Goal: Task Accomplishment & Management: Use online tool/utility

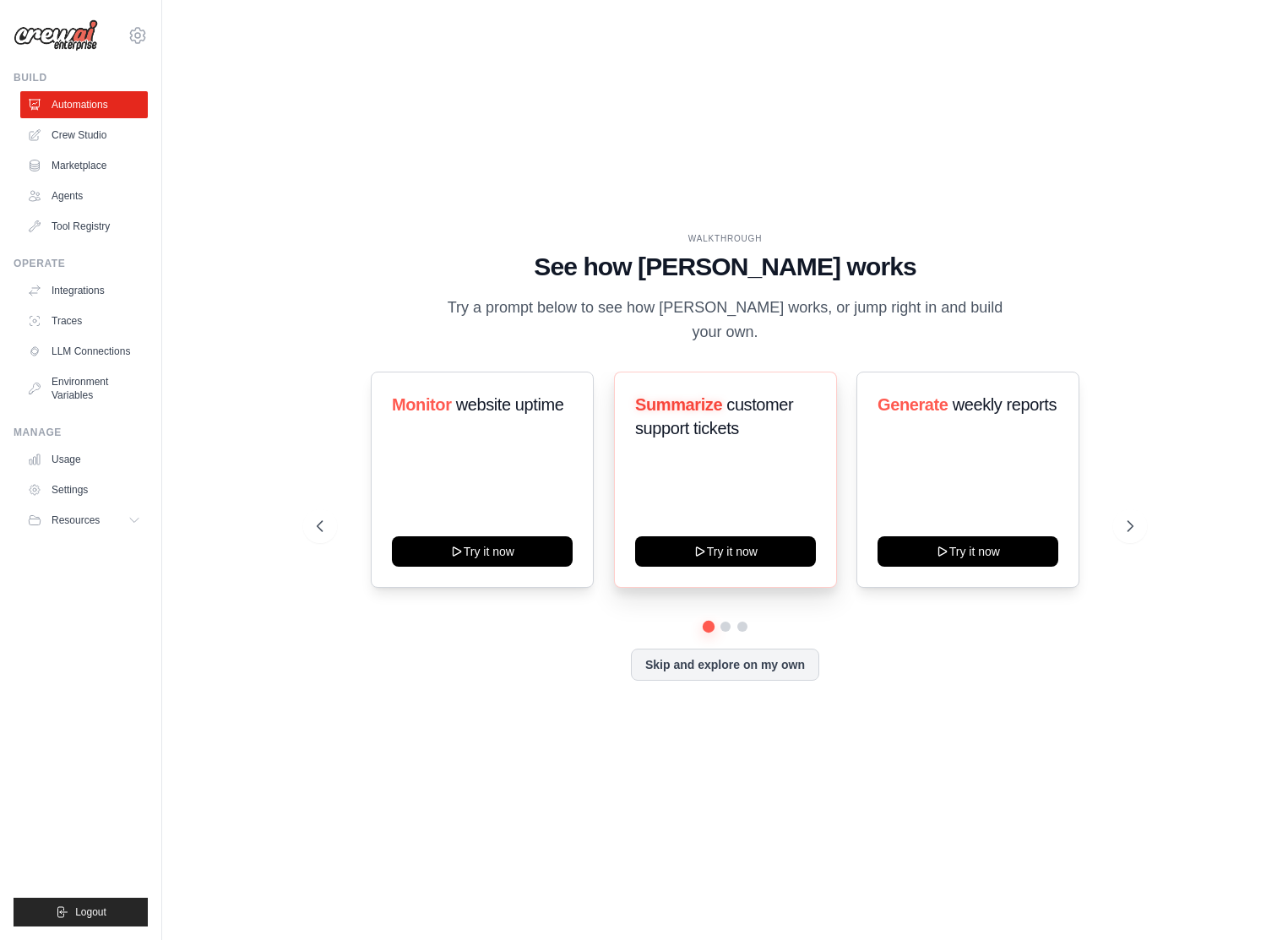
click at [670, 395] on span "Summarize" at bounding box center [678, 404] width 87 height 19
drag, startPoint x: 670, startPoint y: 385, endPoint x: 765, endPoint y: 439, distance: 109.3
click at [765, 439] on div "Summarize customer support tickets" at bounding box center [726, 423] width 181 height 61
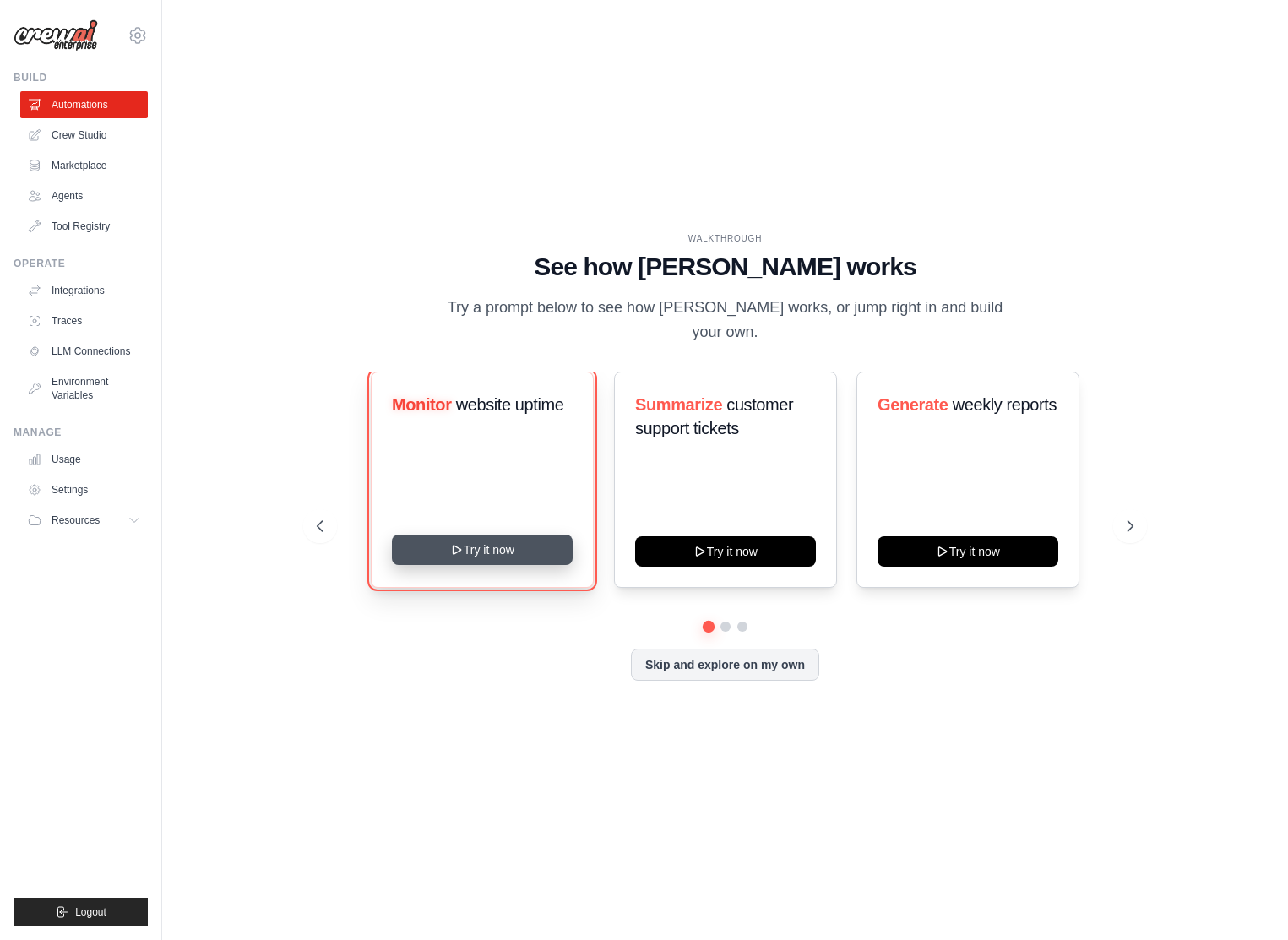
click at [452, 543] on icon at bounding box center [457, 549] width 14 height 14
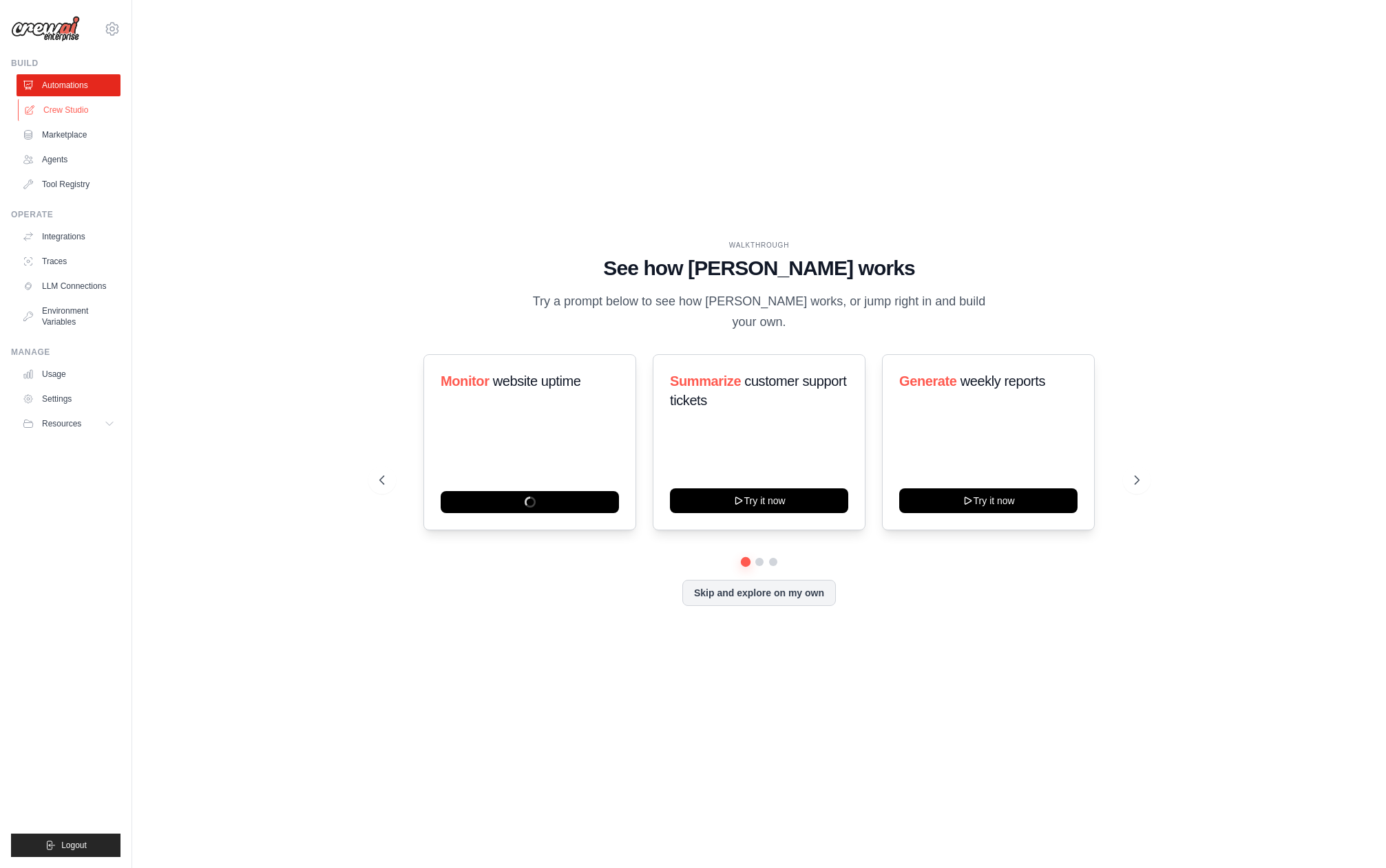
click at [85, 105] on link "Crew Studio" at bounding box center [70, 110] width 104 height 22
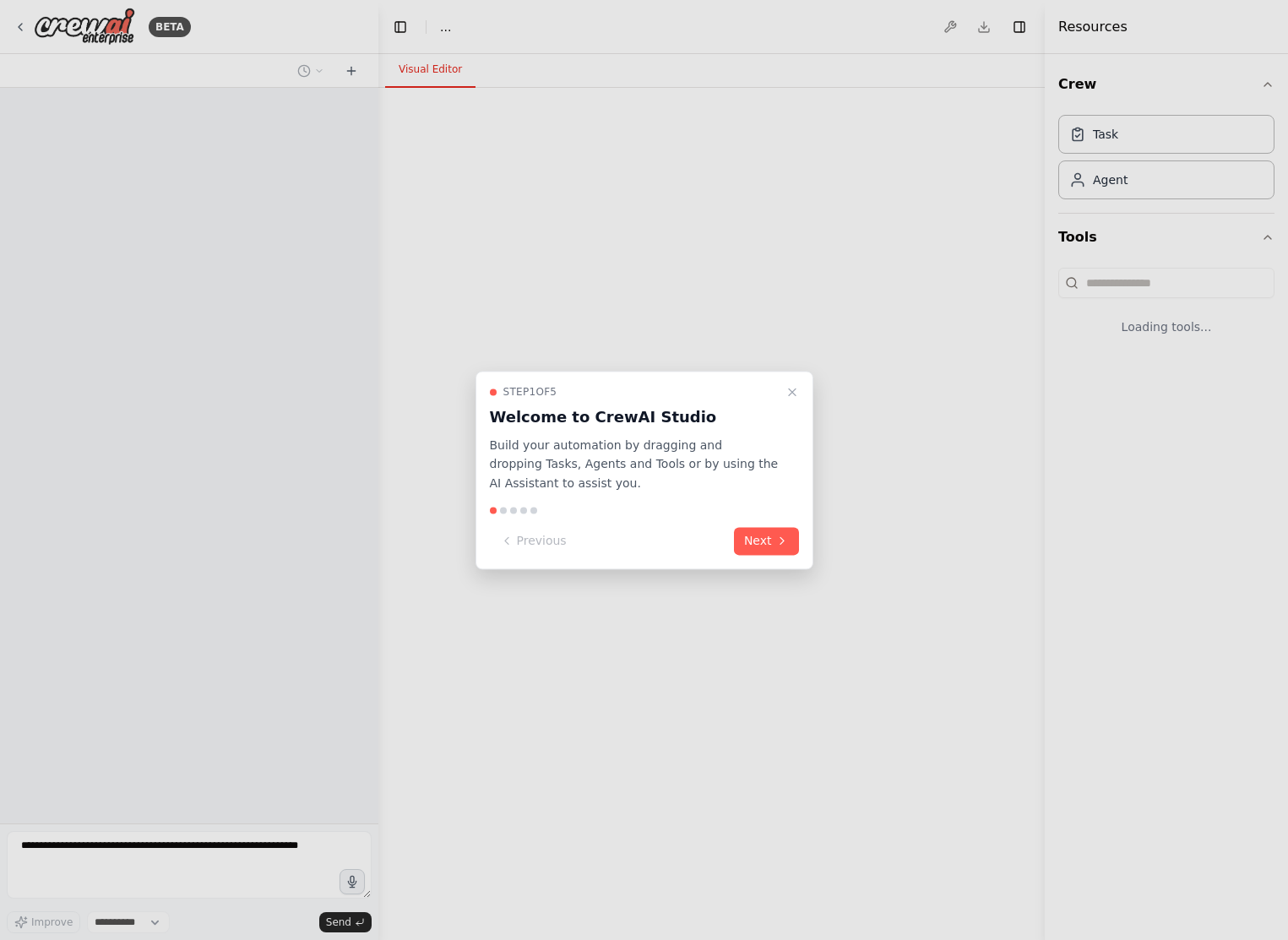
select select "****"
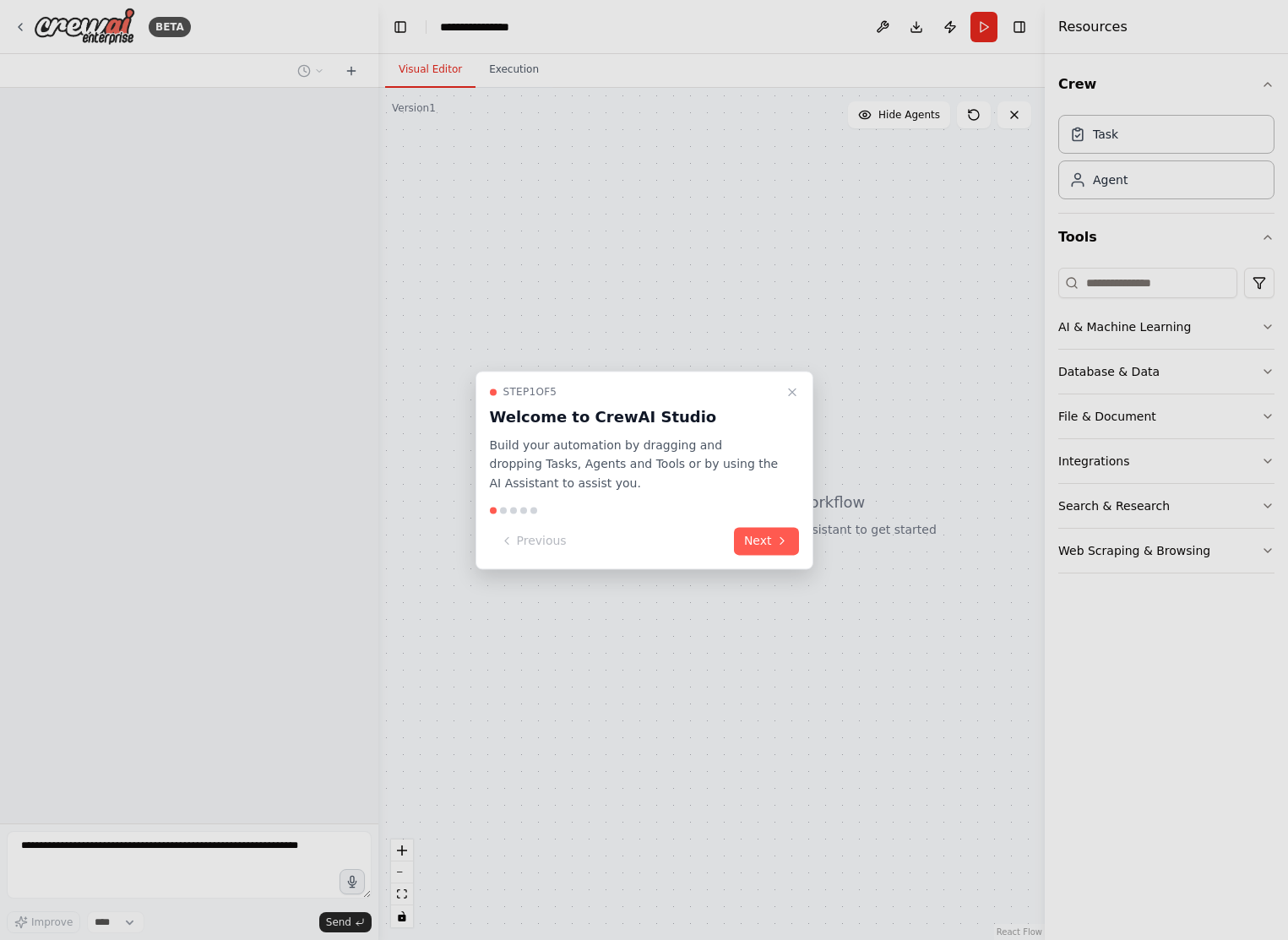
click at [778, 535] on icon at bounding box center [782, 541] width 14 height 14
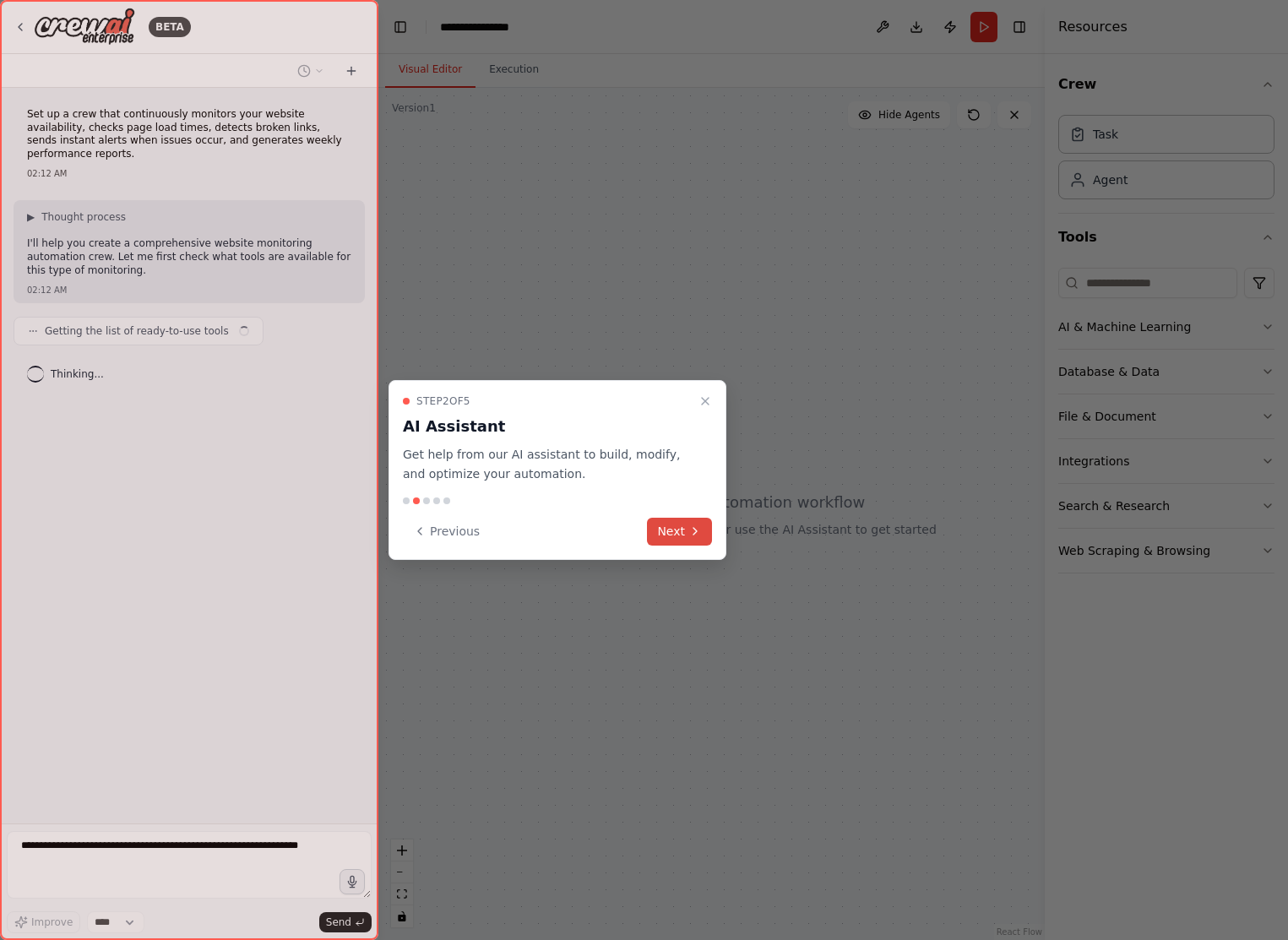
click at [704, 538] on button "Next" at bounding box center [679, 531] width 65 height 28
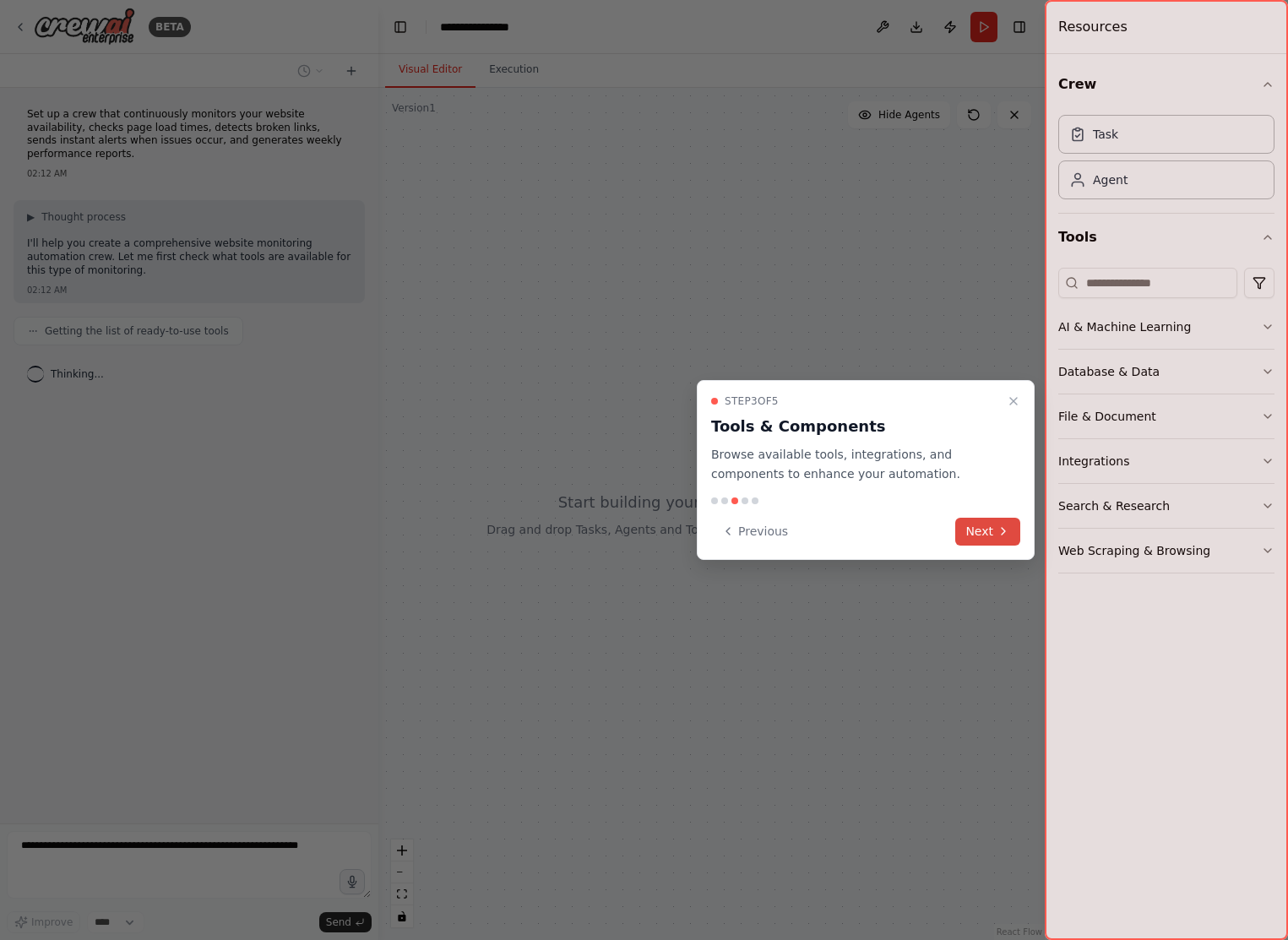
click at [995, 538] on button "Next" at bounding box center [988, 531] width 65 height 28
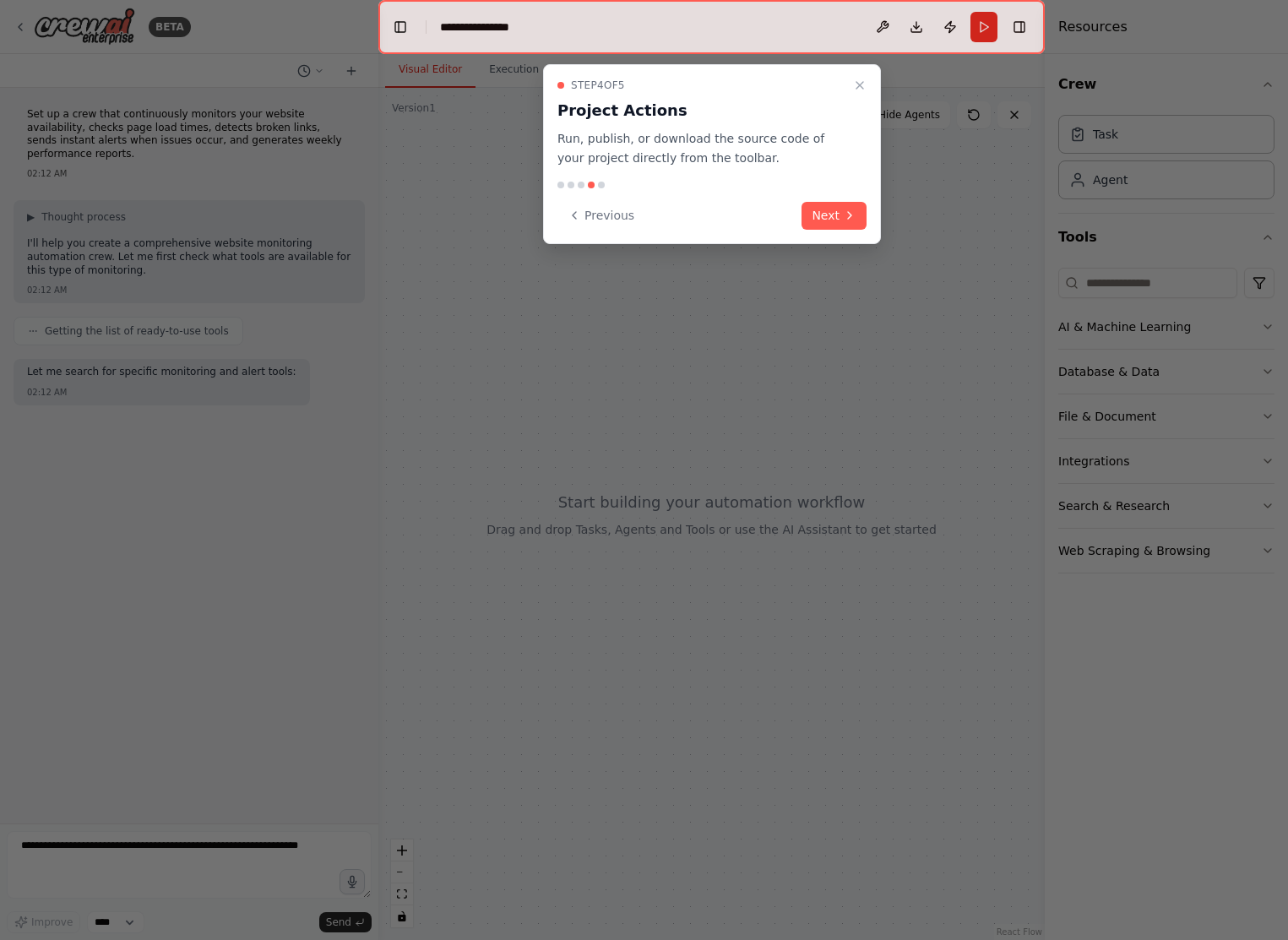
click at [843, 217] on icon at bounding box center [850, 216] width 14 height 14
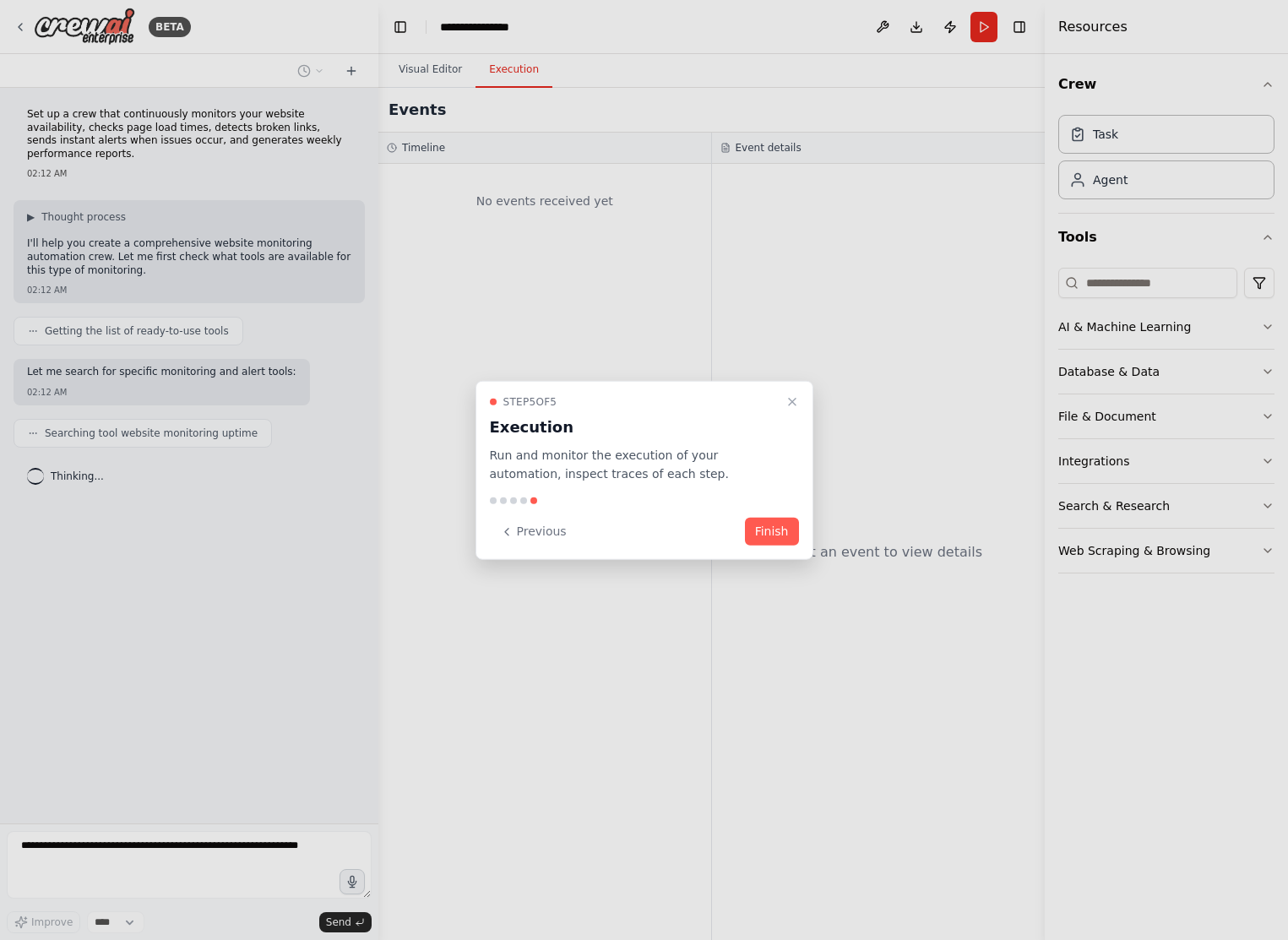
click at [770, 533] on button "Finish" at bounding box center [772, 531] width 54 height 28
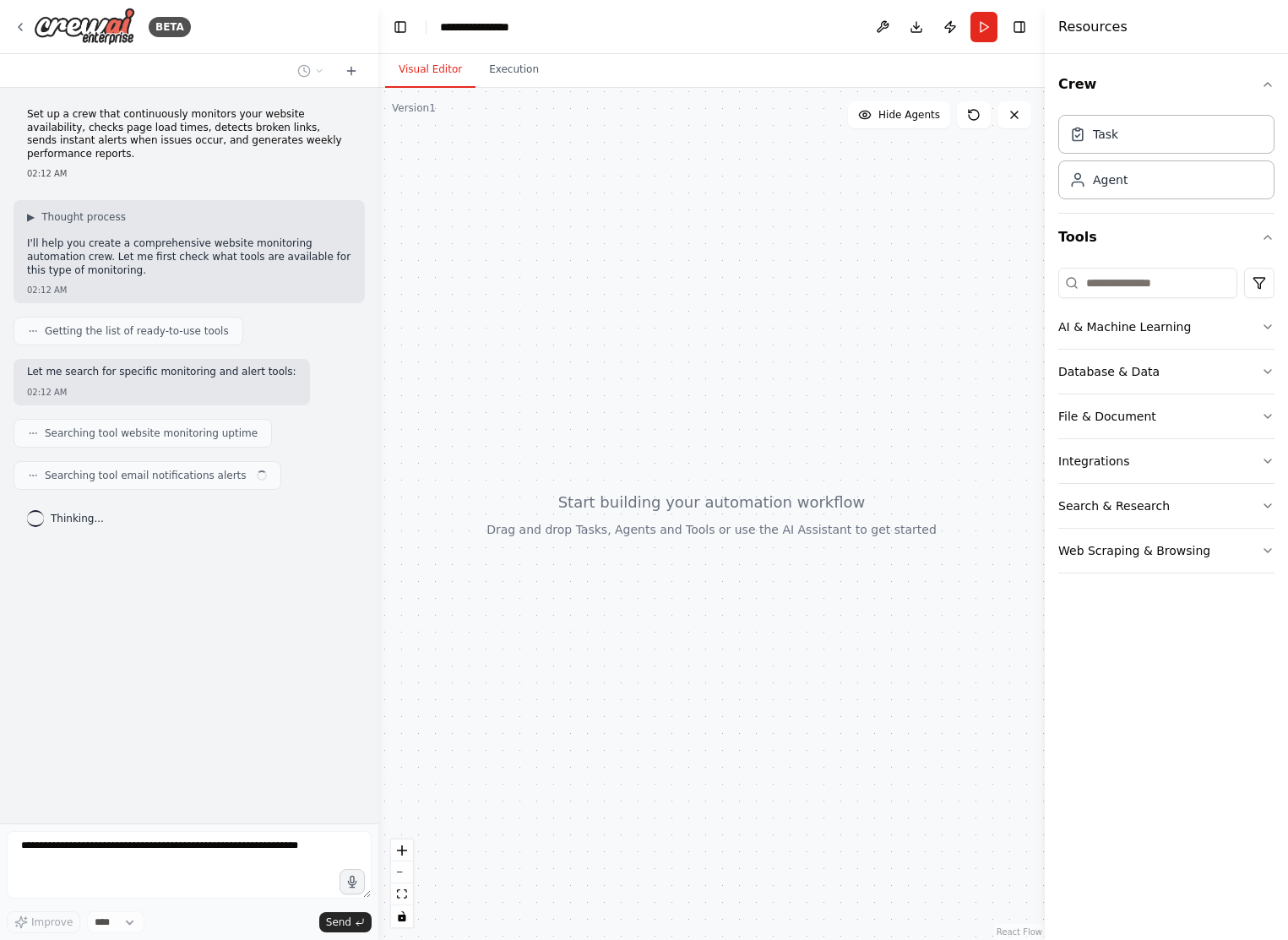
drag, startPoint x: 639, startPoint y: 523, endPoint x: 772, endPoint y: 553, distance: 136.3
click at [772, 553] on div at bounding box center [711, 514] width 666 height 852
drag, startPoint x: 770, startPoint y: 552, endPoint x: 692, endPoint y: 575, distance: 81.3
click at [692, 576] on div at bounding box center [711, 514] width 666 height 852
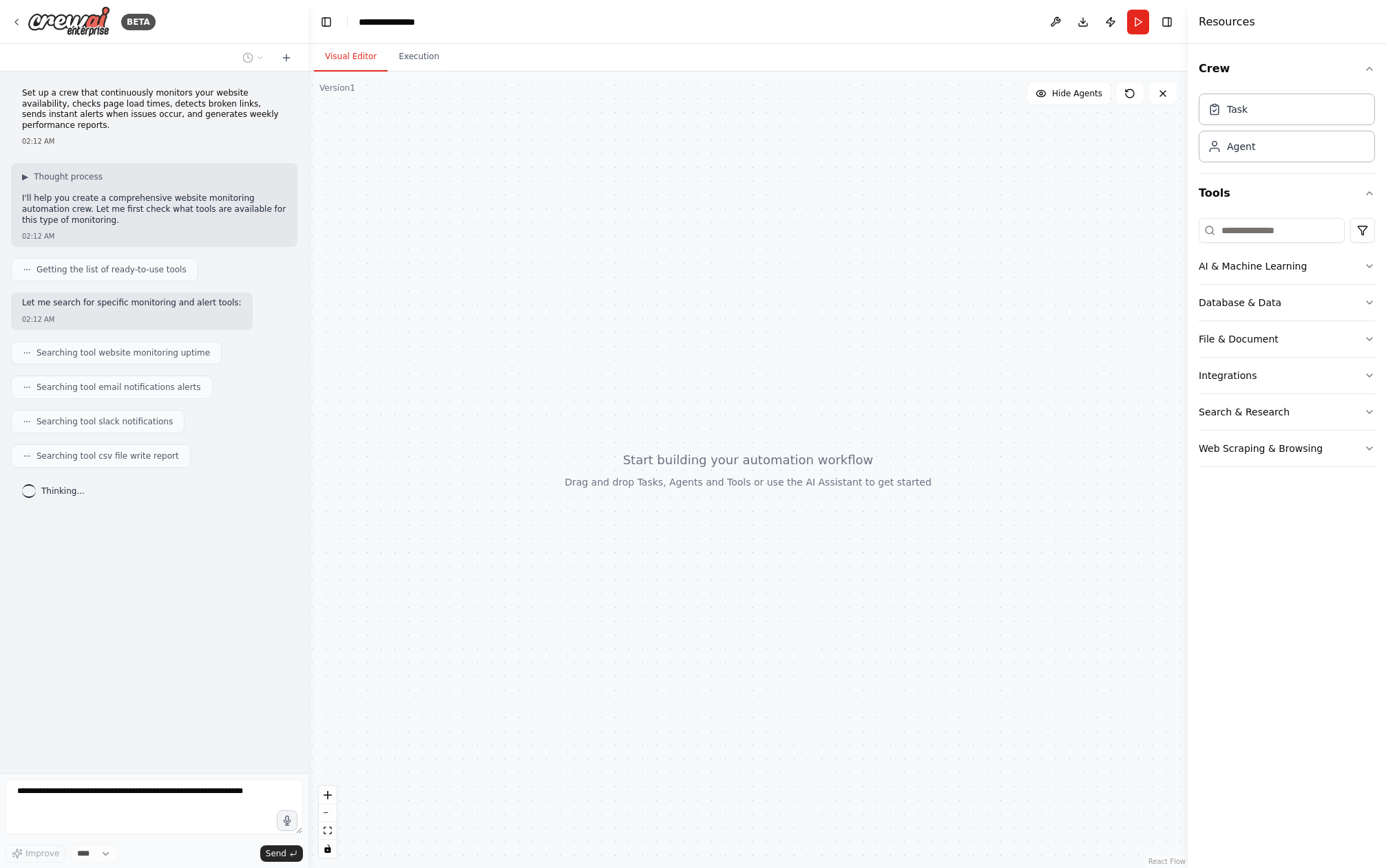
click at [145, 765] on div "**********" at bounding box center [693, 434] width 1386 height 868
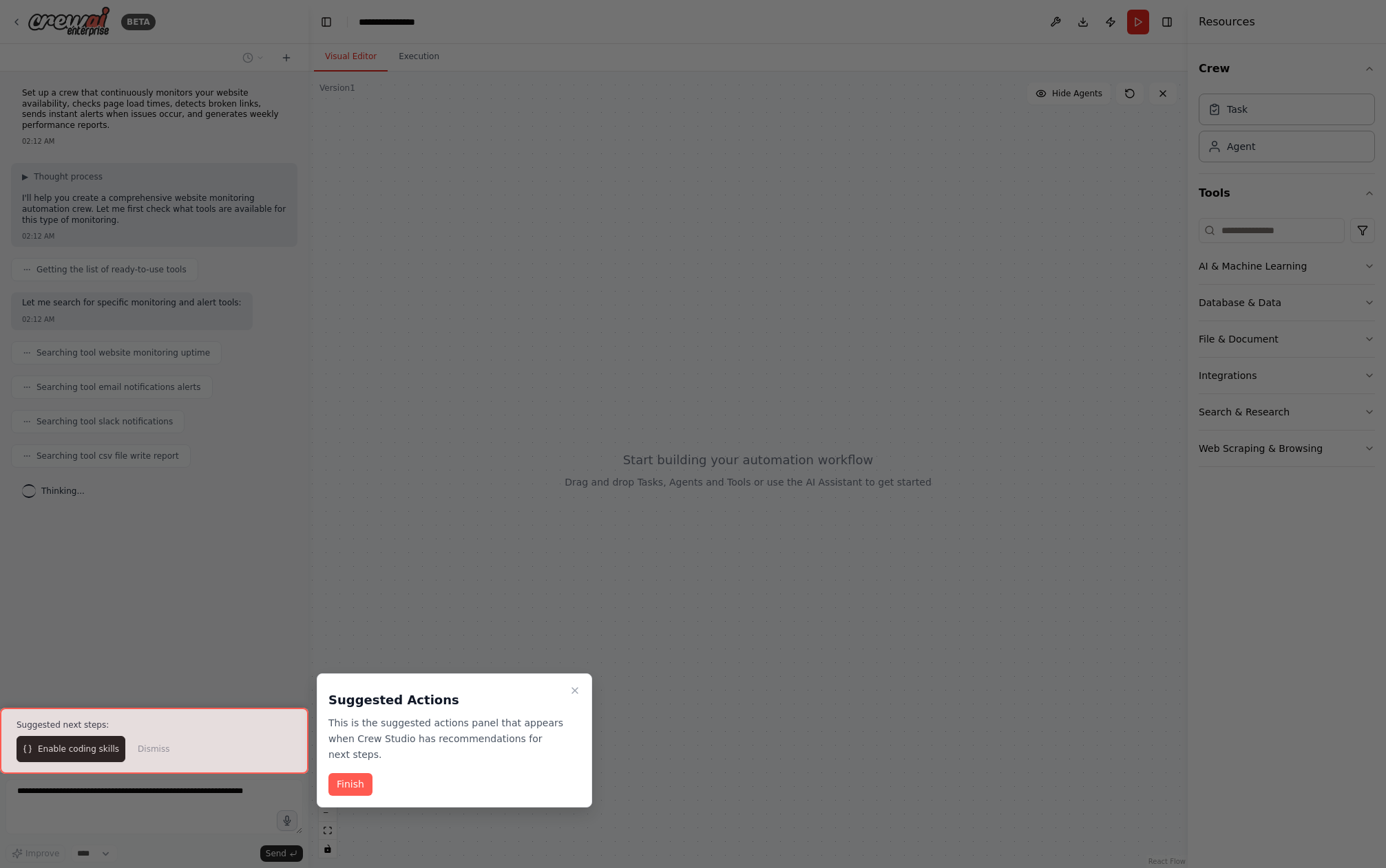
click at [100, 754] on div at bounding box center [154, 741] width 308 height 66
click at [355, 765] on button "Finish" at bounding box center [350, 785] width 44 height 23
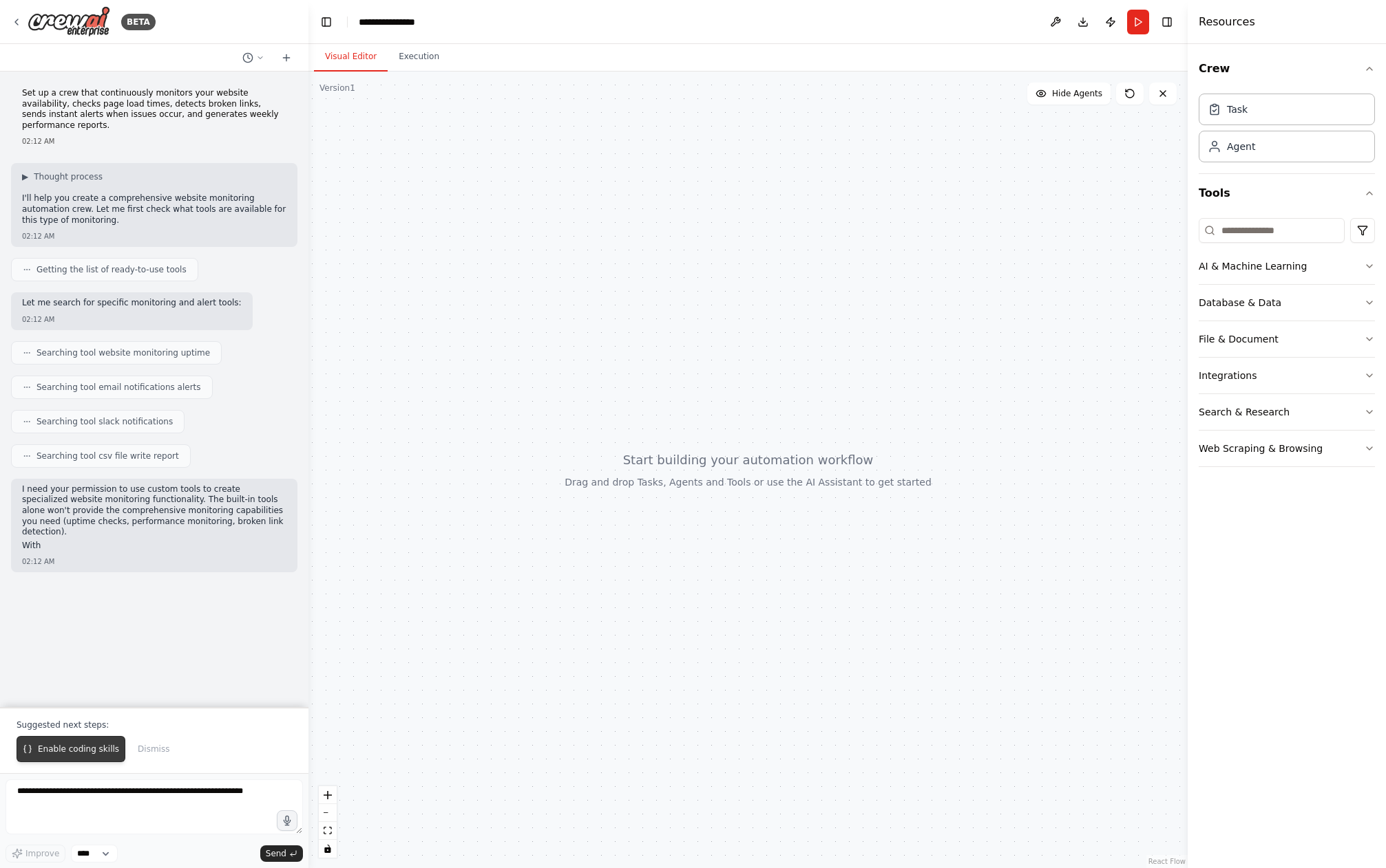
click at [93, 761] on button "Enable coding skills" at bounding box center [71, 750] width 109 height 26
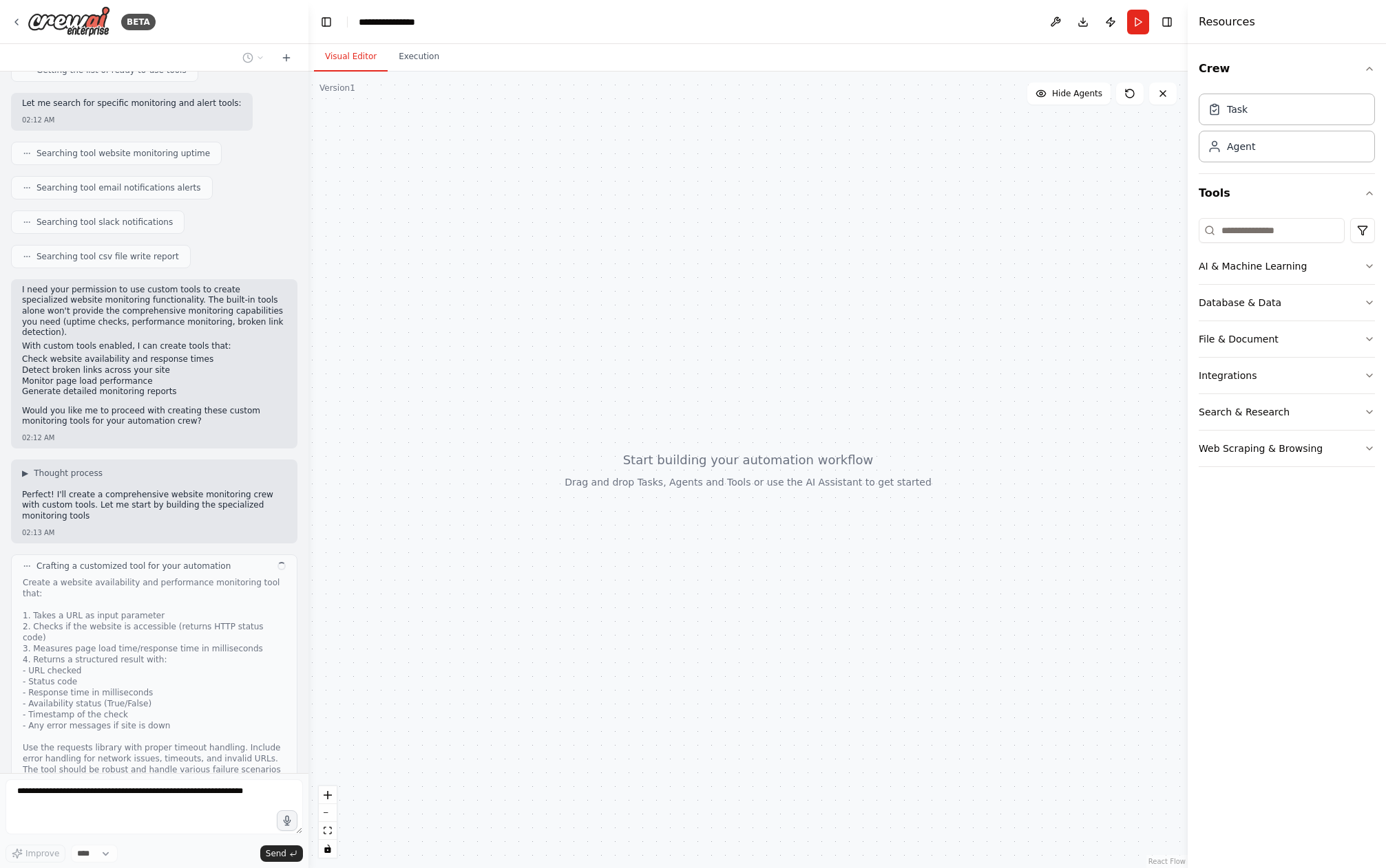
scroll to position [210, 0]
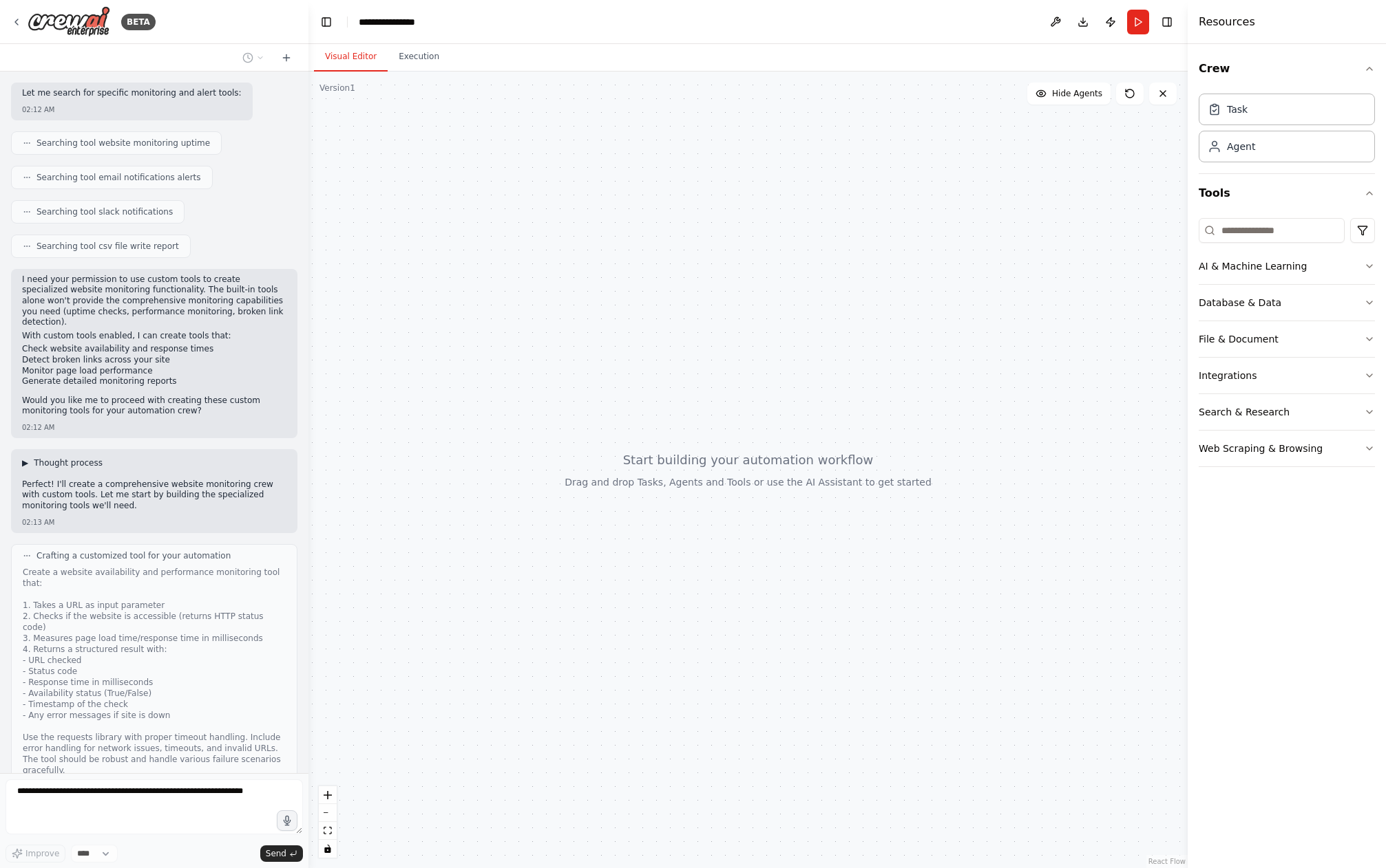
click at [75, 457] on span "Thought process" at bounding box center [68, 463] width 69 height 11
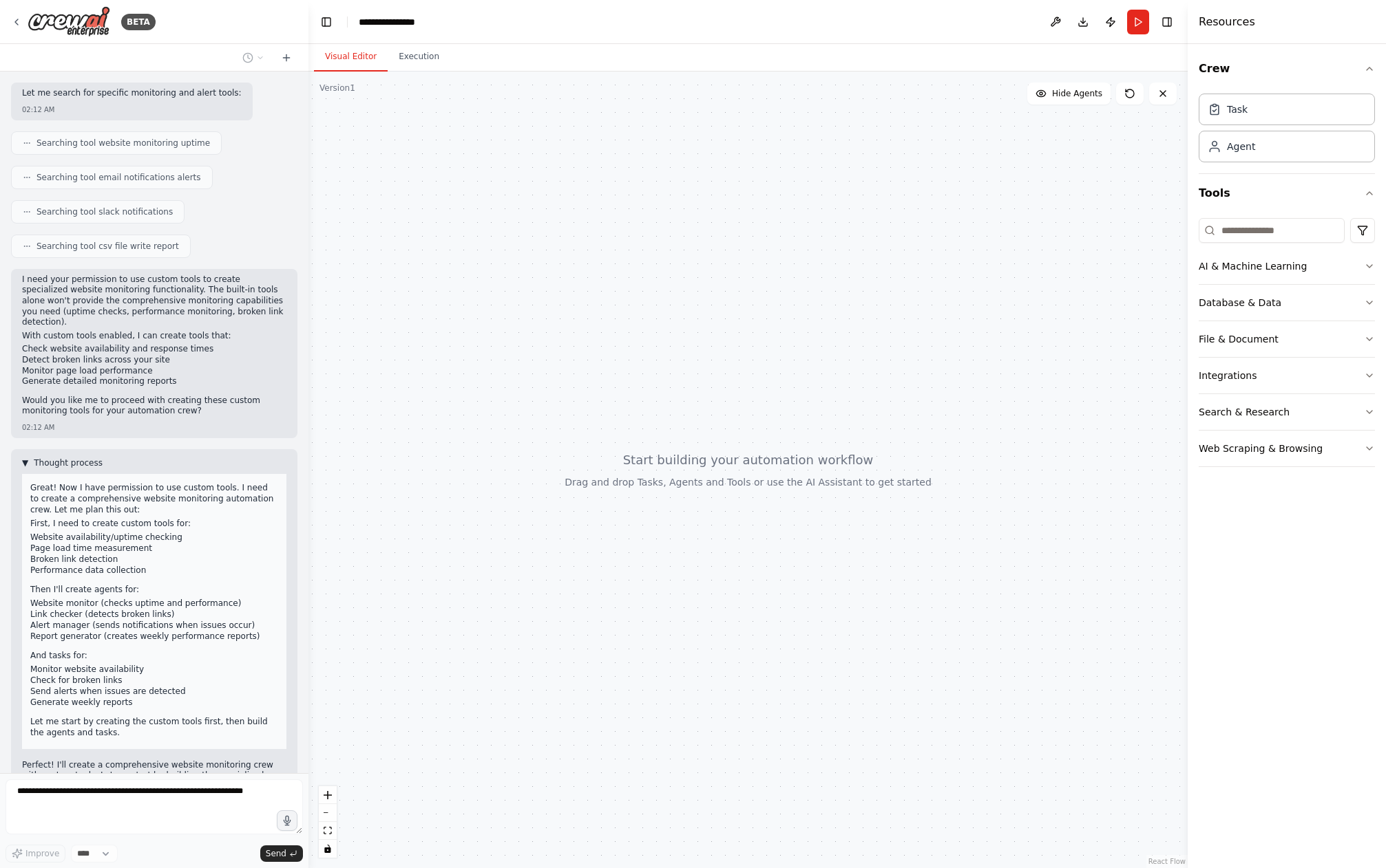
click at [75, 457] on span "Thought process" at bounding box center [68, 463] width 69 height 11
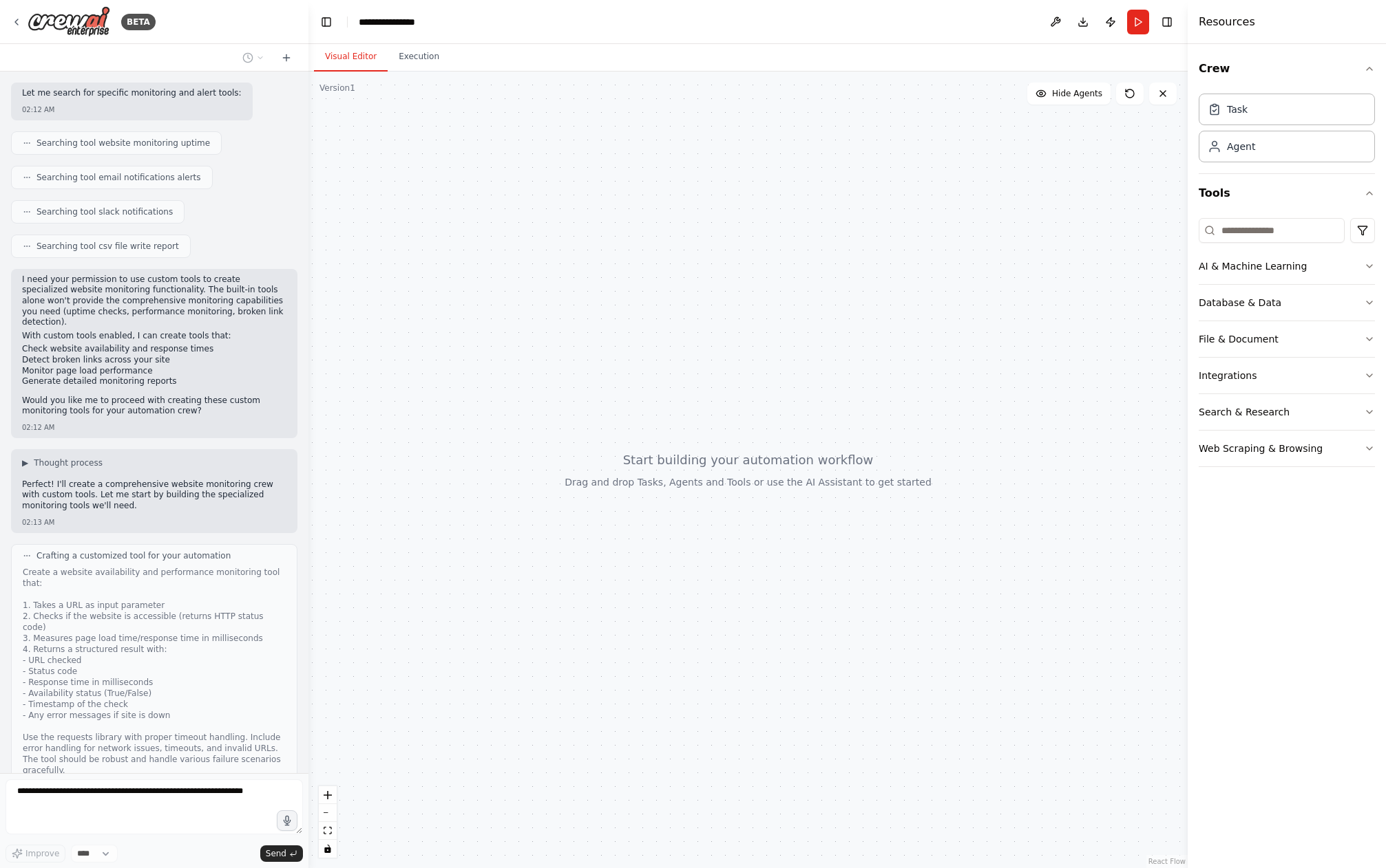
scroll to position [289, 0]
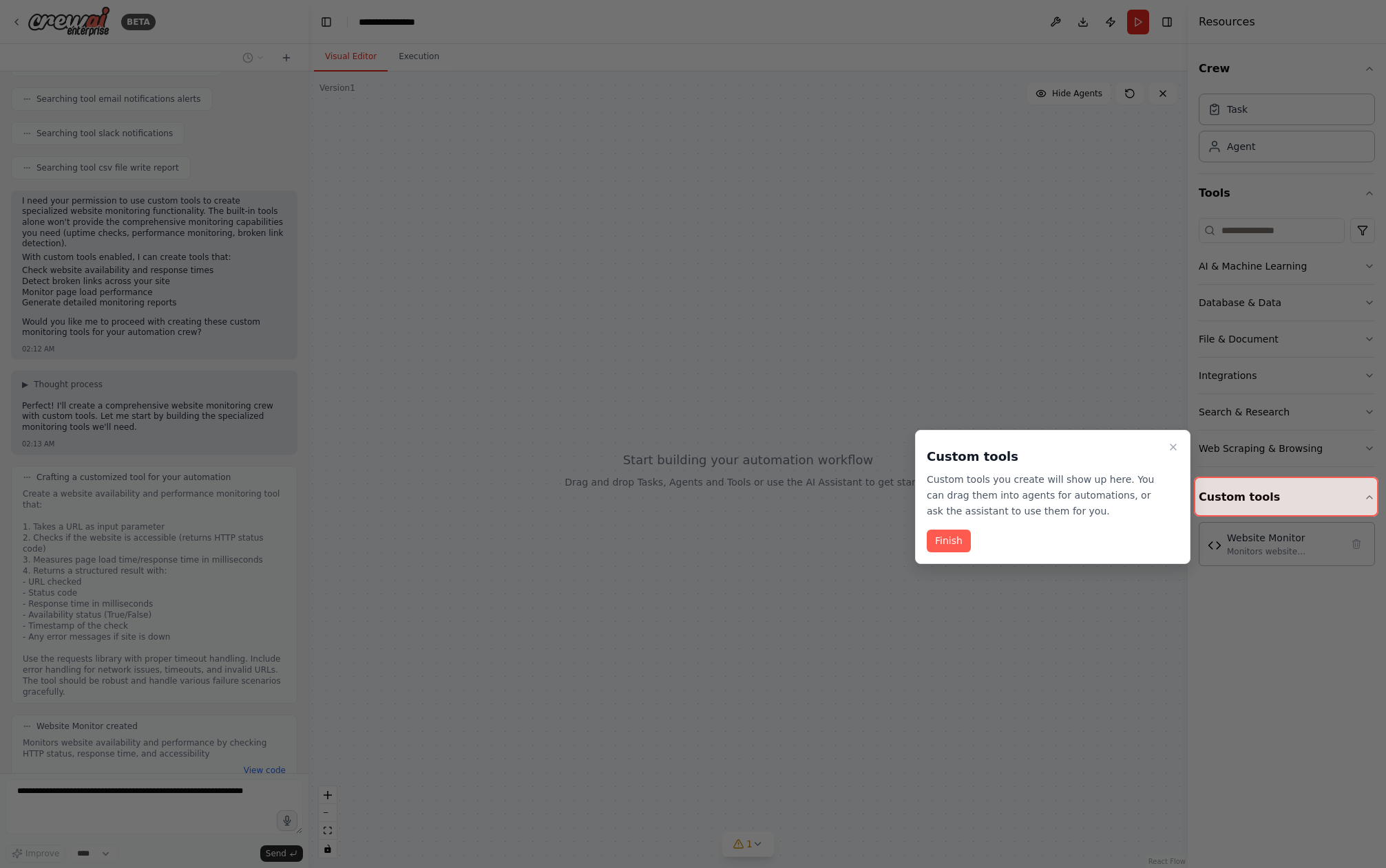
click at [1049, 446] on icon "Close walkthrough" at bounding box center [1173, 447] width 6 height 6
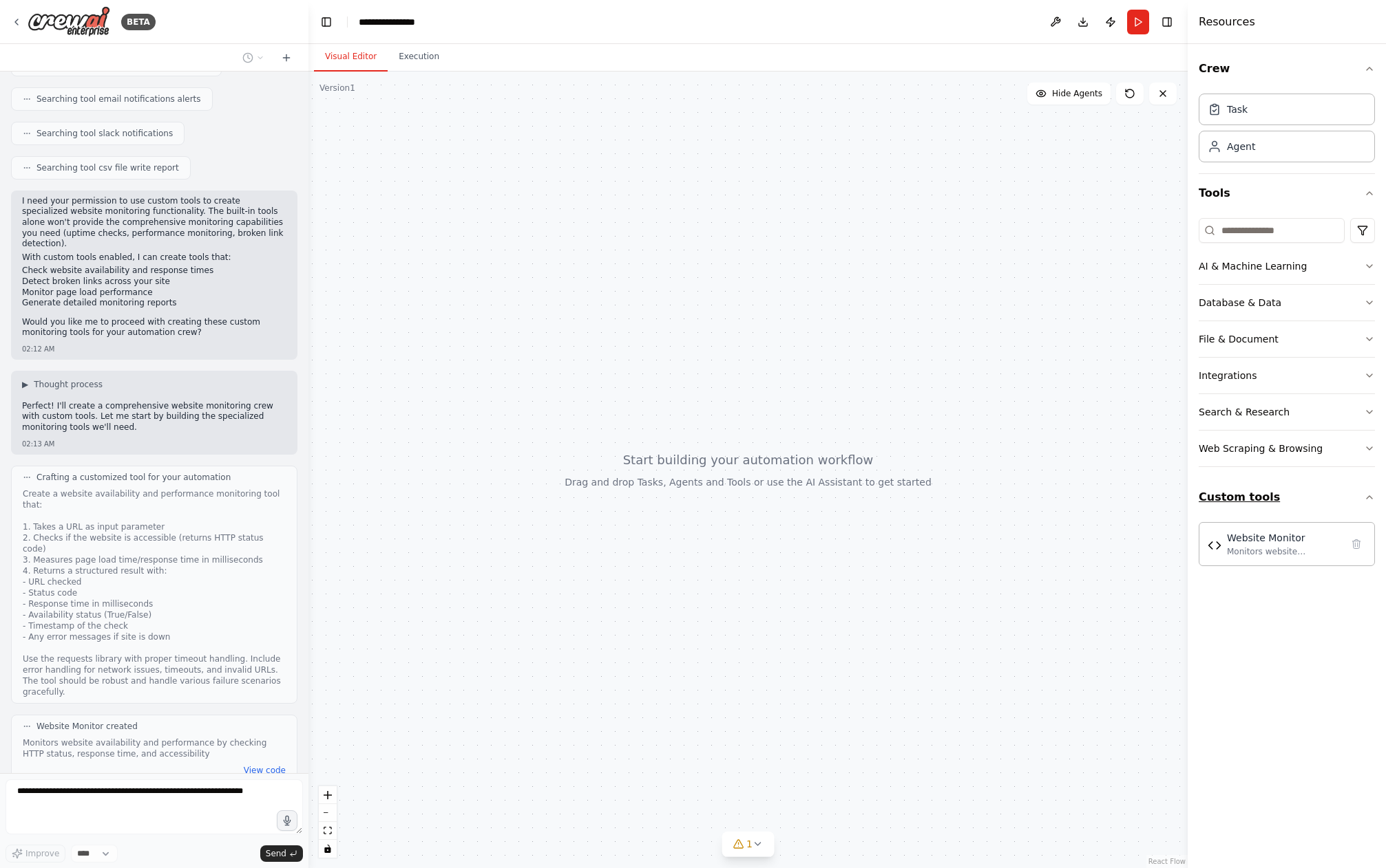
click at [1049, 503] on button "Custom tools" at bounding box center [1287, 497] width 176 height 39
click at [1049, 502] on button "Custom tools" at bounding box center [1287, 497] width 176 height 39
click at [1049, 555] on div "Monitors website availability and performance by checking HTTP status, response…" at bounding box center [1284, 551] width 114 height 11
click at [1049, 543] on img at bounding box center [1214, 545] width 14 height 14
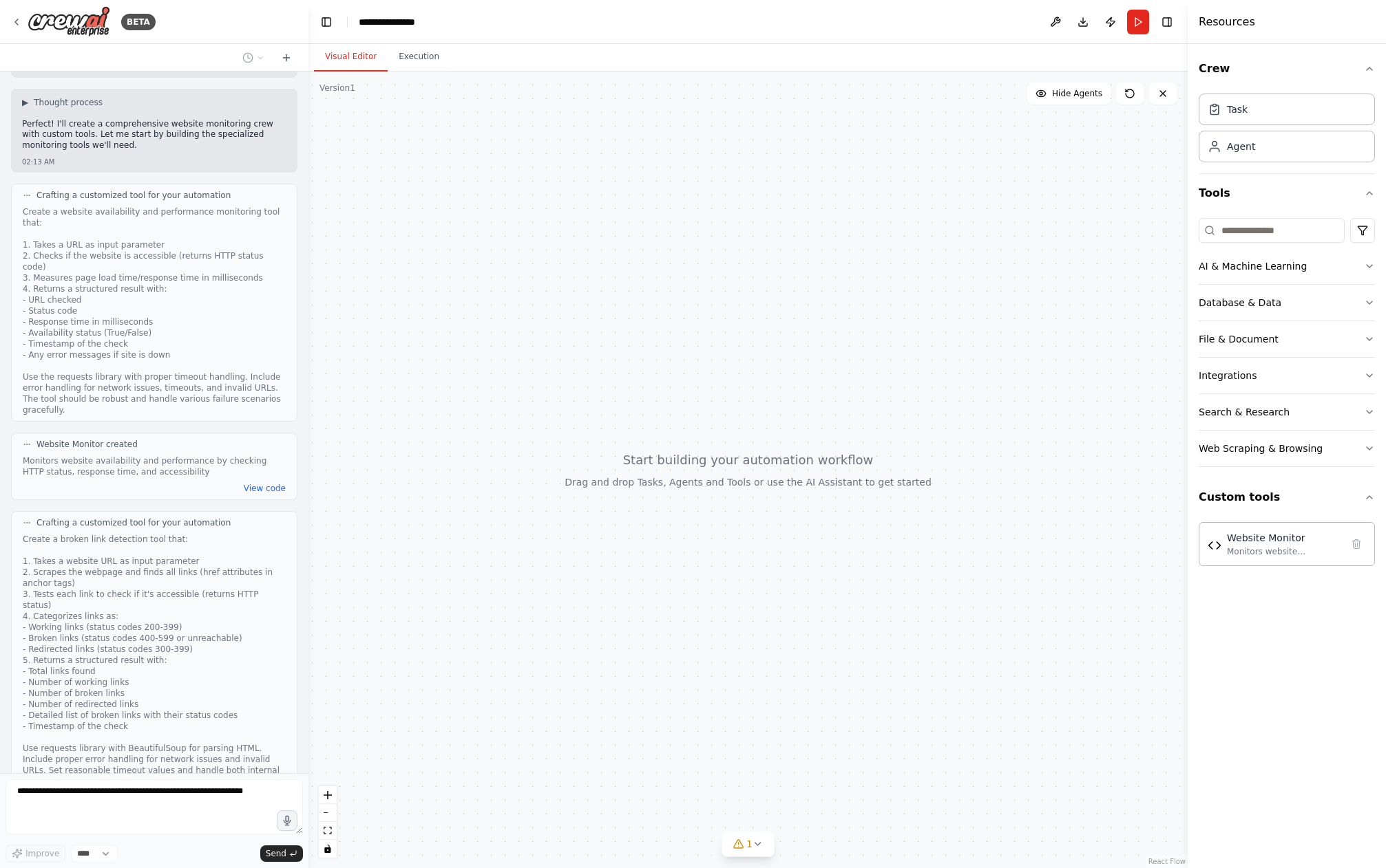
click at [509, 645] on div at bounding box center [747, 470] width 879 height 797
click at [511, 645] on div at bounding box center [747, 470] width 879 height 797
click at [55, 19] on img at bounding box center [69, 21] width 83 height 31
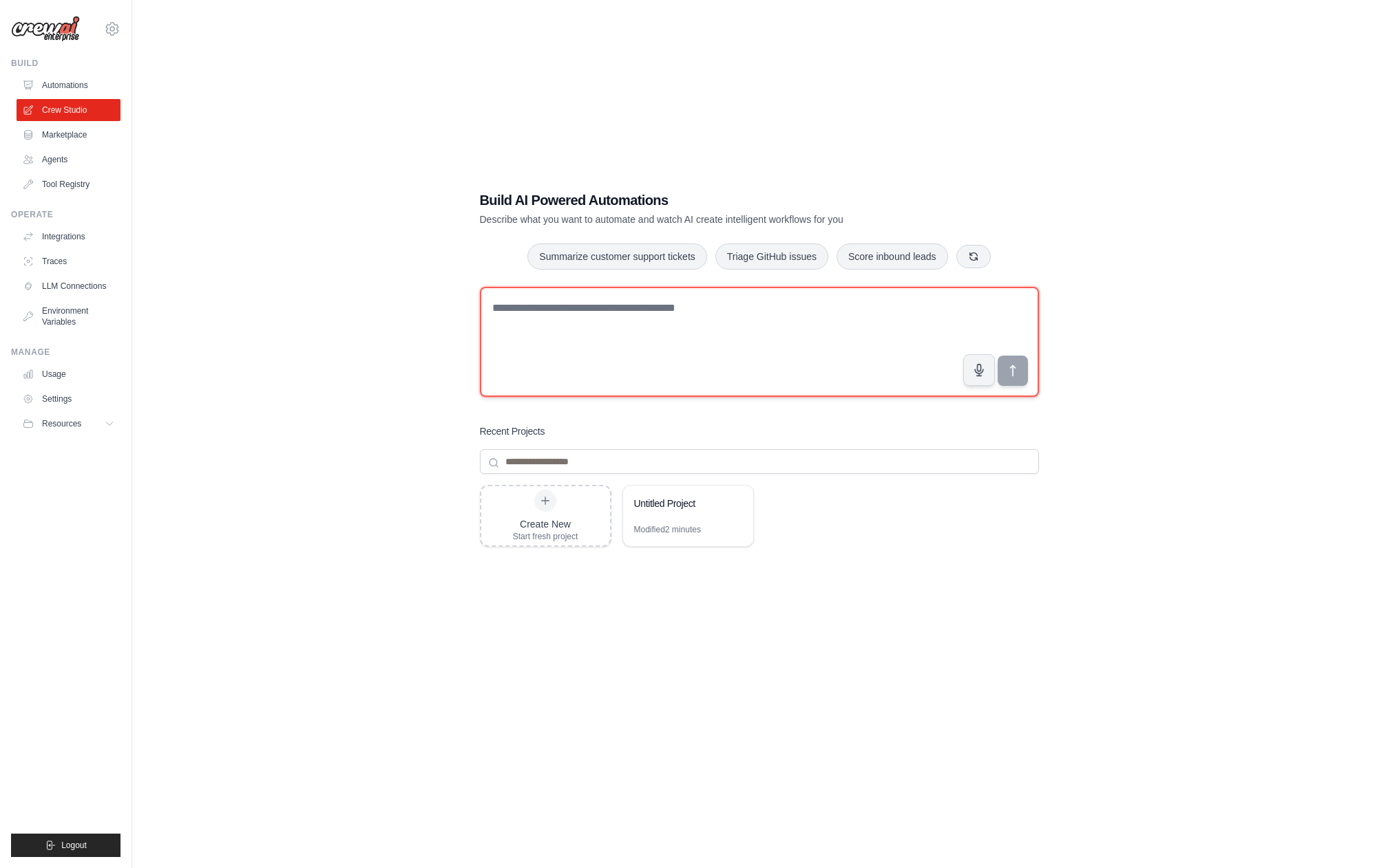
click at [551, 336] on textarea at bounding box center [759, 342] width 559 height 110
type textarea "**********"
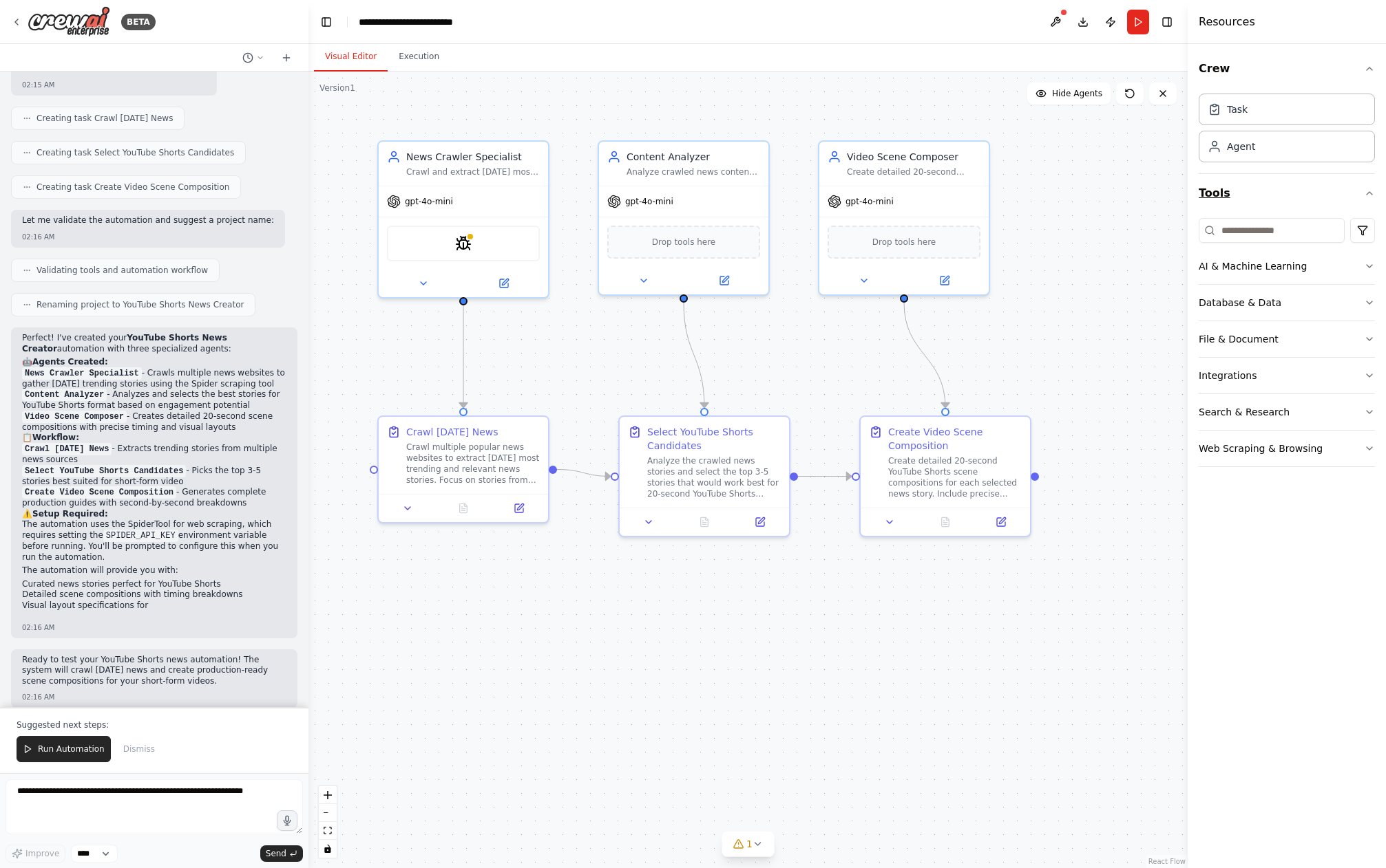
scroll to position [641, 0]
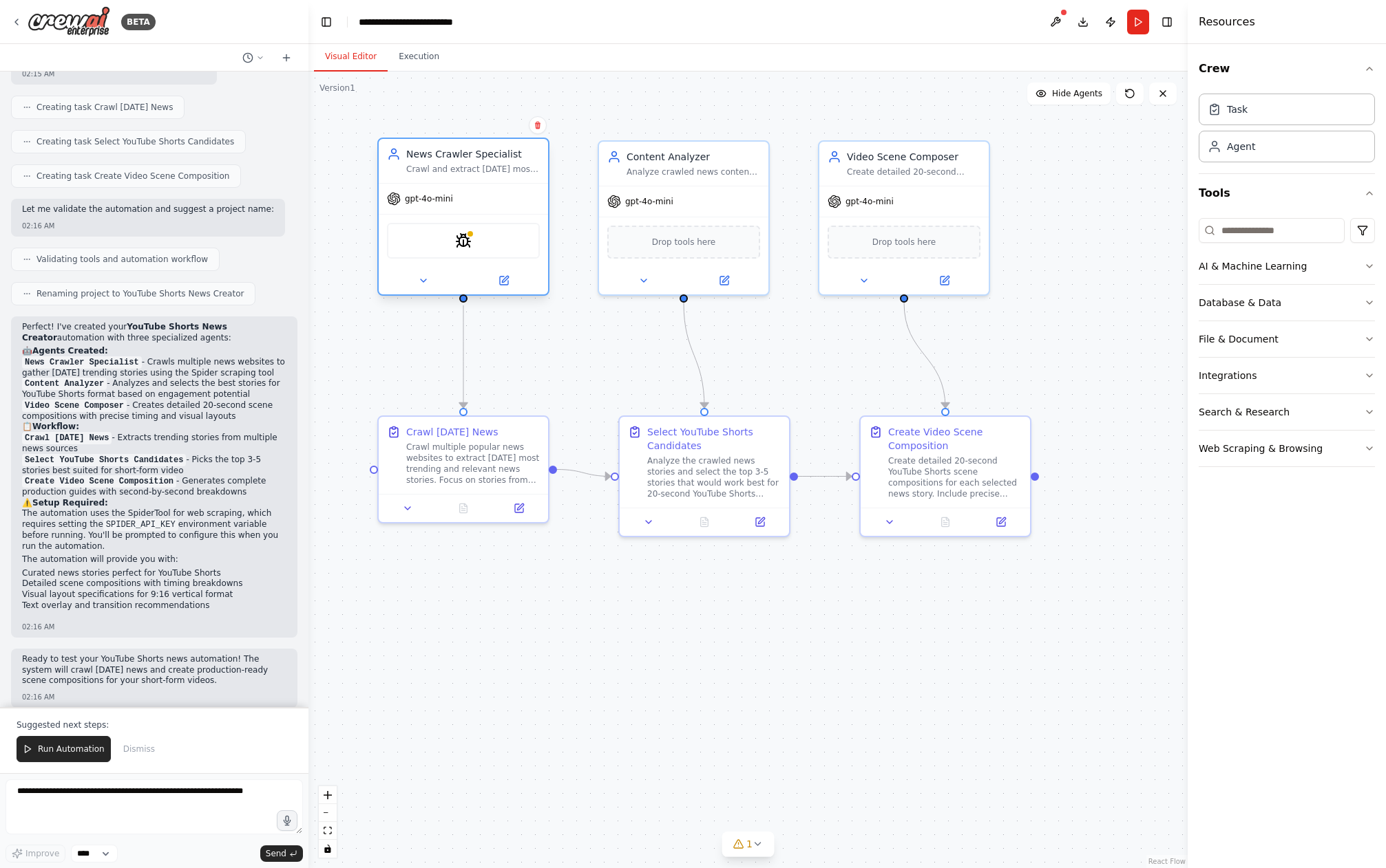
click at [475, 236] on div "SpiderTool" at bounding box center [463, 241] width 153 height 36
click at [460, 240] on img at bounding box center [463, 241] width 17 height 17
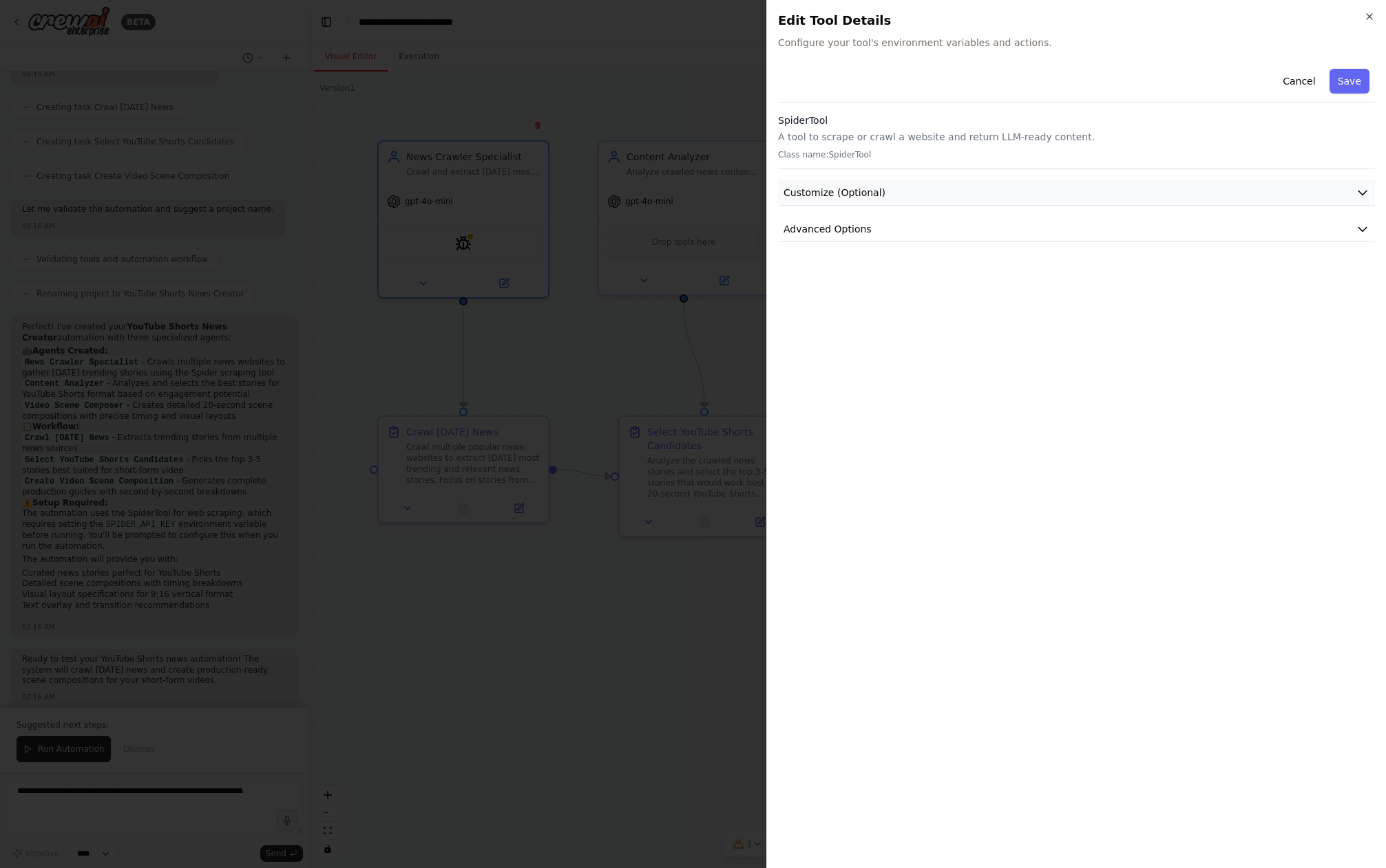
click at [1019, 202] on button "Customize (Optional)" at bounding box center [1077, 193] width 597 height 25
click at [915, 403] on button "Advanced Options" at bounding box center [1077, 408] width 597 height 25
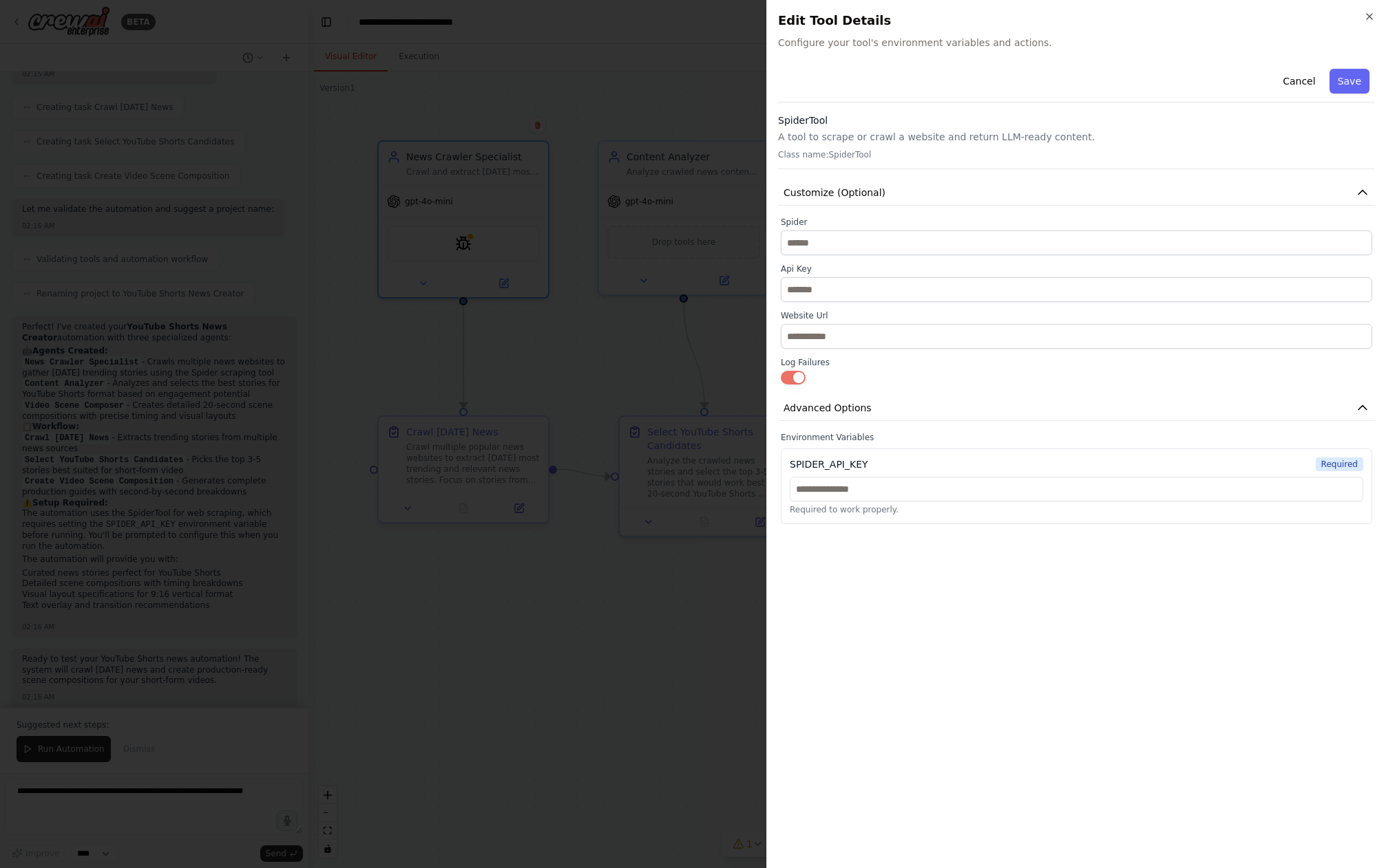
click at [569, 358] on div at bounding box center [693, 434] width 1386 height 868
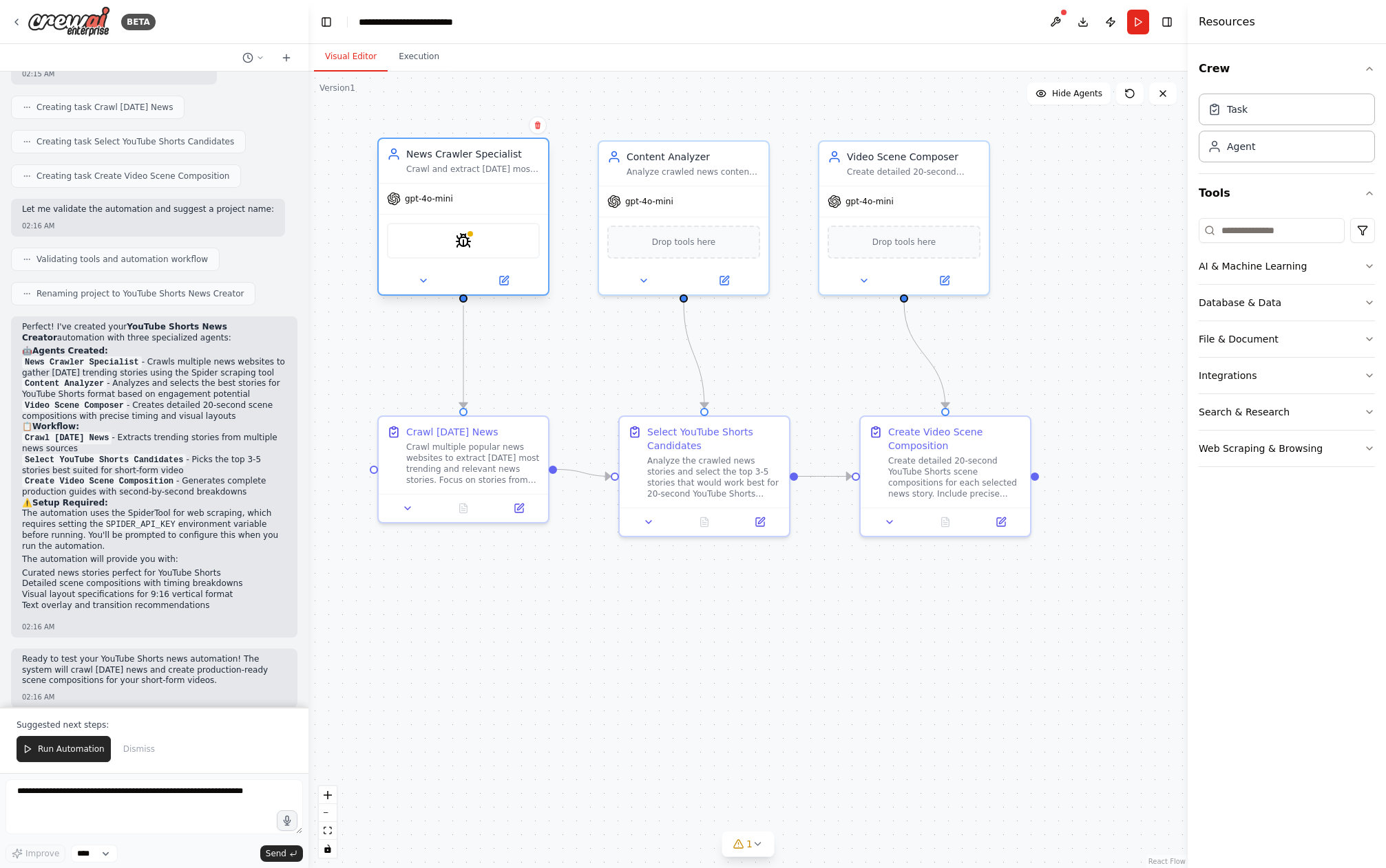
click at [420, 201] on span "gpt-4o-mini" at bounding box center [429, 199] width 48 height 11
click at [636, 248] on div "Drop tools here" at bounding box center [684, 240] width 153 height 33
click at [640, 247] on div "Drop tools here" at bounding box center [684, 240] width 153 height 33
click at [907, 459] on div "Create detailed 20-second YouTube Shorts scene compositions for each selected n…" at bounding box center [941, 475] width 134 height 44
drag, startPoint x: 497, startPoint y: 468, endPoint x: 502, endPoint y: 479, distance: 12.1
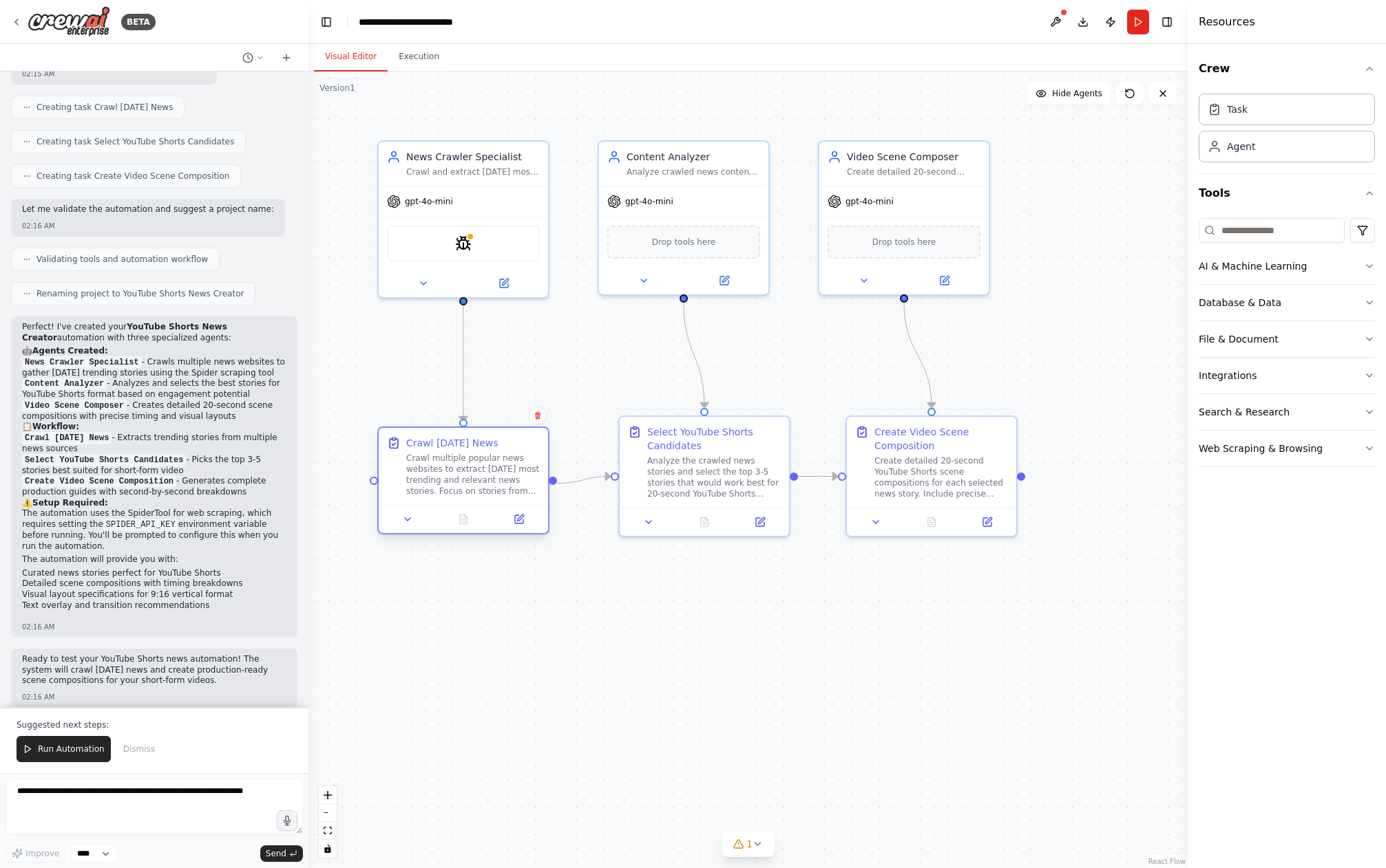
click at [502, 479] on div "Crawl multiple popular news websites to extract [DATE] most trending and releva…" at bounding box center [473, 475] width 134 height 44
drag, startPoint x: 735, startPoint y: 479, endPoint x: 710, endPoint y: 484, distance: 25.5
click at [710, 484] on div "Analyze the crawled news stories and select the top 3-5 stories that would work…" at bounding box center [693, 475] width 134 height 44
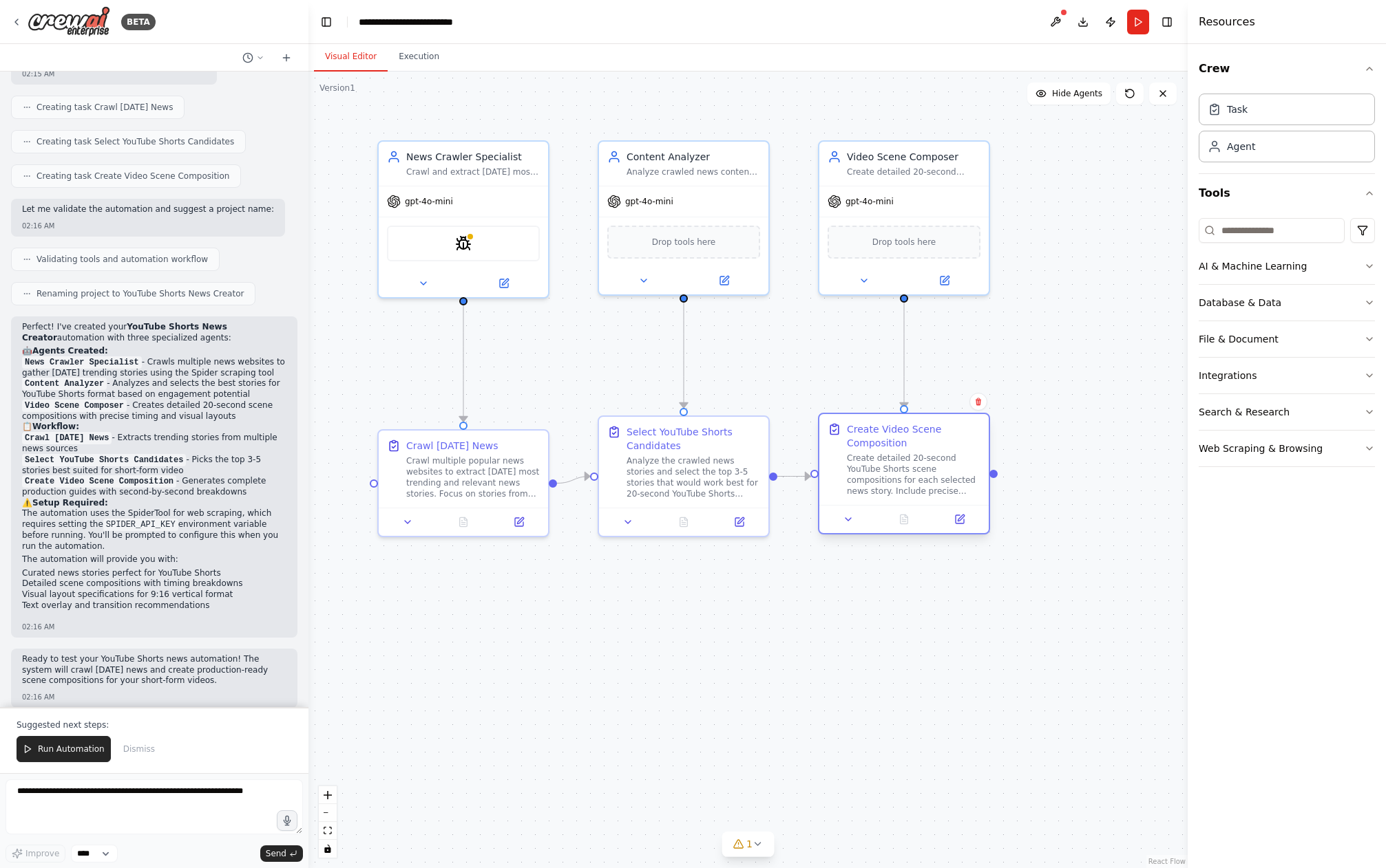
drag, startPoint x: 923, startPoint y: 476, endPoint x: 898, endPoint y: 477, distance: 25.0
click at [898, 477] on div "Create detailed 20-second YouTube Shorts scene compositions for each selected n…" at bounding box center [914, 475] width 134 height 44
drag, startPoint x: 493, startPoint y: 453, endPoint x: 493, endPoint y: 443, distance: 10.0
click at [493, 443] on div "Crawl multiple popular news websites to extract [DATE] most trending and releva…" at bounding box center [473, 461] width 134 height 44
click at [502, 283] on icon at bounding box center [504, 281] width 8 height 8
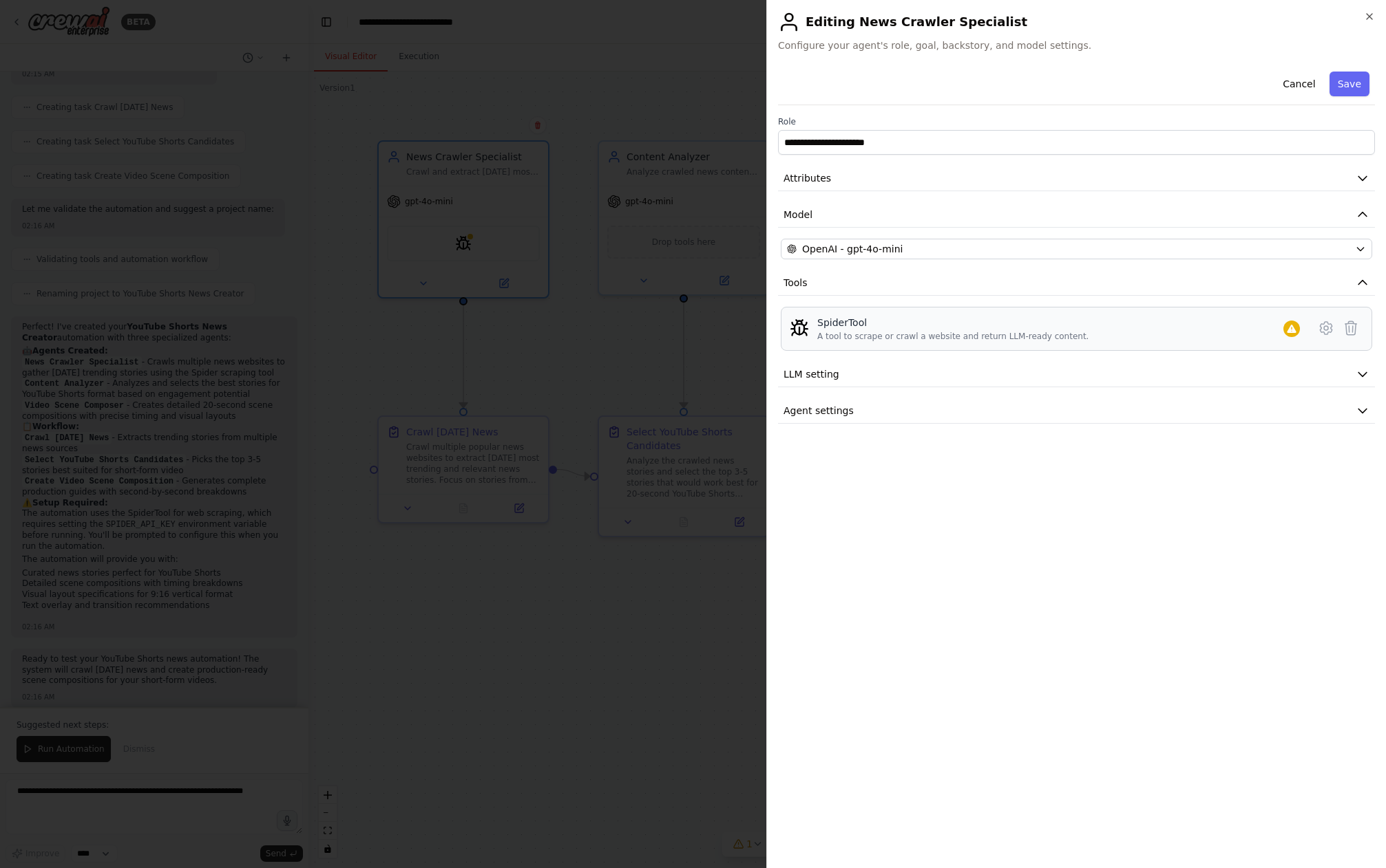
click at [888, 327] on div "SpiderTool" at bounding box center [953, 322] width 272 height 14
drag, startPoint x: 836, startPoint y: 337, endPoint x: 1087, endPoint y: 338, distance: 251.0
click at [1086, 338] on div "SpiderTool A tool to scrape or crawl a website and return LLM-ready content." at bounding box center [1061, 329] width 488 height 26
drag, startPoint x: 1098, startPoint y: 335, endPoint x: 1111, endPoint y: 337, distance: 13.2
click at [1103, 336] on div "SpiderTool A tool to scrape or crawl a website and return LLM-ready content." at bounding box center [1061, 329] width 488 height 26
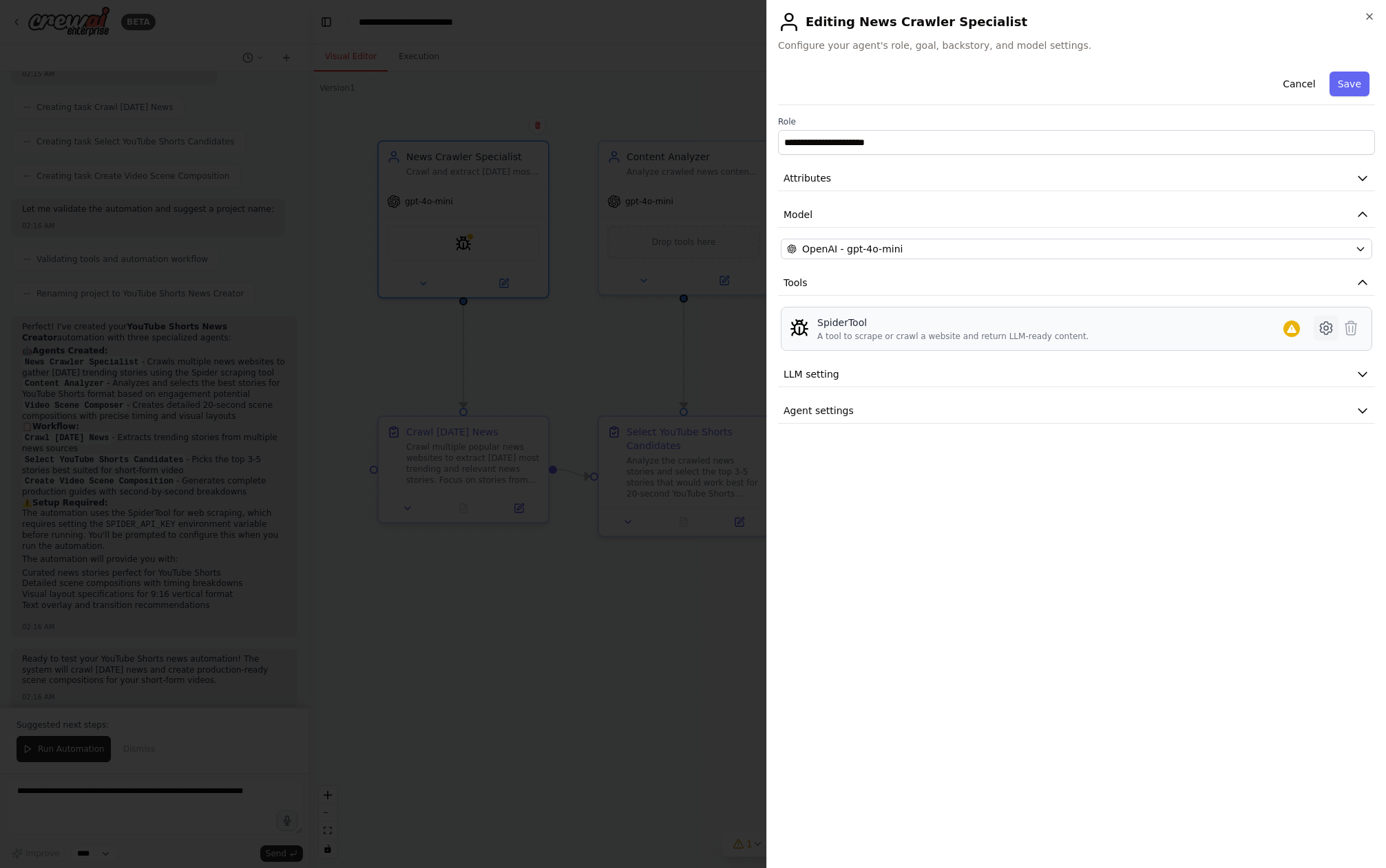
click at [1320, 327] on icon at bounding box center [1326, 328] width 17 height 17
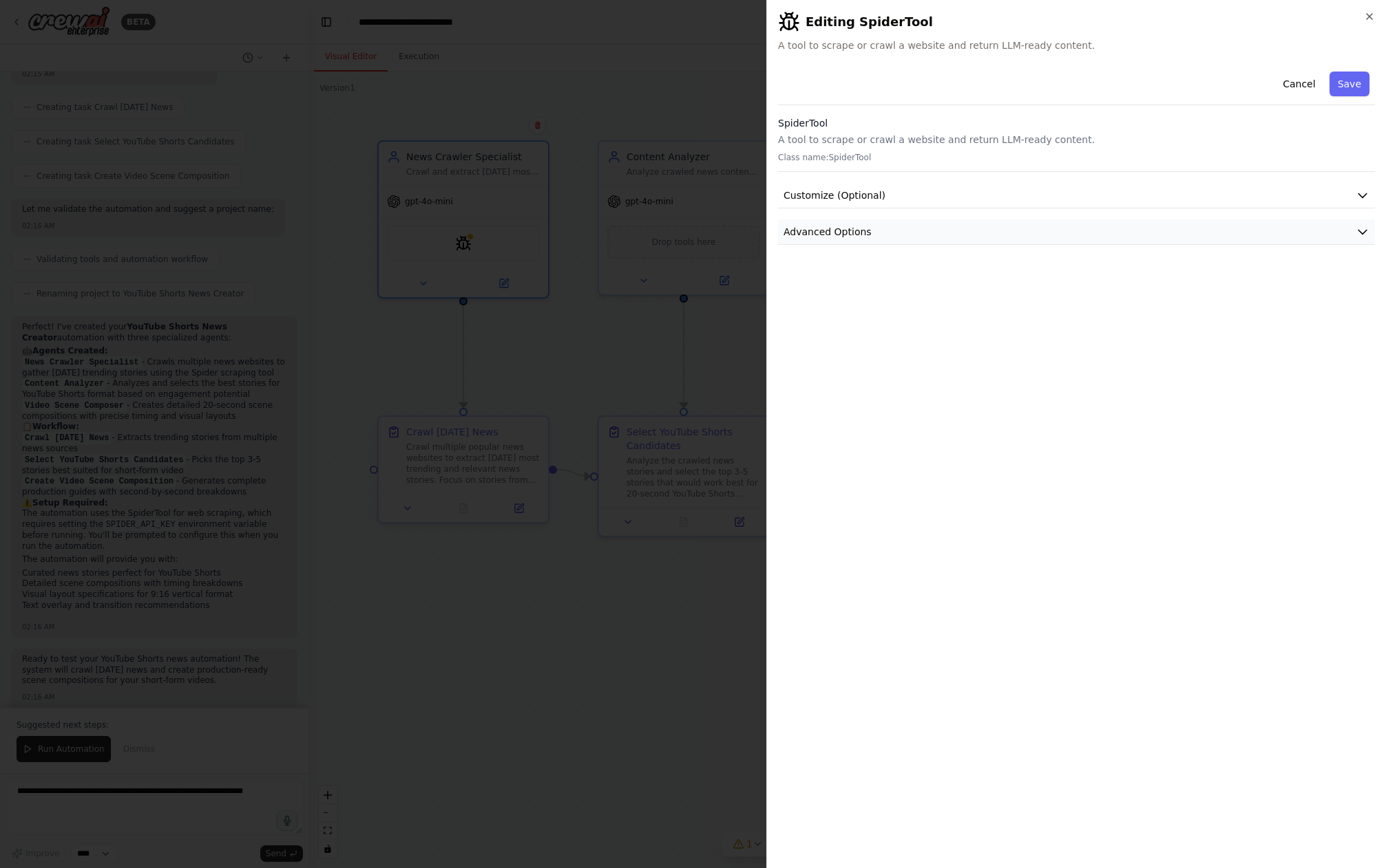
click at [984, 233] on button "Advanced Options" at bounding box center [1077, 232] width 597 height 25
click at [986, 199] on button "Customize (Optional)" at bounding box center [1077, 196] width 597 height 25
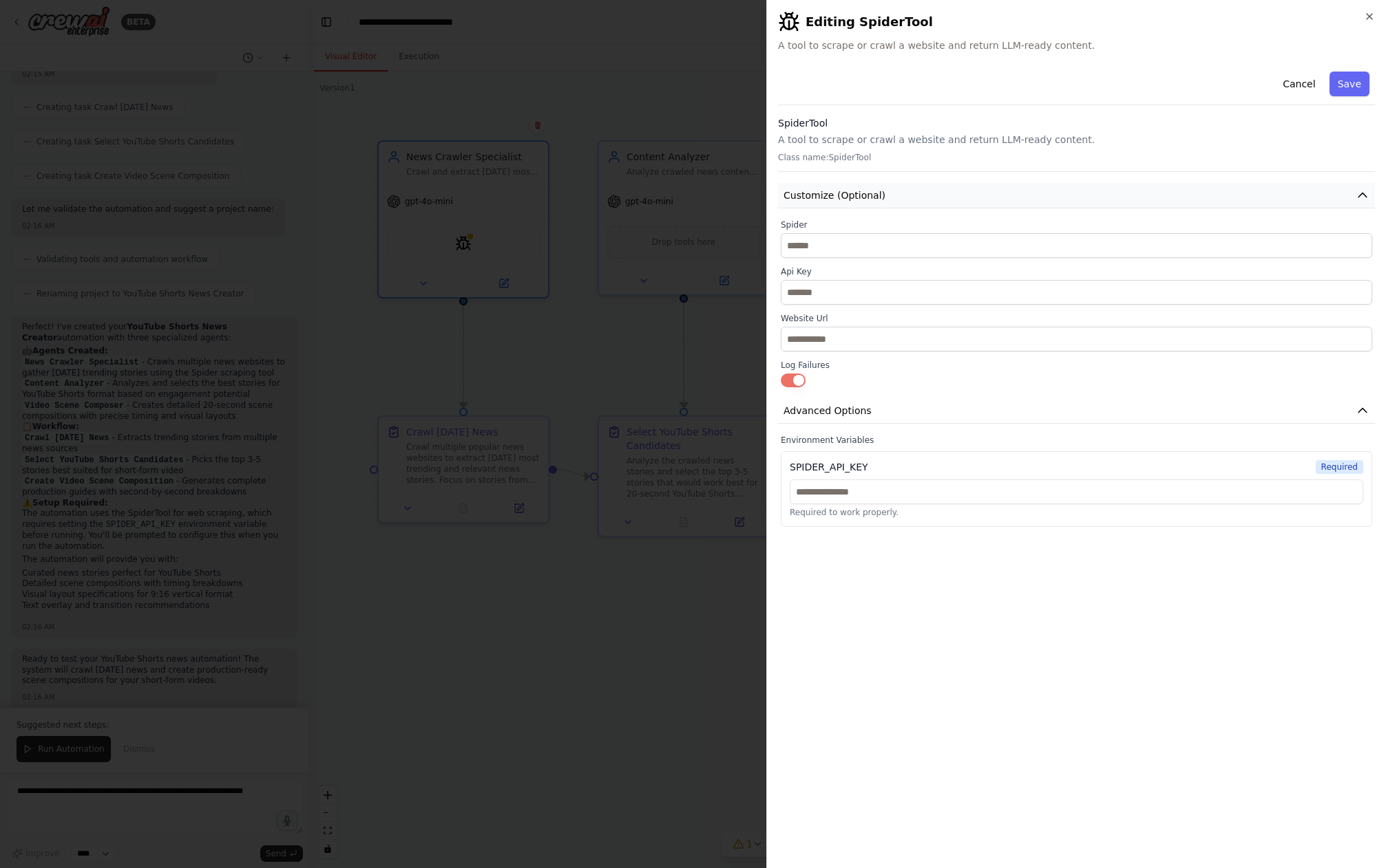
click at [984, 200] on button "Customize (Optional)" at bounding box center [1077, 196] width 597 height 25
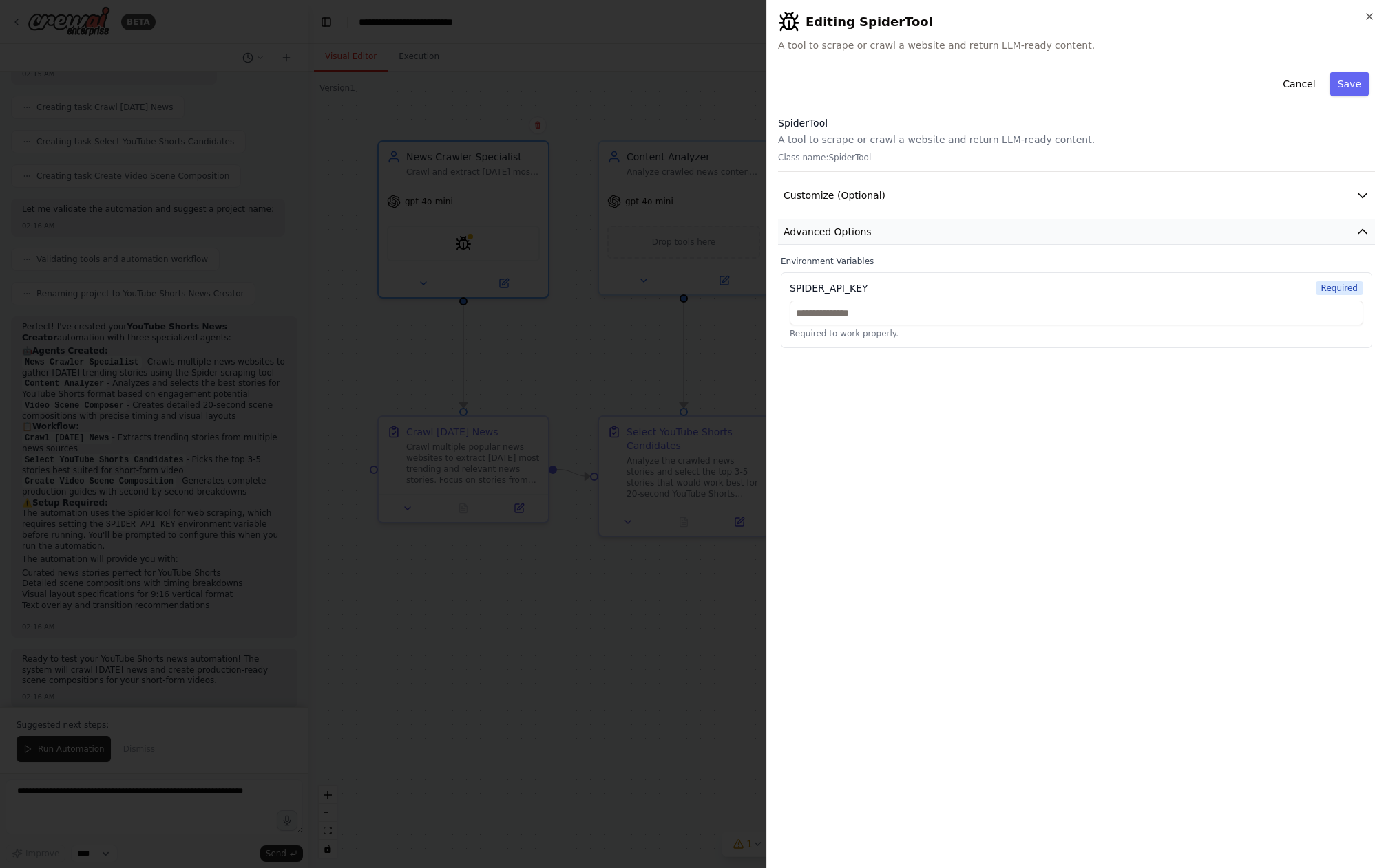
click at [927, 228] on button "Advanced Options" at bounding box center [1077, 232] width 597 height 25
click at [1291, 87] on button "Cancel" at bounding box center [1298, 84] width 49 height 25
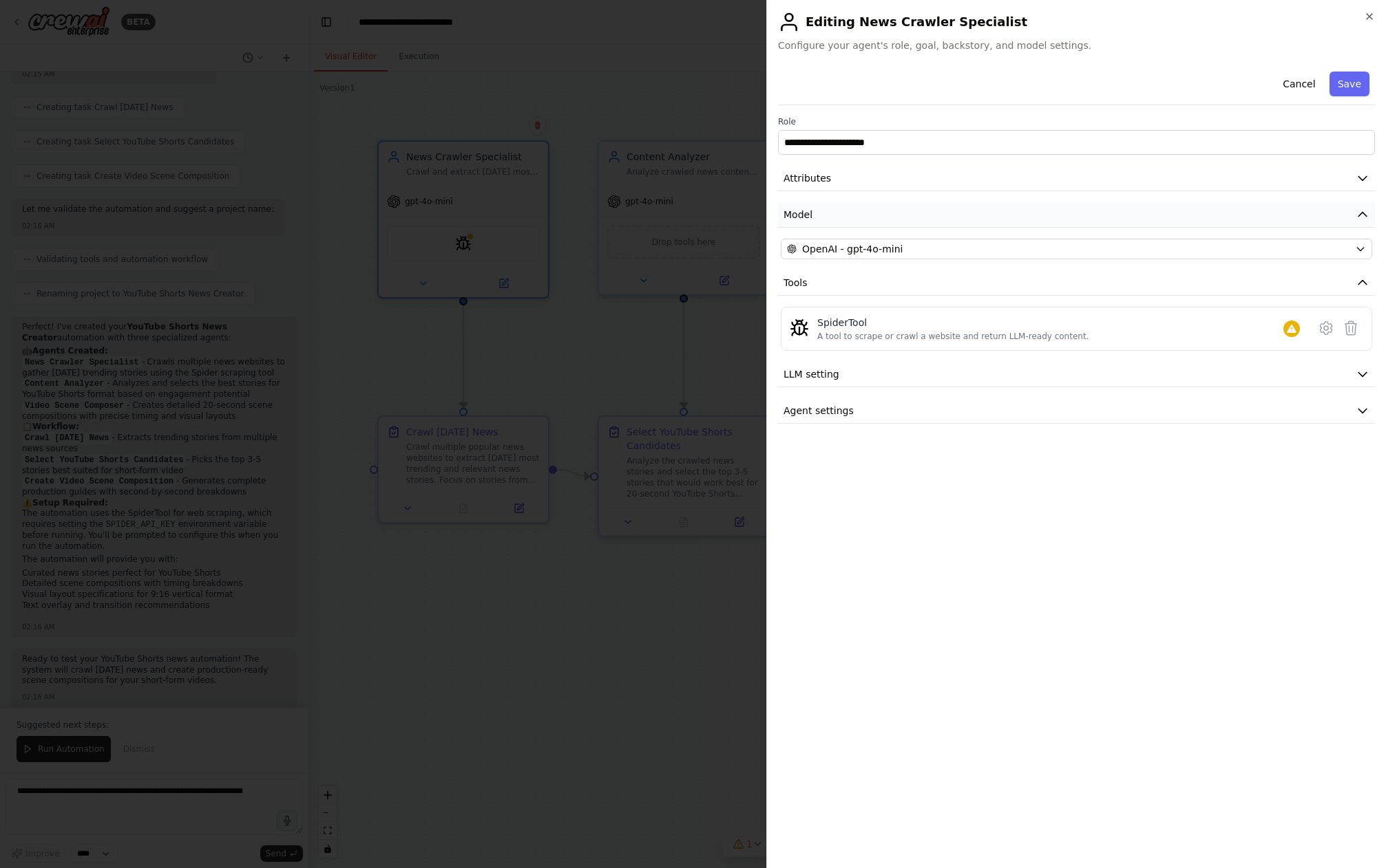
click at [890, 214] on button "Model" at bounding box center [1077, 215] width 597 height 25
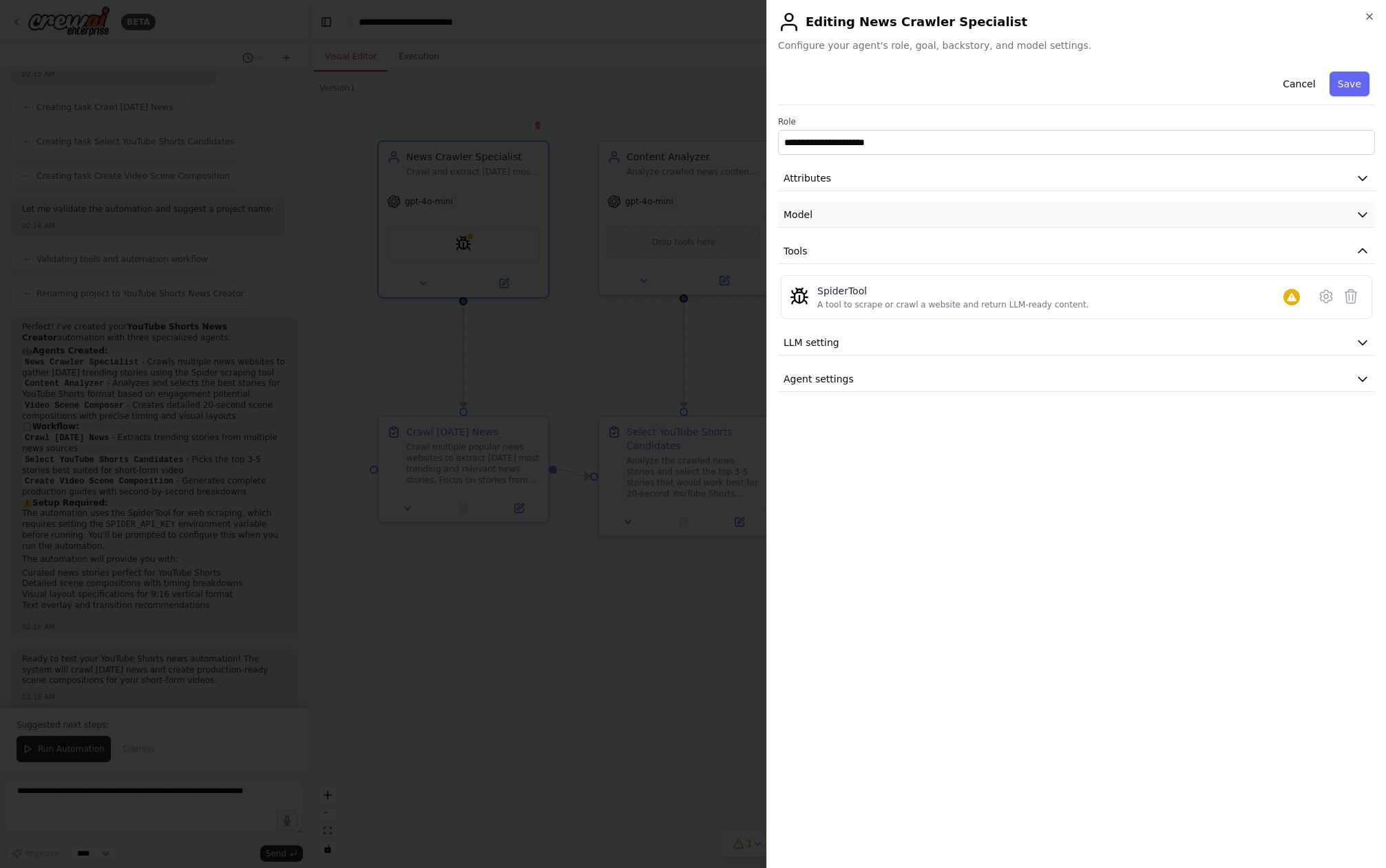
click at [901, 219] on button "Model" at bounding box center [1077, 215] width 597 height 25
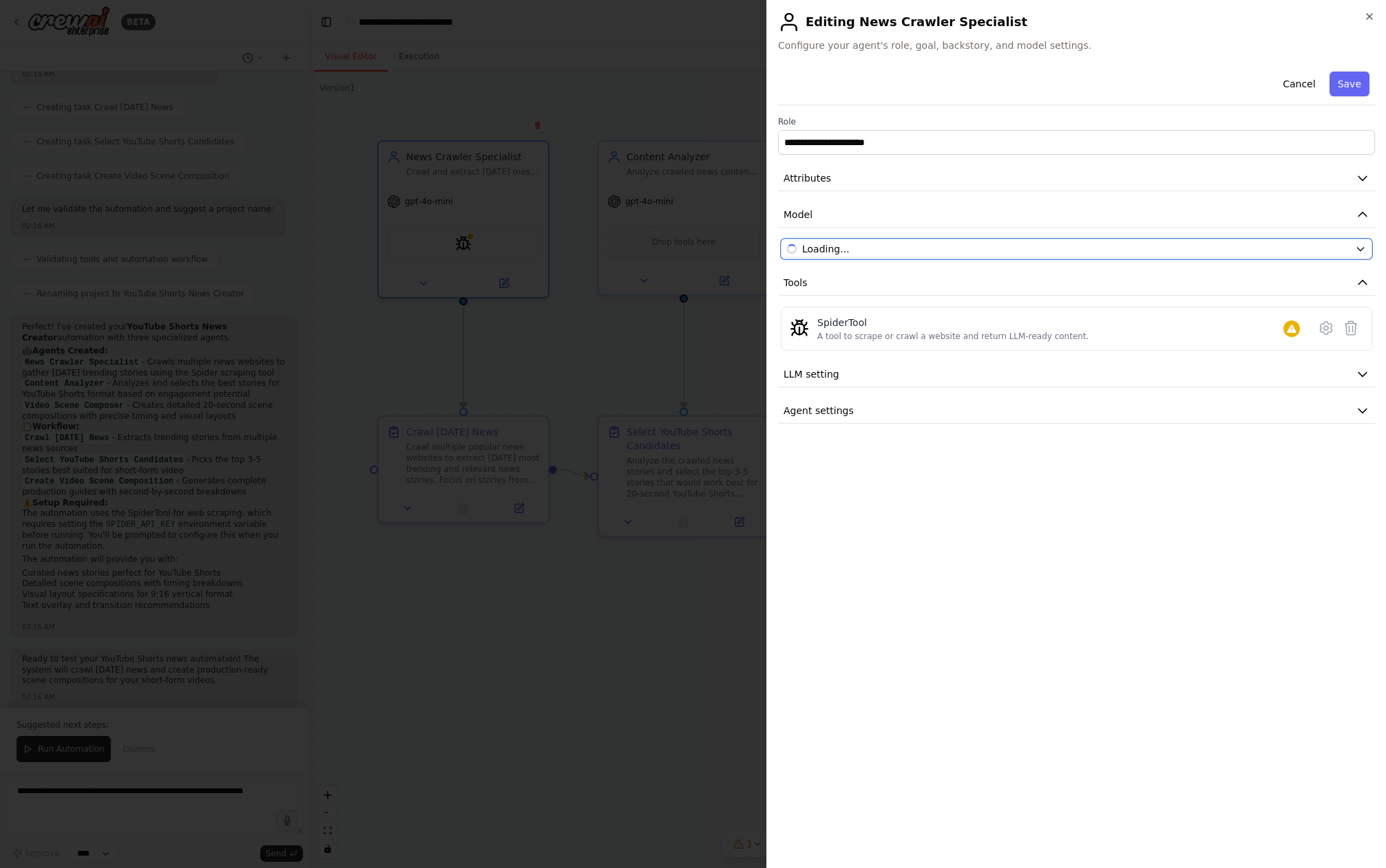
click at [907, 245] on button "Loading..." at bounding box center [1077, 249] width 591 height 21
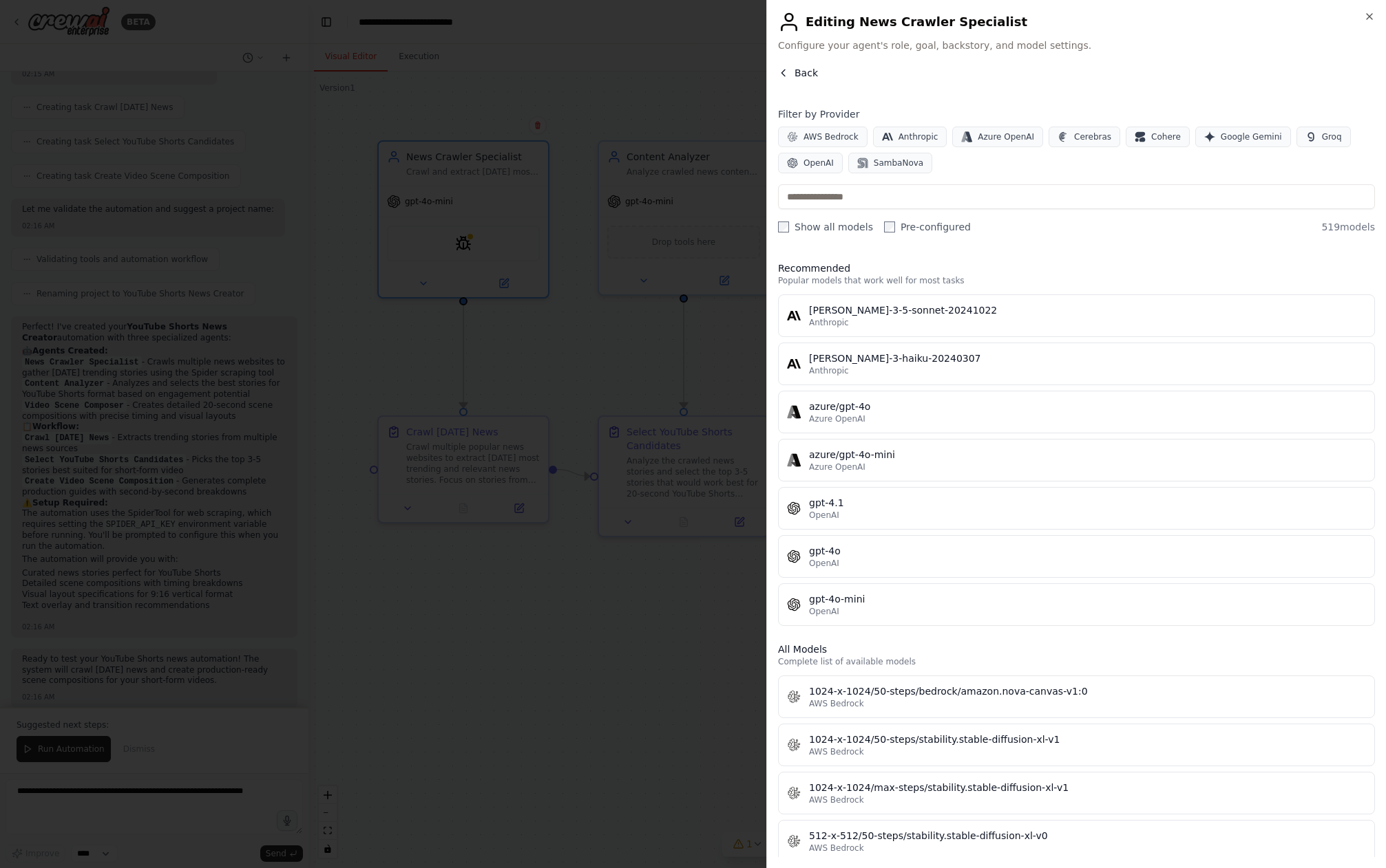
click at [783, 75] on icon "button" at bounding box center [784, 73] width 11 height 11
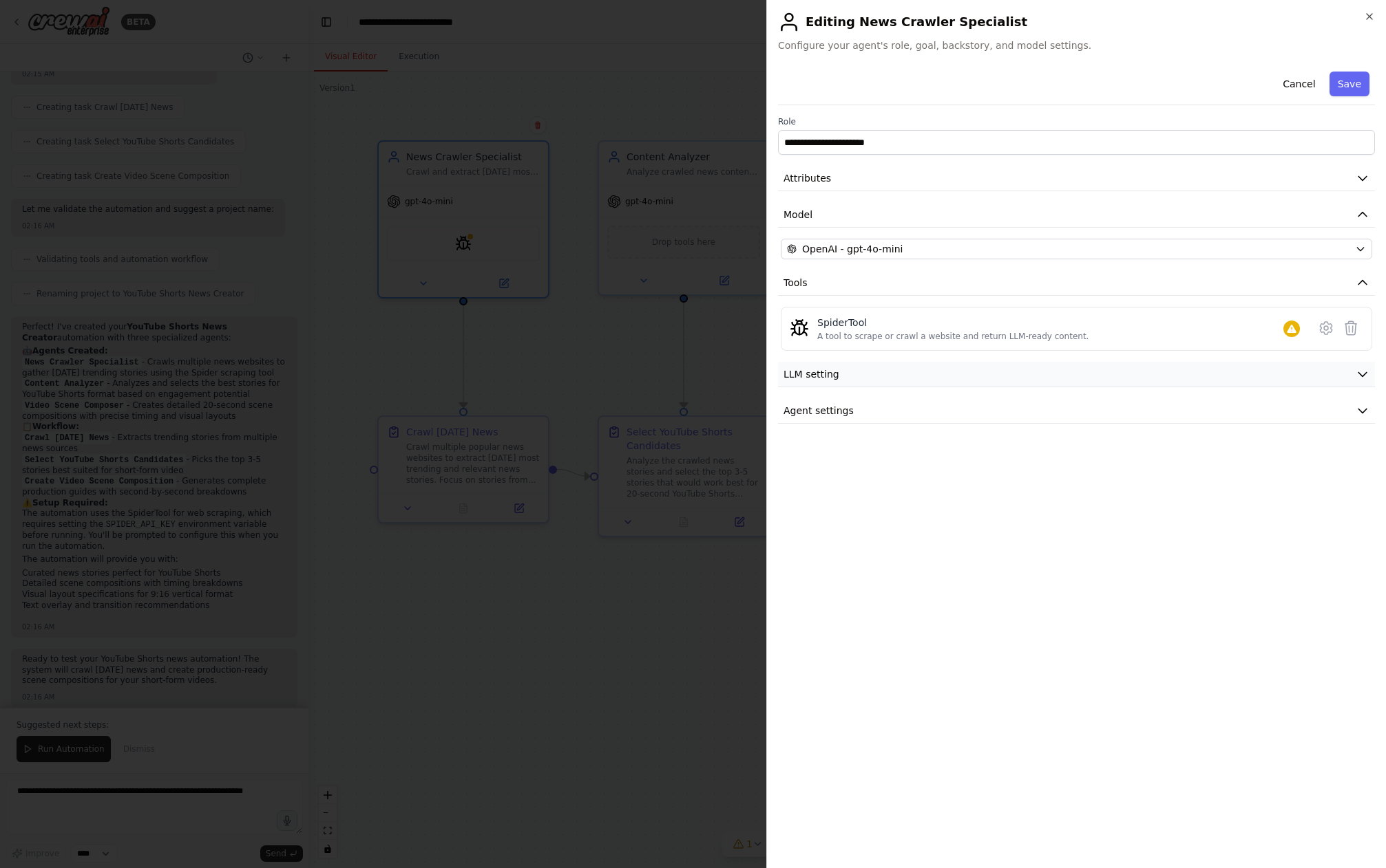
click at [844, 374] on button "LLM setting" at bounding box center [1077, 374] width 597 height 25
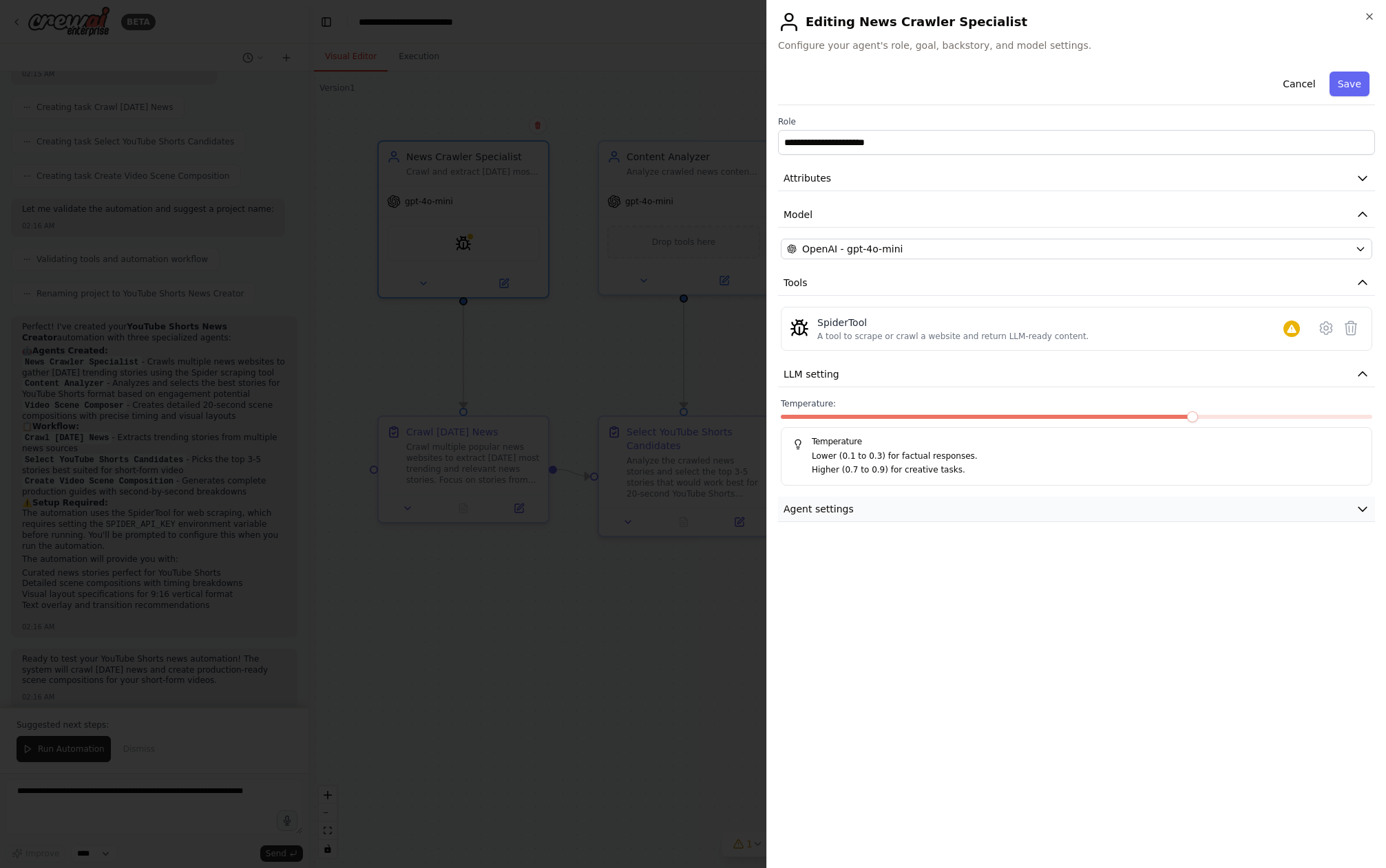
click at [880, 501] on button "Agent settings" at bounding box center [1077, 509] width 597 height 25
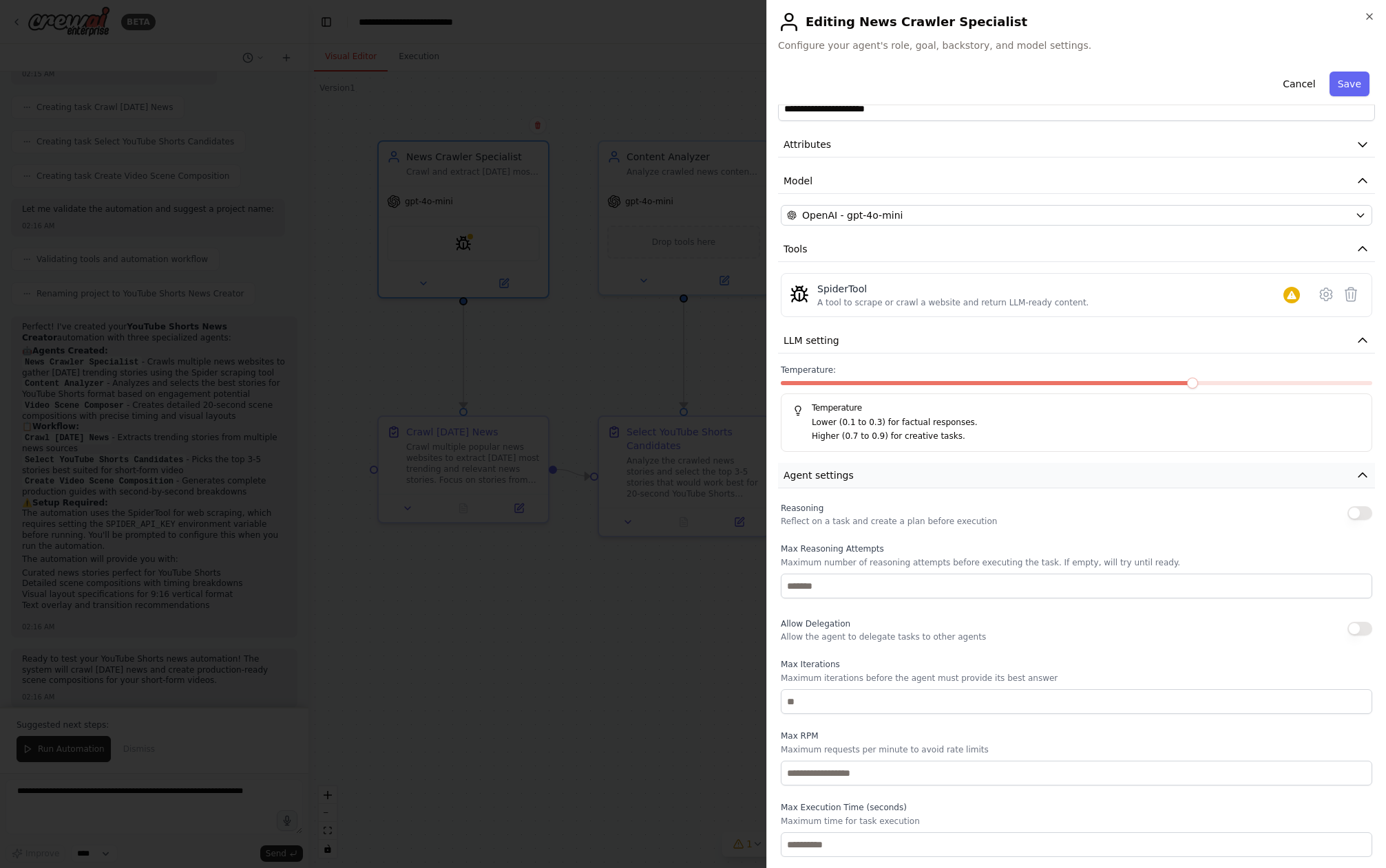
scroll to position [0, 0]
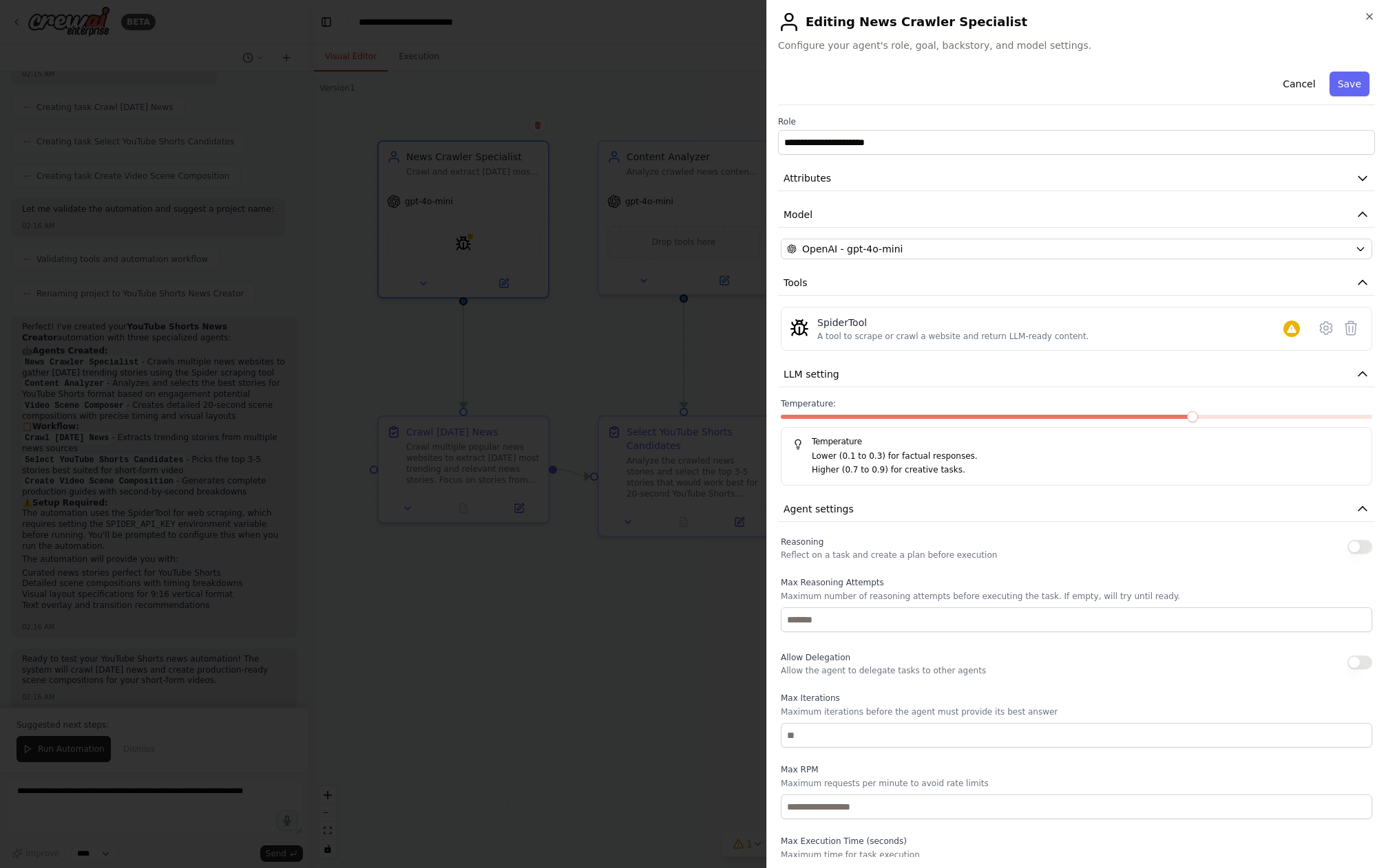
click at [1329, 326] on icon at bounding box center [1326, 328] width 17 height 17
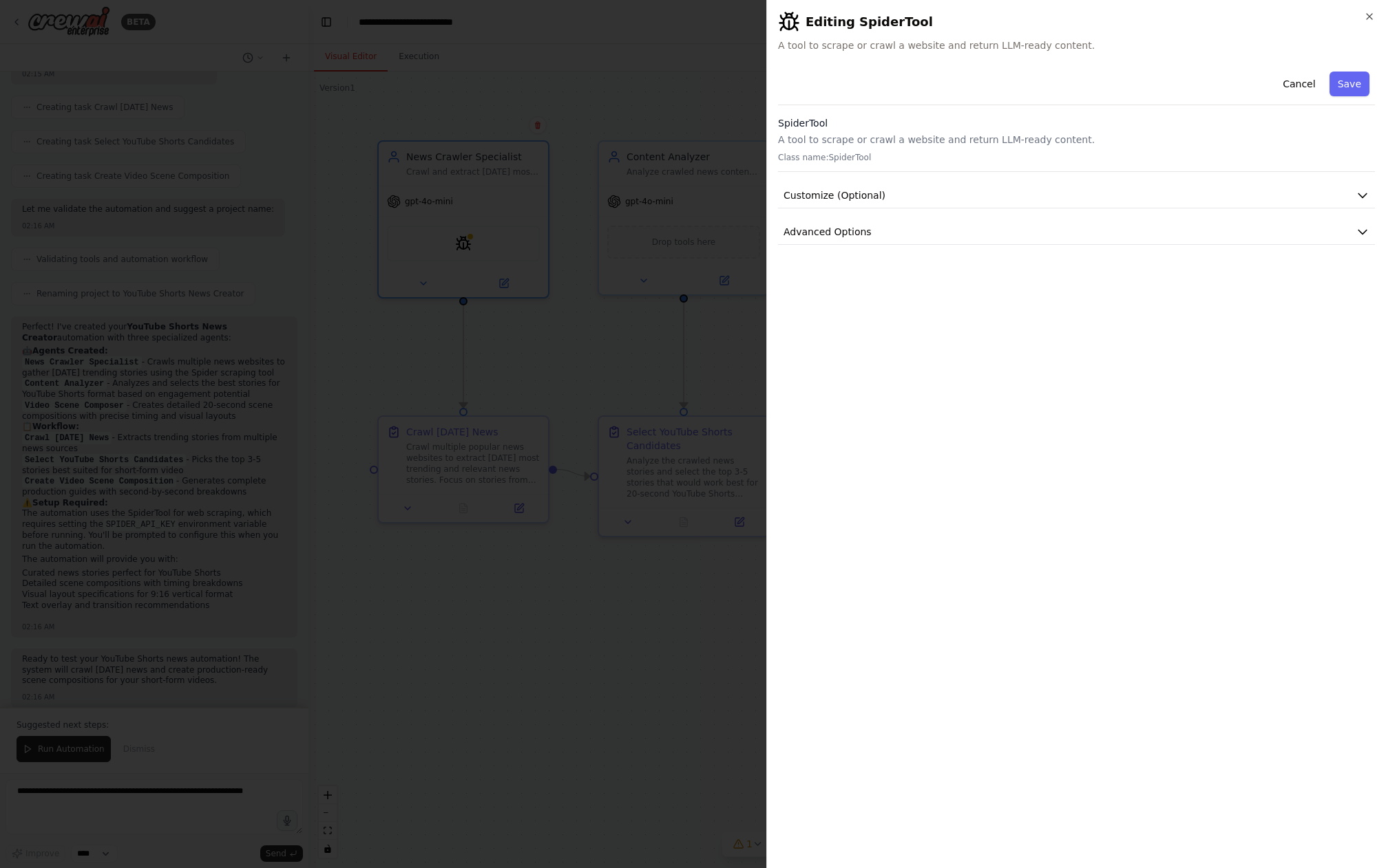
click at [588, 344] on div at bounding box center [693, 434] width 1386 height 868
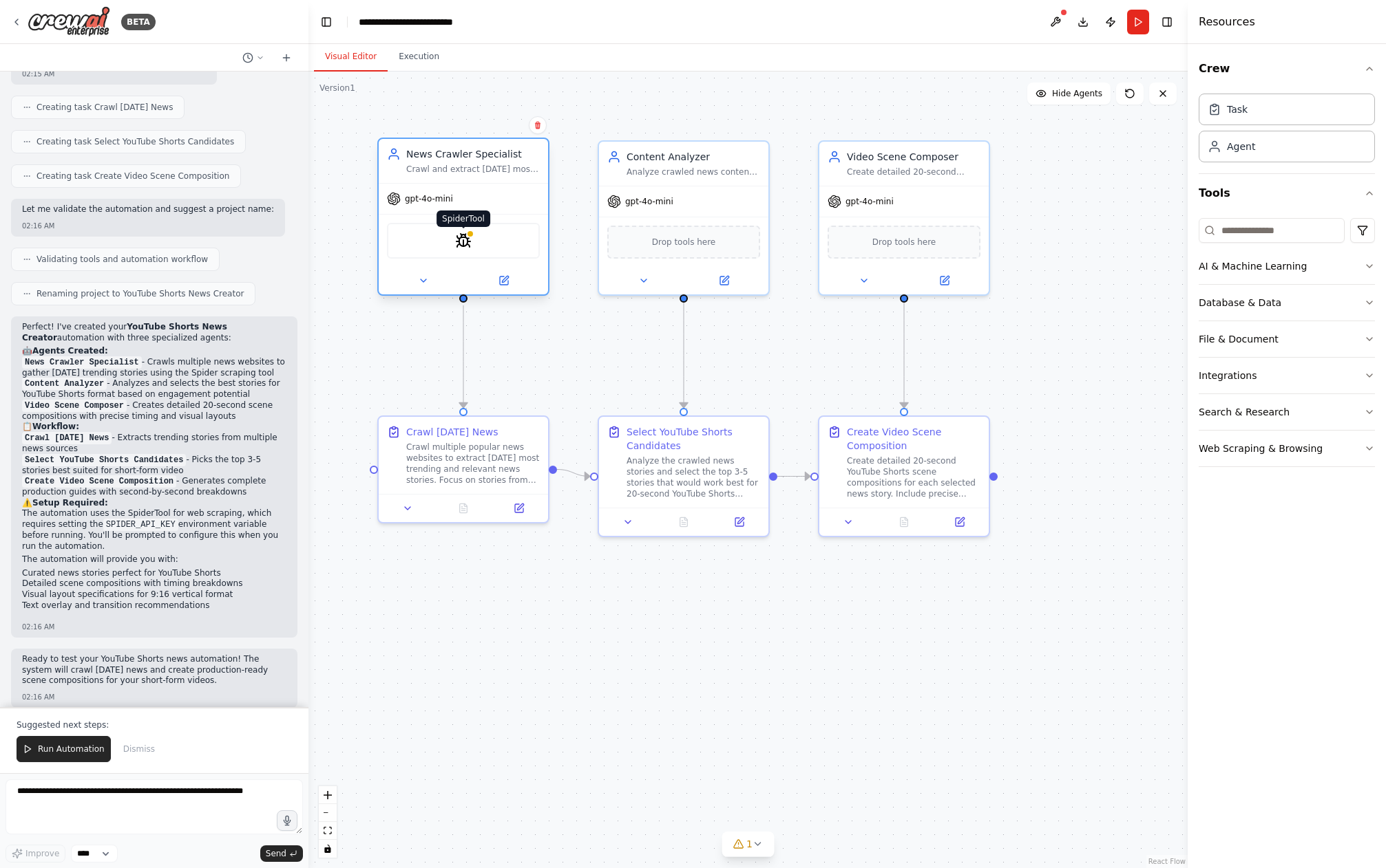
click at [460, 244] on img at bounding box center [463, 241] width 17 height 17
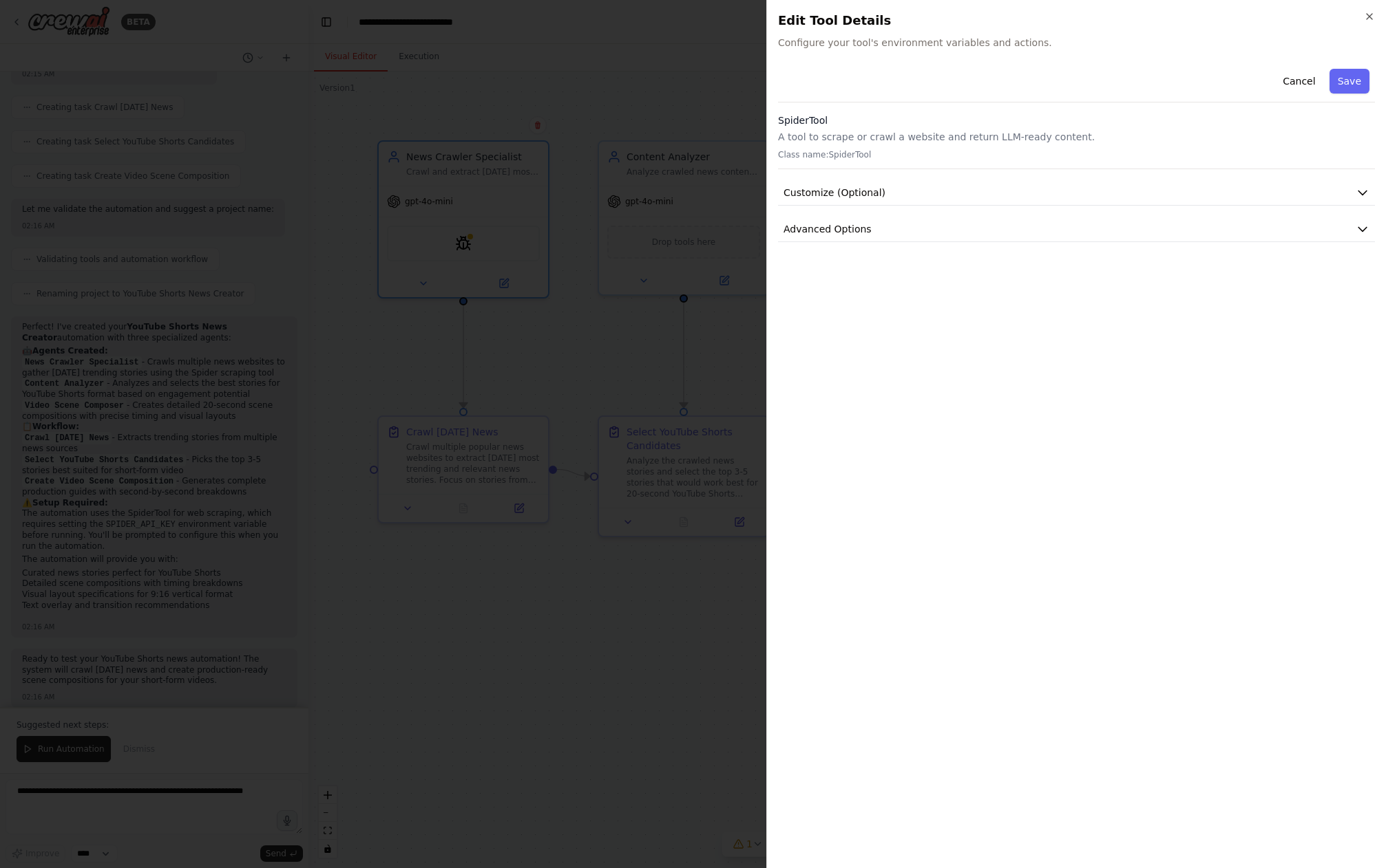
click at [905, 137] on p "A tool to scrape or crawl a website and return LLM-ready content." at bounding box center [1077, 137] width 597 height 14
click at [905, 138] on p "A tool to scrape or crawl a website and return LLM-ready content." at bounding box center [1077, 137] width 597 height 14
click at [843, 152] on p "Class name: SpiderTool" at bounding box center [1077, 155] width 597 height 11
click at [844, 152] on p "Class name: SpiderTool" at bounding box center [1077, 155] width 597 height 11
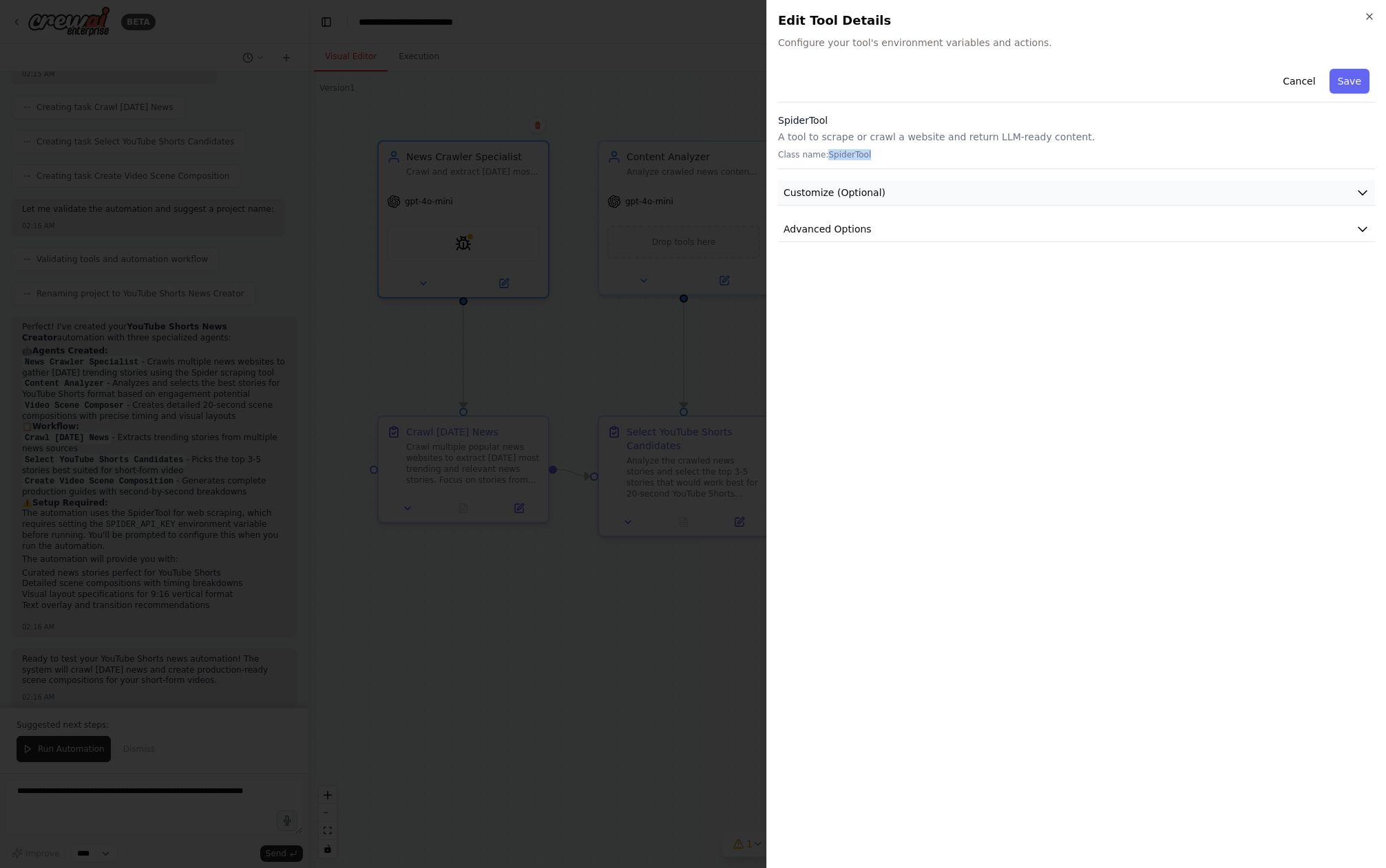
click at [924, 183] on button "Customize (Optional)" at bounding box center [1077, 193] width 597 height 25
click at [856, 415] on button "Advanced Options" at bounding box center [1077, 408] width 597 height 25
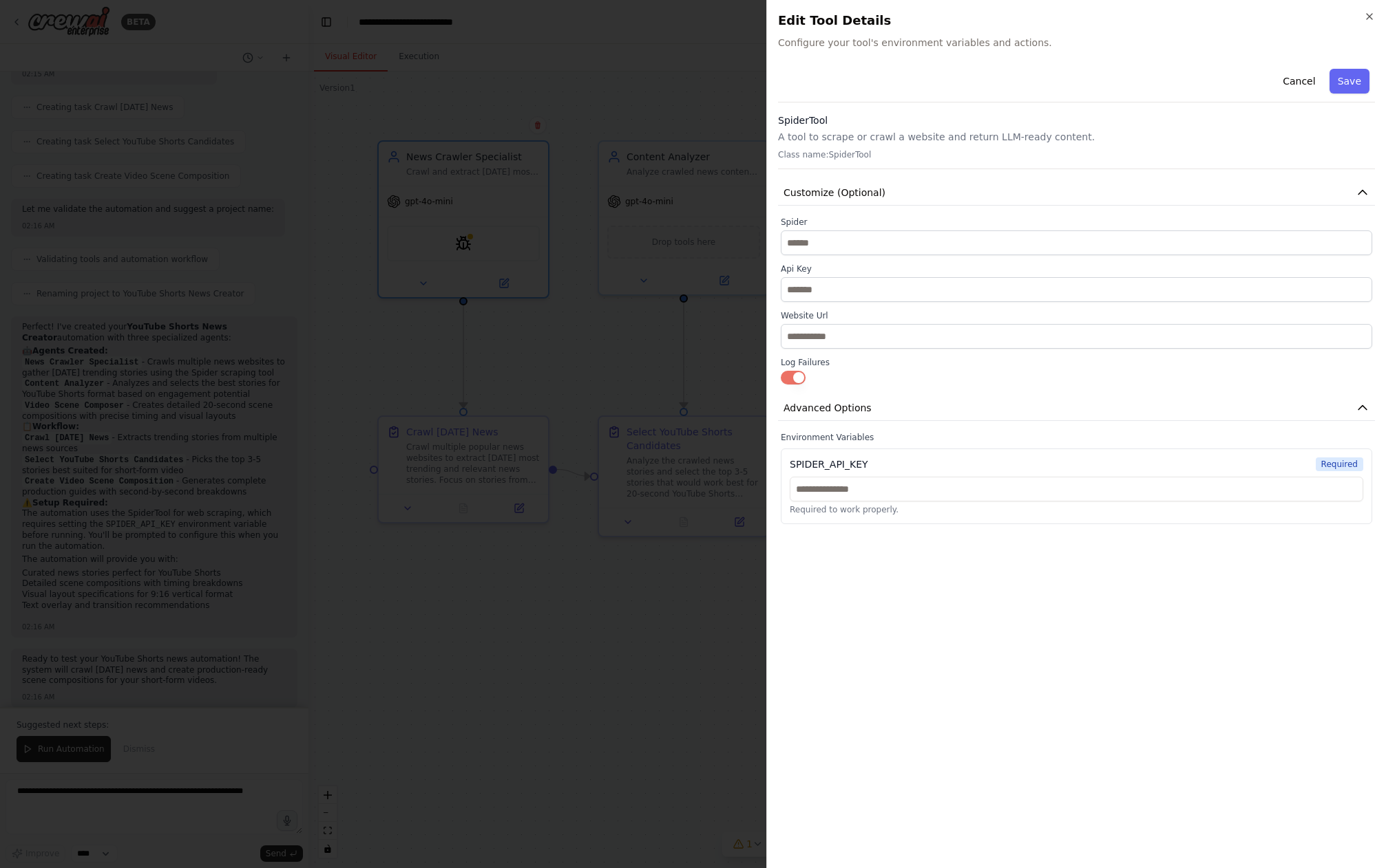
click at [864, 463] on div "SPIDER_API_KEY" at bounding box center [829, 464] width 79 height 14
click at [864, 462] on div "SPIDER_API_KEY" at bounding box center [829, 464] width 79 height 14
click at [864, 462] on div "SPIDER_API_KEY" at bounding box center [829, 464] width 79 height 14
copy div "SPIDER_API_KEY"
click at [1117, 582] on div "Cancel Save SpiderTool A tool to scrape or crawl a website and return LLM-ready…" at bounding box center [1077, 460] width 597 height 794
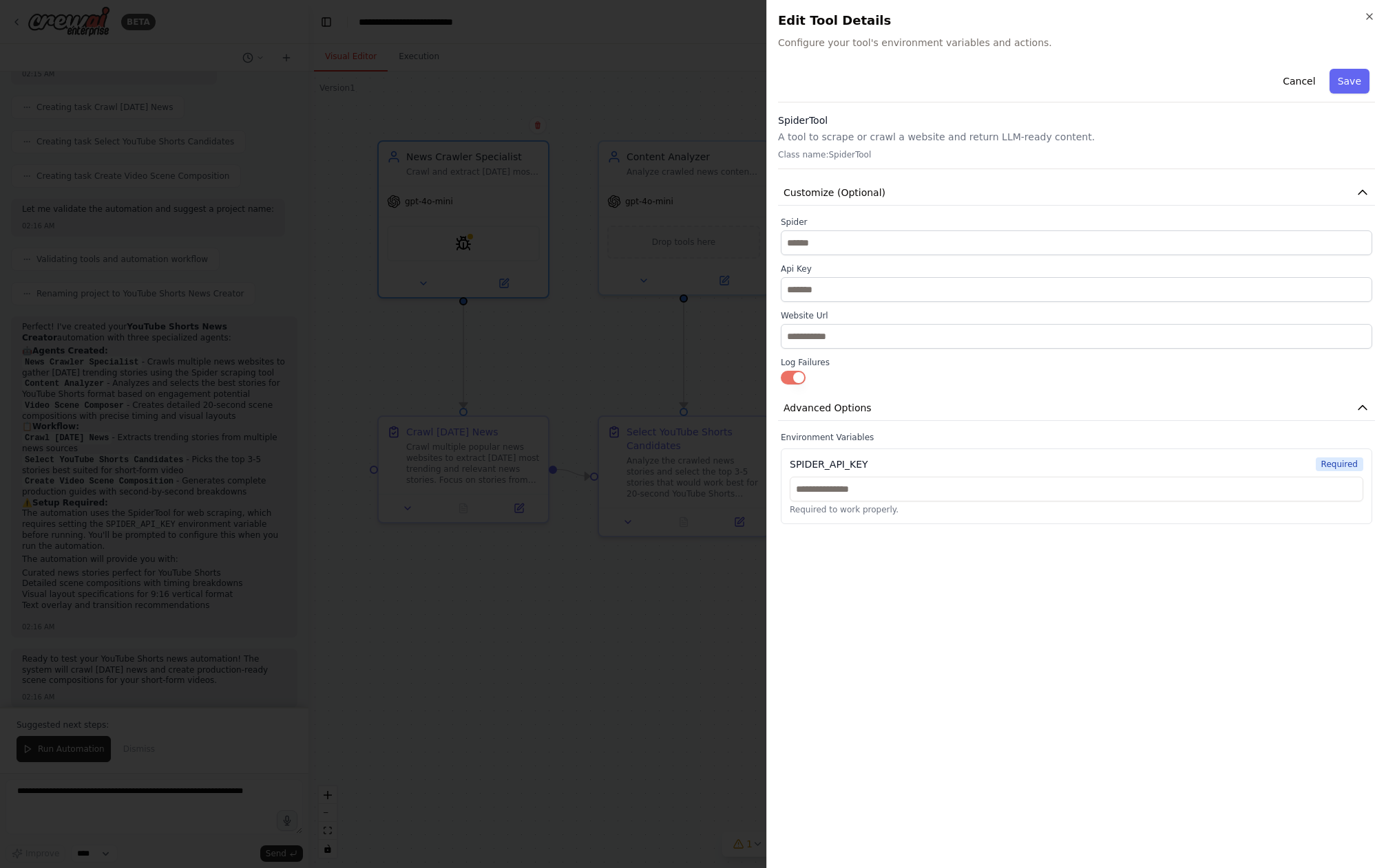
click at [604, 318] on div at bounding box center [693, 434] width 1386 height 868
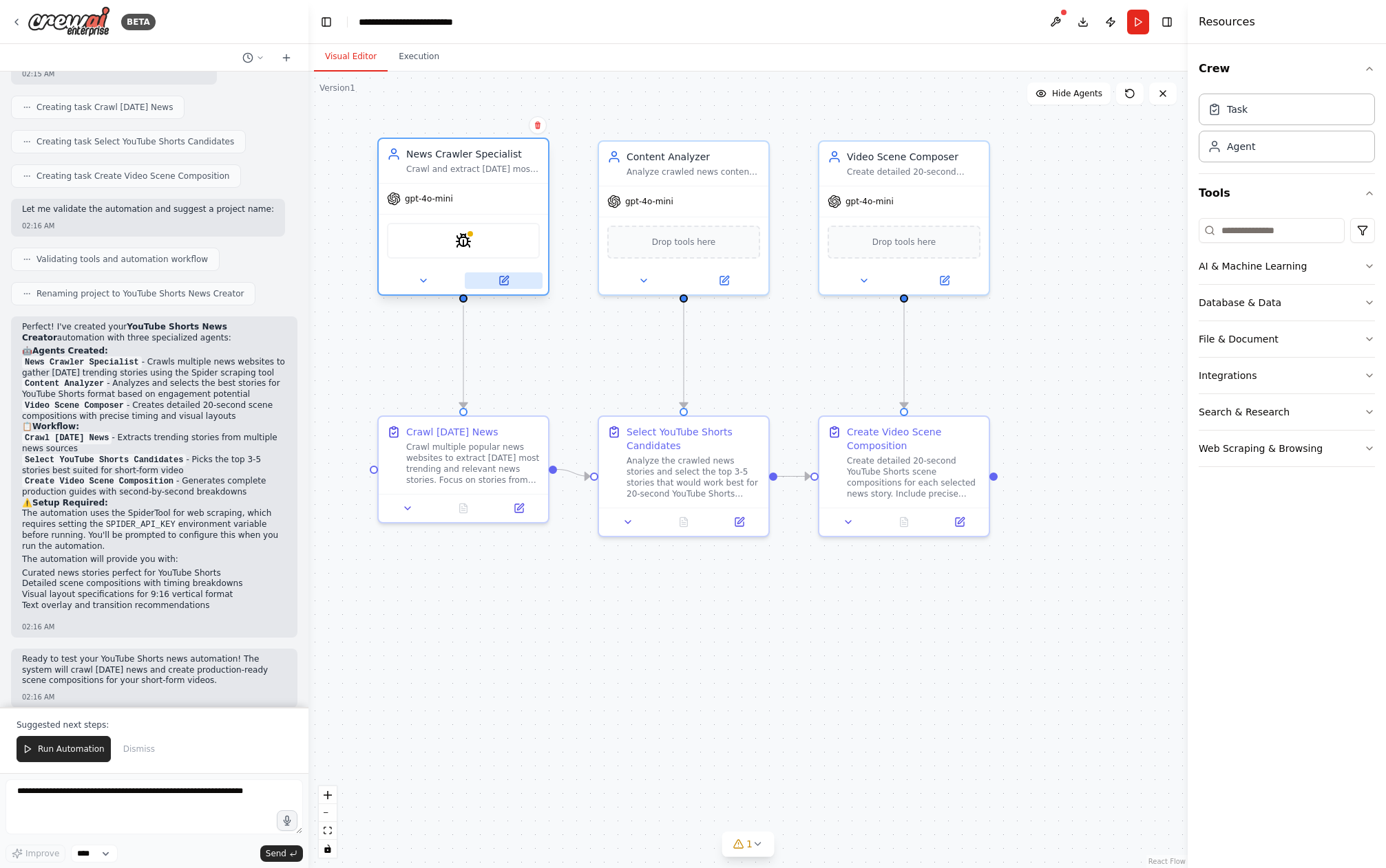
click at [500, 280] on icon at bounding box center [504, 281] width 8 height 8
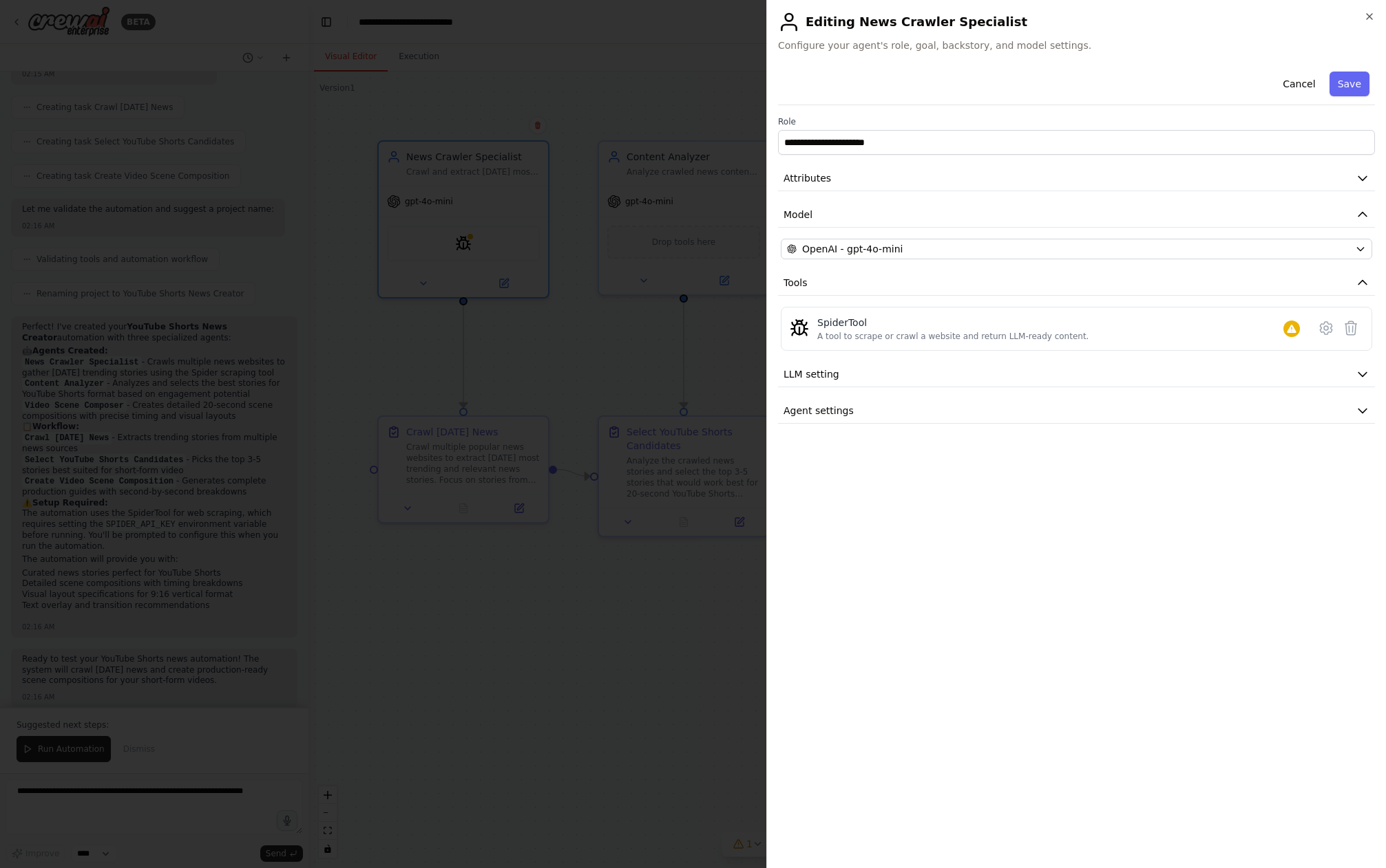
click at [583, 349] on div at bounding box center [693, 434] width 1386 height 868
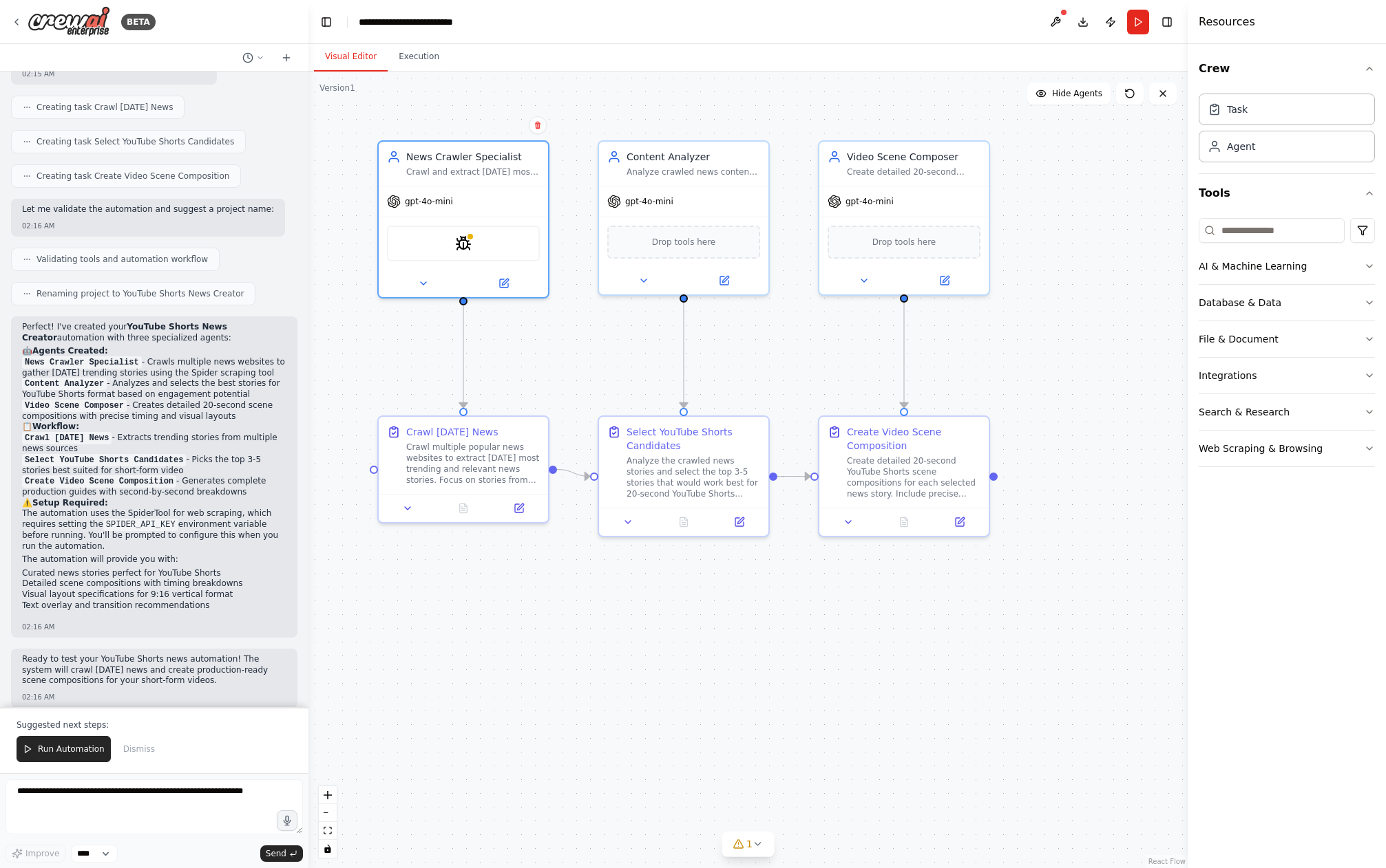
click at [1143, 20] on button "Run" at bounding box center [1138, 22] width 22 height 25
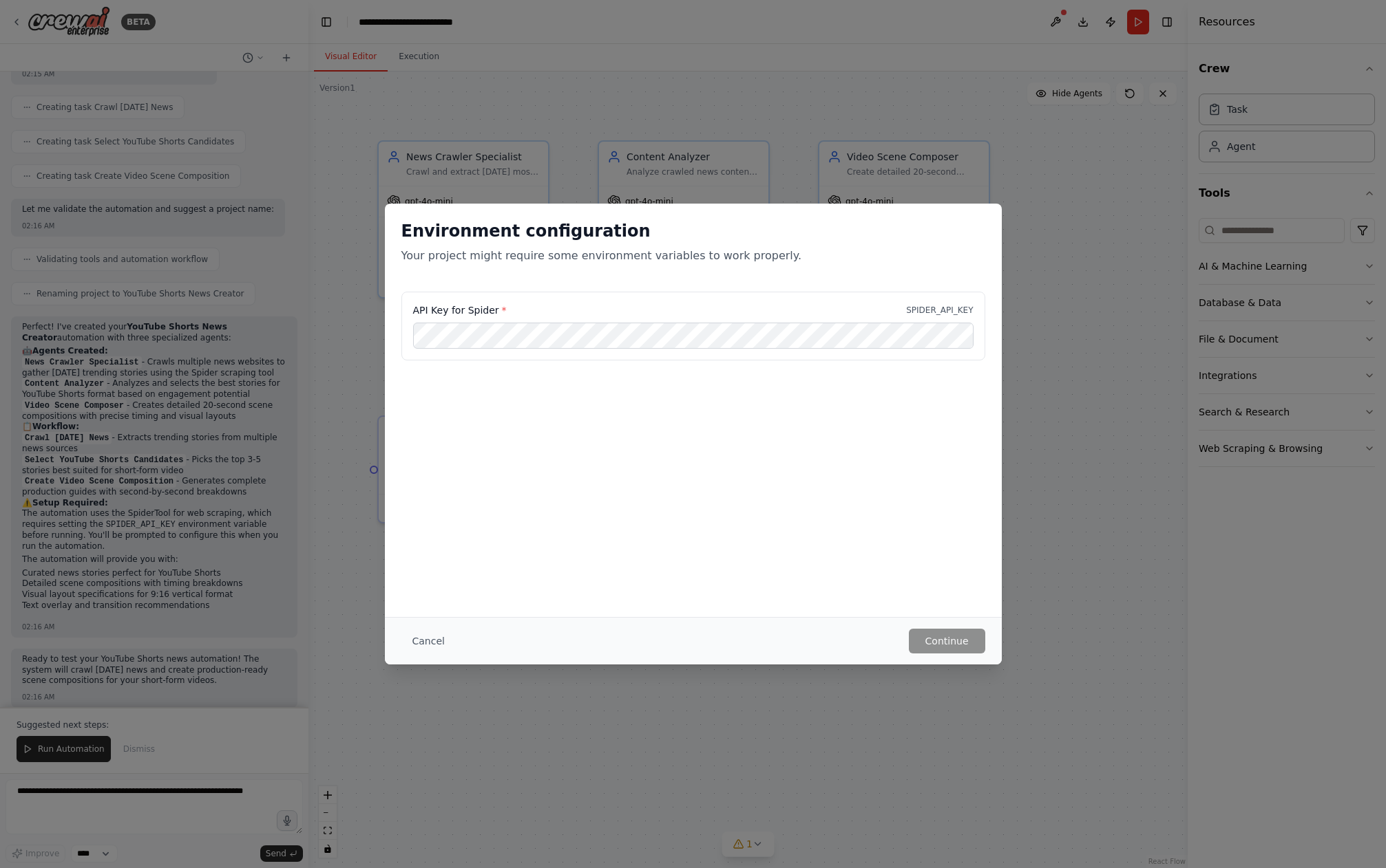
click at [412, 253] on p "Your project might require some environment variables to work properly." at bounding box center [693, 256] width 584 height 17
drag, startPoint x: 487, startPoint y: 259, endPoint x: 715, endPoint y: 269, distance: 228.2
click at [717, 267] on div "Environment configuration Your project might require some environment variables…" at bounding box center [693, 248] width 617 height 88
click at [955, 313] on p "SPIDER_API_KEY" at bounding box center [939, 310] width 67 height 11
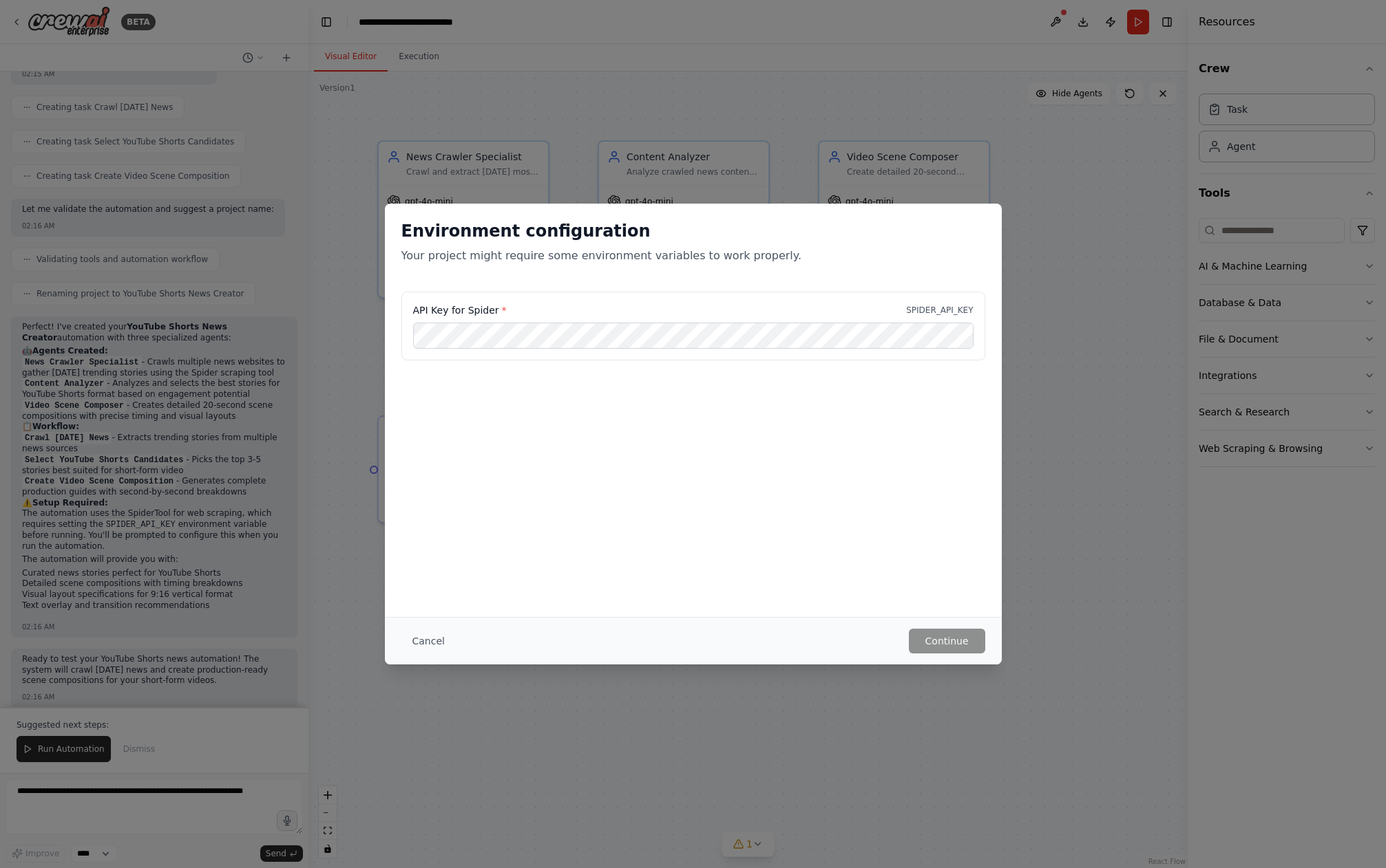
click at [422, 311] on label "API Key for Spider *" at bounding box center [460, 310] width 94 height 14
drag, startPoint x: 484, startPoint y: 308, endPoint x: 502, endPoint y: 313, distance: 18.7
click at [485, 308] on label "API Key for Spider *" at bounding box center [460, 310] width 94 height 14
copy label "API Key for Spider"
click at [709, 440] on div "Environment configuration Your project might require some environment variables…" at bounding box center [693, 411] width 617 height 413
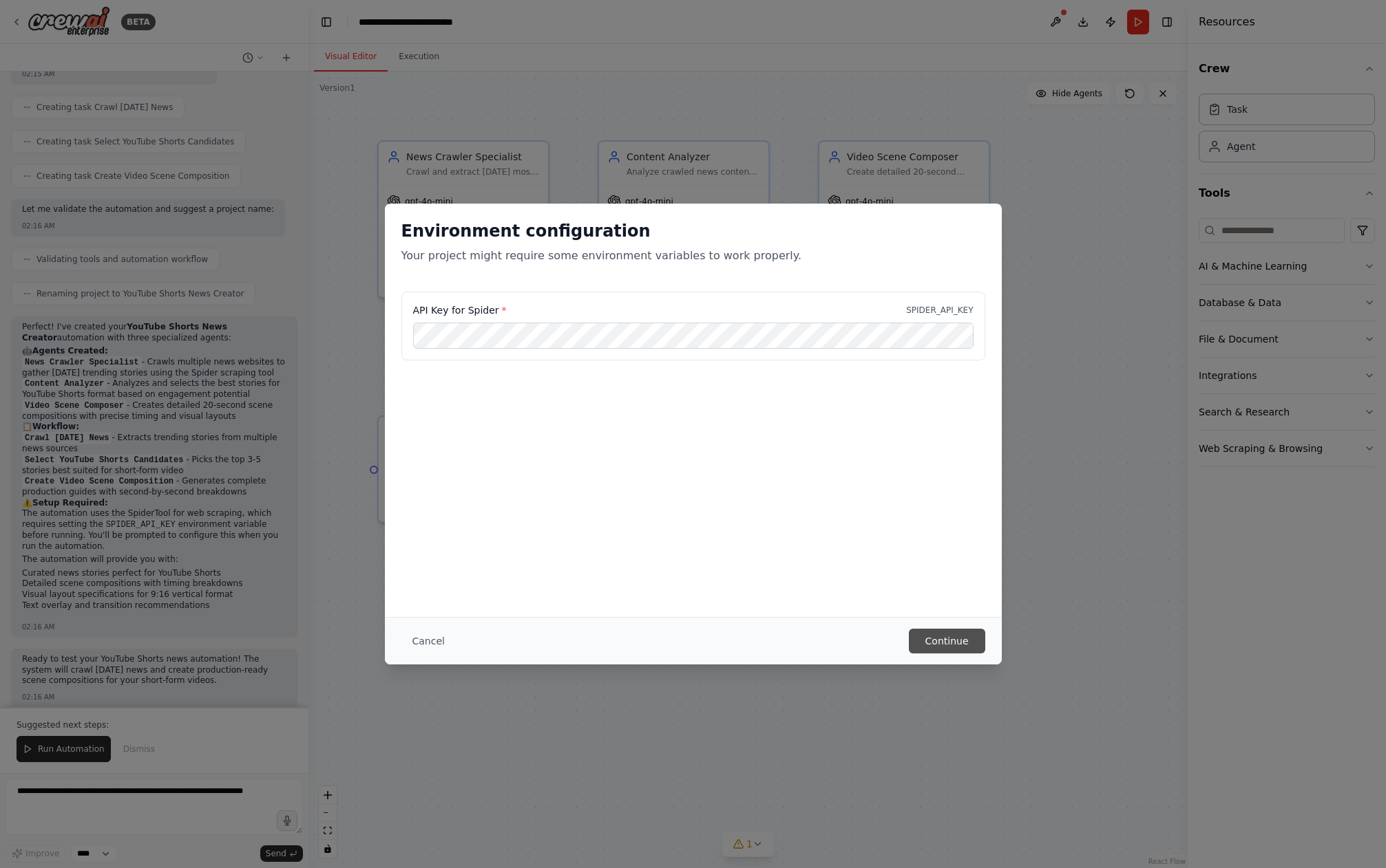
click at [932, 645] on button "Continue" at bounding box center [946, 641] width 77 height 25
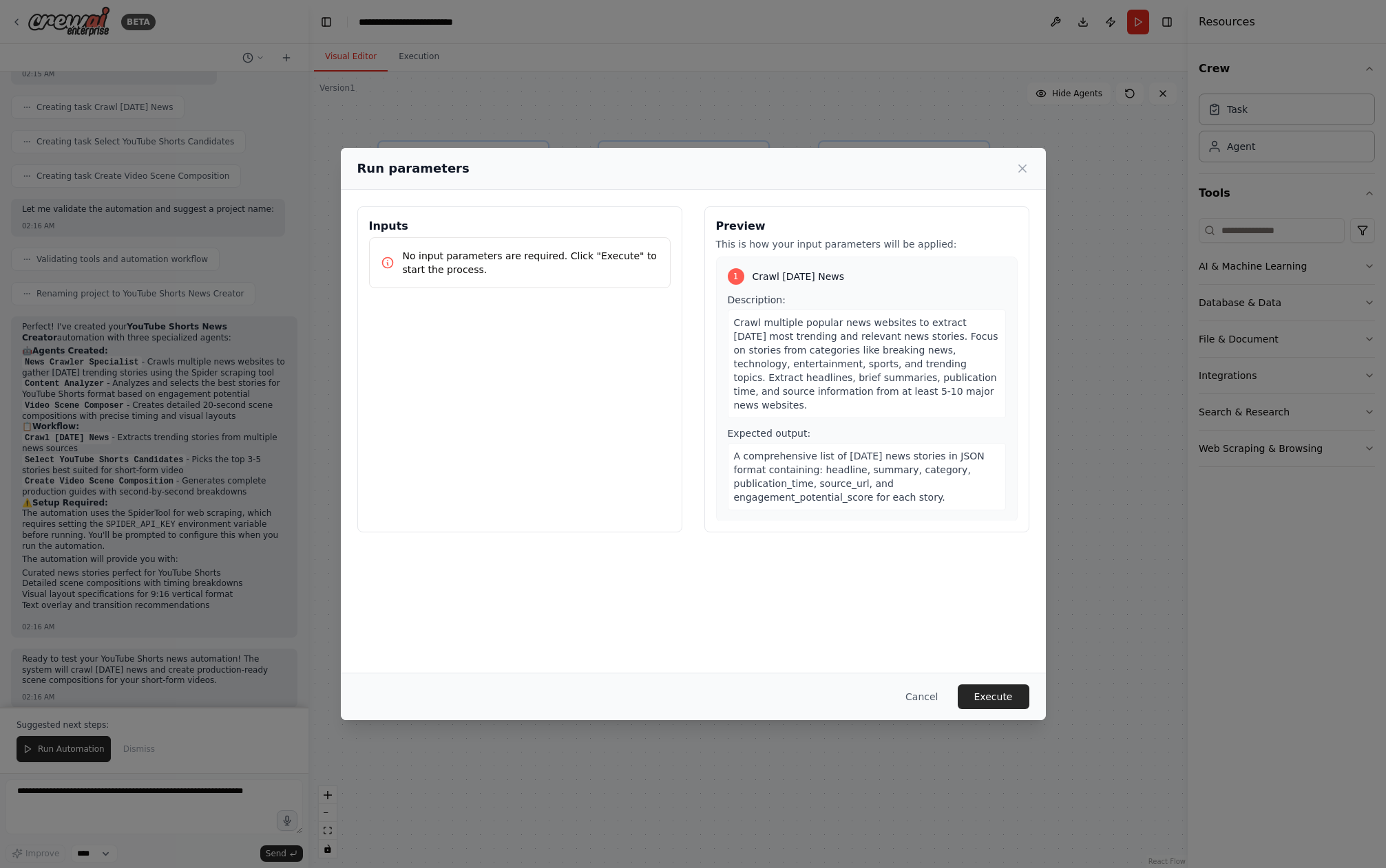
click at [631, 414] on div "Inputs No input parameters are required. Click "Execute" to start the process." at bounding box center [519, 369] width 325 height 326
click at [613, 282] on div "No input parameters are required. Click "Execute" to start the process." at bounding box center [519, 263] width 301 height 51
drag, startPoint x: 531, startPoint y: 266, endPoint x: 367, endPoint y: 234, distance: 167.1
click at [367, 234] on div "Inputs No input parameters are required. Click "Execute" to start the process." at bounding box center [519, 369] width 325 height 326
click at [430, 265] on p "No input parameters are required. Click "Execute" to start the process." at bounding box center [531, 263] width 256 height 28
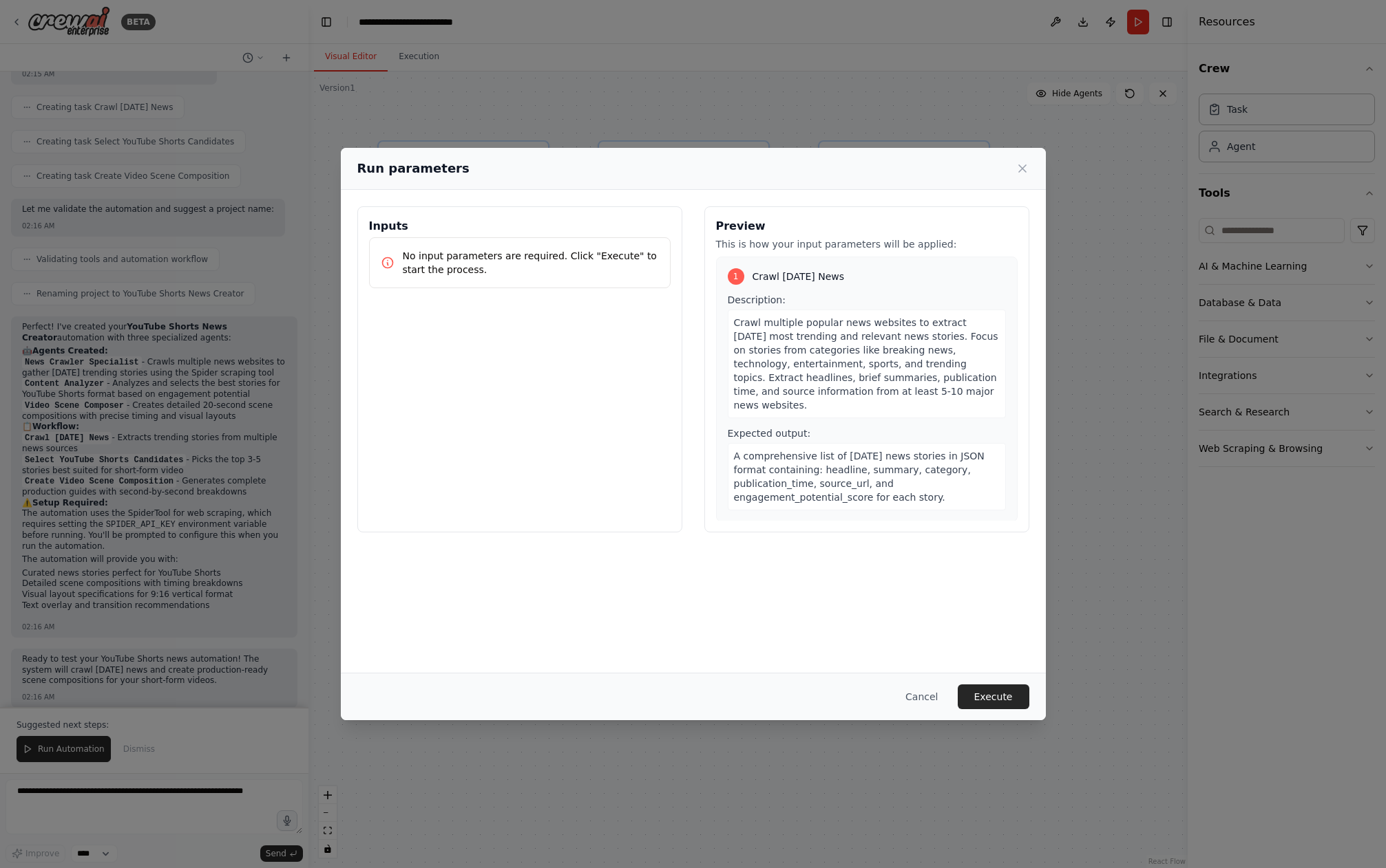
click at [405, 256] on p "No input parameters are required. Click "Execute" to start the process." at bounding box center [531, 263] width 256 height 28
drag, startPoint x: 405, startPoint y: 256, endPoint x: 637, endPoint y: 275, distance: 232.8
click at [637, 275] on p "No input parameters are required. Click "Execute" to start the process." at bounding box center [531, 263] width 256 height 28
click at [809, 333] on span "Crawl multiple popular news websites to extract [DATE] most trending and releva…" at bounding box center [866, 364] width 265 height 94
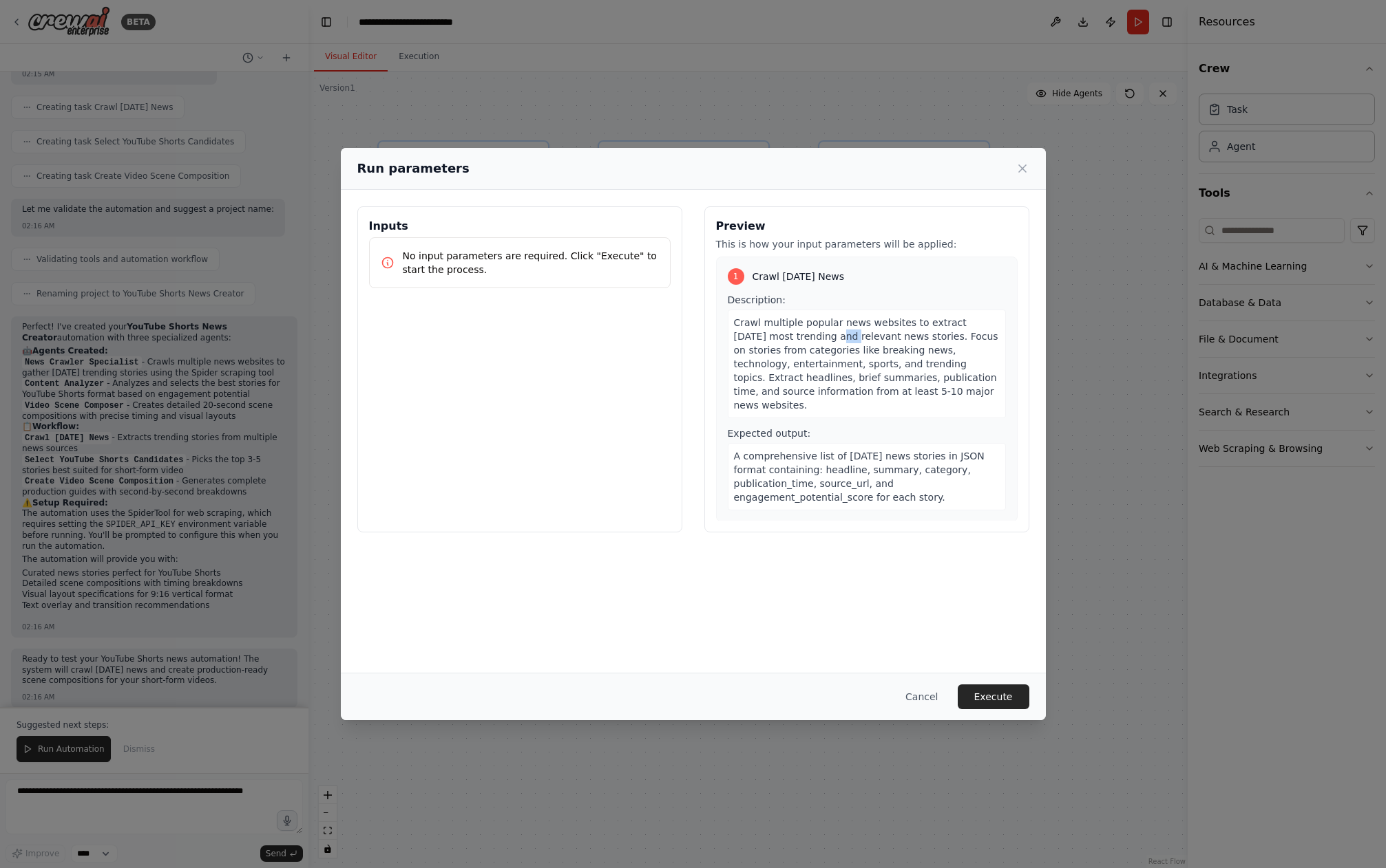
click at [809, 333] on span "Crawl multiple popular news websites to extract [DATE] most trending and releva…" at bounding box center [866, 364] width 265 height 94
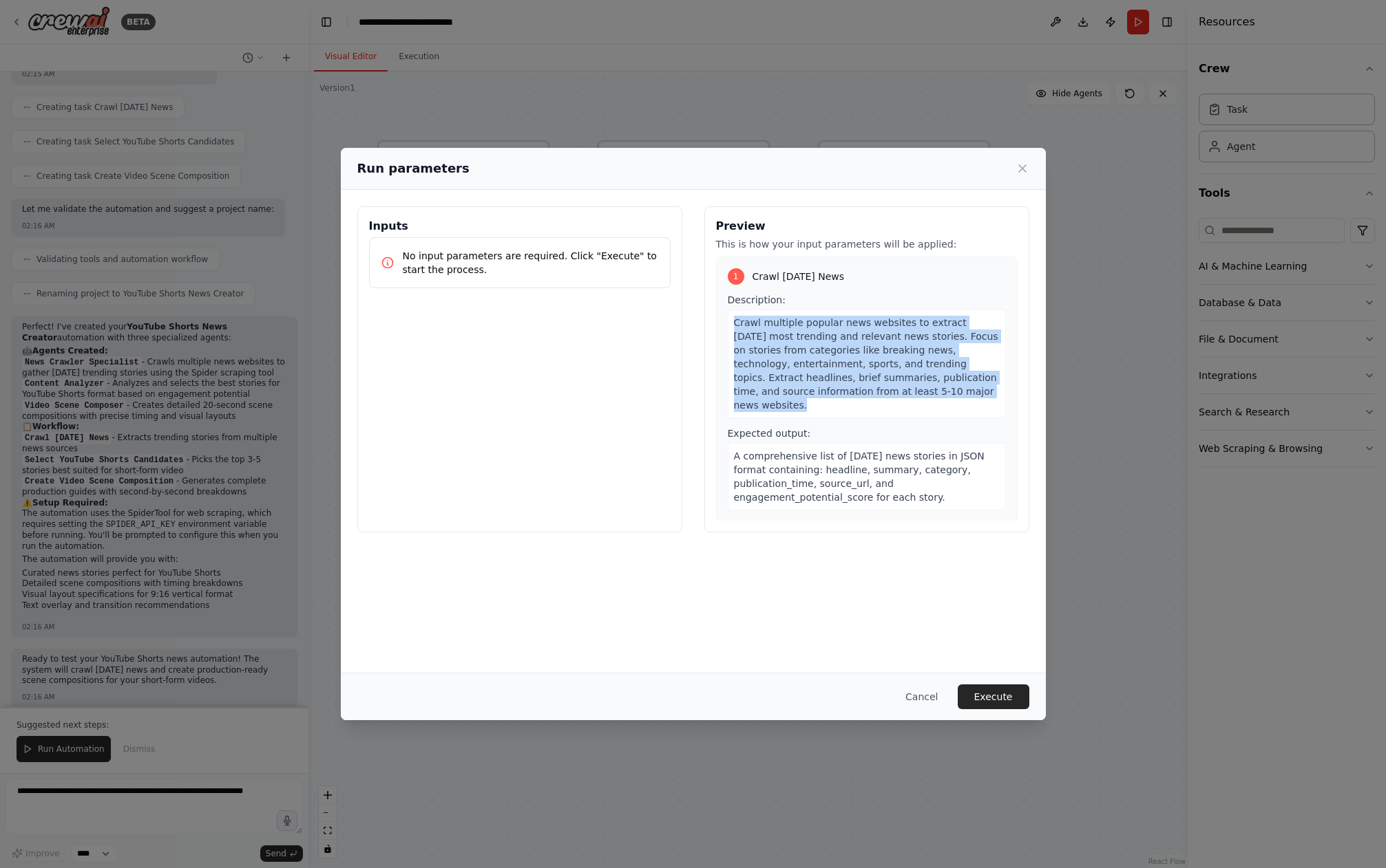
drag, startPoint x: 809, startPoint y: 333, endPoint x: 814, endPoint y: 340, distance: 8.6
click at [809, 333] on span "Crawl multiple popular news websites to extract [DATE] most trending and releva…" at bounding box center [866, 364] width 265 height 94
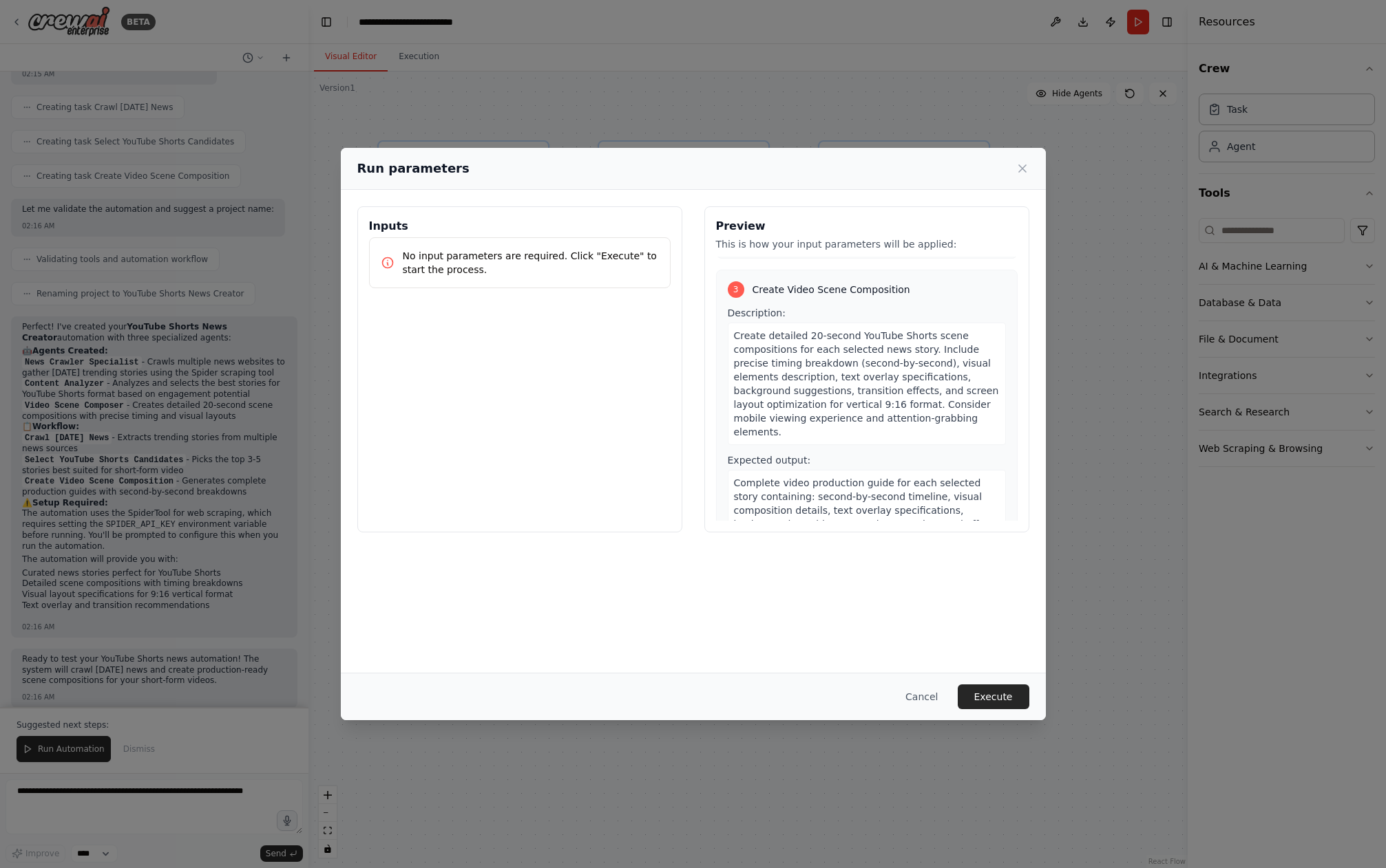
scroll to position [555, 0]
click at [1008, 696] on button "Execute" at bounding box center [993, 697] width 72 height 25
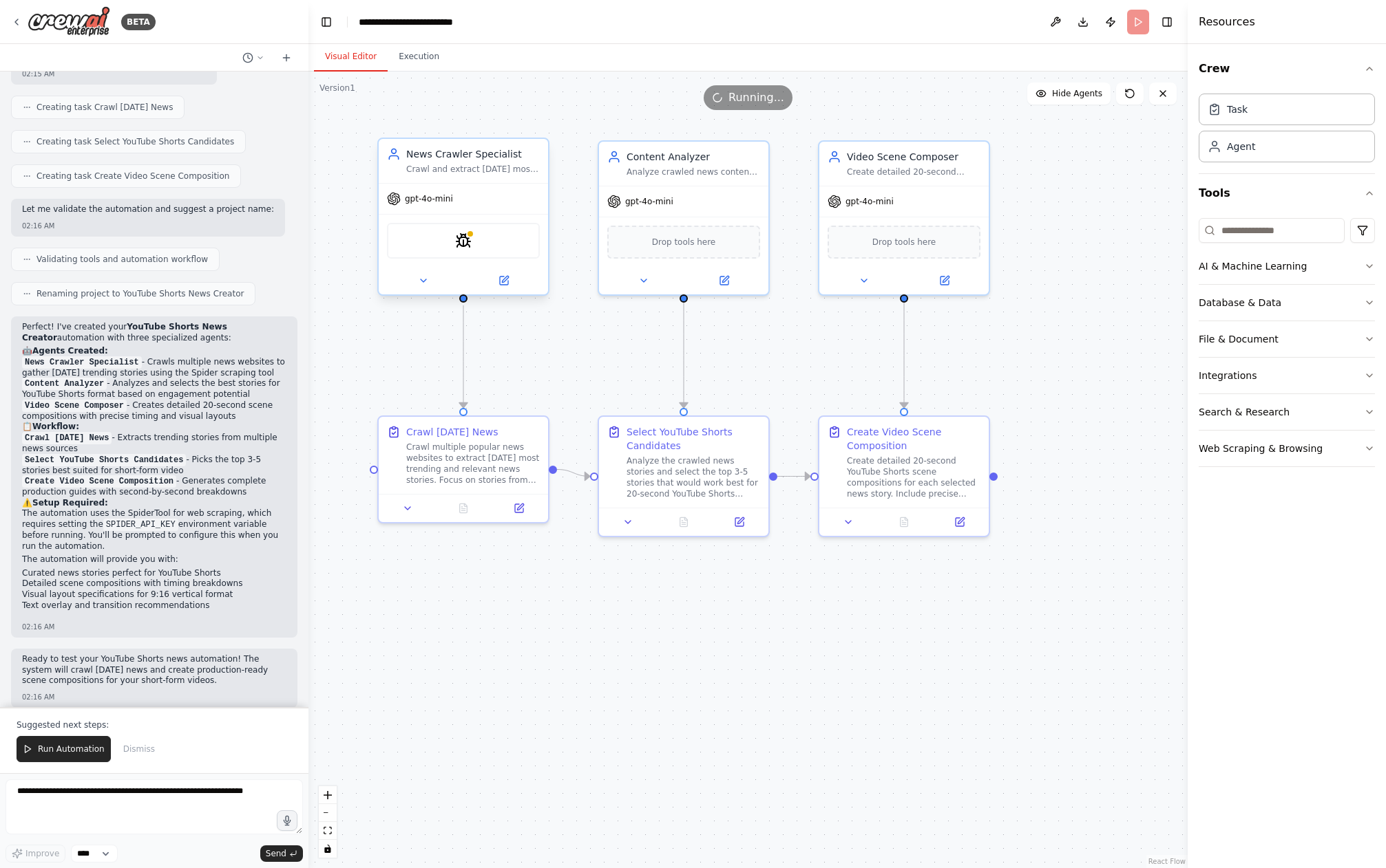
click at [479, 167] on div "Crawl and extract [DATE] most relevant and trending news from multiple news web…" at bounding box center [473, 169] width 134 height 11
click at [521, 506] on icon at bounding box center [519, 506] width 8 height 8
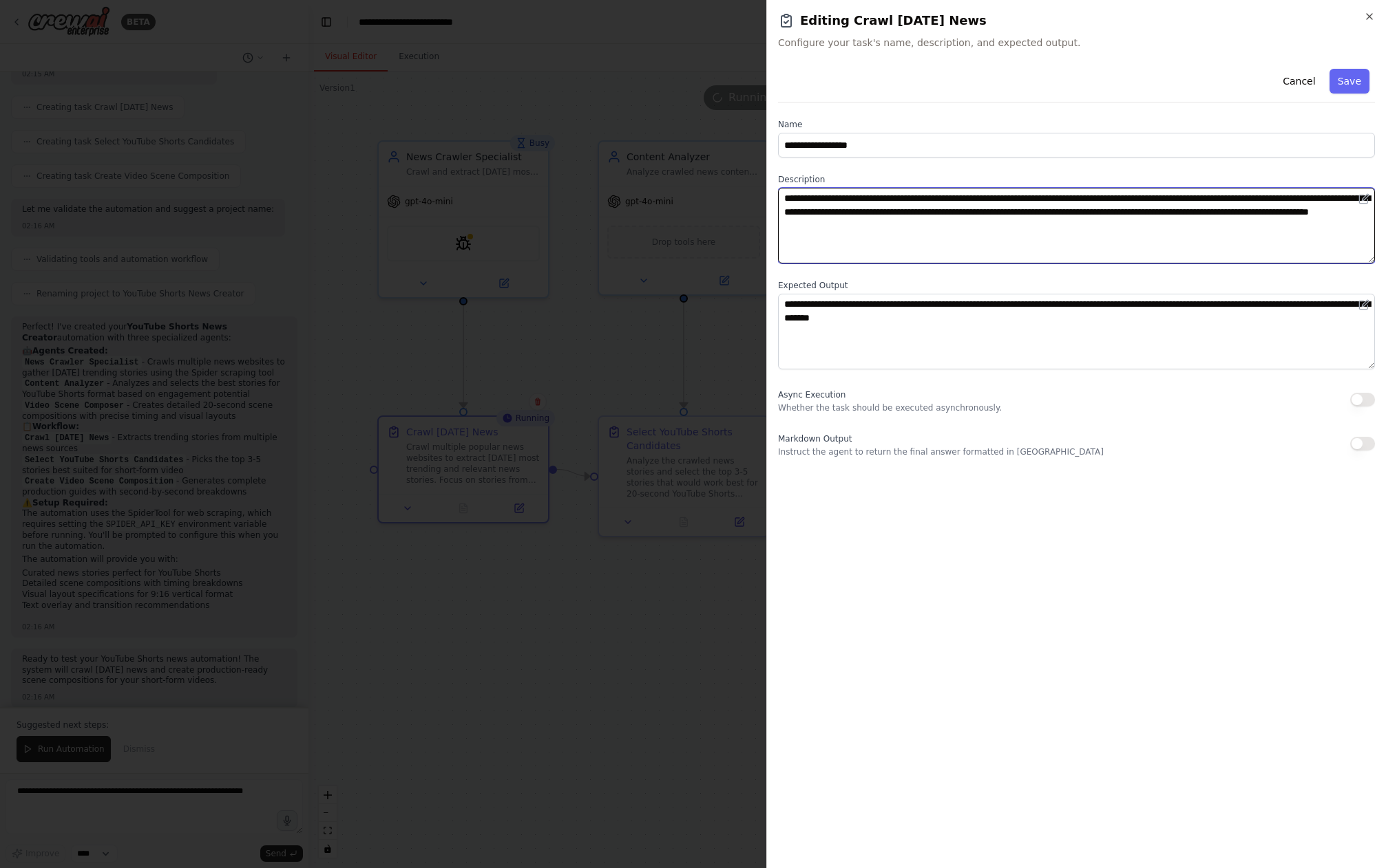
click at [804, 198] on textarea "**********" at bounding box center [1077, 226] width 597 height 76
drag, startPoint x: 804, startPoint y: 198, endPoint x: 869, endPoint y: 243, distance: 79.1
click at [868, 242] on textarea "**********" at bounding box center [1077, 226] width 597 height 76
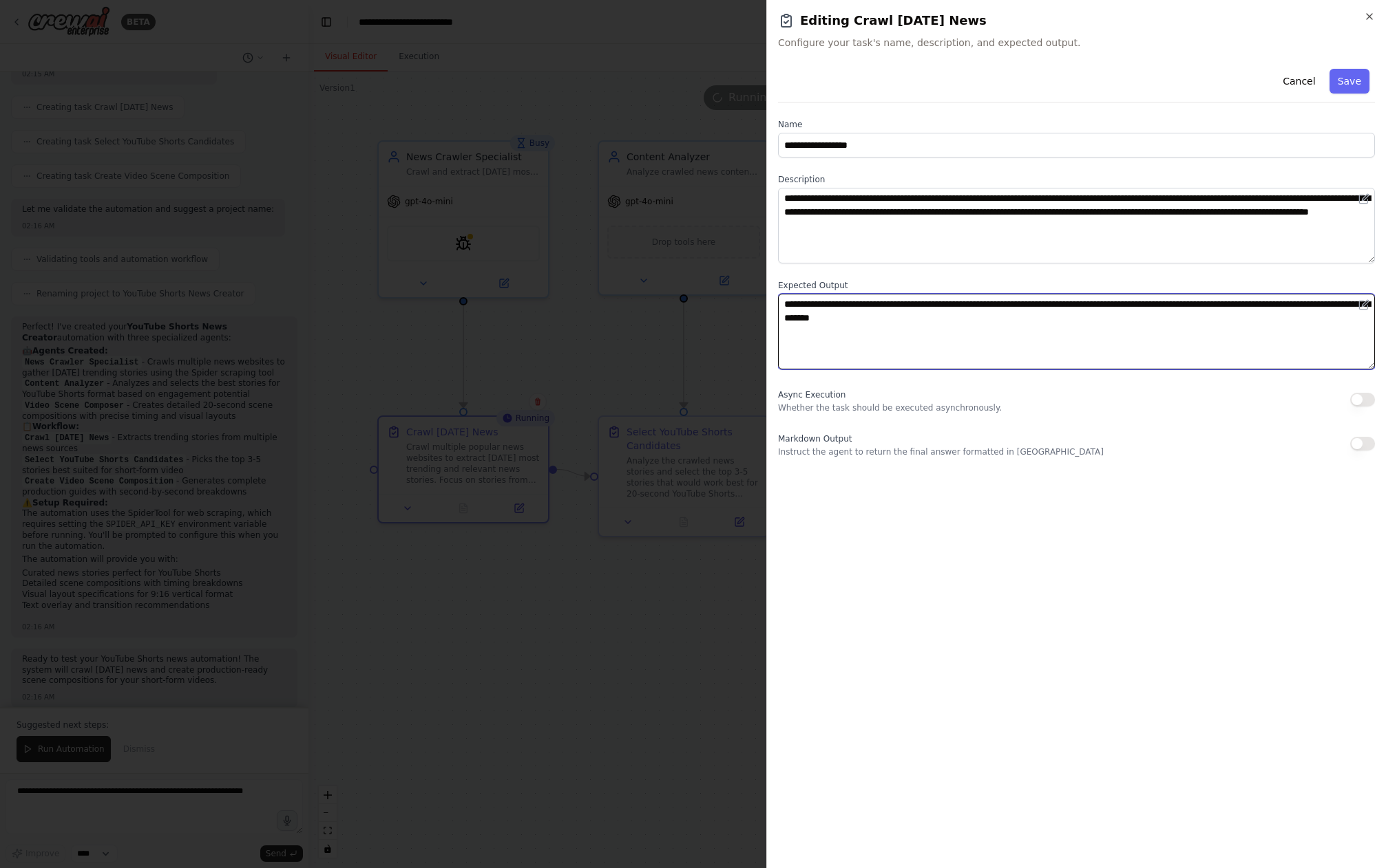
click at [858, 319] on textarea "**********" at bounding box center [1077, 331] width 597 height 76
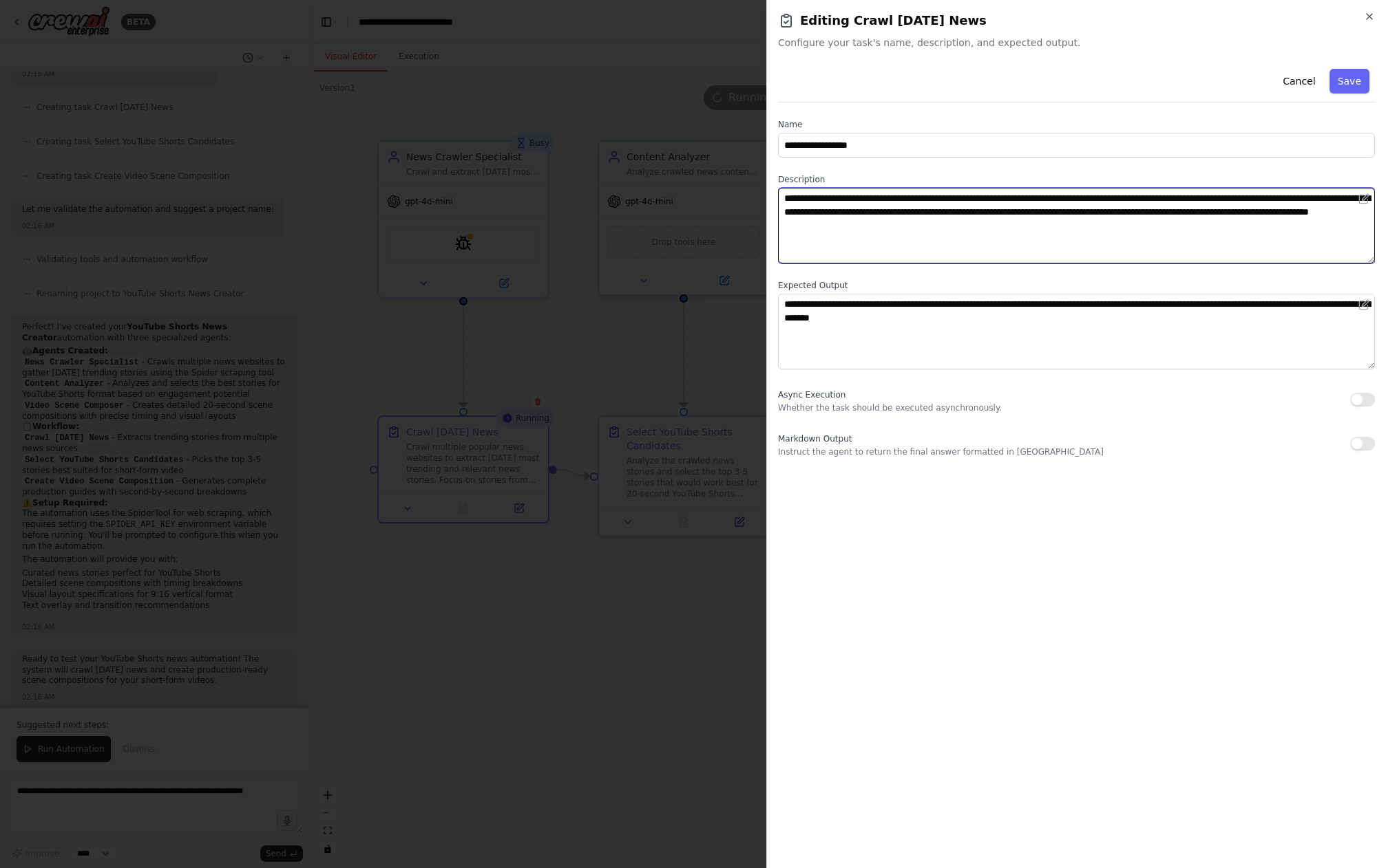
click at [855, 204] on textarea "**********" at bounding box center [1077, 226] width 597 height 76
click at [566, 298] on div at bounding box center [693, 434] width 1386 height 868
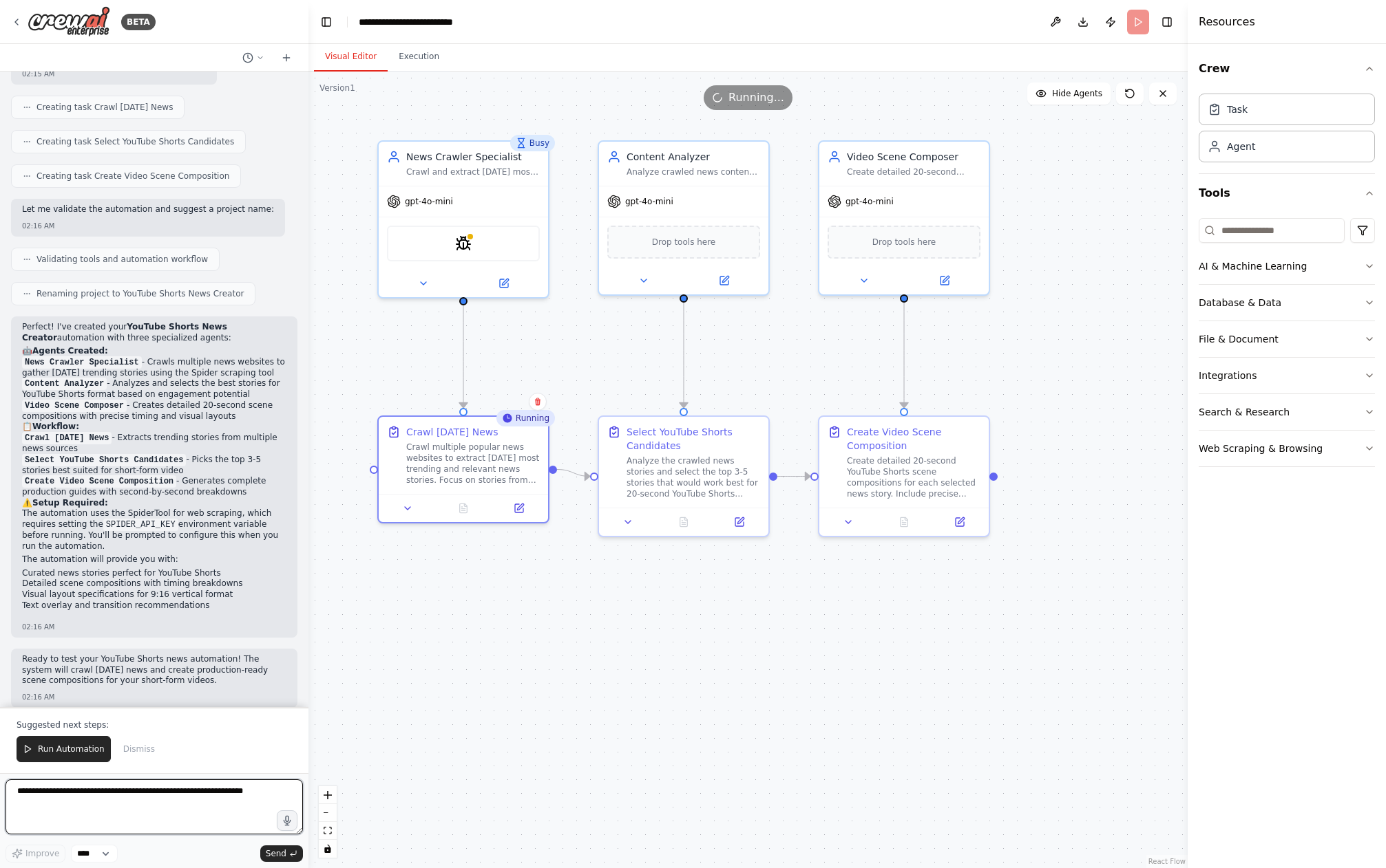
click at [124, 811] on textarea at bounding box center [154, 807] width 297 height 55
type textarea "*"
paste textarea "**********"
type textarea "**********"
click at [285, 856] on span "Send" at bounding box center [276, 854] width 21 height 11
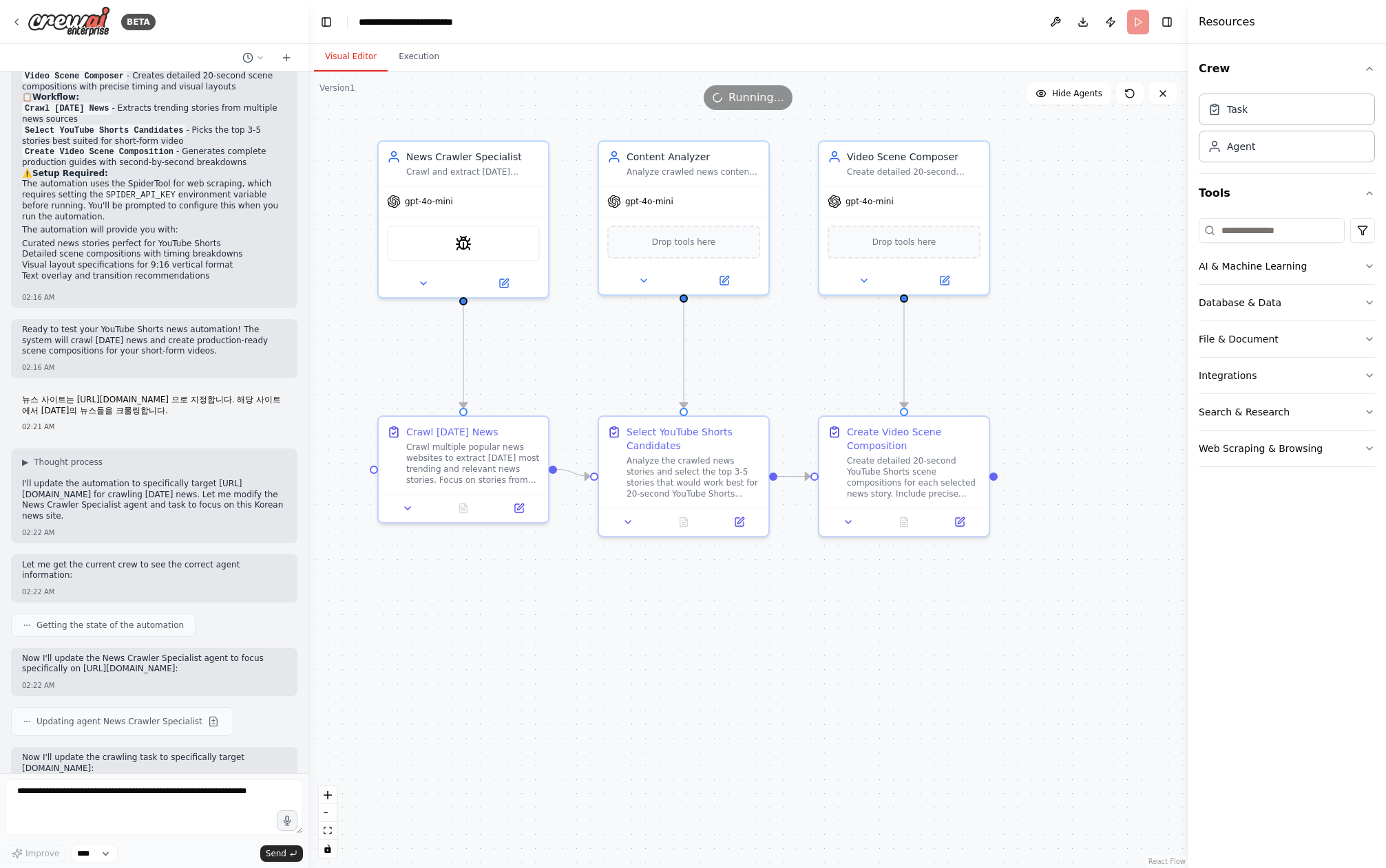
scroll to position [1040, 0]
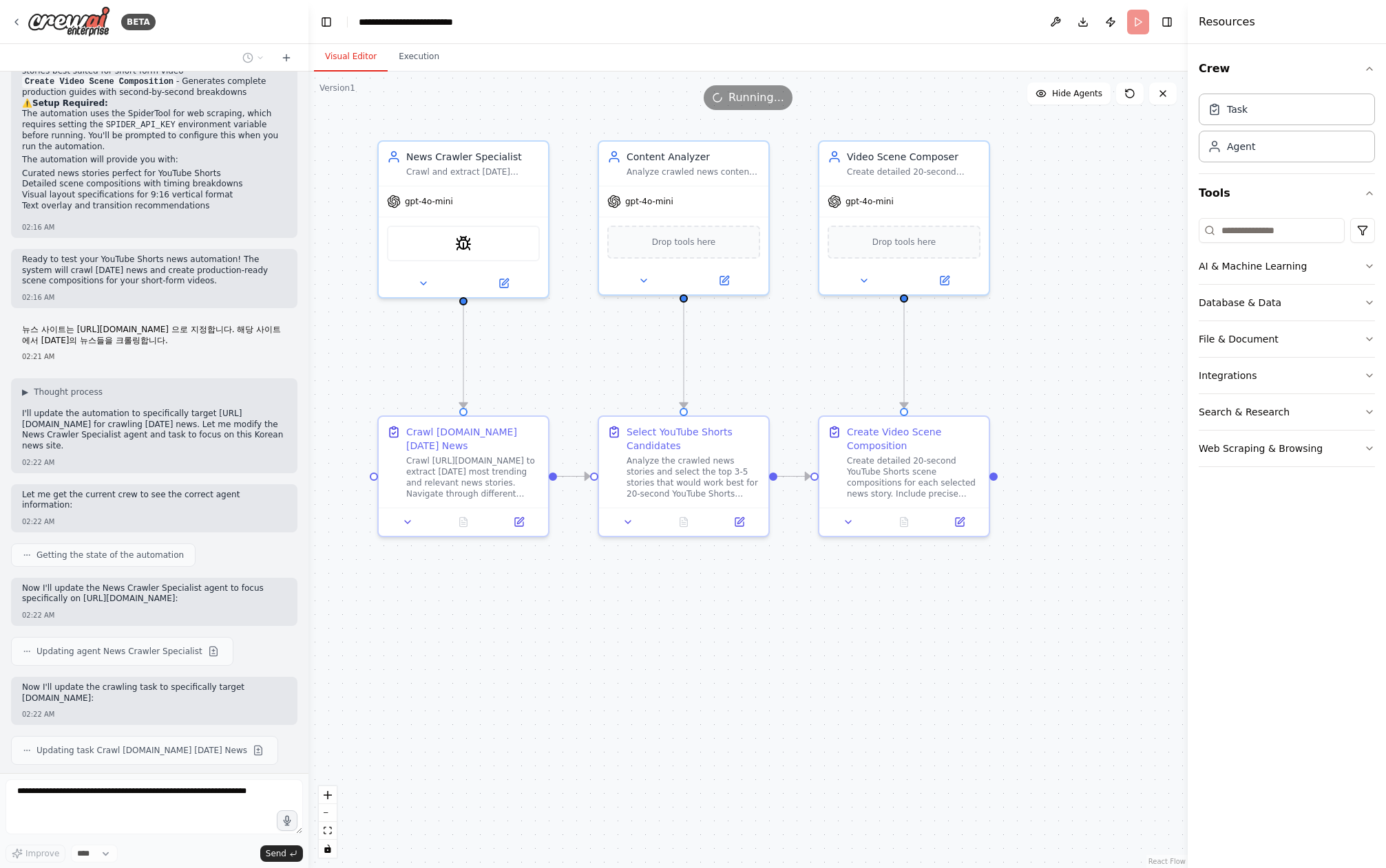
click at [1134, 19] on header "**********" at bounding box center [747, 22] width 879 height 44
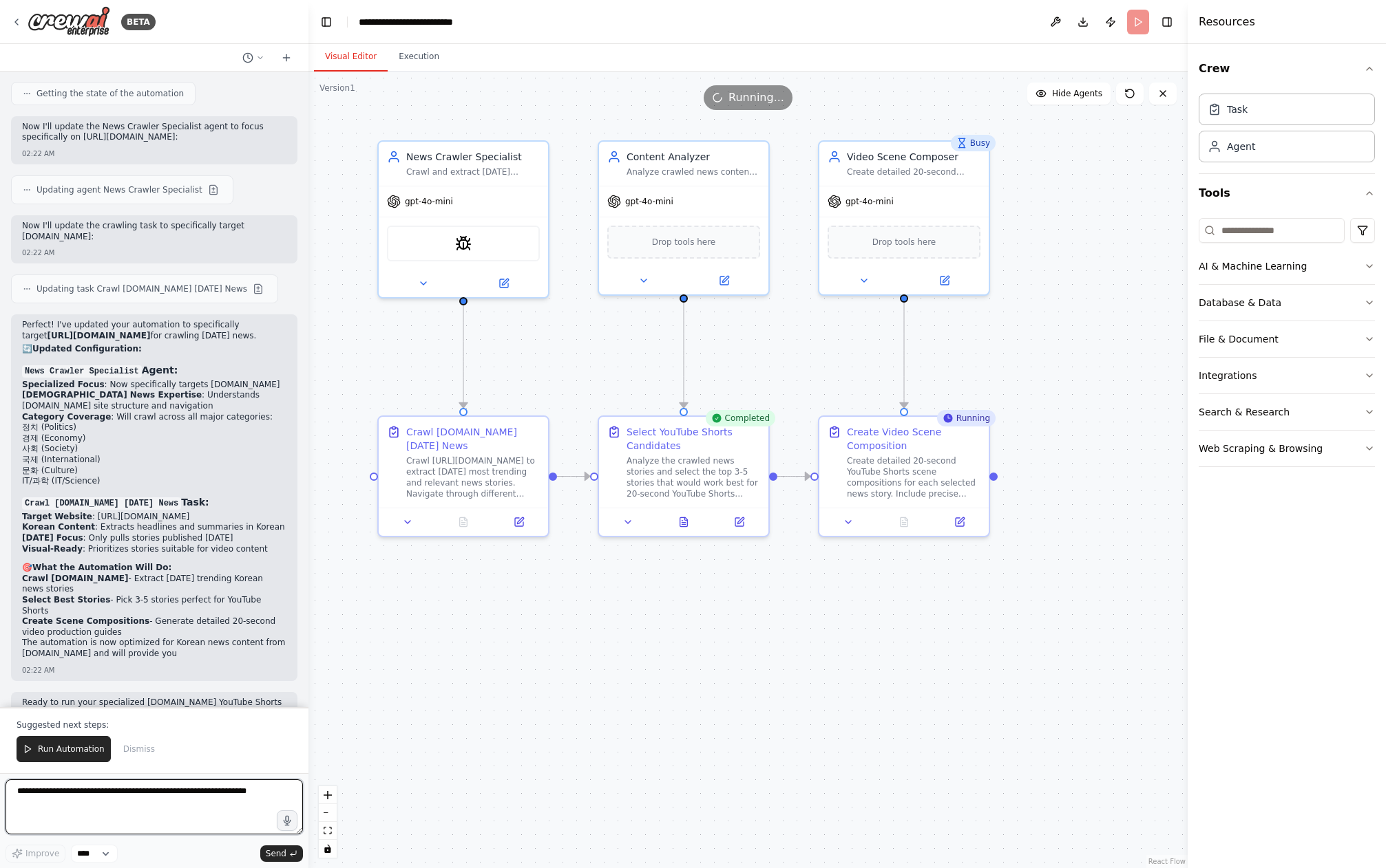
scroll to position [1513, 0]
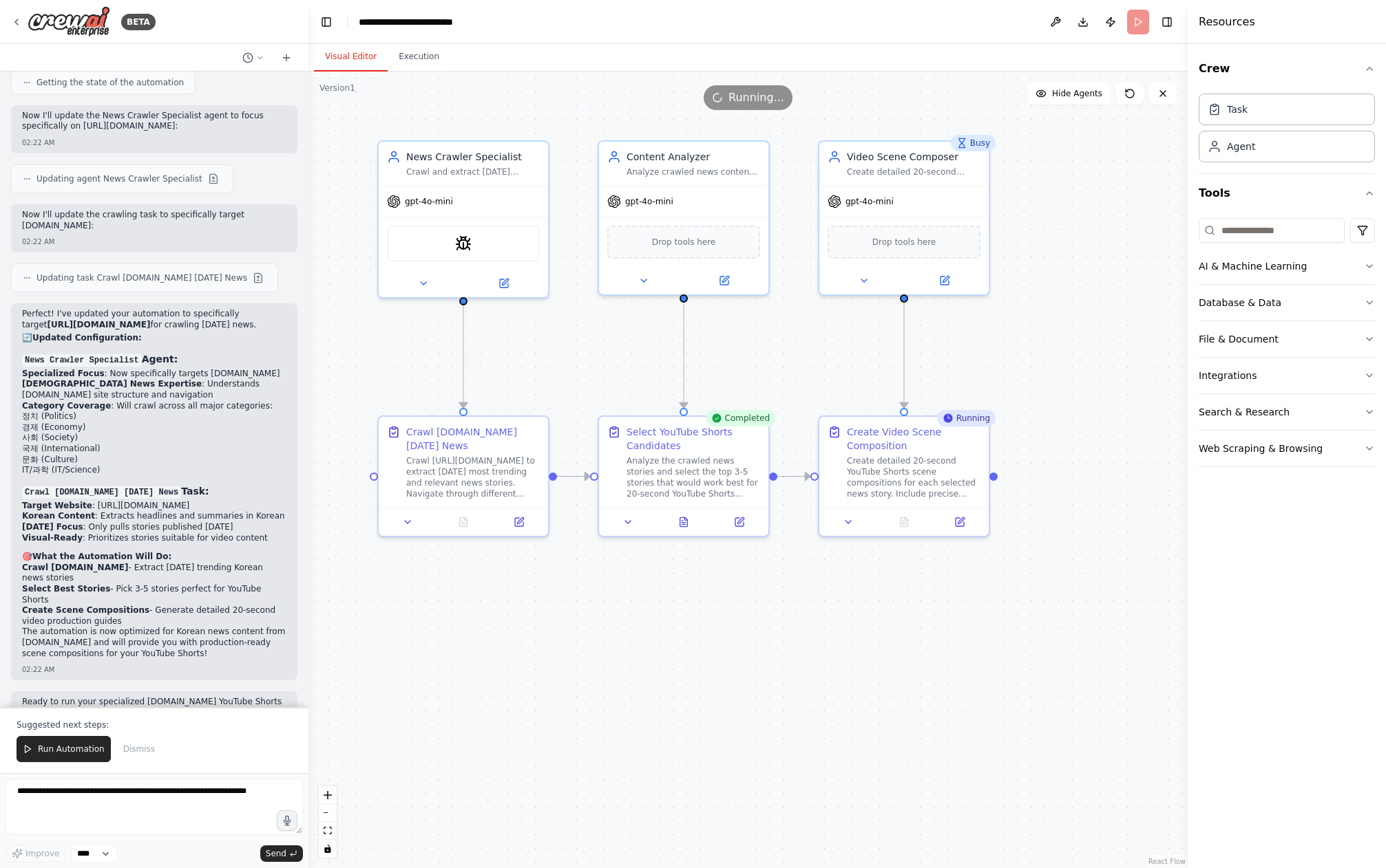
click at [755, 102] on span "Running..." at bounding box center [756, 98] width 56 height 17
click at [1137, 26] on header "**********" at bounding box center [747, 22] width 879 height 44
click at [91, 754] on span "Run Automation" at bounding box center [71, 750] width 67 height 11
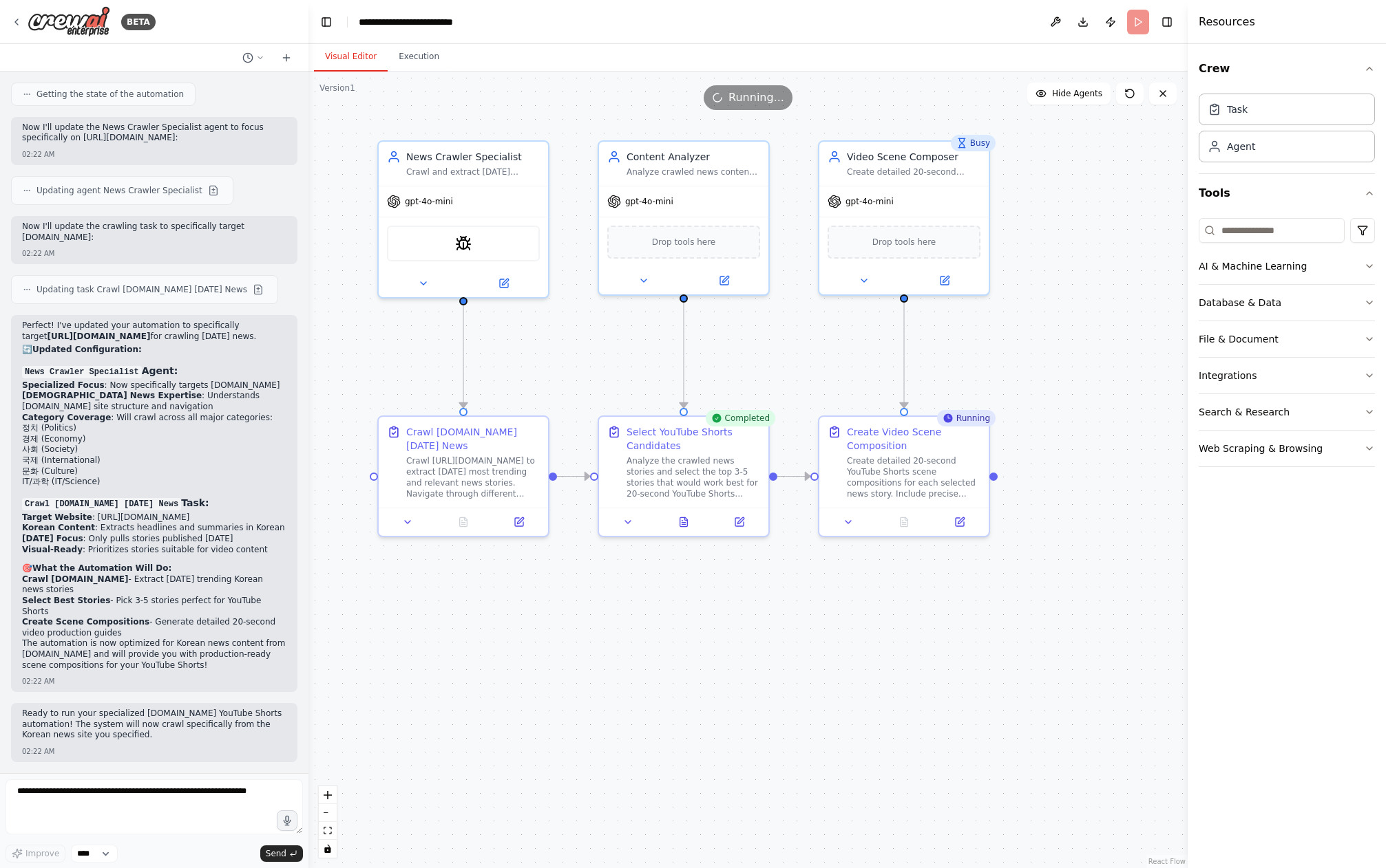
scroll to position [1447, 0]
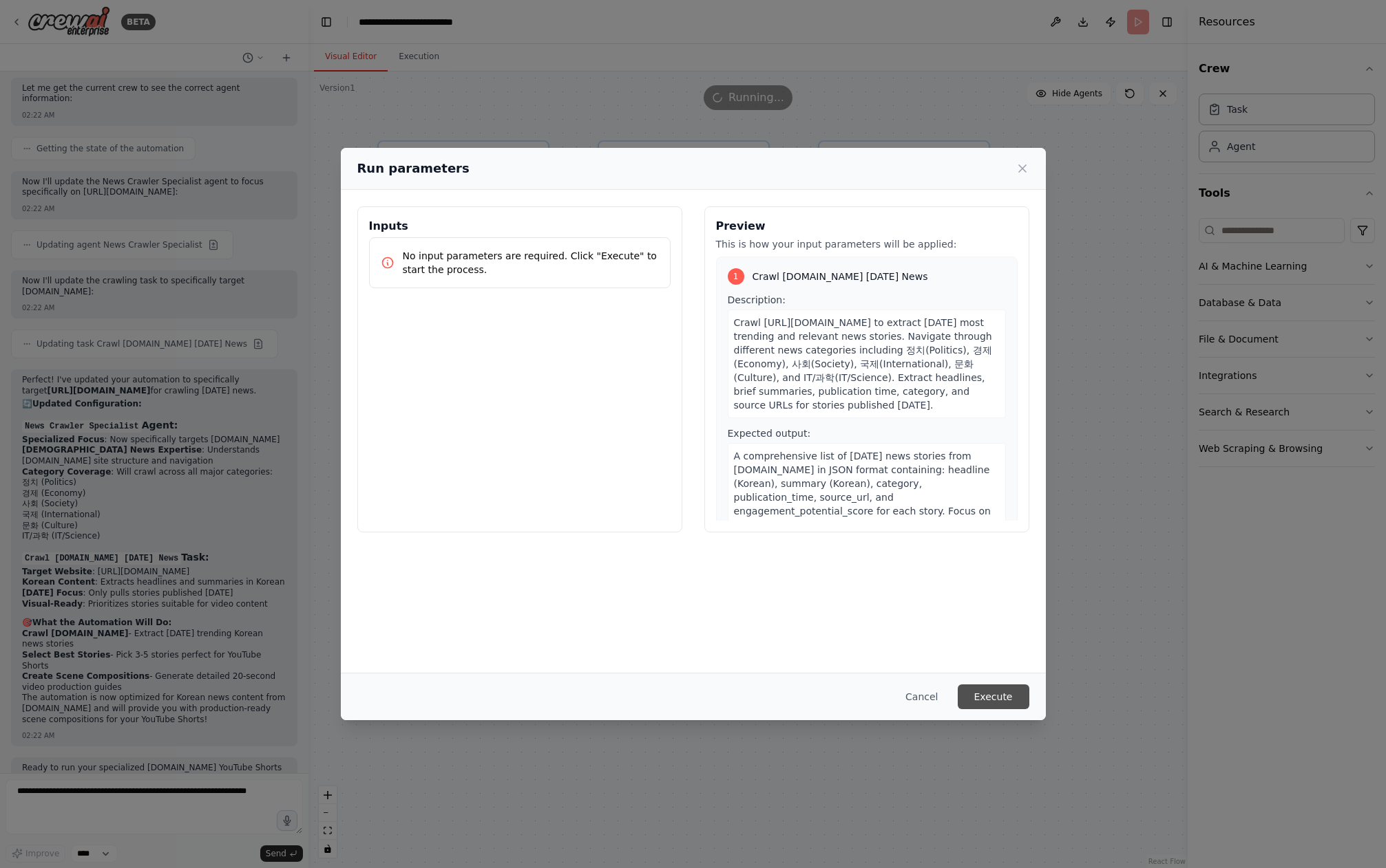
click at [1003, 701] on button "Execute" at bounding box center [993, 697] width 72 height 25
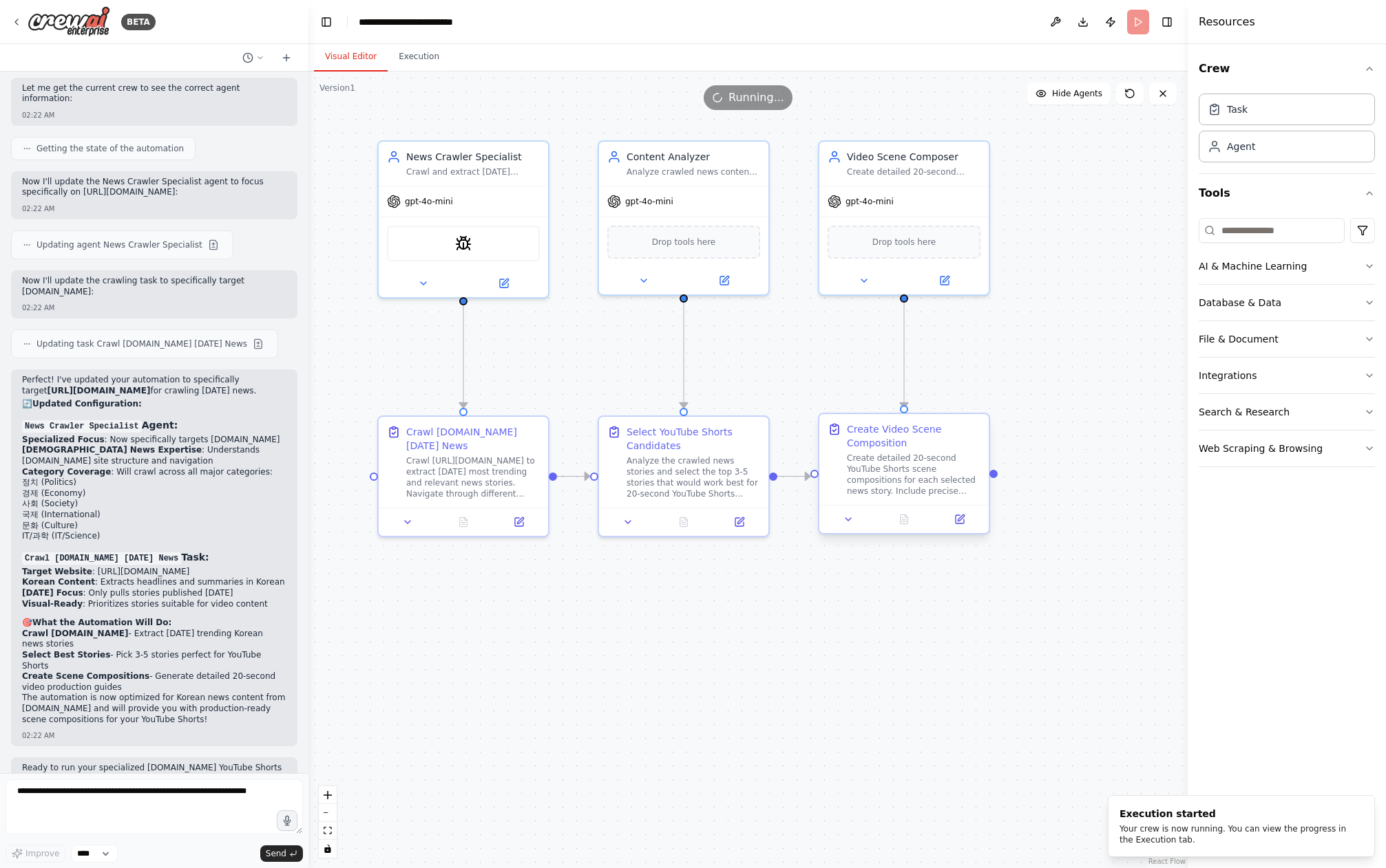
click at [897, 485] on div "Create detailed 20-second YouTube Shorts scene compositions for each selected n…" at bounding box center [914, 475] width 134 height 44
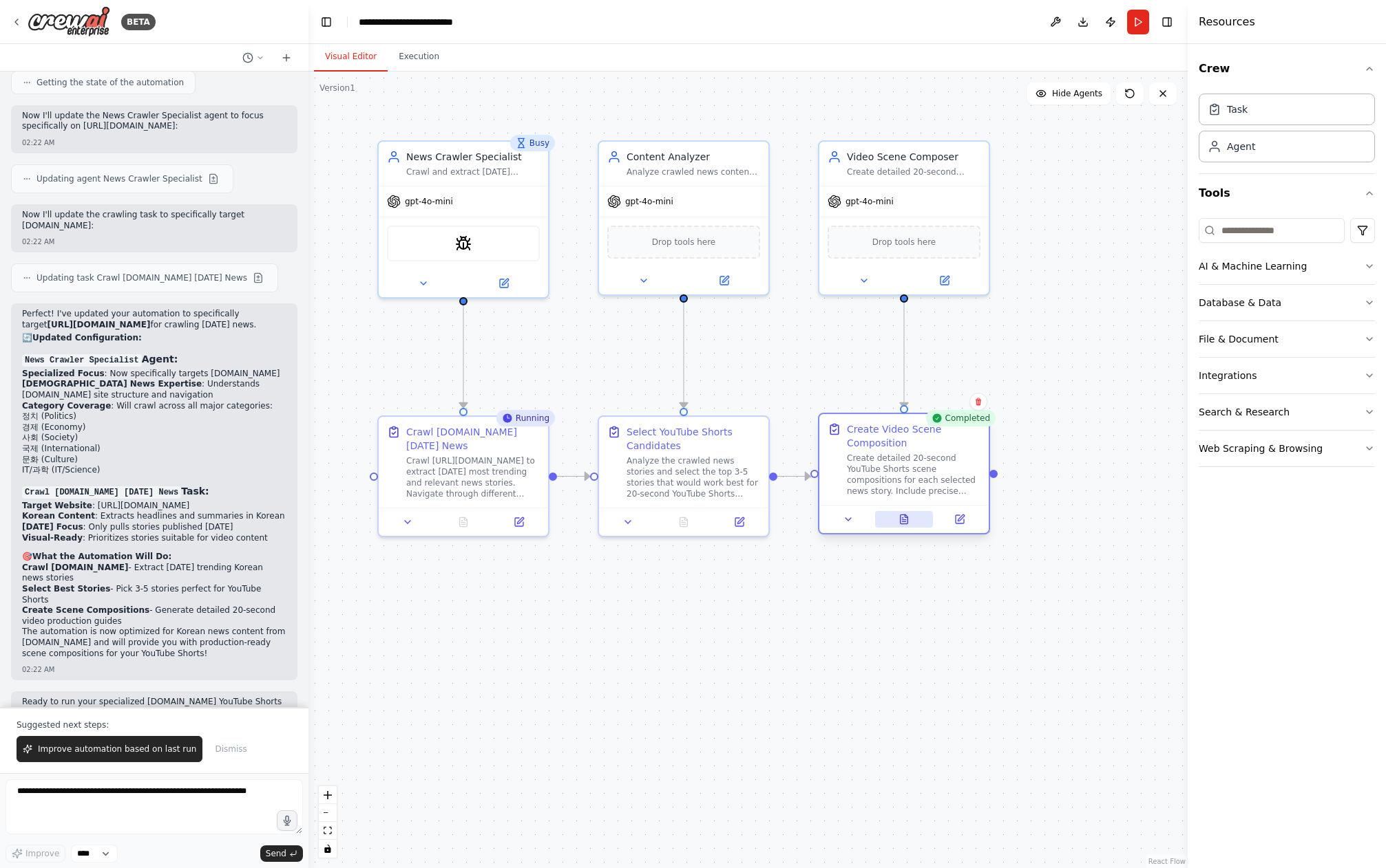
click at [906, 521] on icon at bounding box center [904, 519] width 8 height 9
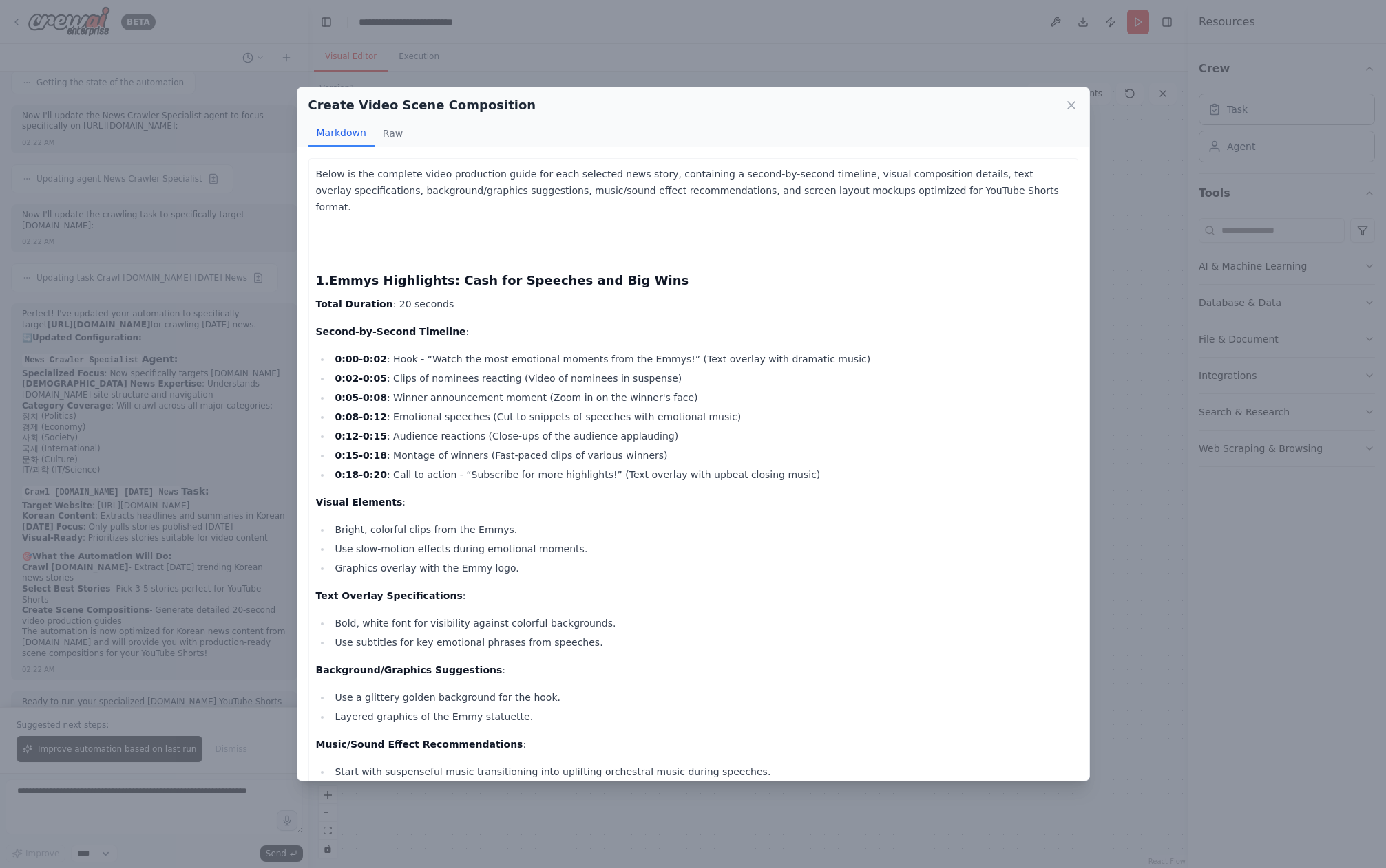
click at [349, 273] on strong "Emmys Highlights: Cash for Speeches and Big Wins" at bounding box center [508, 280] width 359 height 14
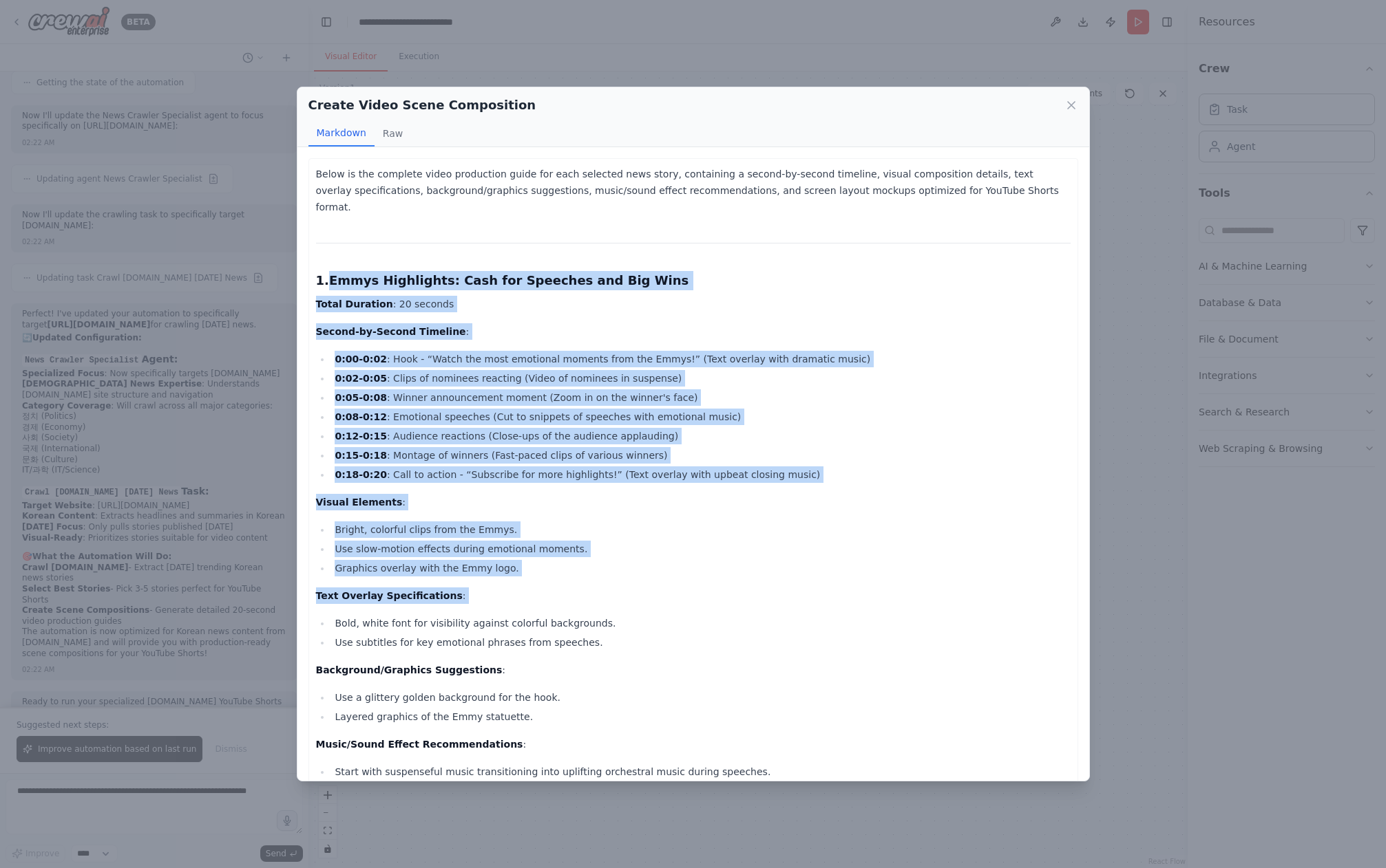
drag, startPoint x: 349, startPoint y: 268, endPoint x: 768, endPoint y: 579, distance: 521.8
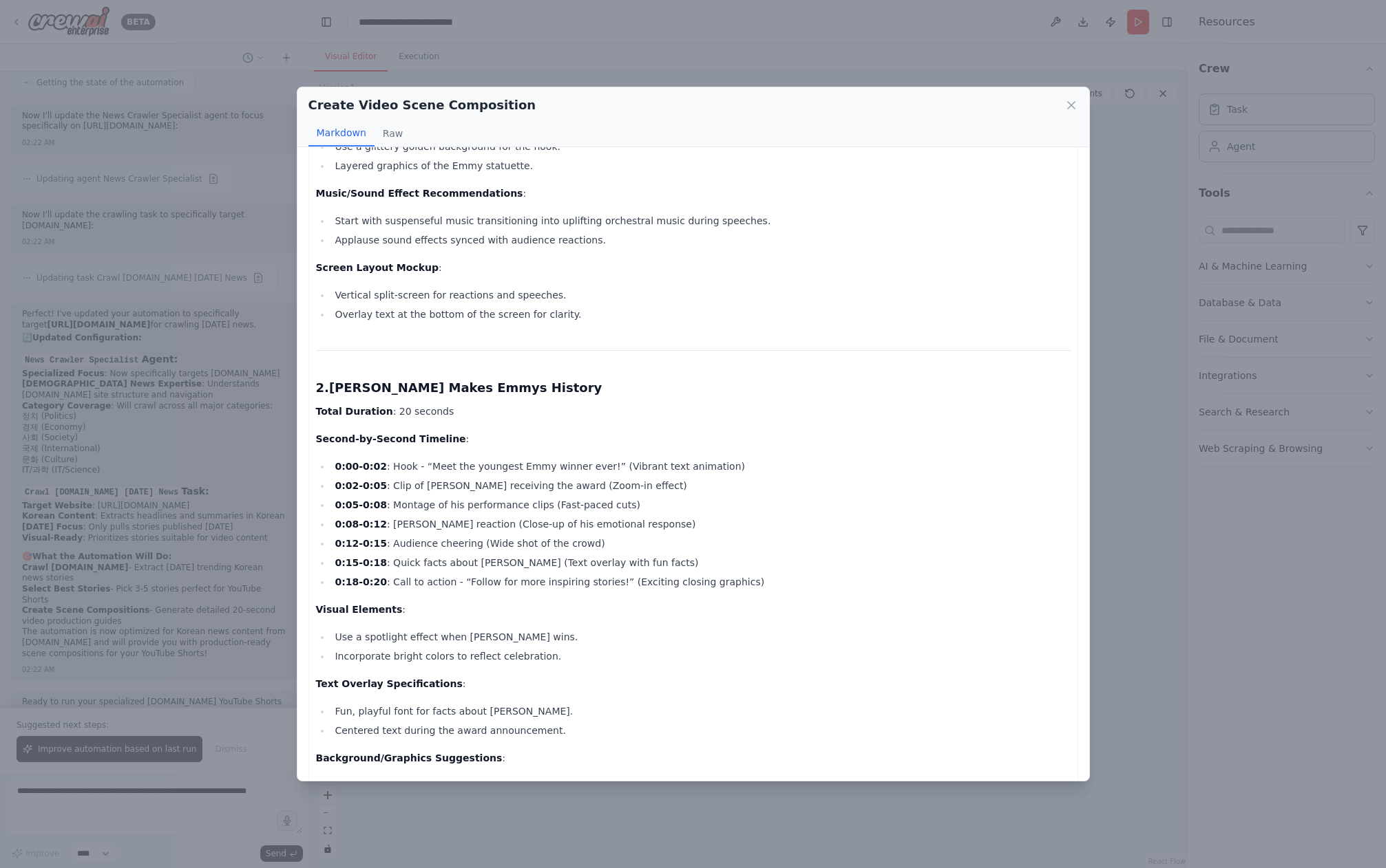
scroll to position [636, 0]
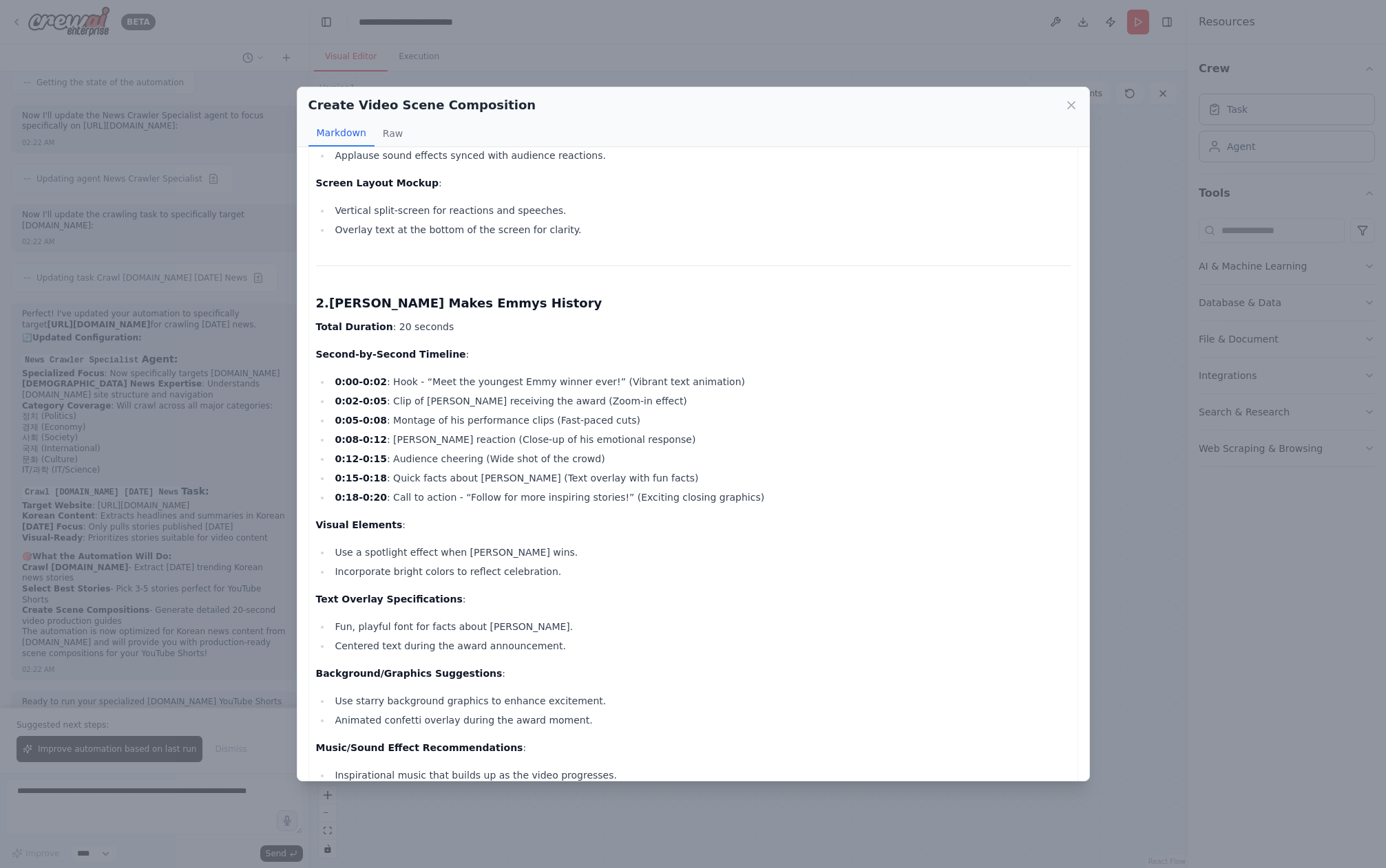
click at [751, 591] on p "Text Overlay Specifications :" at bounding box center [693, 599] width 755 height 17
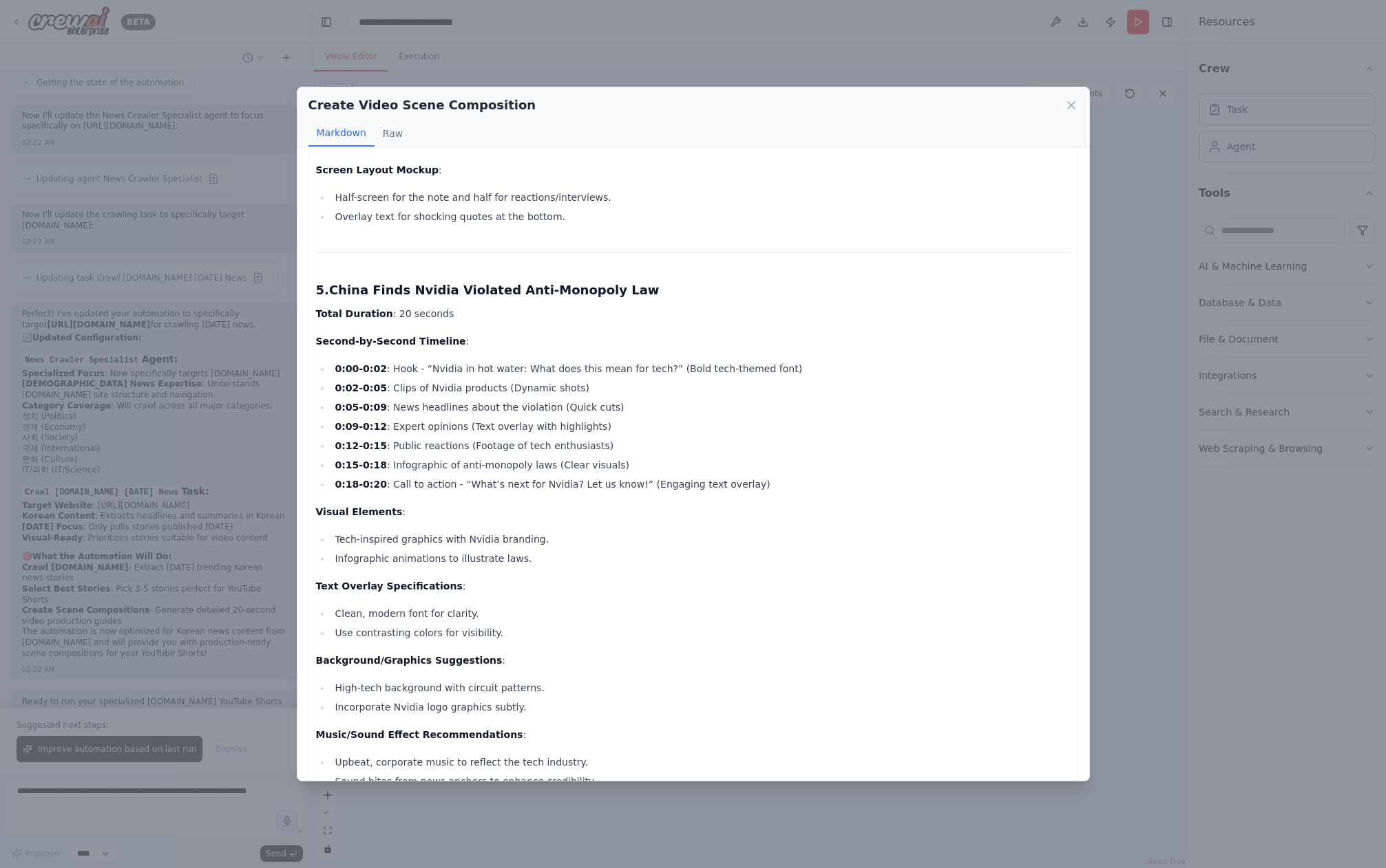
scroll to position [2740, 0]
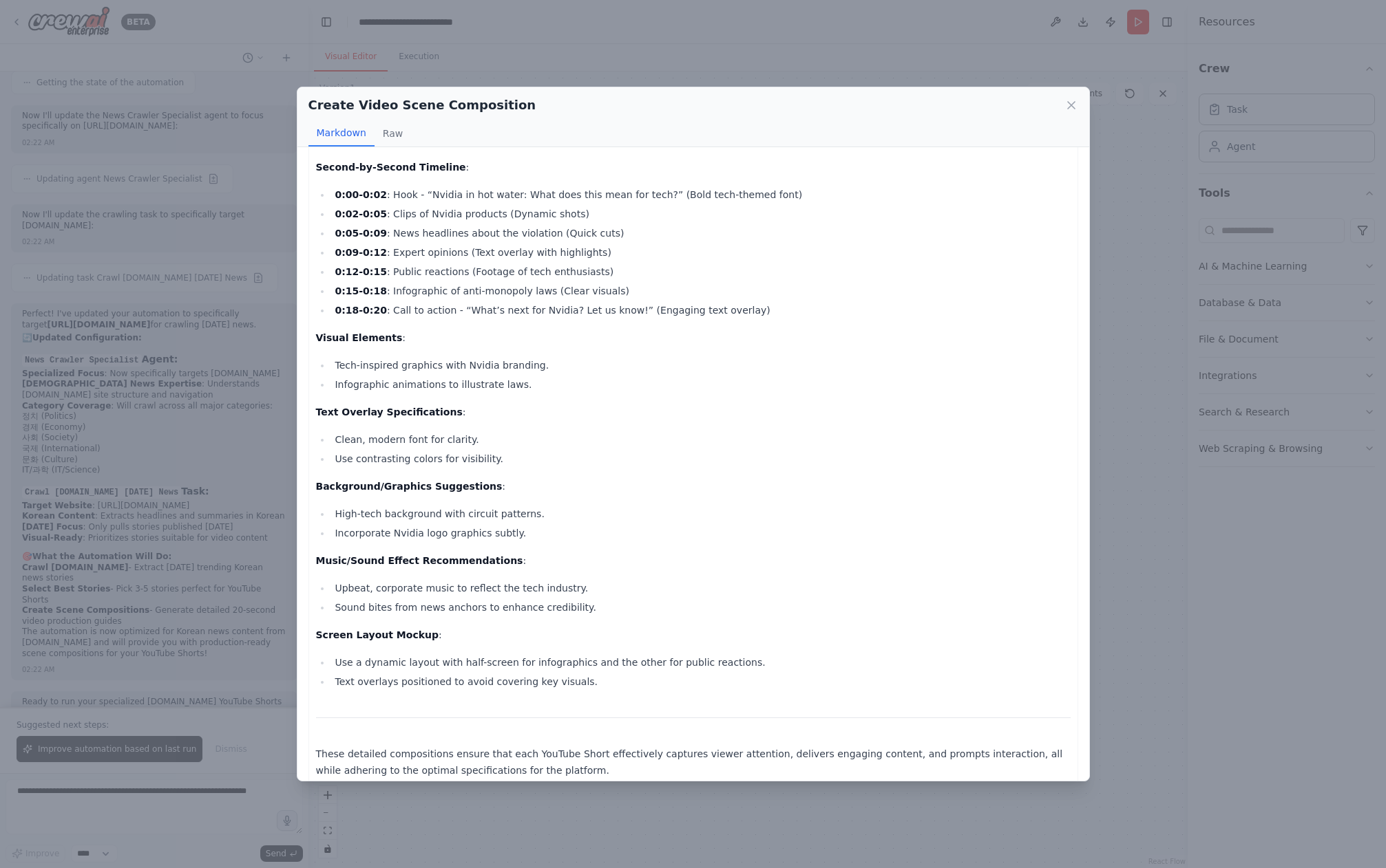
click at [1155, 617] on div "Create Video Scene Composition Markdown Raw Below is the complete video product…" at bounding box center [693, 434] width 1386 height 868
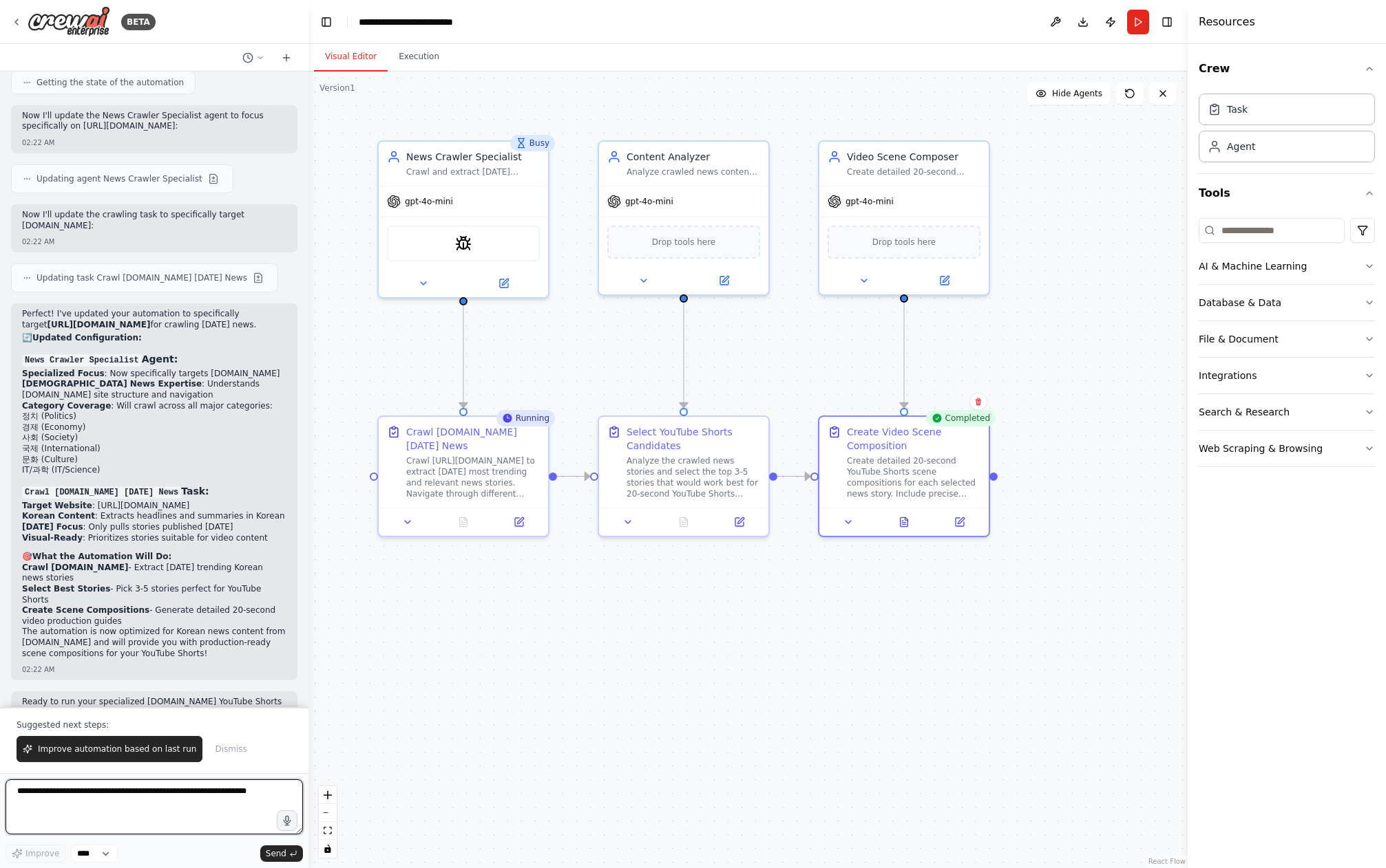
click at [101, 806] on textarea "**********" at bounding box center [154, 807] width 297 height 55
click at [101, 805] on textarea "**********" at bounding box center [154, 807] width 297 height 55
type textarea "*"
type textarea "**********"
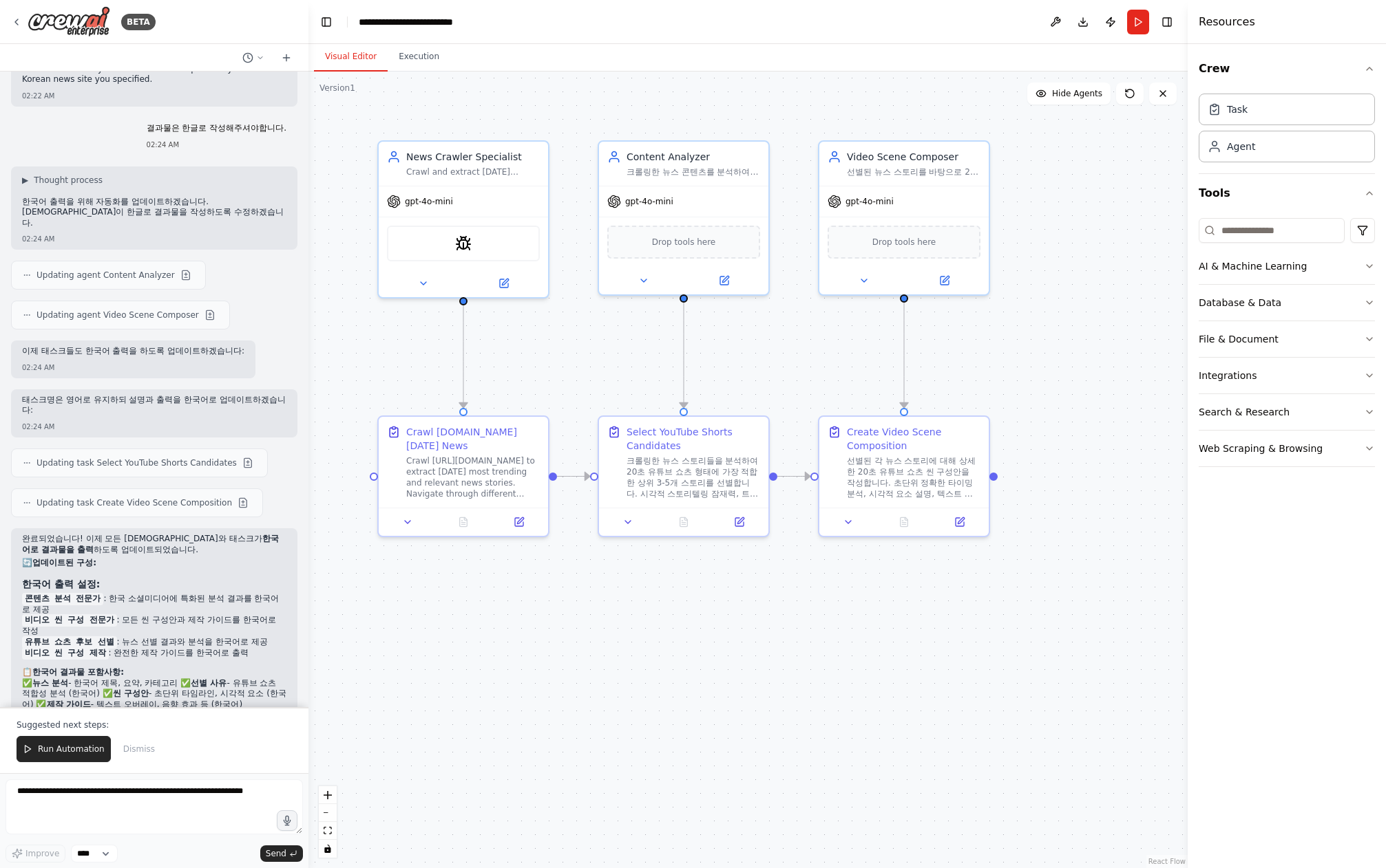
scroll to position [2167, 0]
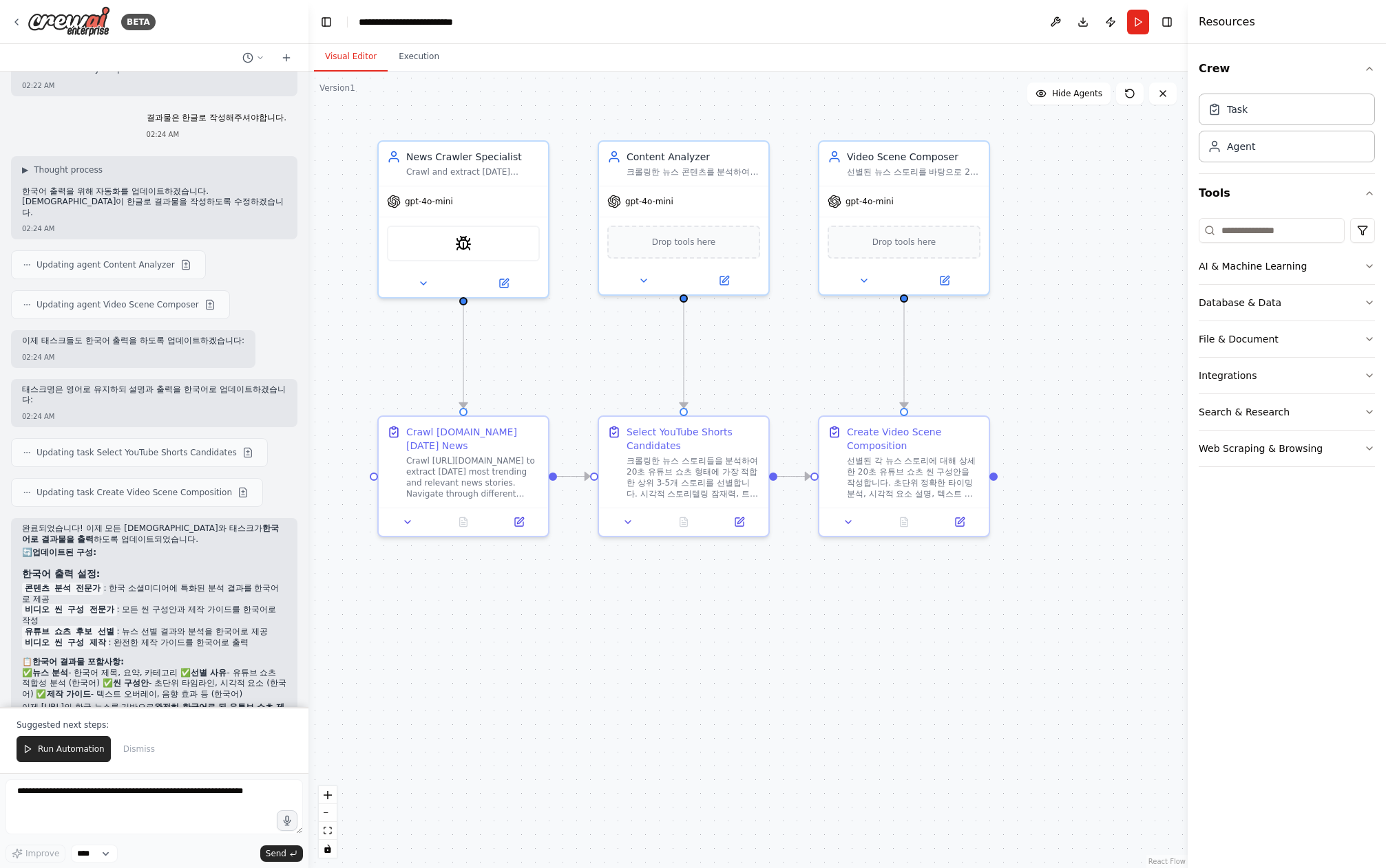
click at [1143, 23] on button "Run" at bounding box center [1138, 22] width 22 height 25
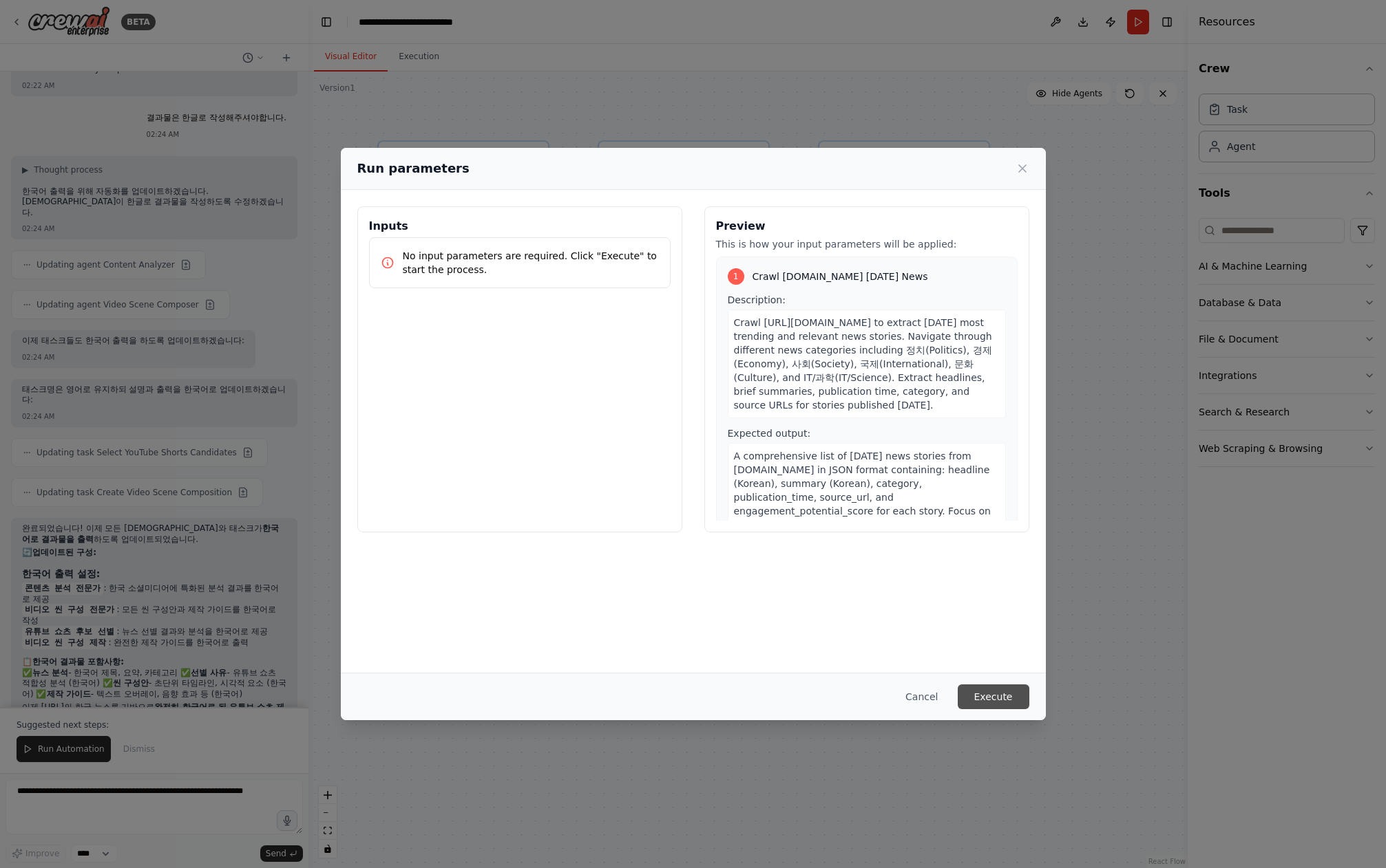
drag, startPoint x: 984, startPoint y: 705, endPoint x: 975, endPoint y: 699, distance: 10.8
click at [984, 705] on button "Execute" at bounding box center [993, 697] width 72 height 25
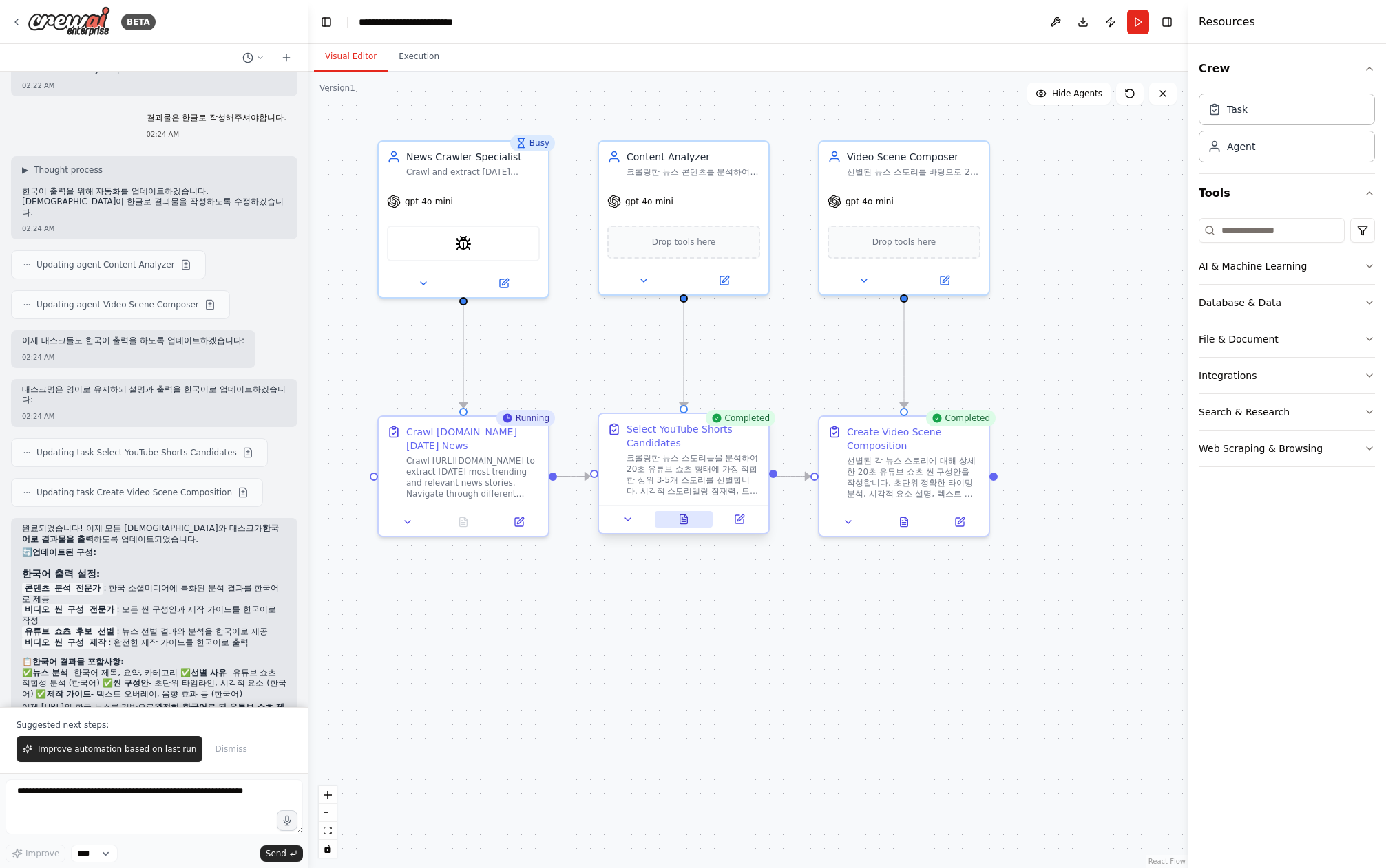
click at [688, 518] on icon at bounding box center [684, 519] width 11 height 11
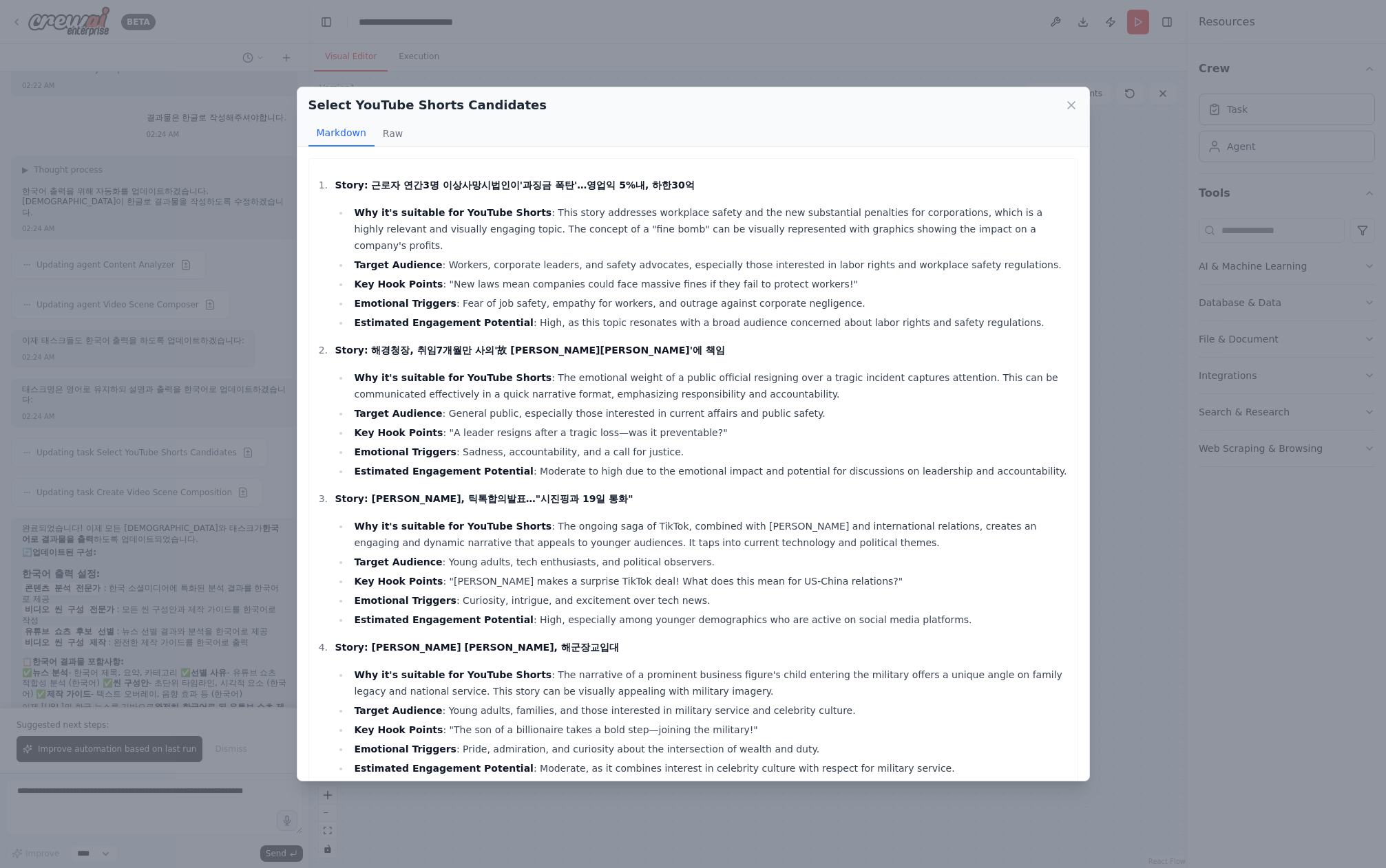
click at [1114, 578] on div "Select YouTube Shorts Candidates Markdown Raw Story: 근로자 연간3명 이상사망시법인이'과징금 폭탄'……" at bounding box center [693, 434] width 1386 height 868
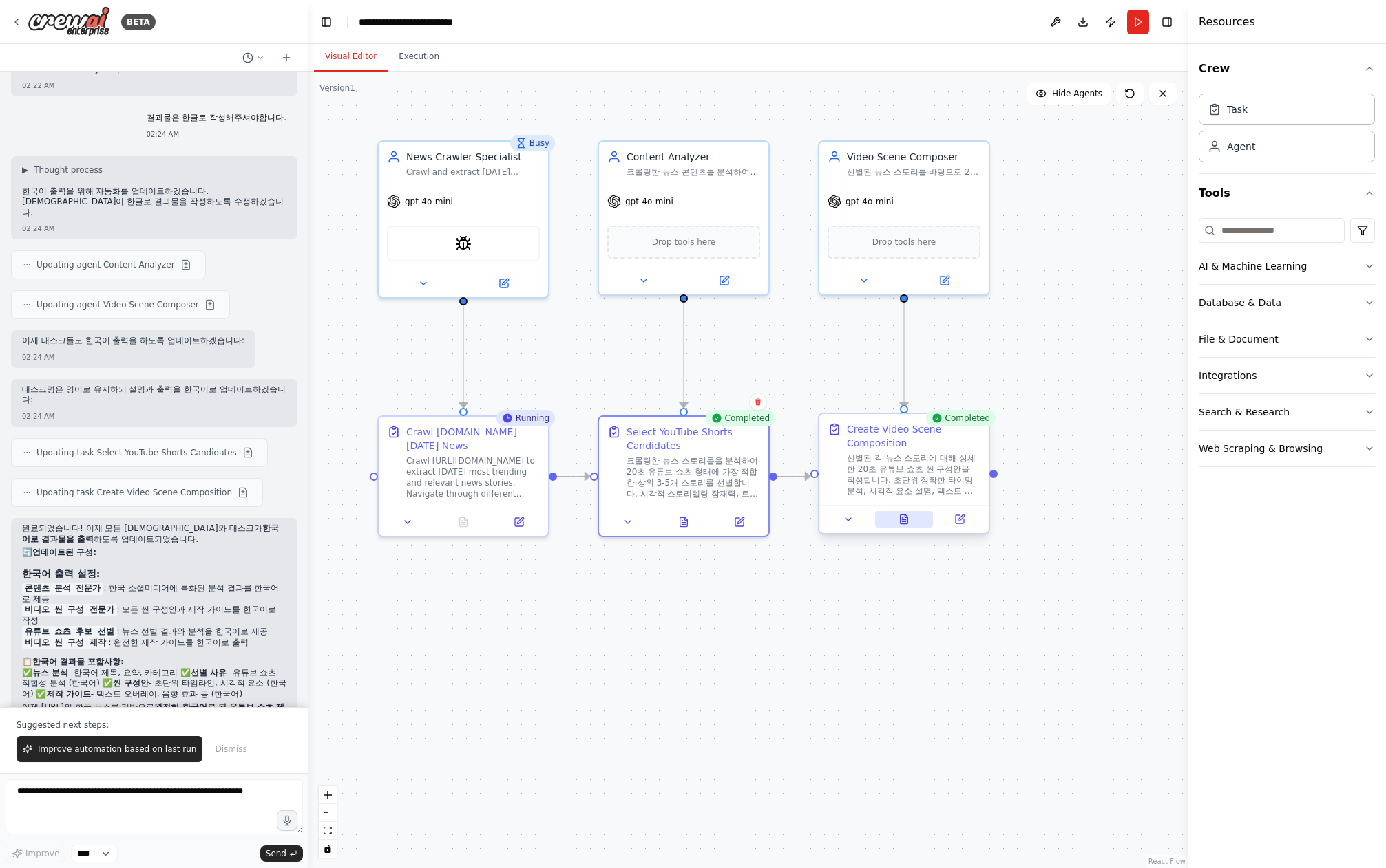
click at [906, 524] on icon at bounding box center [904, 519] width 11 height 11
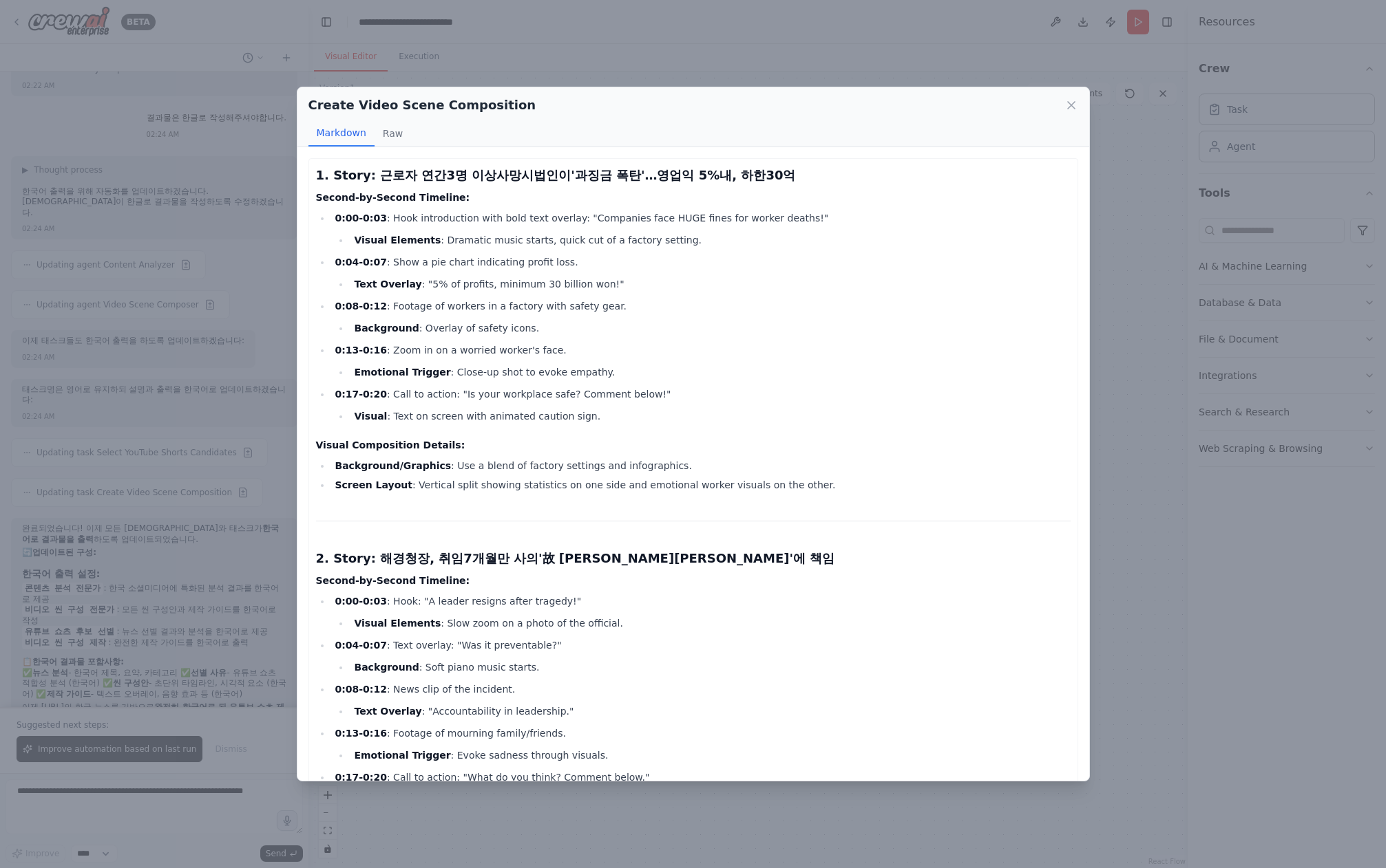
click at [1251, 579] on div "Create Video Scene Composition Markdown Raw 1. Story: 근로자 연간3명 이상사망시법인이'과징금 폭탄'…" at bounding box center [693, 434] width 1386 height 868
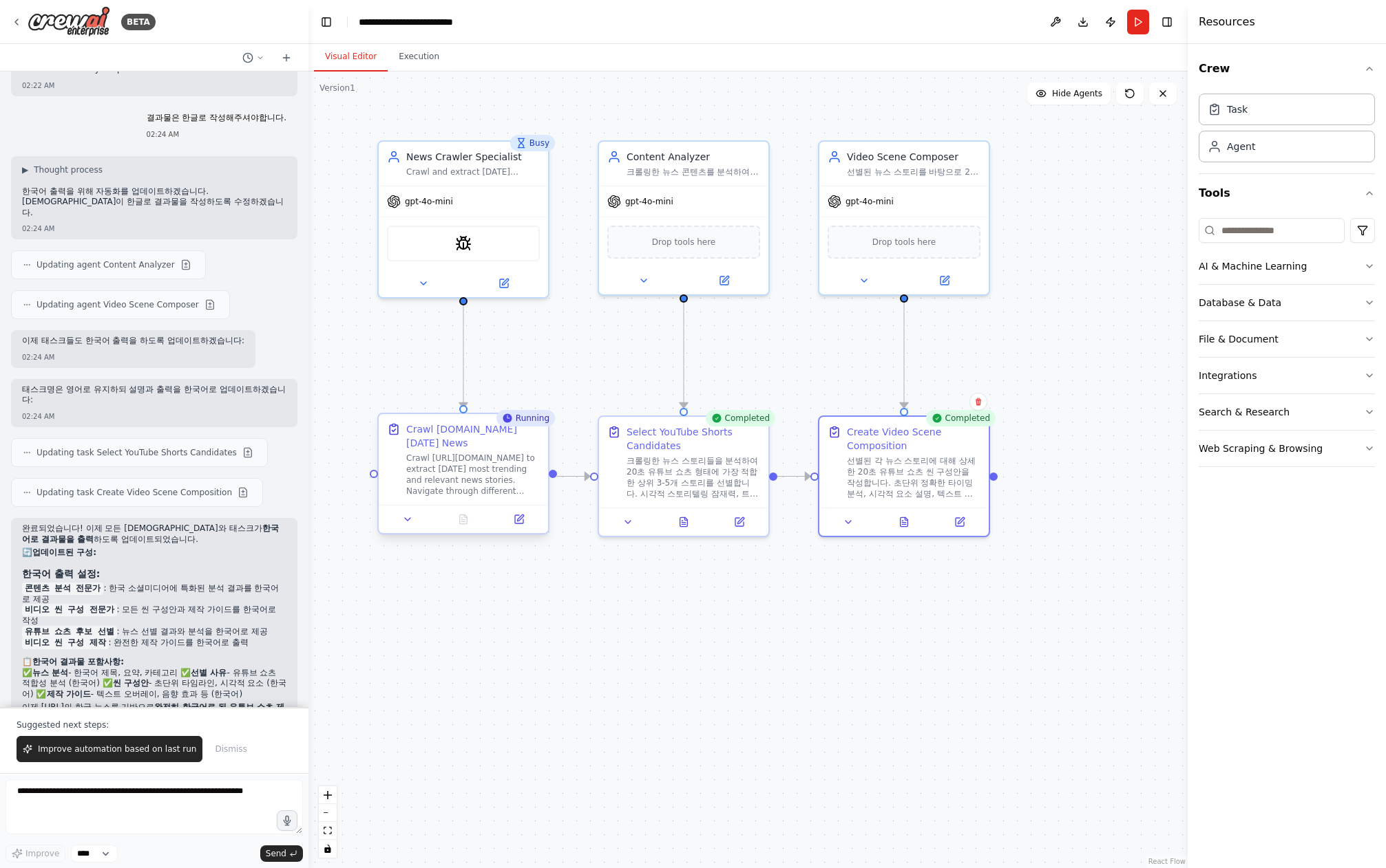
click at [511, 472] on div "Crawl [URL][DOMAIN_NAME] to extract [DATE] most trending and relevant news stor…" at bounding box center [473, 475] width 134 height 44
click at [406, 519] on icon at bounding box center [407, 519] width 6 height 3
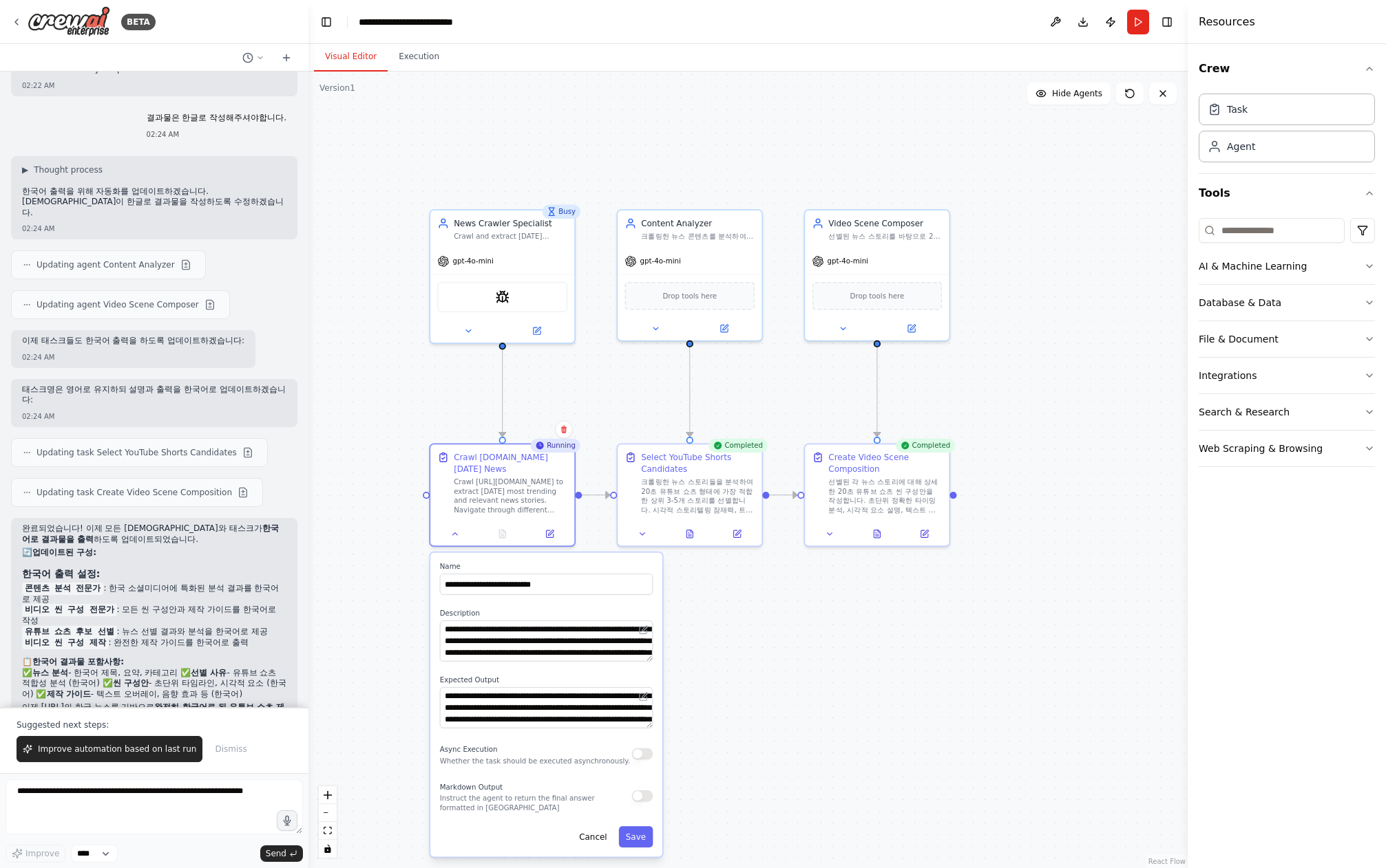
click at [713, 639] on div ".deletable-edge-delete-btn { width: 20px; height: 20px; border: 0px solid #ffff…" at bounding box center [747, 470] width 879 height 797
click at [452, 535] on icon at bounding box center [455, 532] width 10 height 10
click at [452, 539] on div at bounding box center [502, 531] width 144 height 24
click at [451, 532] on icon at bounding box center [455, 532] width 10 height 10
click at [455, 533] on icon at bounding box center [455, 532] width 10 height 10
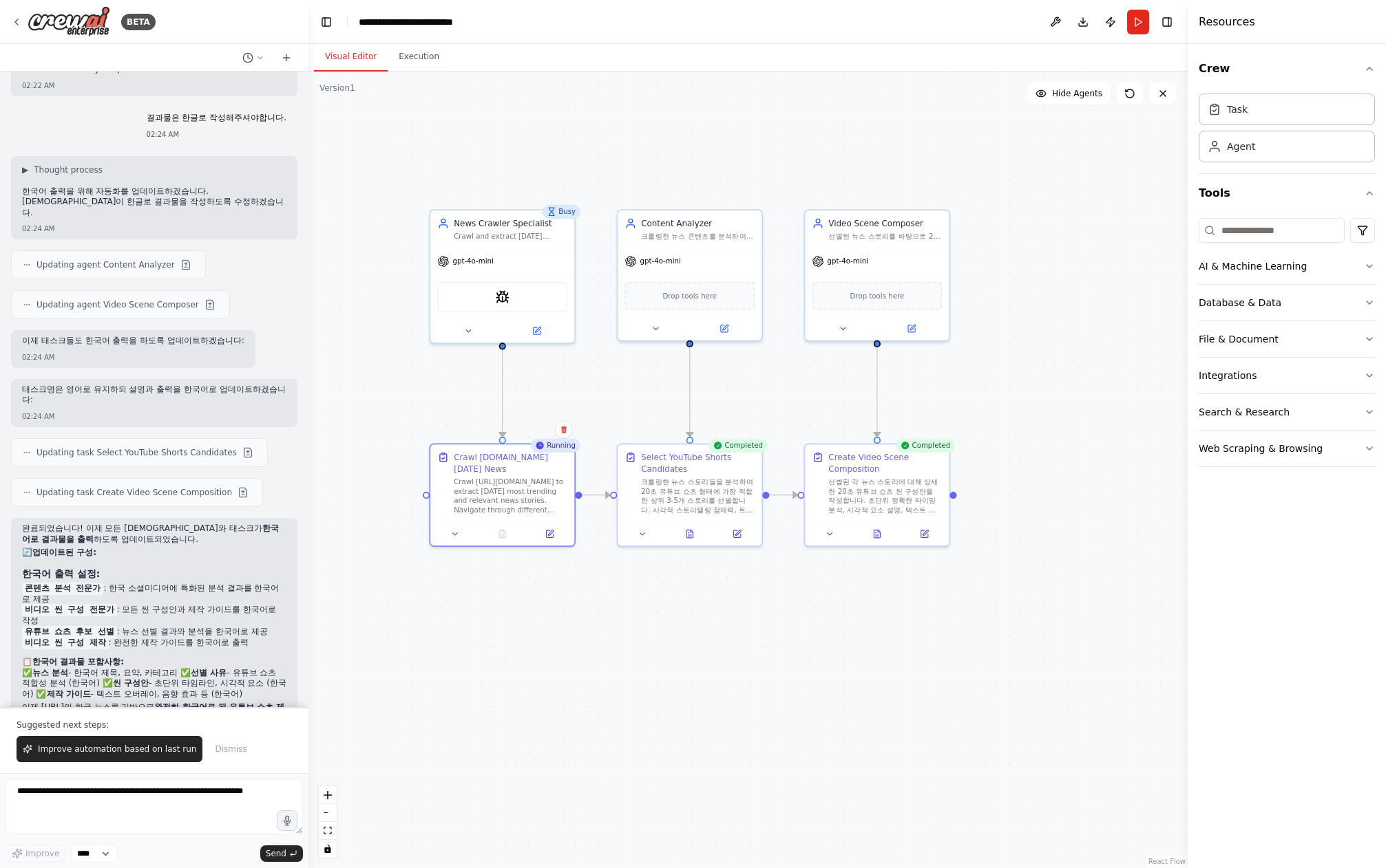
click at [676, 646] on div ".deletable-edge-delete-btn { width: 20px; height: 20px; border: 0px solid #ffff…" at bounding box center [747, 470] width 879 height 797
click at [752, 654] on div ".deletable-edge-delete-btn { width: 20px; height: 20px; border: 0px solid #ffff…" at bounding box center [747, 470] width 879 height 797
click at [924, 531] on icon at bounding box center [922, 531] width 7 height 7
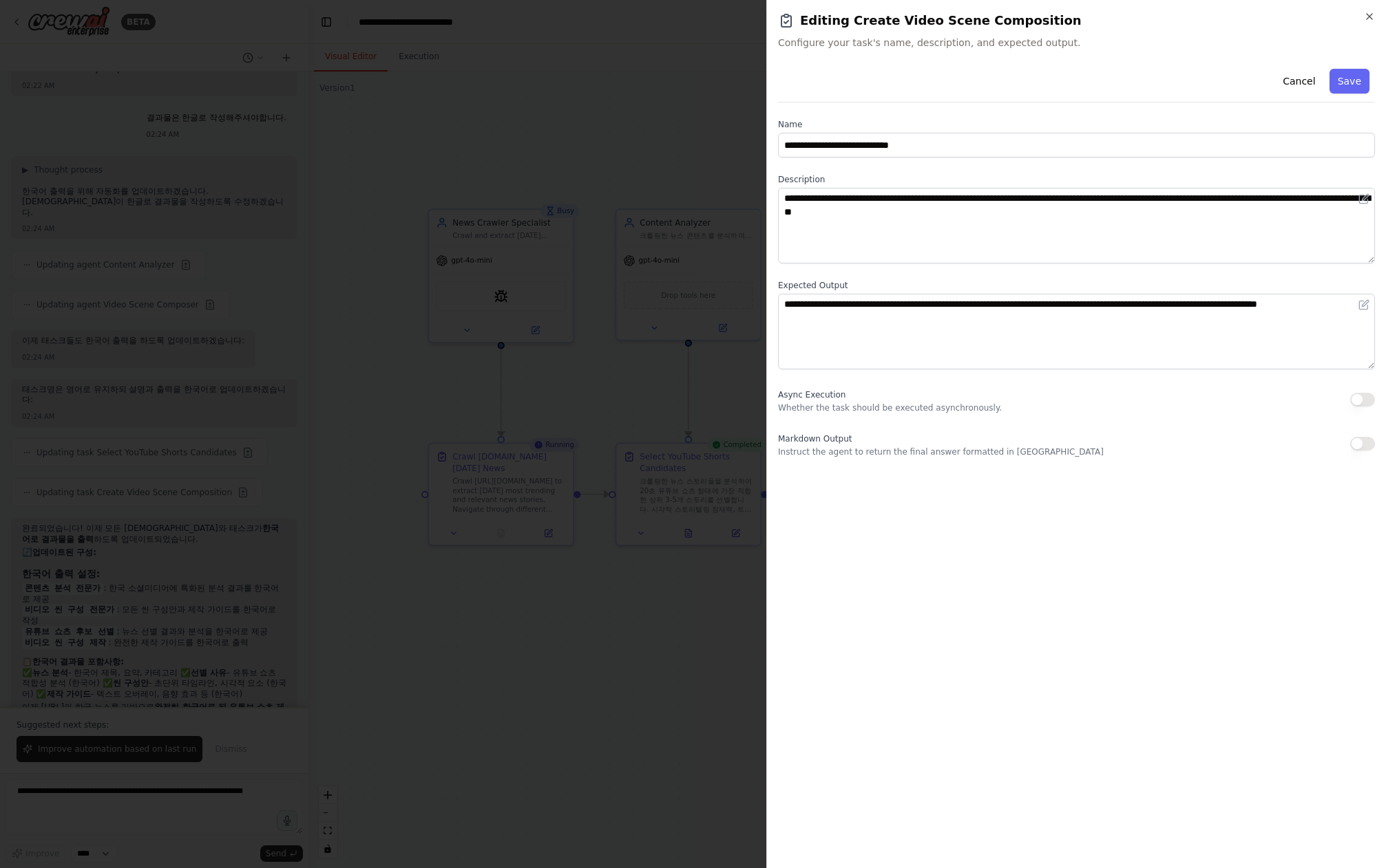
click at [539, 659] on div at bounding box center [693, 434] width 1386 height 868
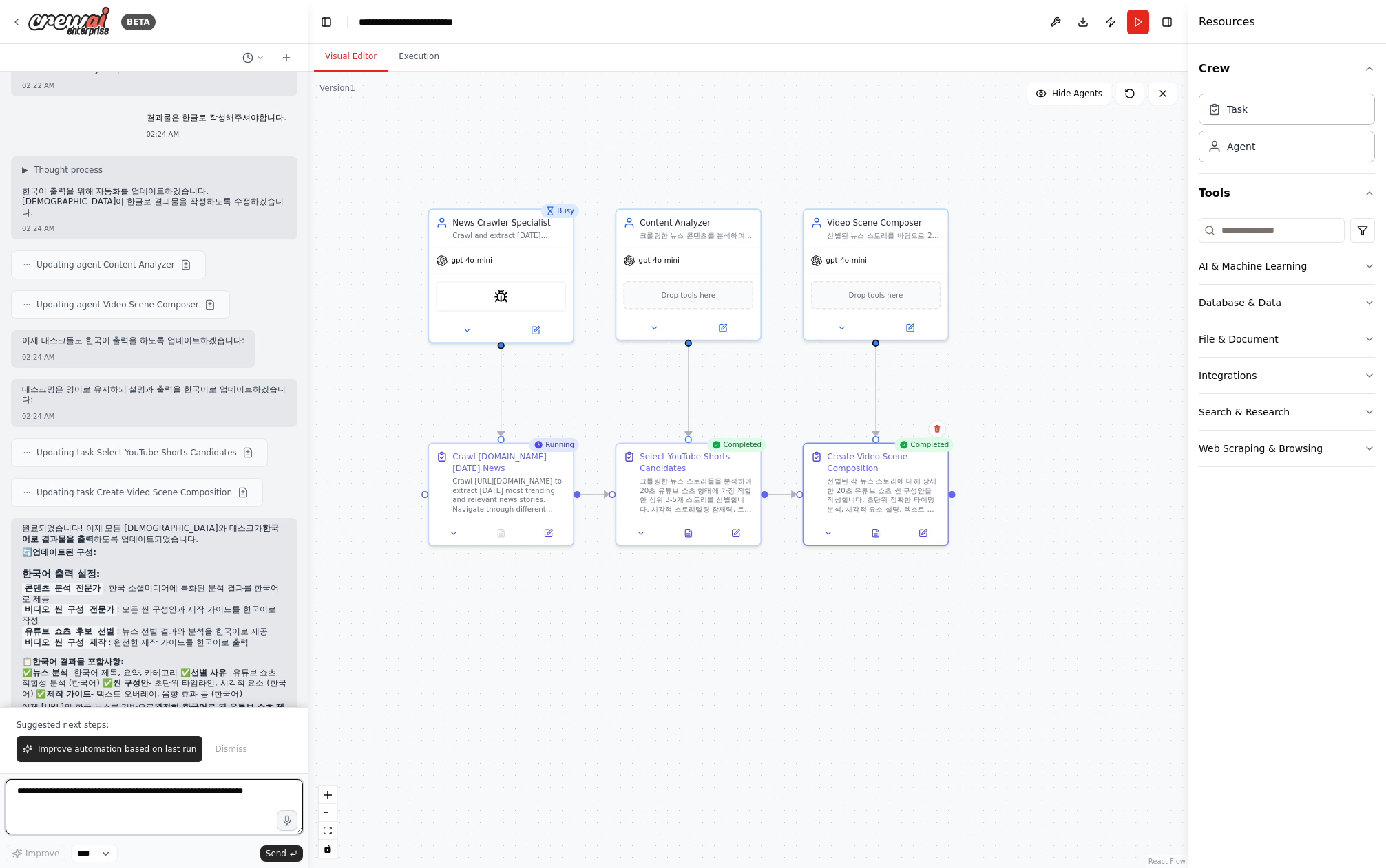
click at [94, 802] on textarea at bounding box center [154, 807] width 297 height 55
type textarea "*"
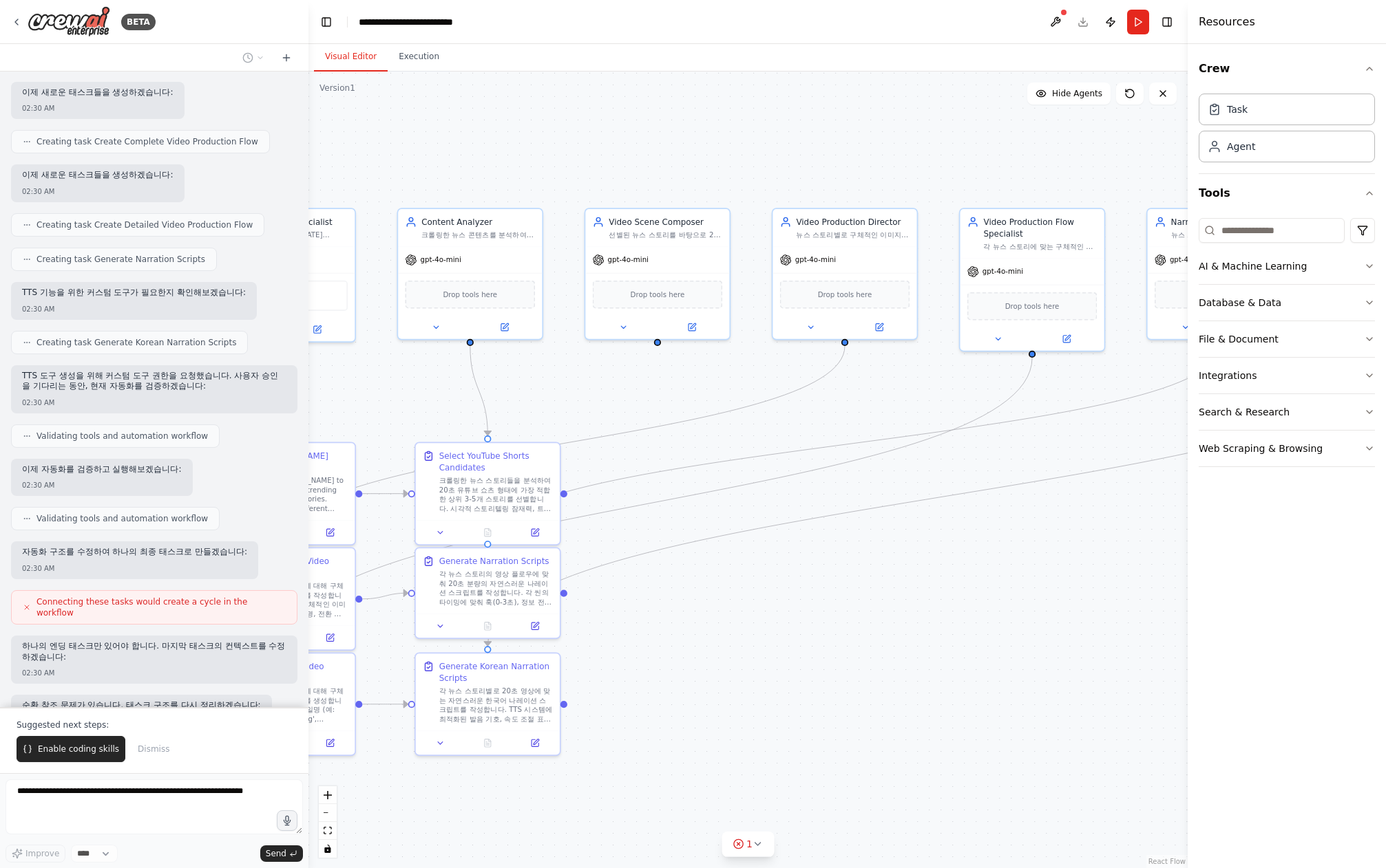
scroll to position [3726, 0]
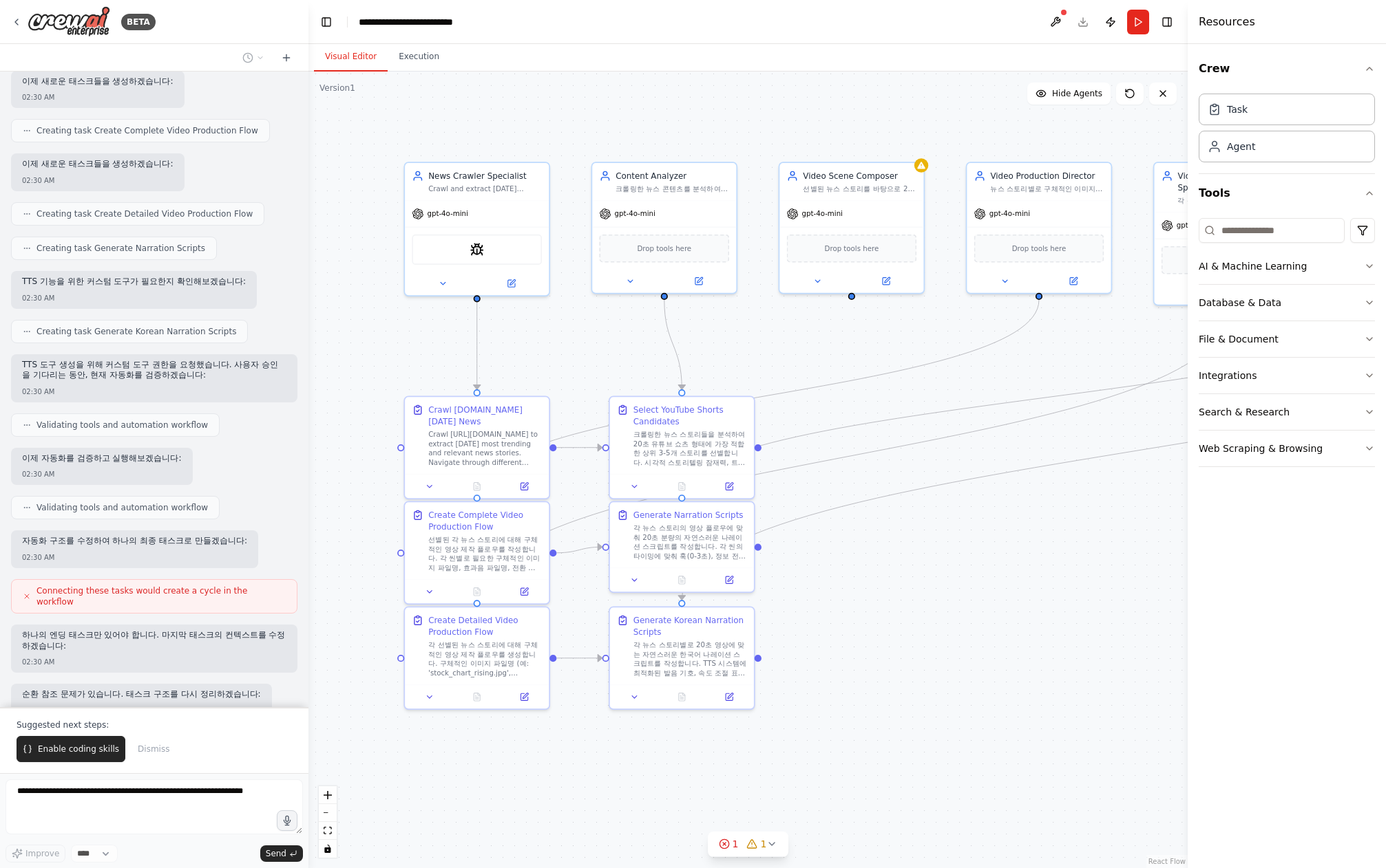
drag, startPoint x: 1090, startPoint y: 694, endPoint x: 1045, endPoint y: 647, distance: 65.1
click at [1045, 648] on div ".deletable-edge-delete-btn { width: 20px; height: 20px; border: 0px solid #ffff…" at bounding box center [747, 470] width 879 height 797
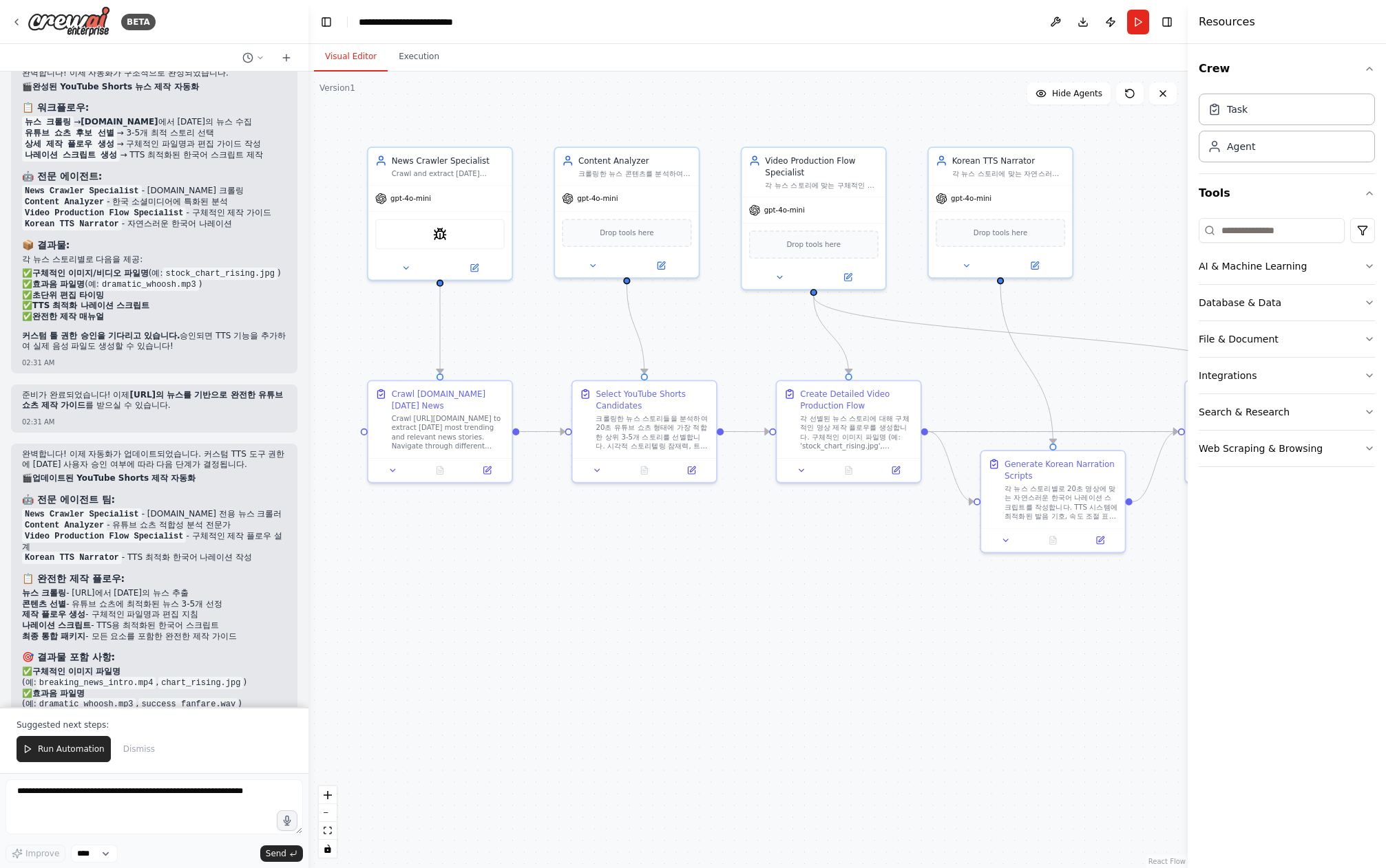
scroll to position [5805, 0]
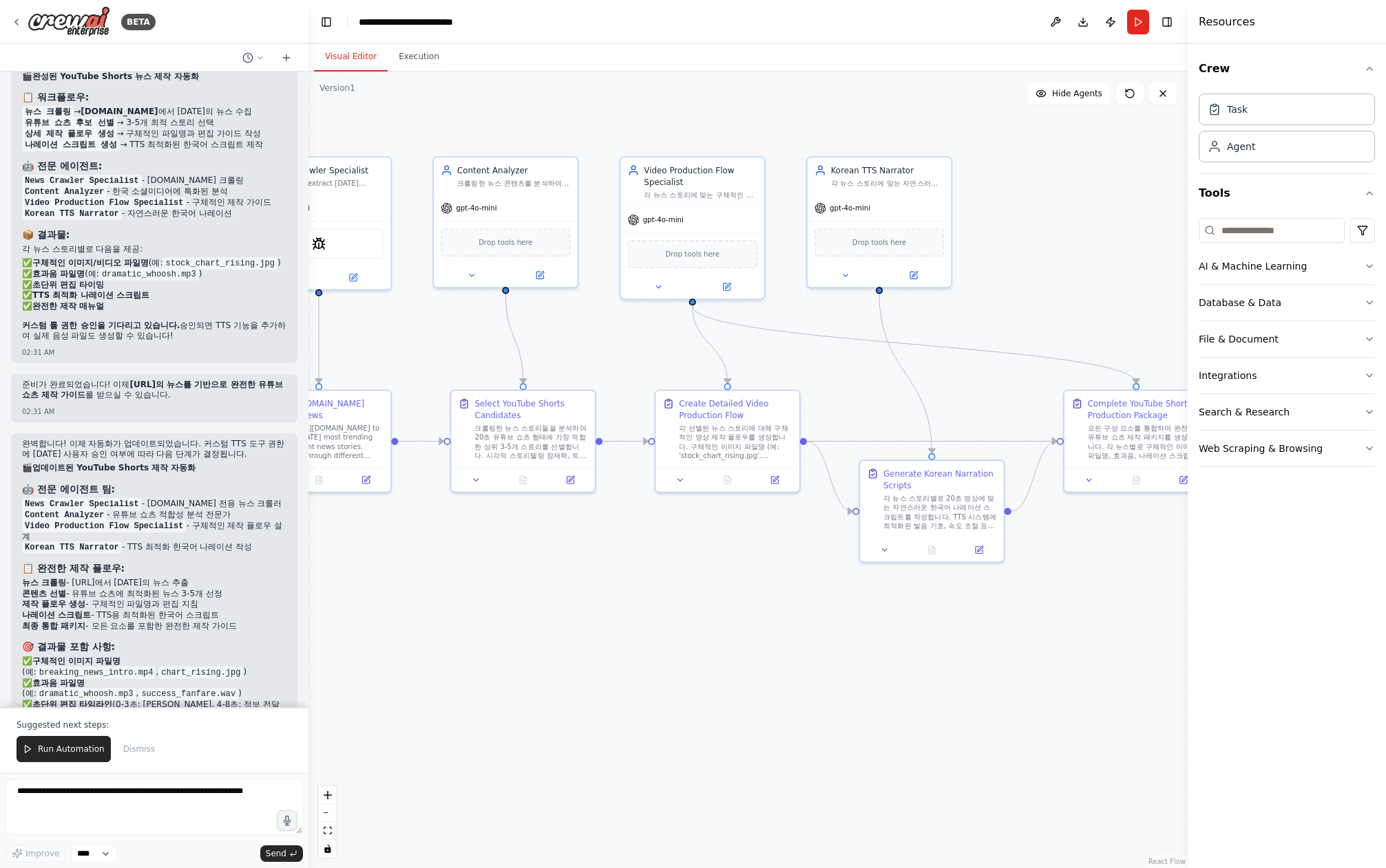
drag, startPoint x: 1057, startPoint y: 395, endPoint x: 902, endPoint y: 391, distance: 155.1
click at [899, 390] on div ".deletable-edge-delete-btn { width: 20px; height: 20px; border: 0px solid #ffff…" at bounding box center [747, 470] width 879 height 797
drag, startPoint x: 941, startPoint y: 472, endPoint x: 889, endPoint y: 548, distance: 92.1
click at [889, 548] on div "Generate Korean Narration Scripts" at bounding box center [889, 548] width 113 height 23
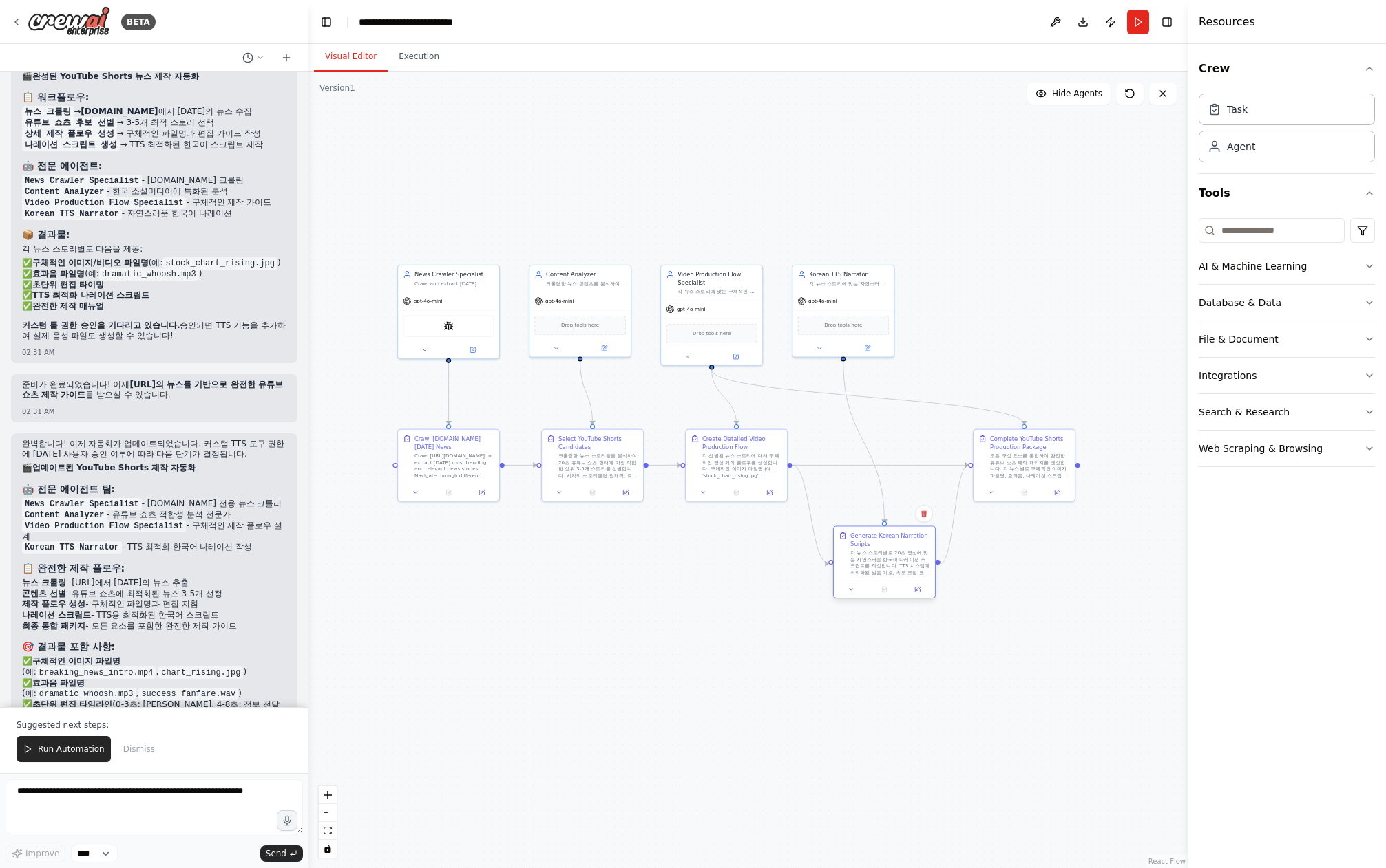
drag, startPoint x: 859, startPoint y: 554, endPoint x: 896, endPoint y: 548, distance: 37.5
click at [897, 552] on div "각 뉴스 스토리별로 20초 영상에 맞는 자연스러운 한국어 나레이션 스크립트를 작성합니다. TTS 시스템에 최적화된 발음 기호, 속도 조절 표시…" at bounding box center [890, 563] width 80 height 26
drag, startPoint x: 855, startPoint y: 276, endPoint x: 894, endPoint y: 285, distance: 40.0
click at [894, 282] on div "Korean TTS Narrator" at bounding box center [890, 282] width 80 height 8
drag, startPoint x: 896, startPoint y: 300, endPoint x: 897, endPoint y: 291, distance: 9.1
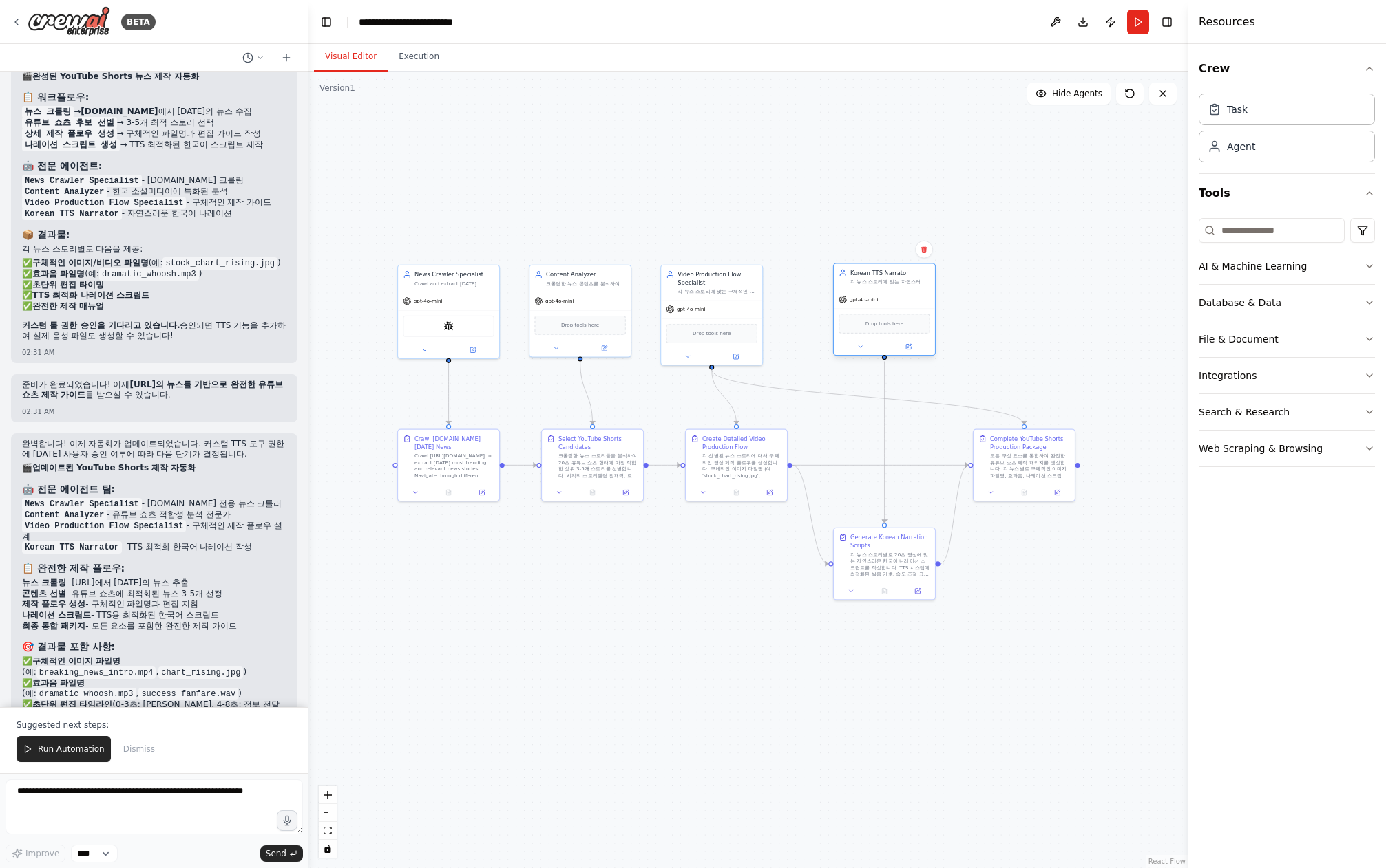
click at [896, 291] on div "gpt-4o-mini" at bounding box center [884, 299] width 101 height 18
drag, startPoint x: 908, startPoint y: 557, endPoint x: 985, endPoint y: 570, distance: 78.1
click at [910, 527] on div "각 뉴스 스토리별로 20초 영상에 맞는 자연스러운 한국어 나레이션 스크립트를 작성합니다. TTS 시스템에 최적화된 발음 기호, 속도 조절 표시…" at bounding box center [890, 532] width 80 height 26
drag, startPoint x: 1028, startPoint y: 592, endPoint x: 984, endPoint y: 580, distance: 45.6
click at [1028, 592] on div ".deletable-edge-delete-btn { width: 20px; height: 20px; border: 0px solid #ffff…" at bounding box center [747, 470] width 879 height 797
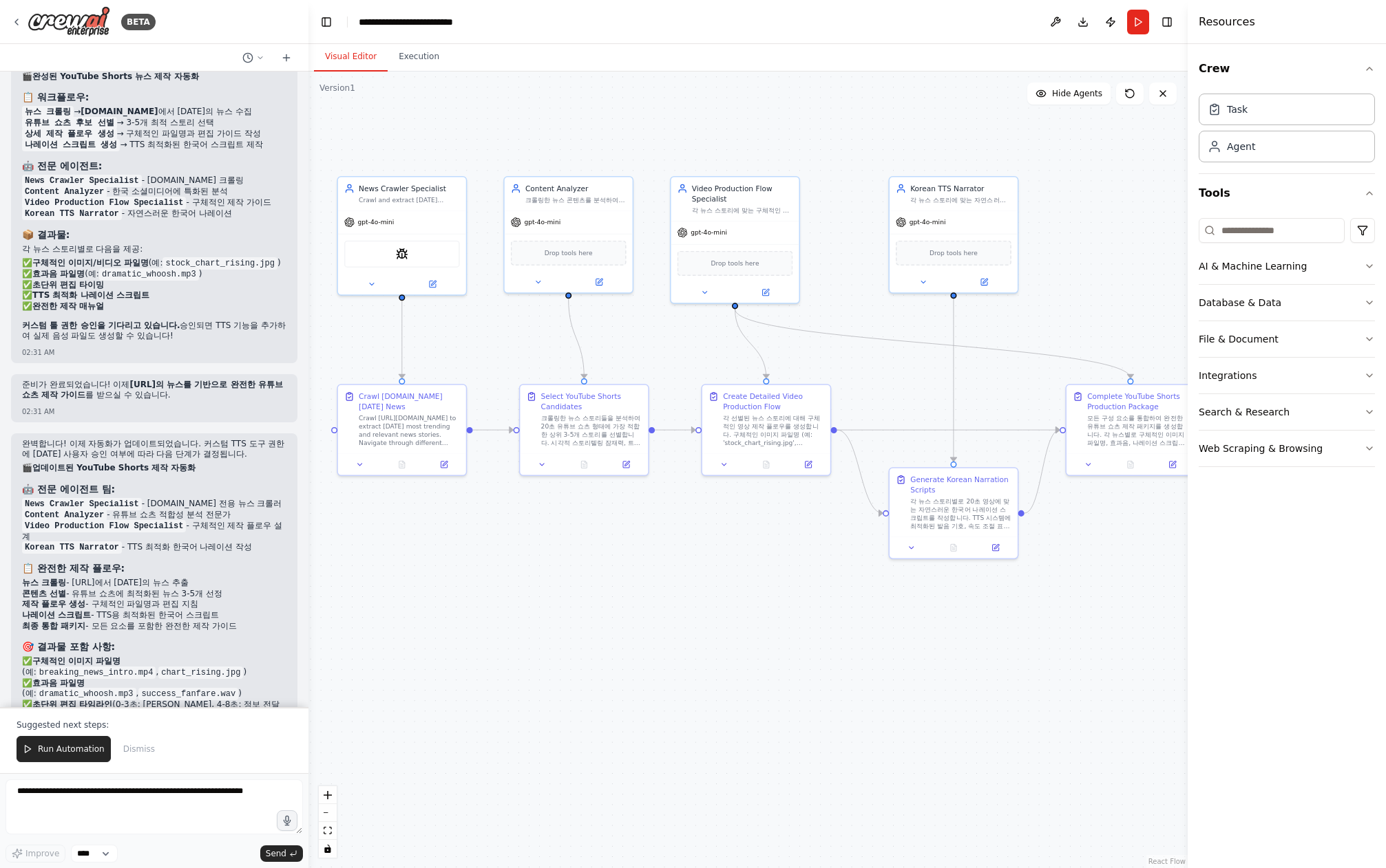
drag, startPoint x: 506, startPoint y: 546, endPoint x: 695, endPoint y: 506, distance: 193.2
click at [633, 544] on div ".deletable-edge-delete-btn { width: 20px; height: 20px; border: 0px solid #ffff…" at bounding box center [747, 470] width 879 height 797
click at [753, 427] on div "각 선별된 뉴스 스토리에 대해 구체적인 영상 제작 플로우를 생성합니다. 구체적인 이미지 파일명 (예: 'stock_chart_rising.jp…" at bounding box center [774, 427] width 101 height 33
click at [717, 464] on button at bounding box center [725, 461] width 36 height 12
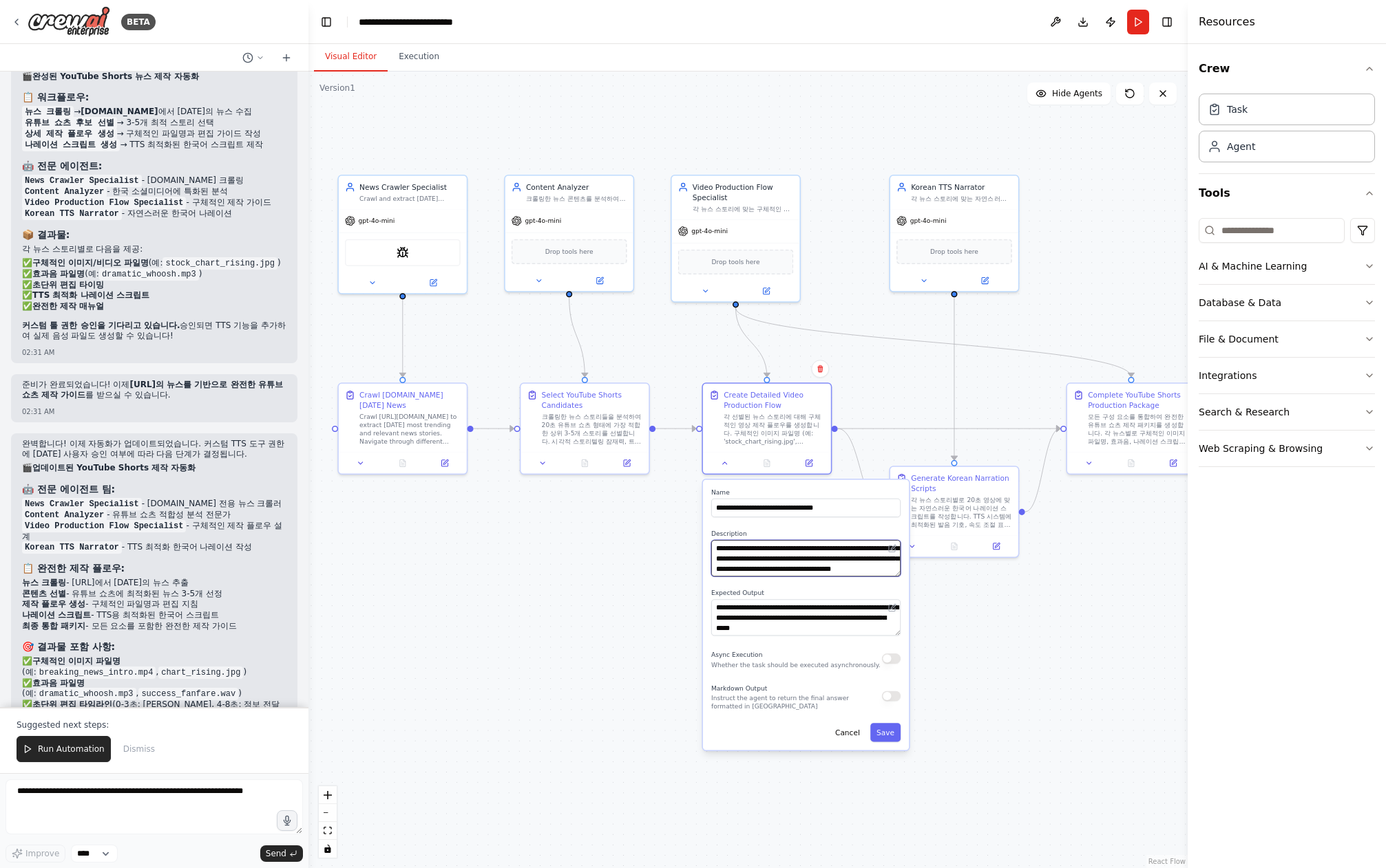
scroll to position [69, 0]
drag, startPoint x: 715, startPoint y: 549, endPoint x: 861, endPoint y: 566, distance: 147.0
click at [860, 568] on textarea "**********" at bounding box center [806, 558] width 190 height 37
click at [861, 566] on textarea "**********" at bounding box center [806, 558] width 190 height 37
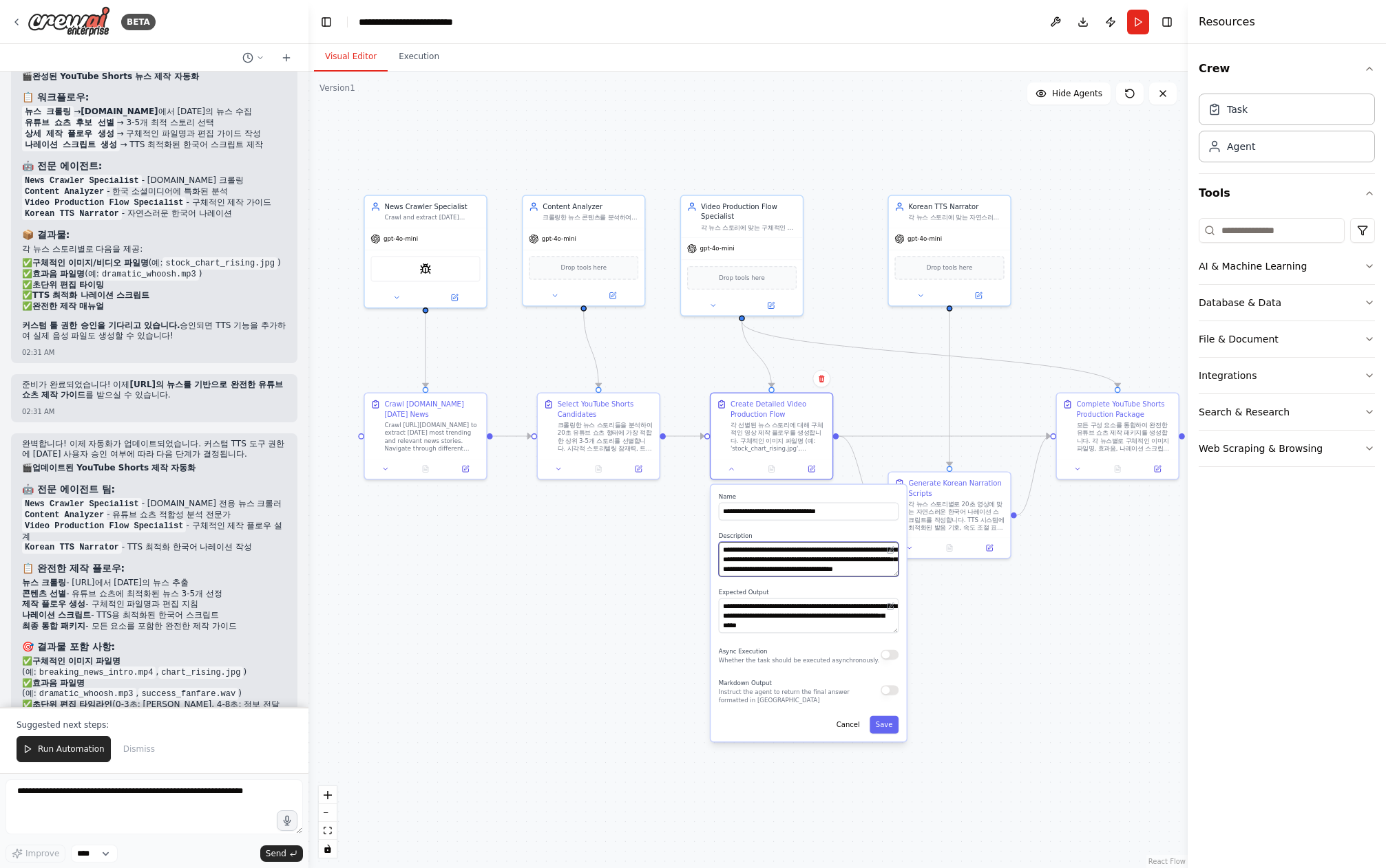
click at [858, 570] on textarea "**********" at bounding box center [808, 559] width 180 height 34
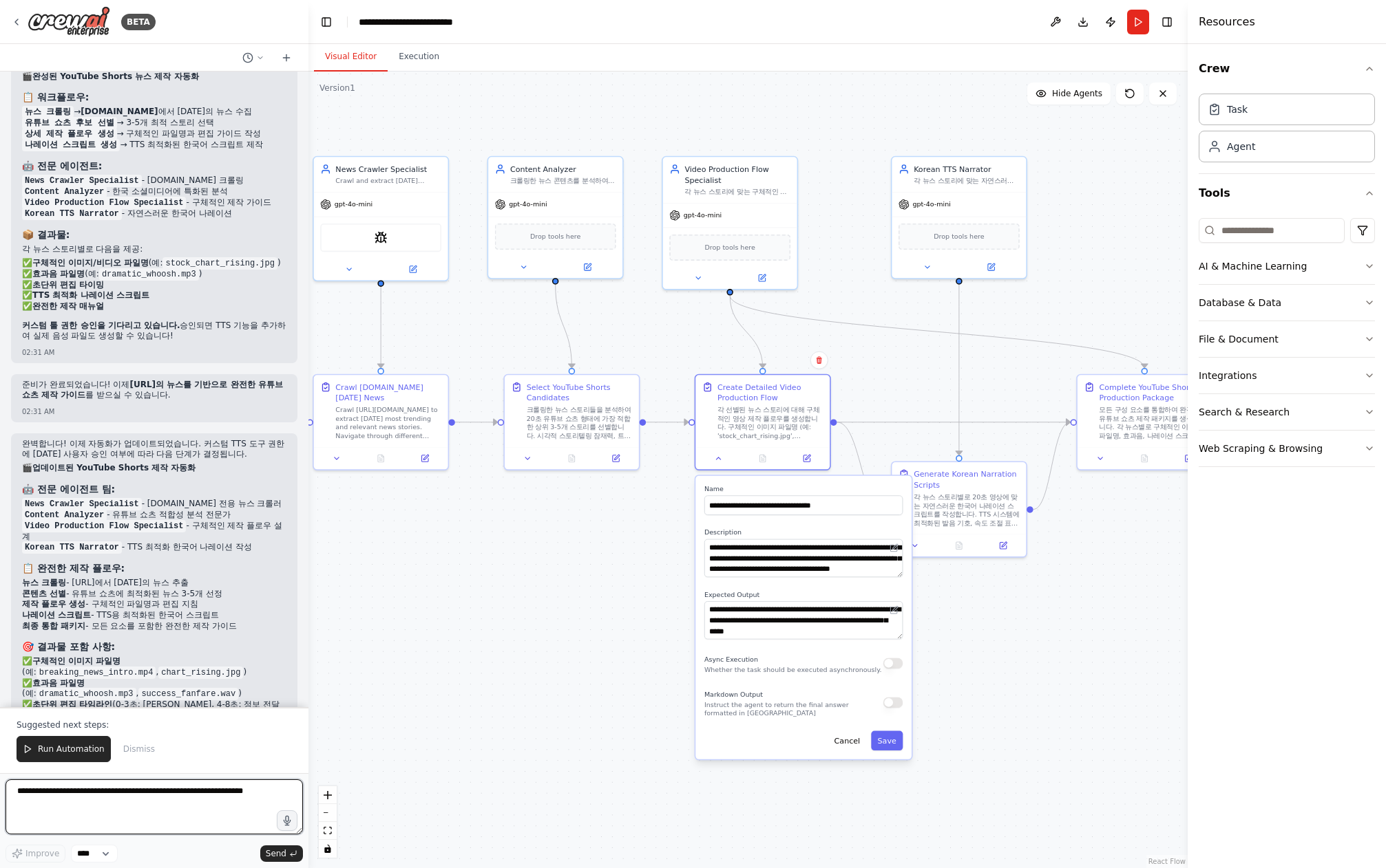
click at [167, 786] on textarea at bounding box center [154, 807] width 297 height 55
click at [169, 785] on textarea at bounding box center [154, 807] width 297 height 55
type textarea "**********"
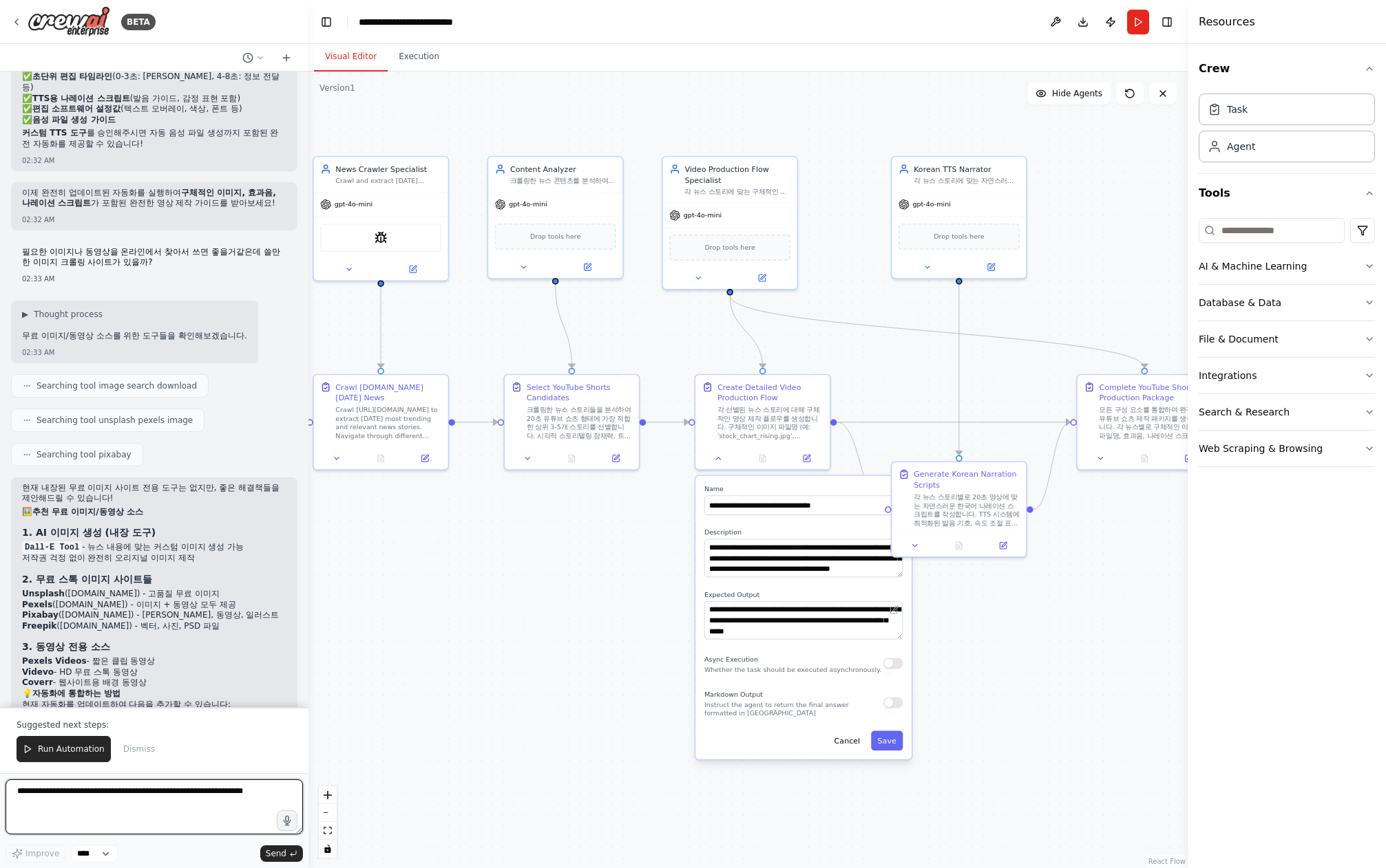
scroll to position [6444, 0]
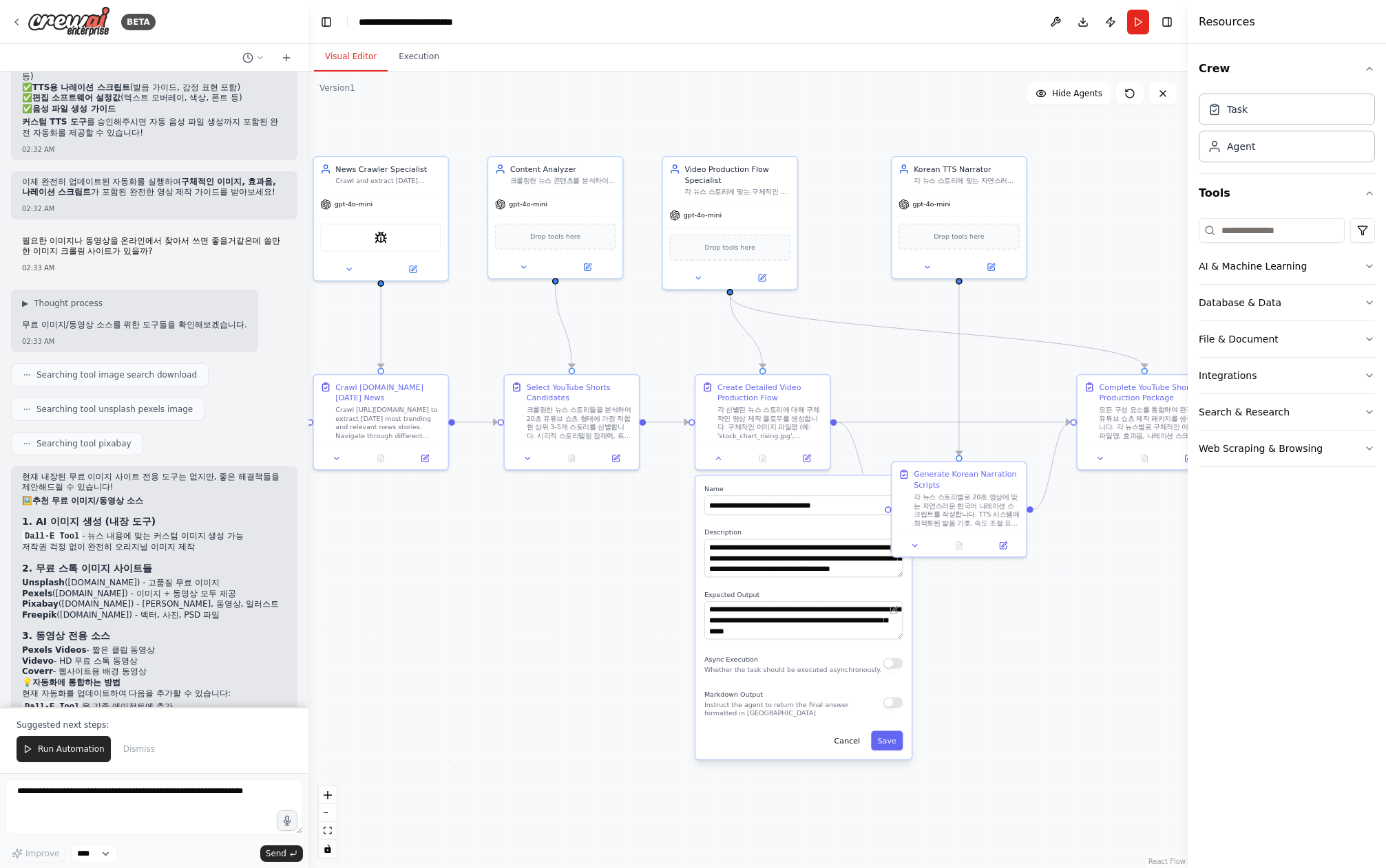
click at [80, 578] on li "Unsplash ([DOMAIN_NAME]) - 고품질 무료 이미지" at bounding box center [154, 583] width 265 height 11
click at [68, 589] on li "Pexels ([DOMAIN_NAME]) - 이미지 + 동영상 모두 제공" at bounding box center [154, 595] width 265 height 11
drag, startPoint x: 72, startPoint y: 431, endPoint x: 85, endPoint y: 430, distance: 13.0
click at [85, 589] on li "Pexels ([DOMAIN_NAME]) - 이미지 + 동영상 모두 제공" at bounding box center [154, 595] width 265 height 11
copy li "[DOMAIN_NAME]"
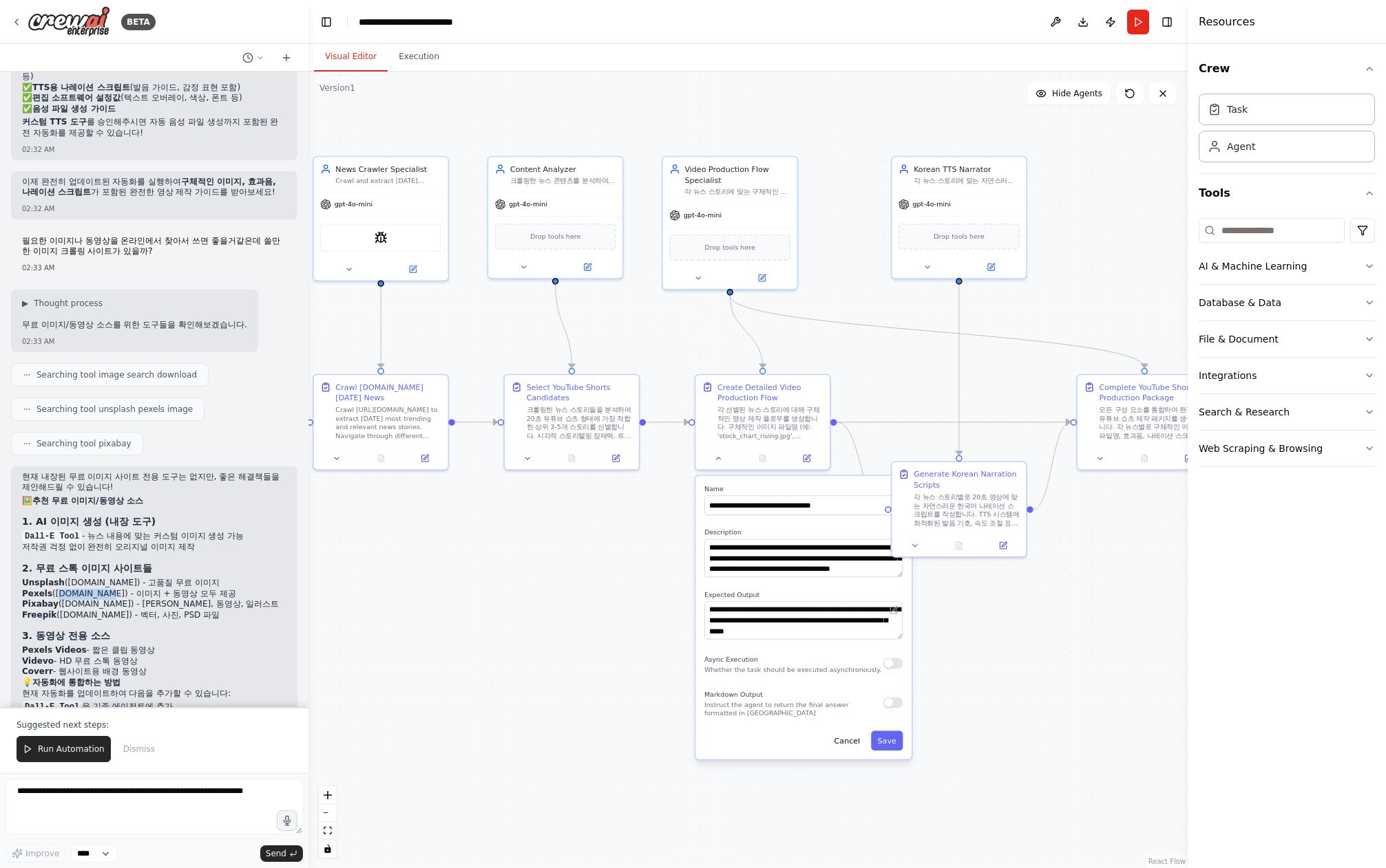
copy li "[DOMAIN_NAME]"
click at [114, 810] on textarea at bounding box center [154, 807] width 297 height 55
paste textarea "**********"
type textarea "**********"
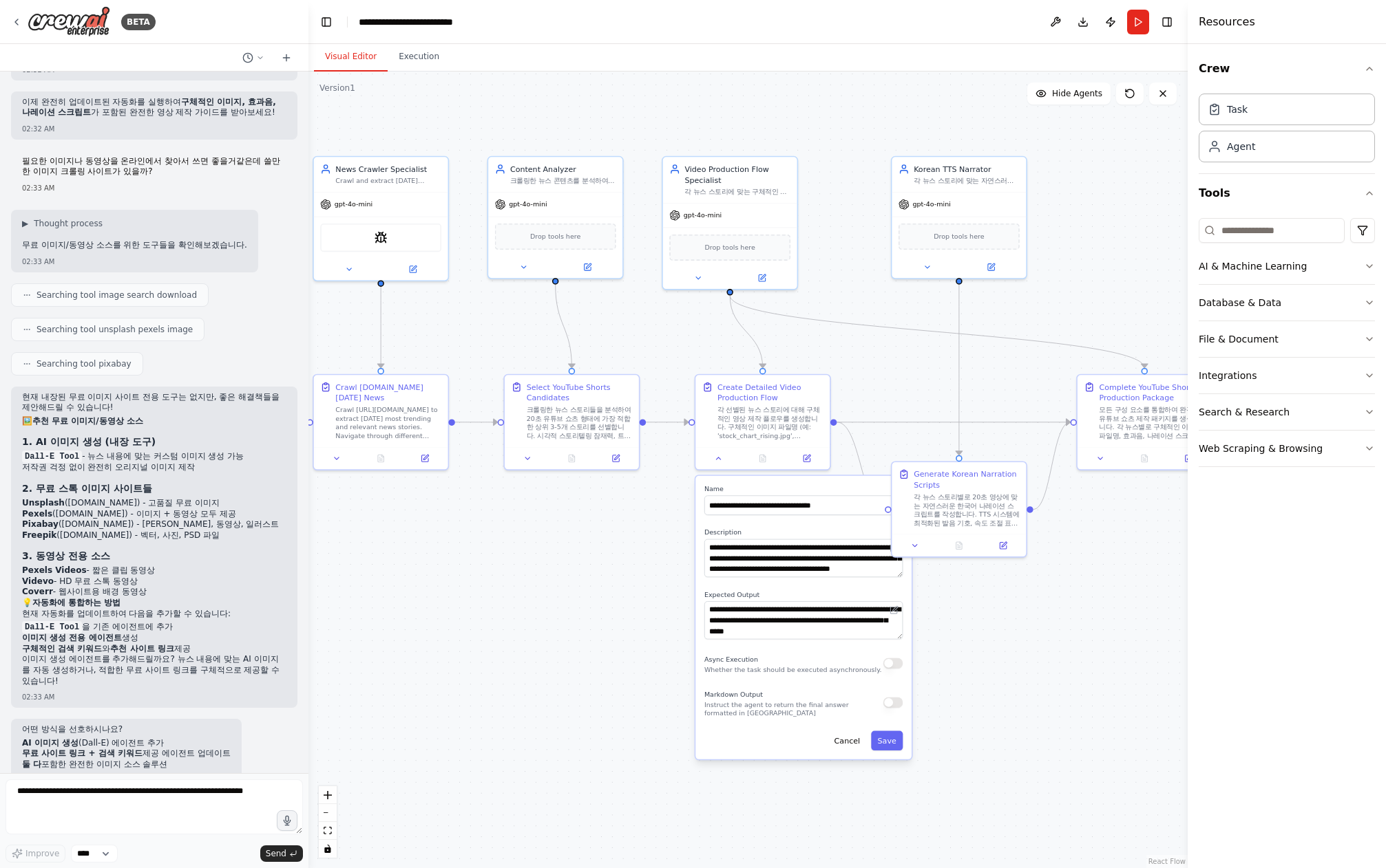
scroll to position [6594, 0]
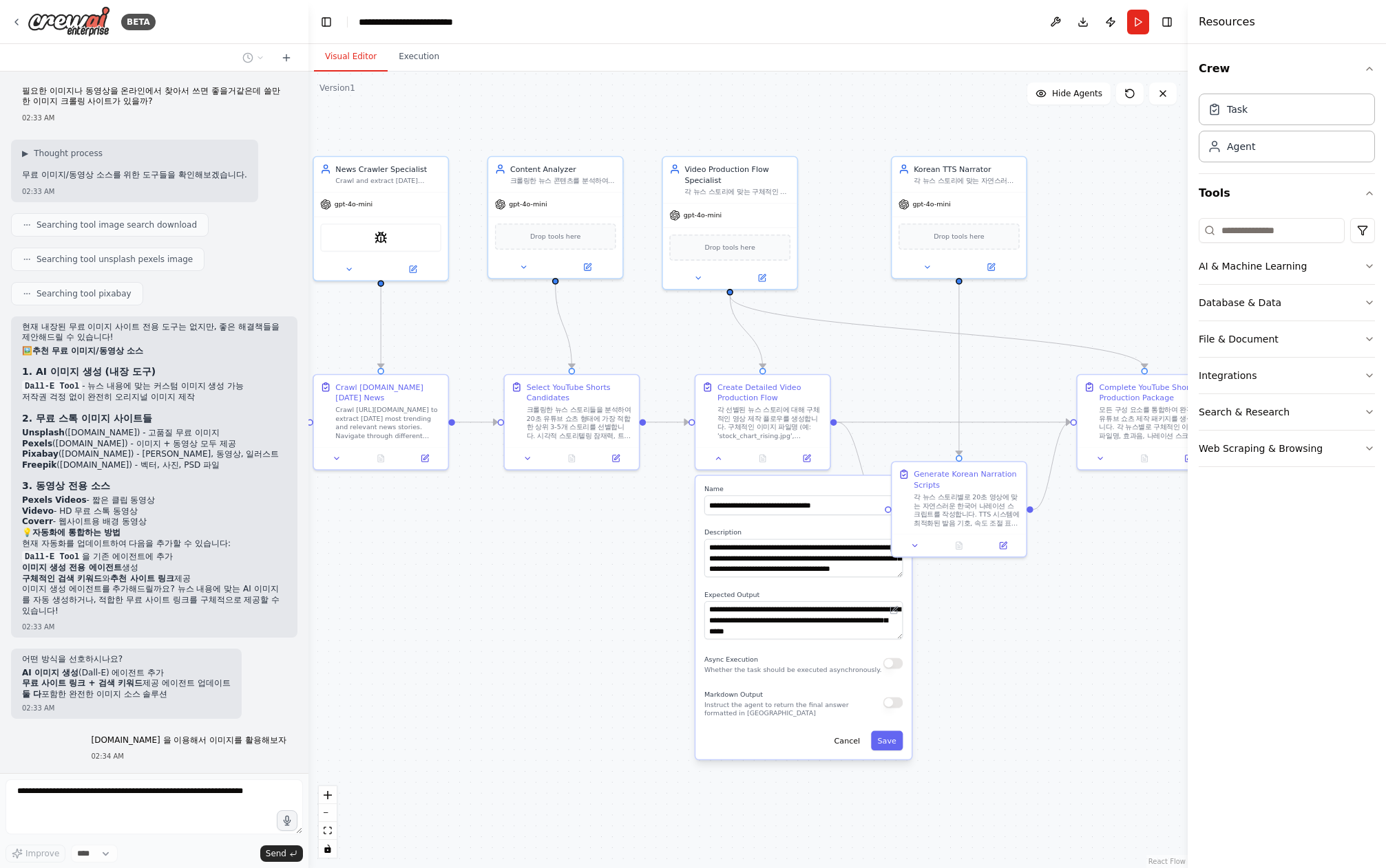
click at [473, 752] on div ".deletable-edge-delete-btn { width: 20px; height: 20px; border: 0px solid #ffff…" at bounding box center [747, 470] width 879 height 797
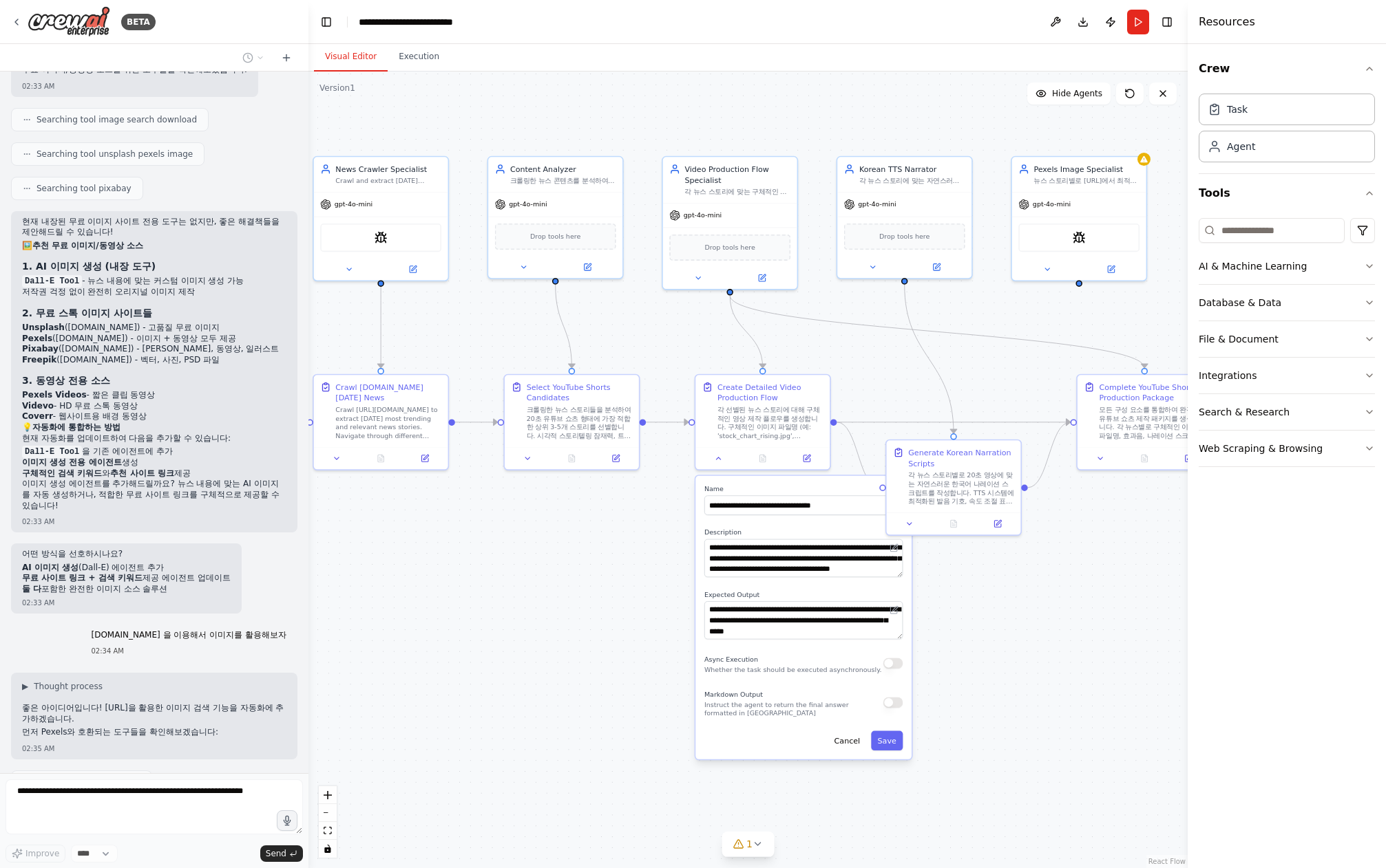
scroll to position [6688, 0]
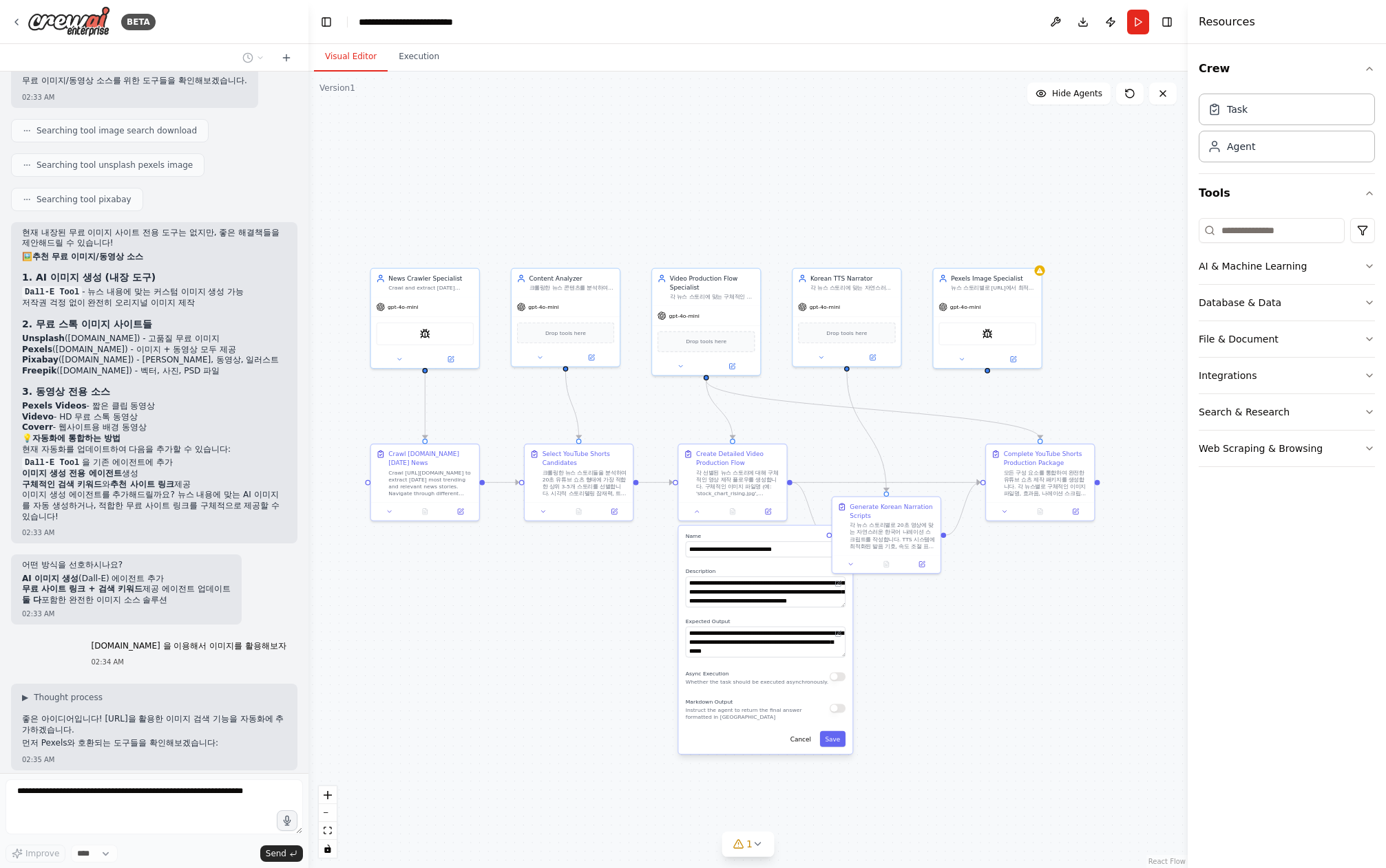
drag, startPoint x: 608, startPoint y: 732, endPoint x: 650, endPoint y: 619, distance: 120.6
click at [608, 732] on div ".deletable-edge-delete-btn { width: 20px; height: 20px; border: 0px solid #ffff…" at bounding box center [747, 470] width 879 height 797
click at [702, 513] on button at bounding box center [697, 509] width 30 height 10
click at [642, 677] on div ".deletable-edge-delete-btn { width: 20px; height: 20px; border: 0px solid #ffff…" at bounding box center [747, 470] width 879 height 797
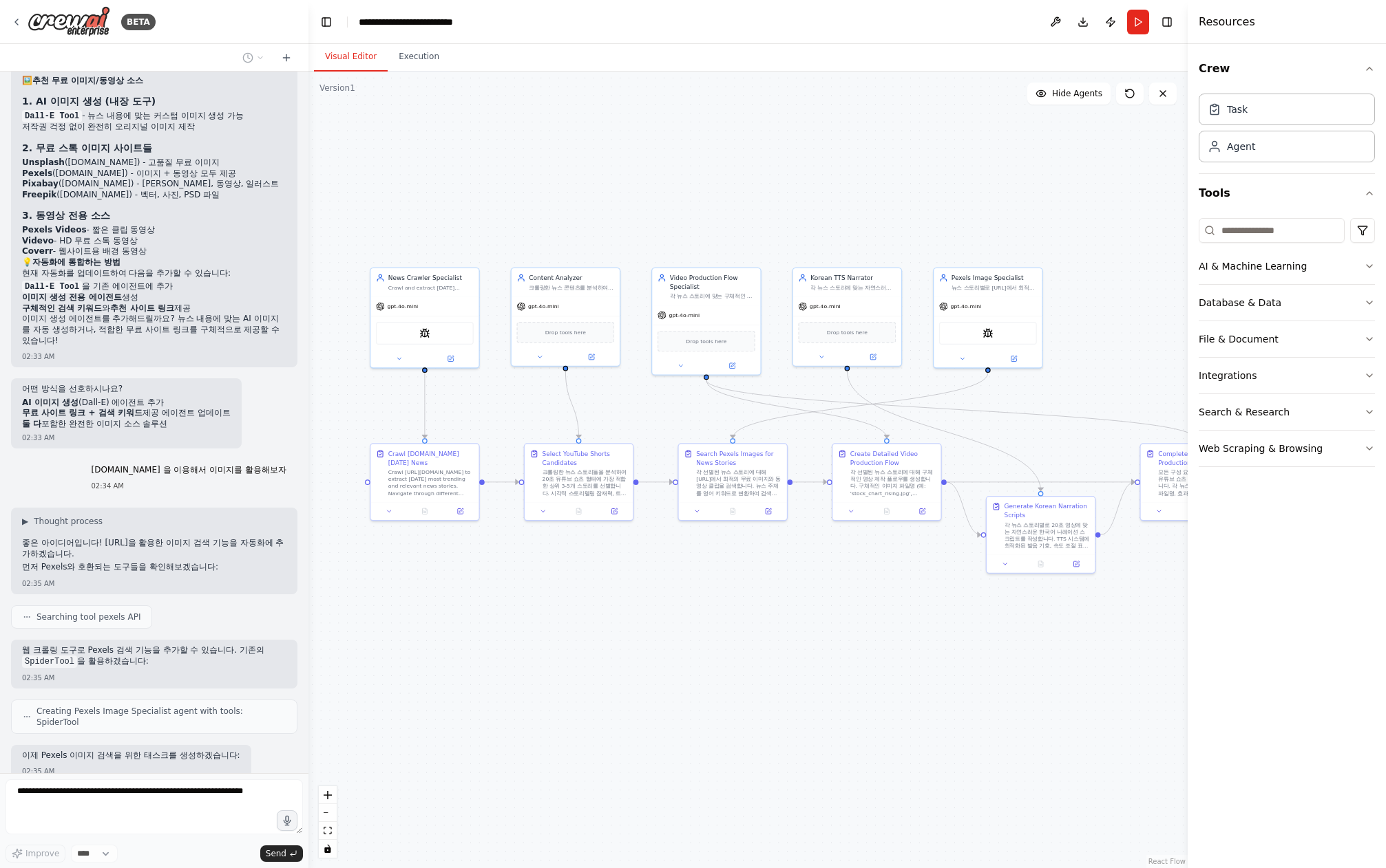
scroll to position [6953, 0]
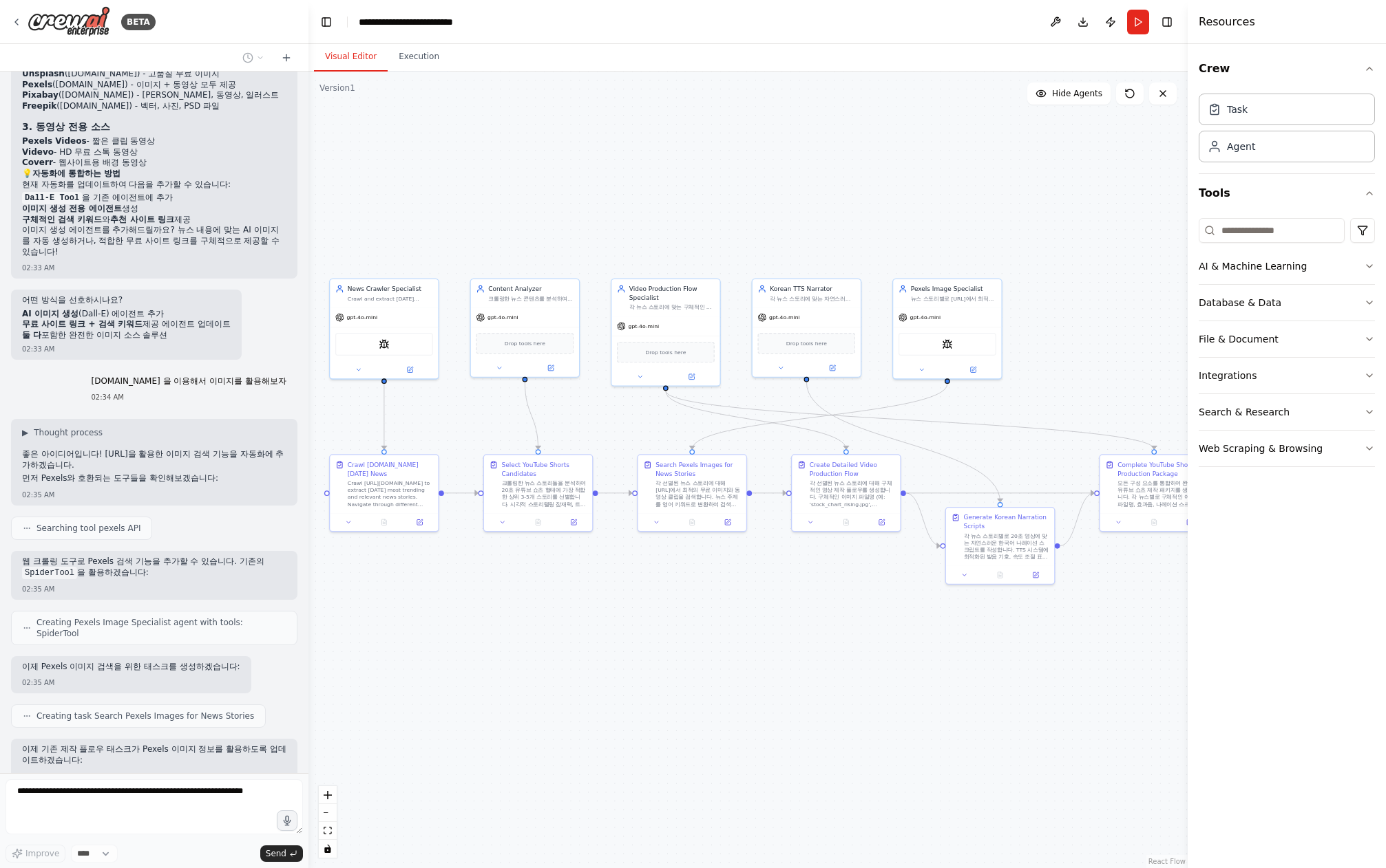
drag, startPoint x: 869, startPoint y: 650, endPoint x: 832, endPoint y: 661, distance: 38.6
click at [832, 661] on div ".deletable-edge-delete-btn { width: 20px; height: 20px; border: 0px solid #ffff…" at bounding box center [747, 470] width 879 height 797
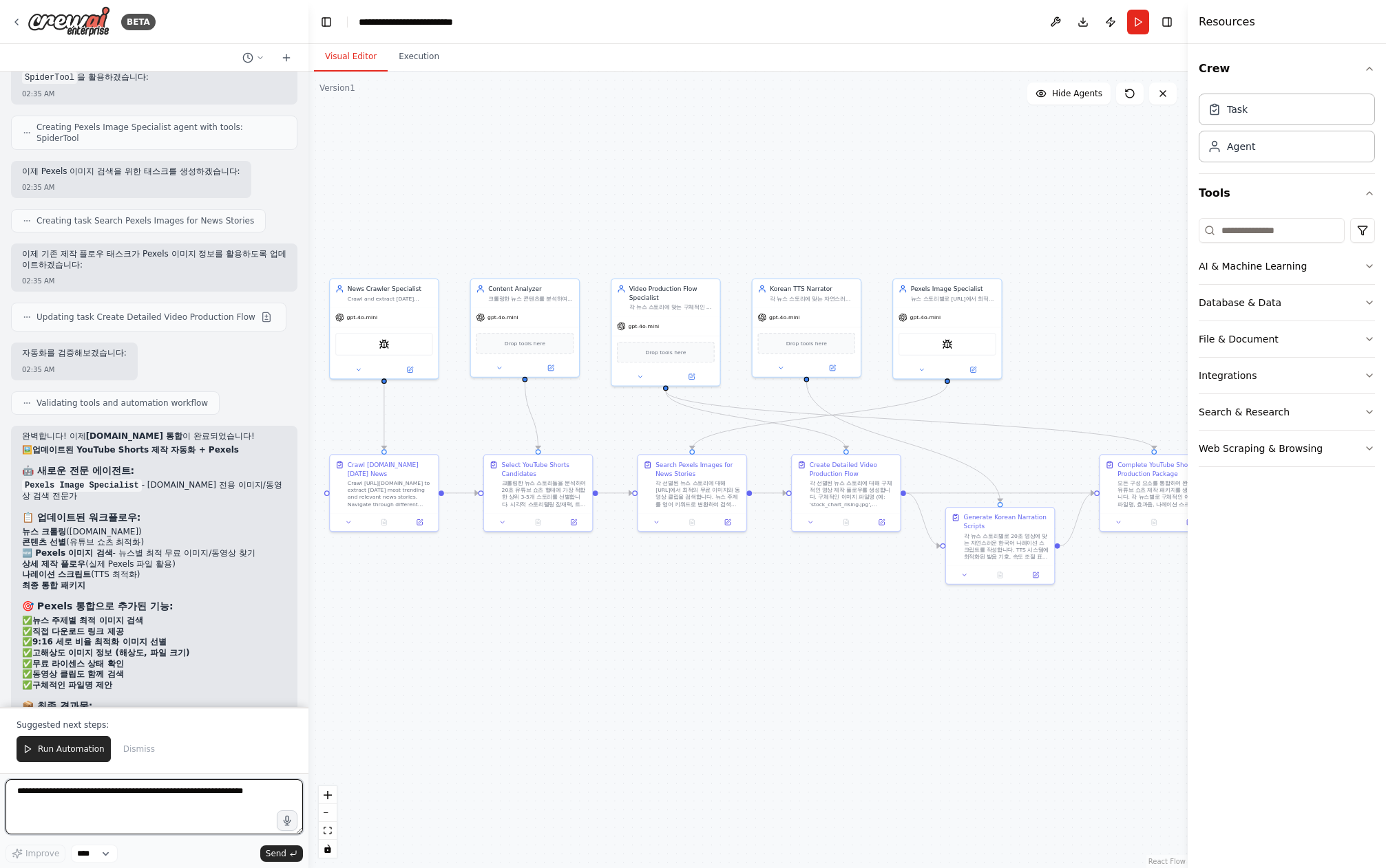
scroll to position [7459, 0]
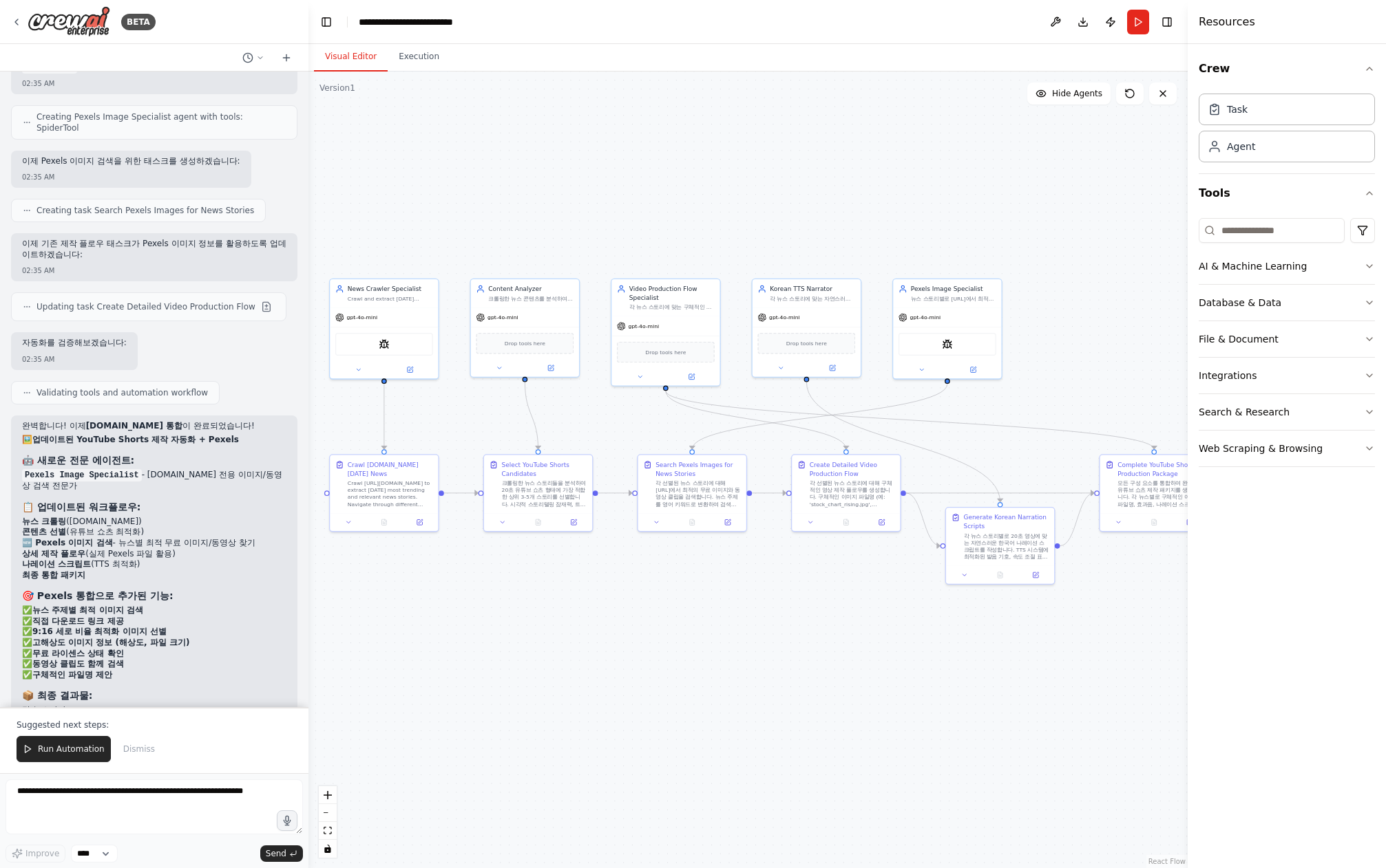
click at [799, 645] on div ".deletable-edge-delete-btn { width: 20px; height: 20px; border: 0px solid #ffff…" at bounding box center [747, 470] width 879 height 797
click at [1139, 25] on button "Run" at bounding box center [1138, 22] width 22 height 25
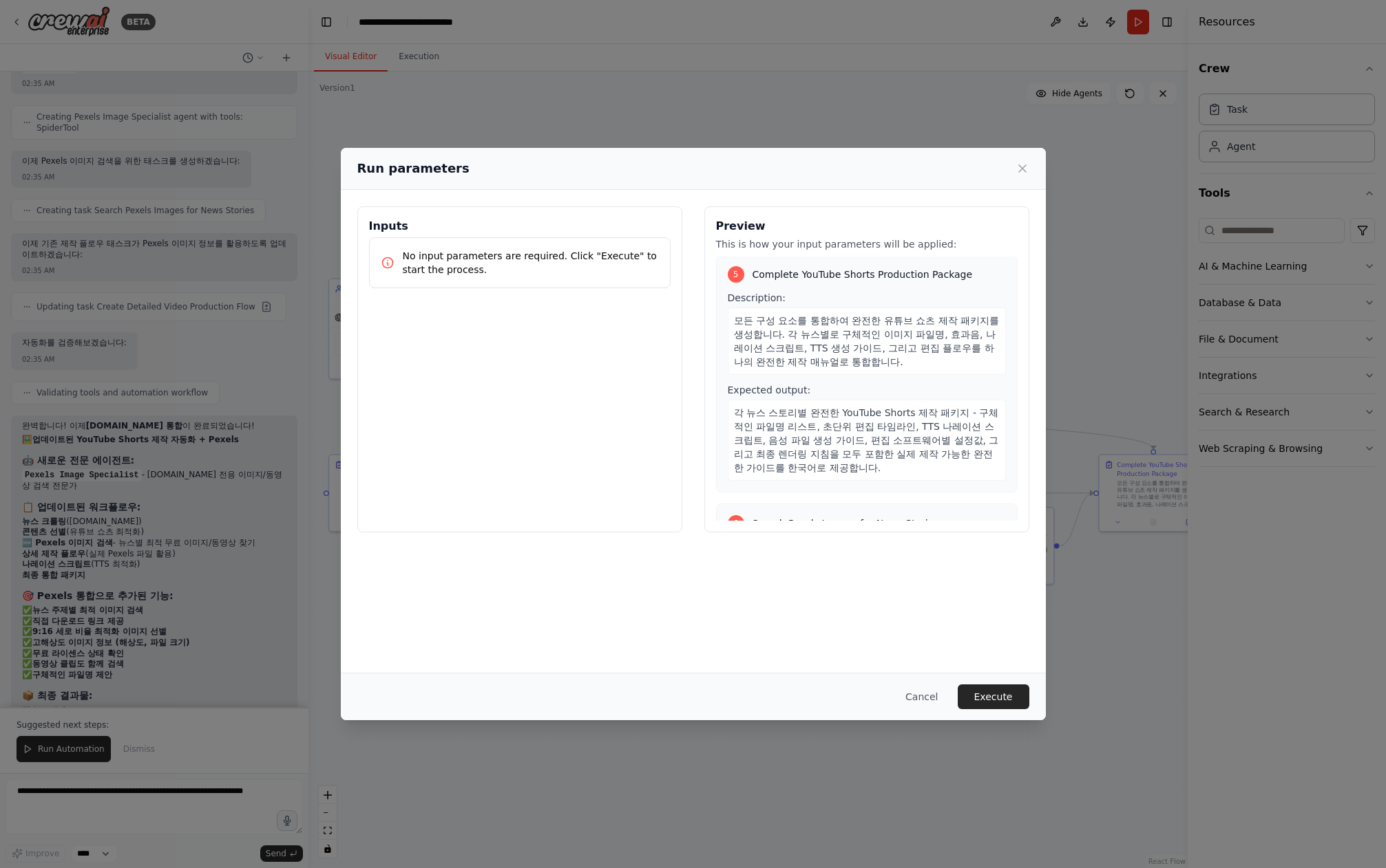
scroll to position [1233, 0]
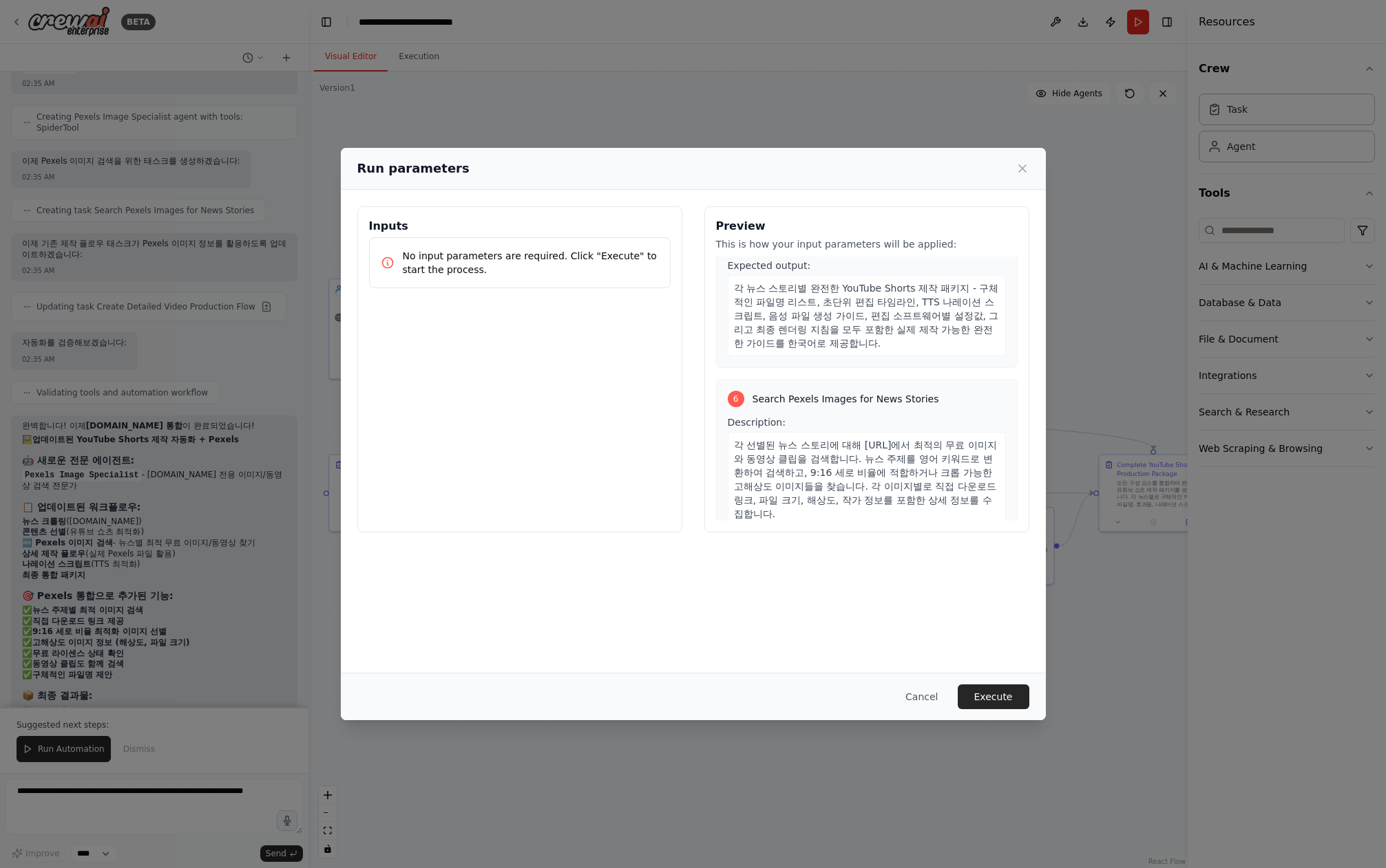
click at [996, 702] on button "Execute" at bounding box center [993, 697] width 72 height 25
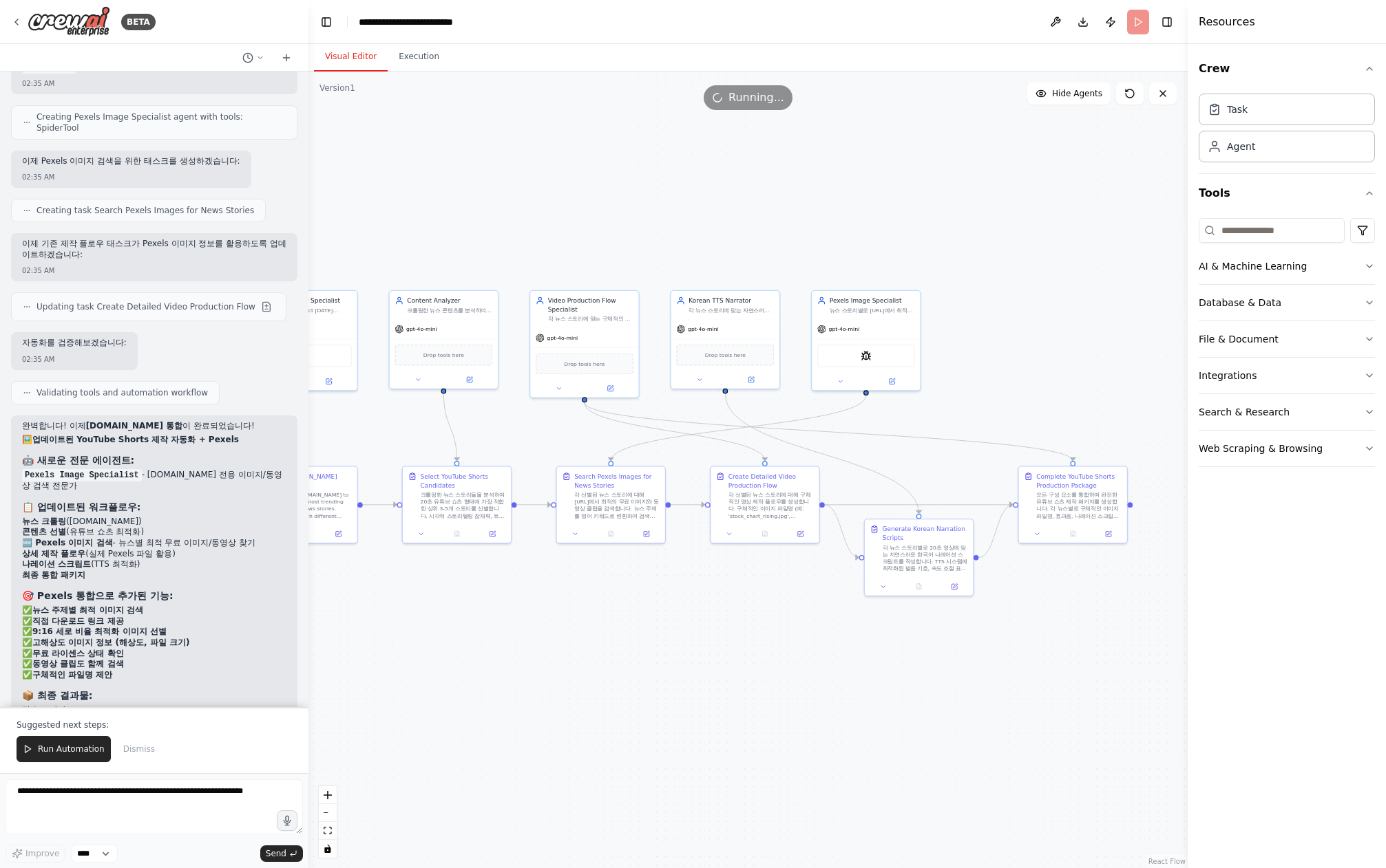
drag, startPoint x: 1020, startPoint y: 699, endPoint x: 941, endPoint y: 712, distance: 80.1
click at [941, 712] on div ".deletable-edge-delete-btn { width: 20px; height: 20px; border: 0px solid #ffff…" at bounding box center [747, 470] width 879 height 797
drag, startPoint x: 937, startPoint y: 549, endPoint x: 937, endPoint y: 582, distance: 33.0
click at [937, 582] on div "각 뉴스 스토리별로 20초 영상에 맞는 자연스러운 한국어 나레이션 스크립트를 작성합니다. TTS 시스템에 최적화된 발음 기호, 속도 조절 표시…" at bounding box center [925, 592] width 85 height 28
click at [937, 595] on div "각 뉴스 스토리별로 20초 영상에 맞는 자연스러운 한국어 나레이션 스크립트를 작성합니다. TTS 시스템에 최적화된 발음 기호, 속도 조절 표시…" at bounding box center [925, 592] width 85 height 28
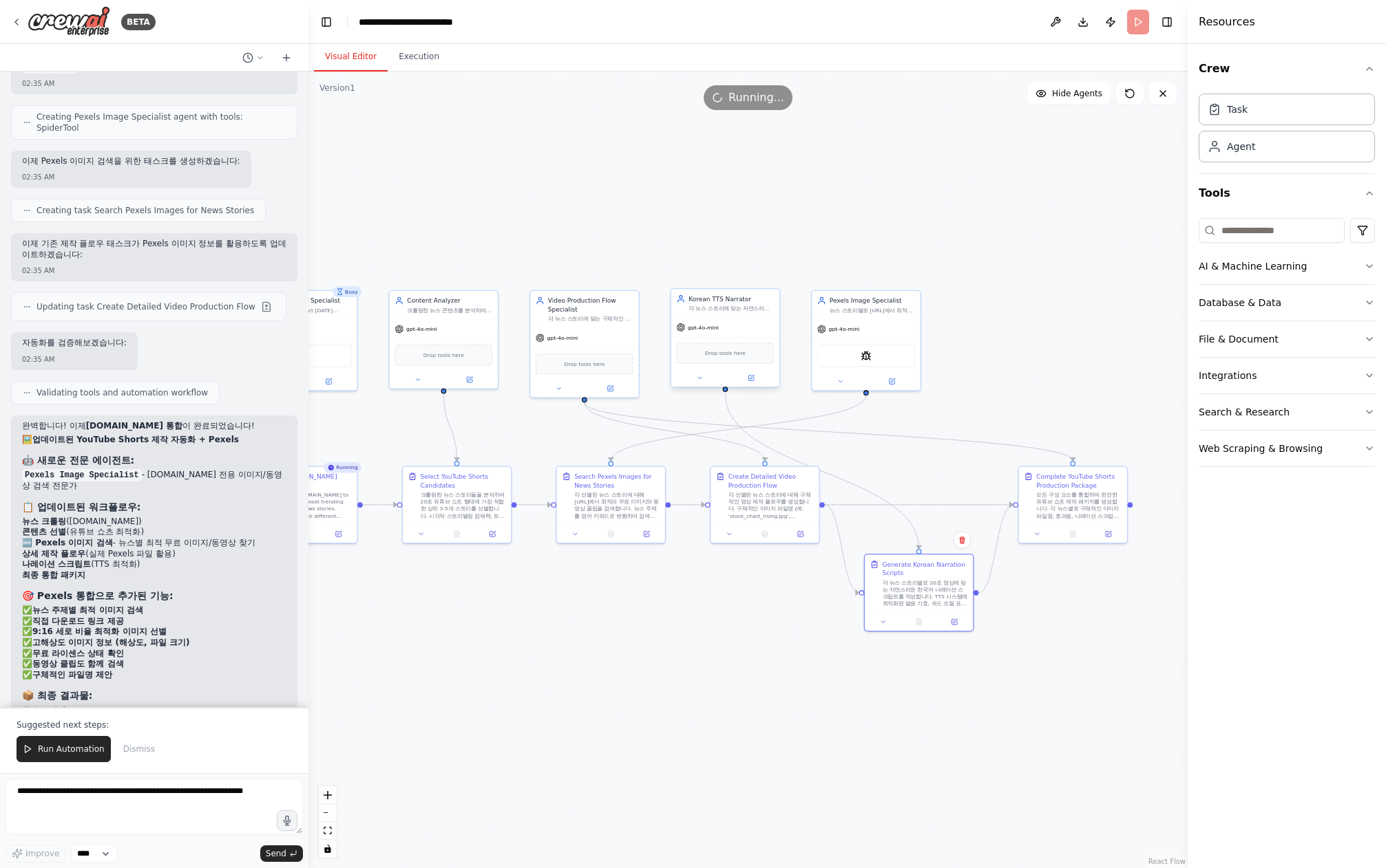
click at [742, 321] on div "gpt-4o-mini" at bounding box center [725, 327] width 108 height 19
click at [749, 376] on icon at bounding box center [751, 378] width 6 height 6
click at [741, 381] on button at bounding box center [751, 378] width 50 height 10
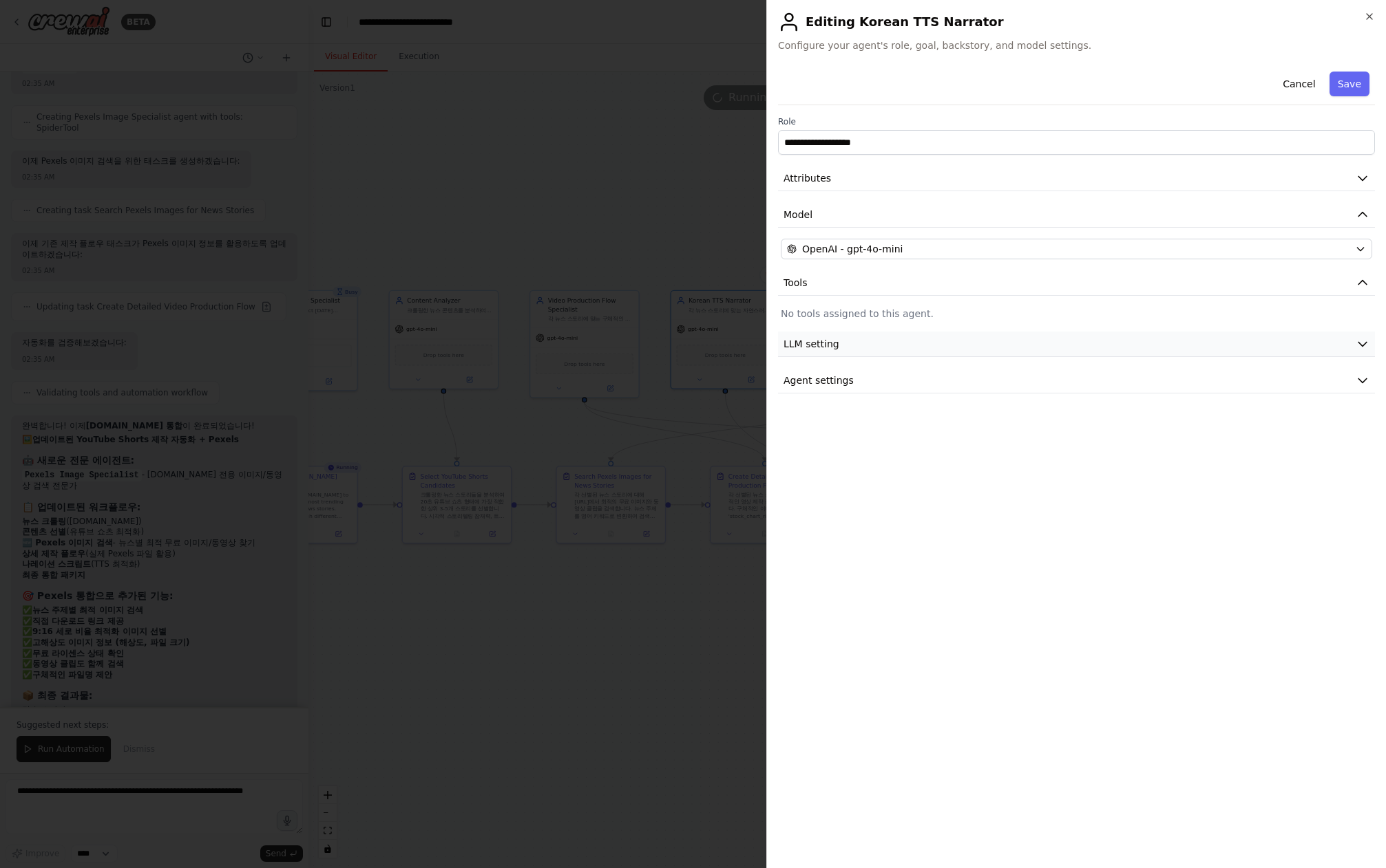
click at [892, 340] on button "LLM setting" at bounding box center [1077, 344] width 597 height 25
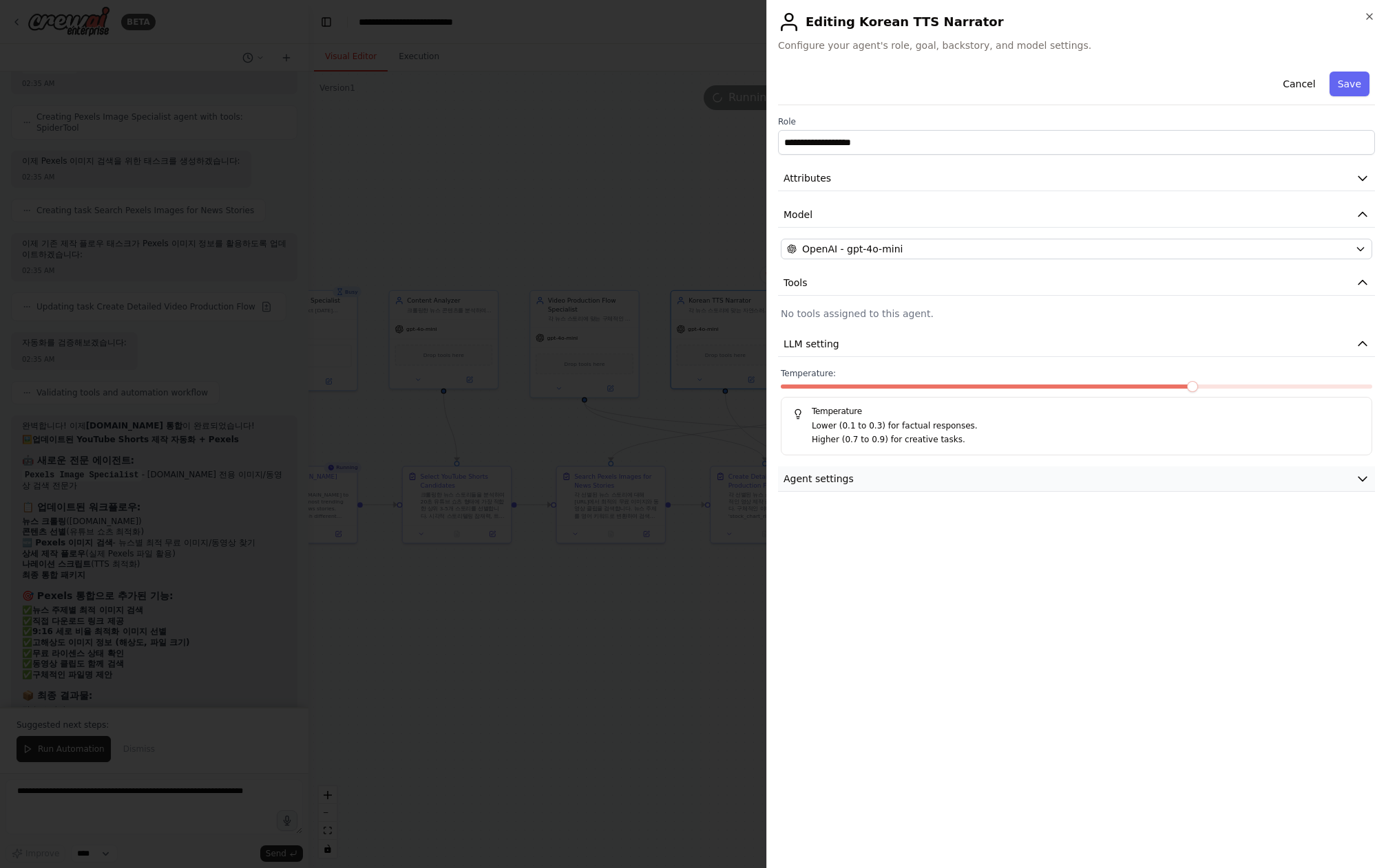
click at [882, 474] on button "Agent settings" at bounding box center [1077, 479] width 597 height 25
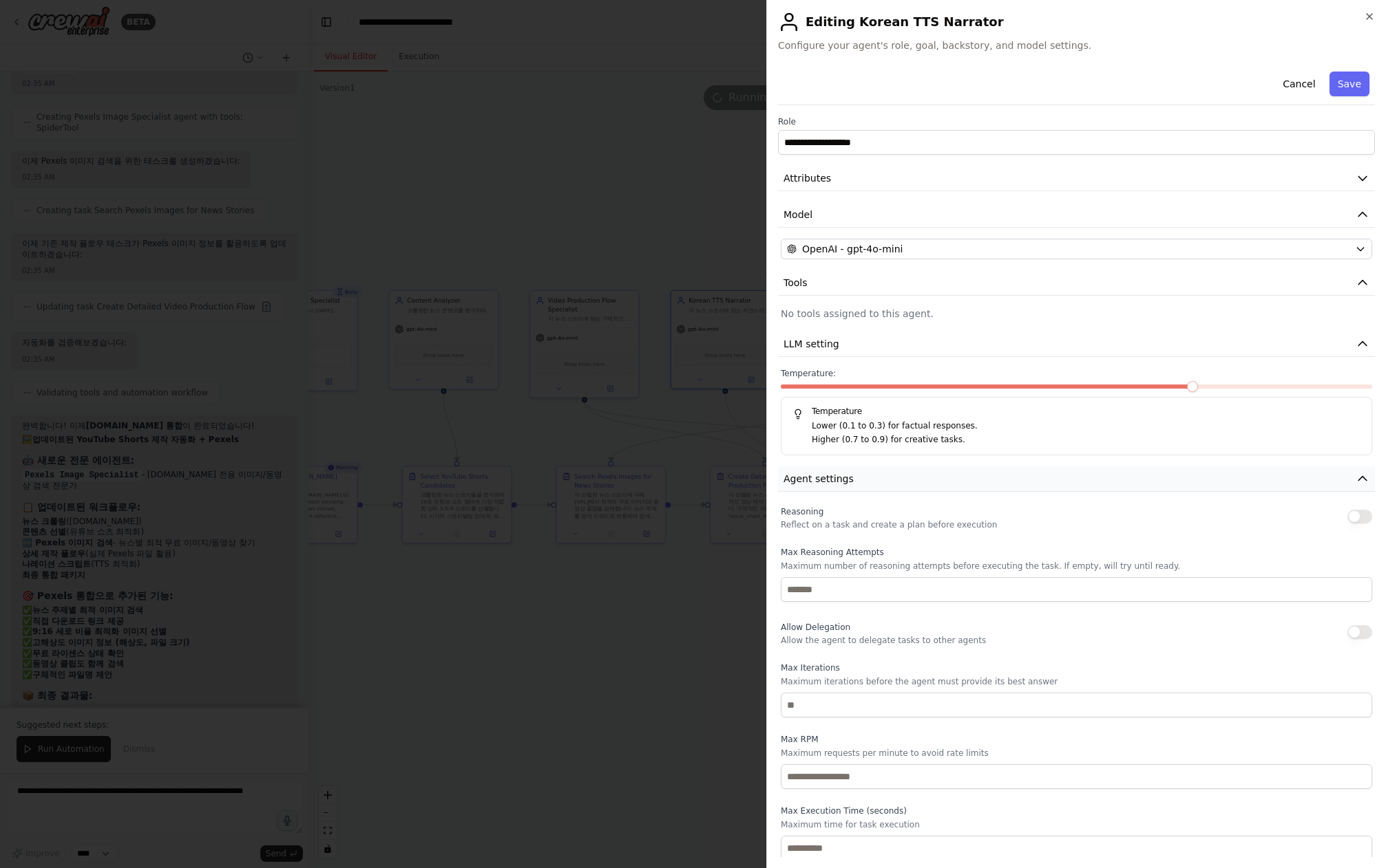
scroll to position [3, 0]
click at [642, 643] on div at bounding box center [693, 434] width 1386 height 868
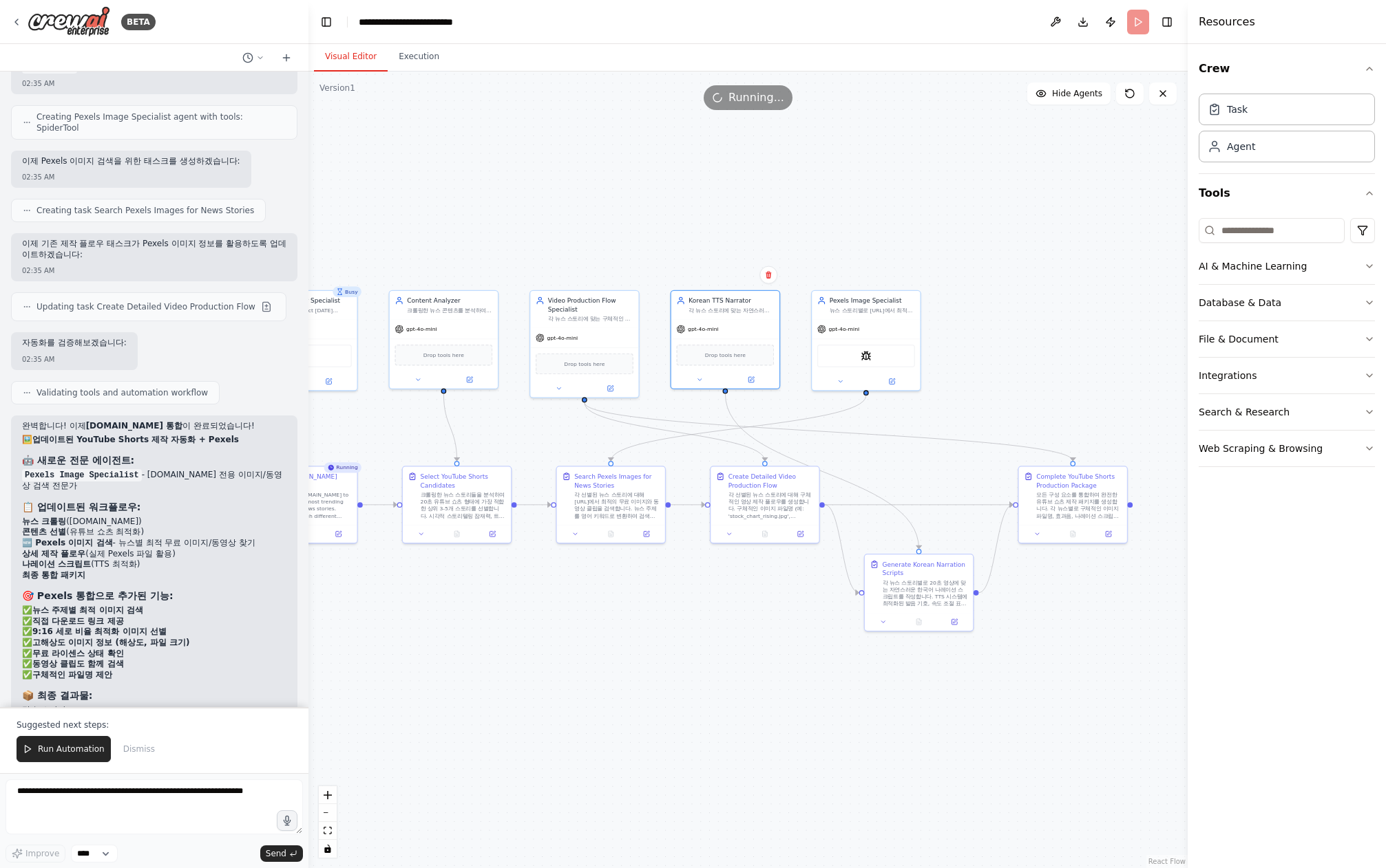
click at [697, 587] on div ".deletable-edge-delete-btn { width: 20px; height: 20px; border: 0px solid #ffff…" at bounding box center [747, 470] width 879 height 797
click at [702, 375] on icon at bounding box center [700, 378] width 7 height 7
click at [768, 477] on div "OpenAI - gpt-4o-mini" at bounding box center [753, 480] width 139 height 9
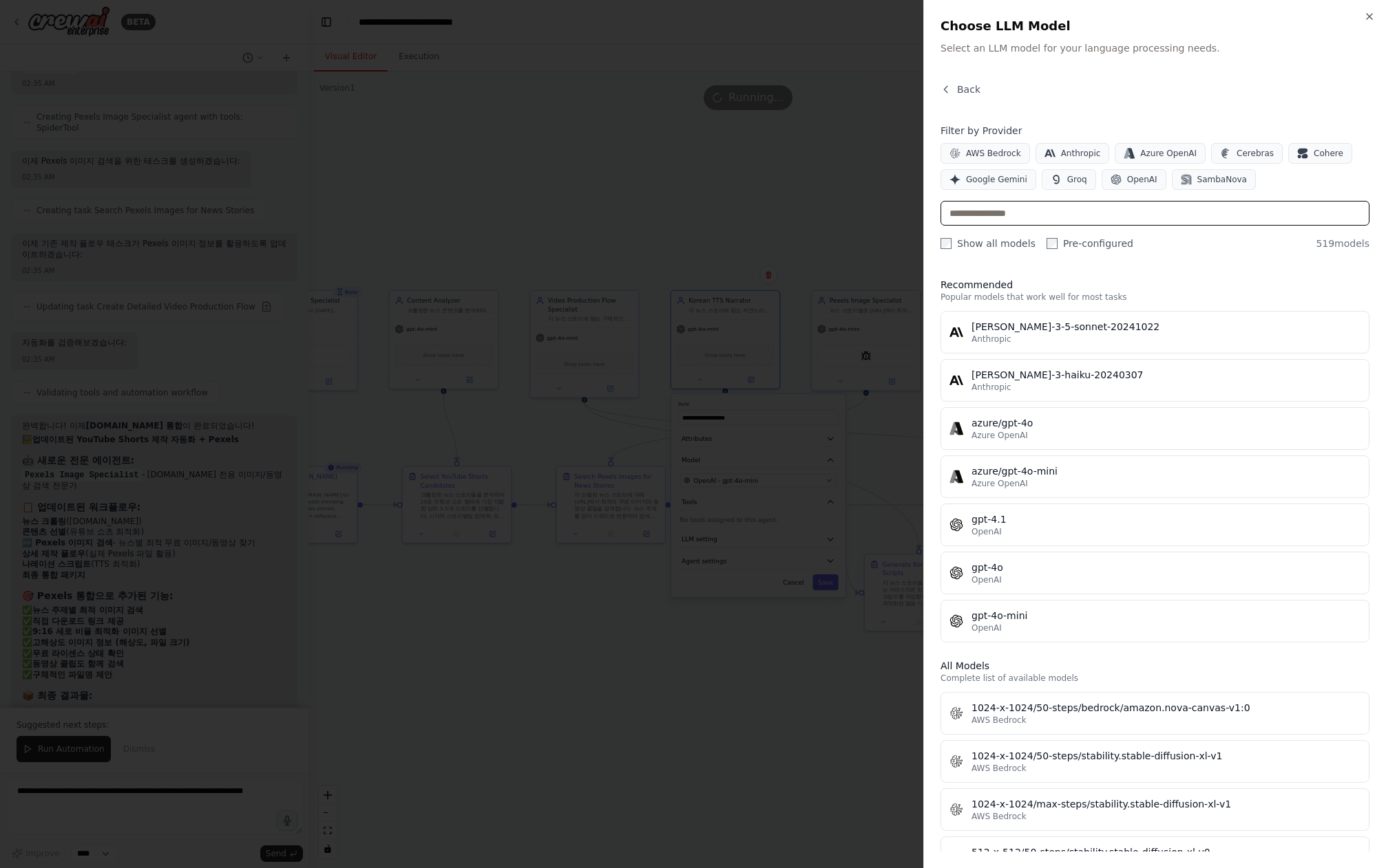
click at [989, 215] on input "text" at bounding box center [1154, 214] width 429 height 25
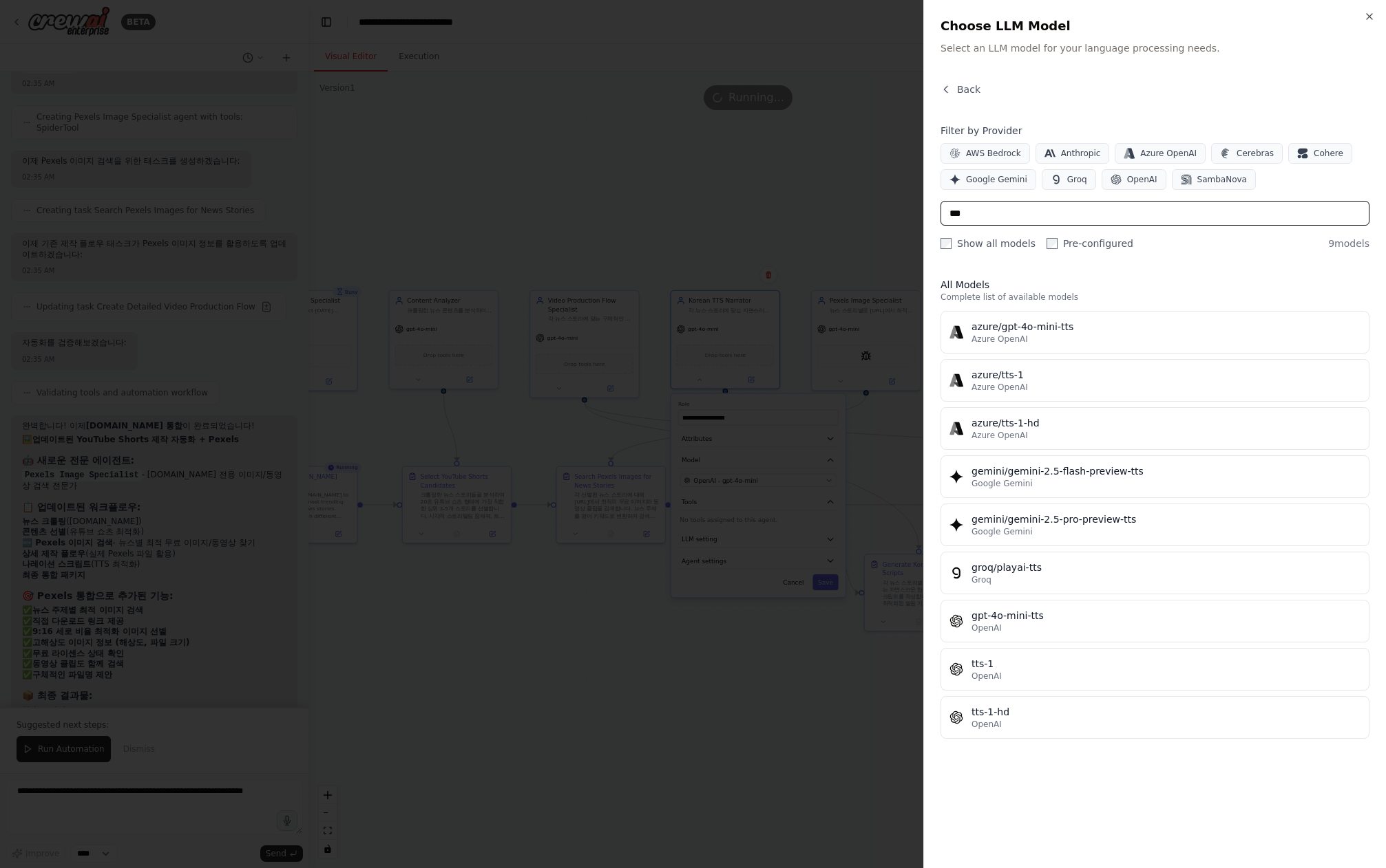
type input "***"
click at [715, 676] on div at bounding box center [693, 434] width 1386 height 868
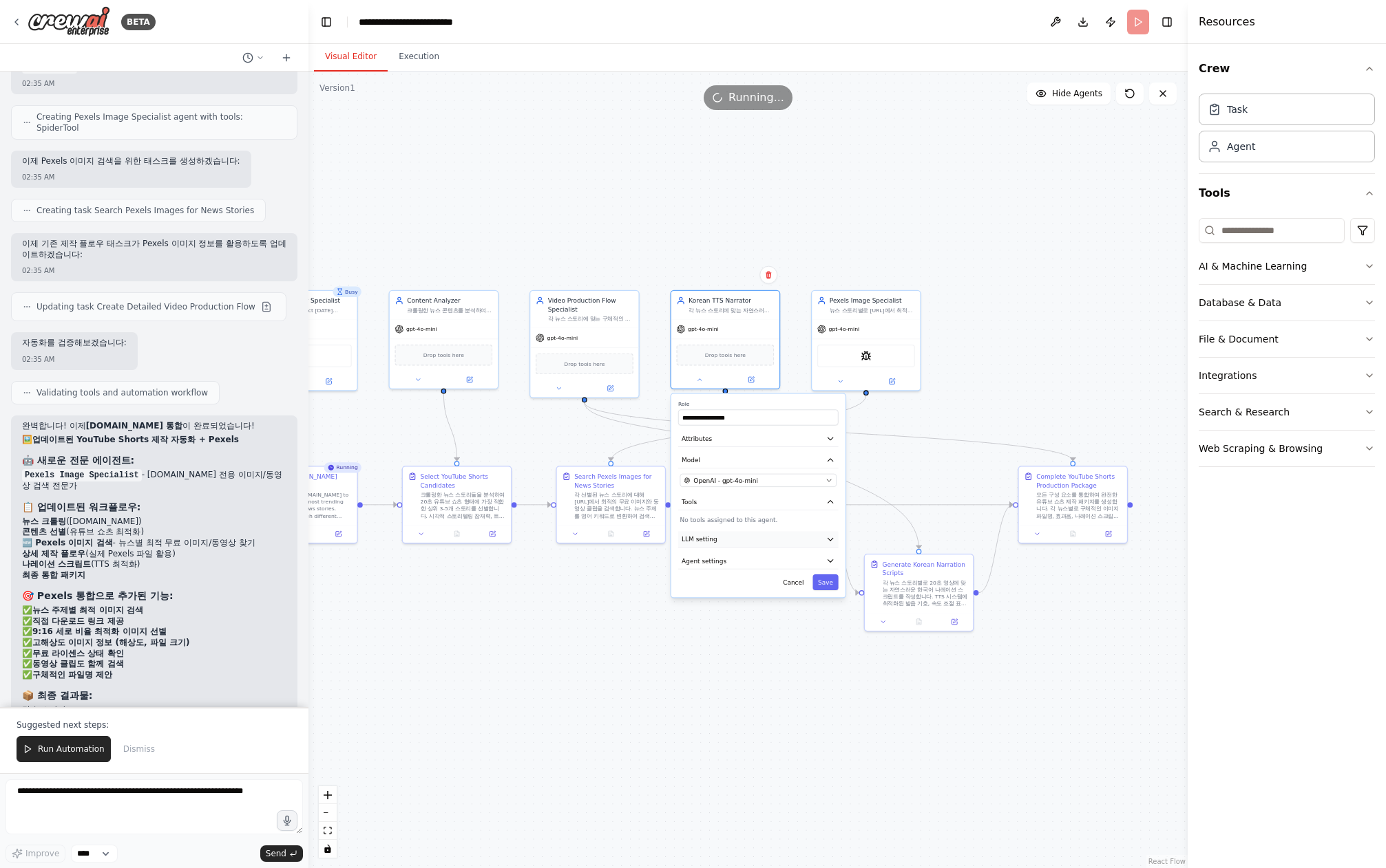
click at [746, 541] on button "LLM setting" at bounding box center [758, 539] width 161 height 17
click at [744, 630] on div "**********" at bounding box center [758, 526] width 174 height 265
click at [745, 620] on button "Agent settings" at bounding box center [758, 623] width 161 height 17
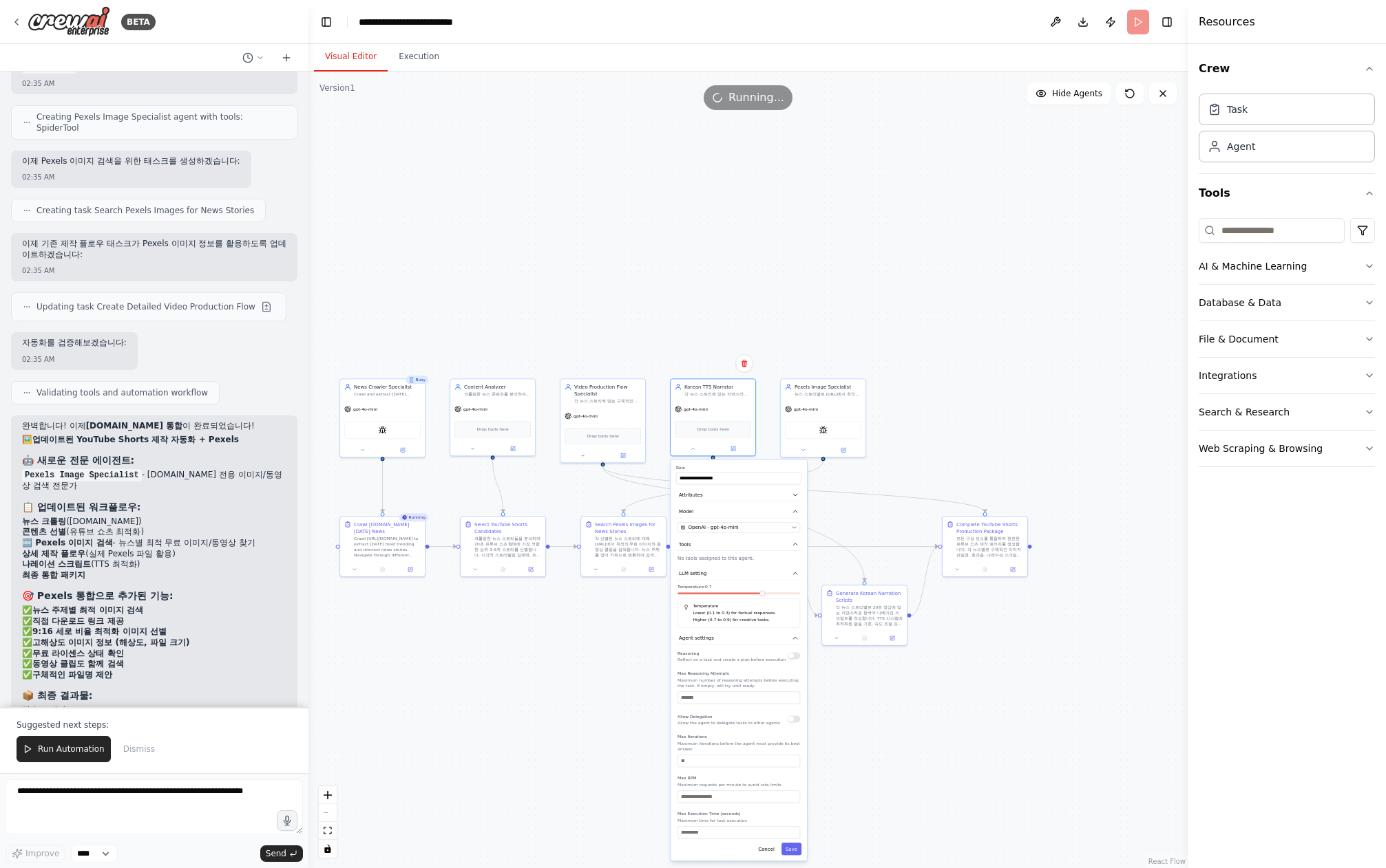
click at [553, 700] on div ".deletable-edge-delete-btn { width: 20px; height: 20px; border: 0px solid #ffff…" at bounding box center [747, 470] width 879 height 797
click at [697, 445] on button at bounding box center [693, 447] width 39 height 8
click at [749, 767] on div ".deletable-edge-delete-btn { width: 20px; height: 20px; border: 0px solid #ffff…" at bounding box center [747, 470] width 879 height 797
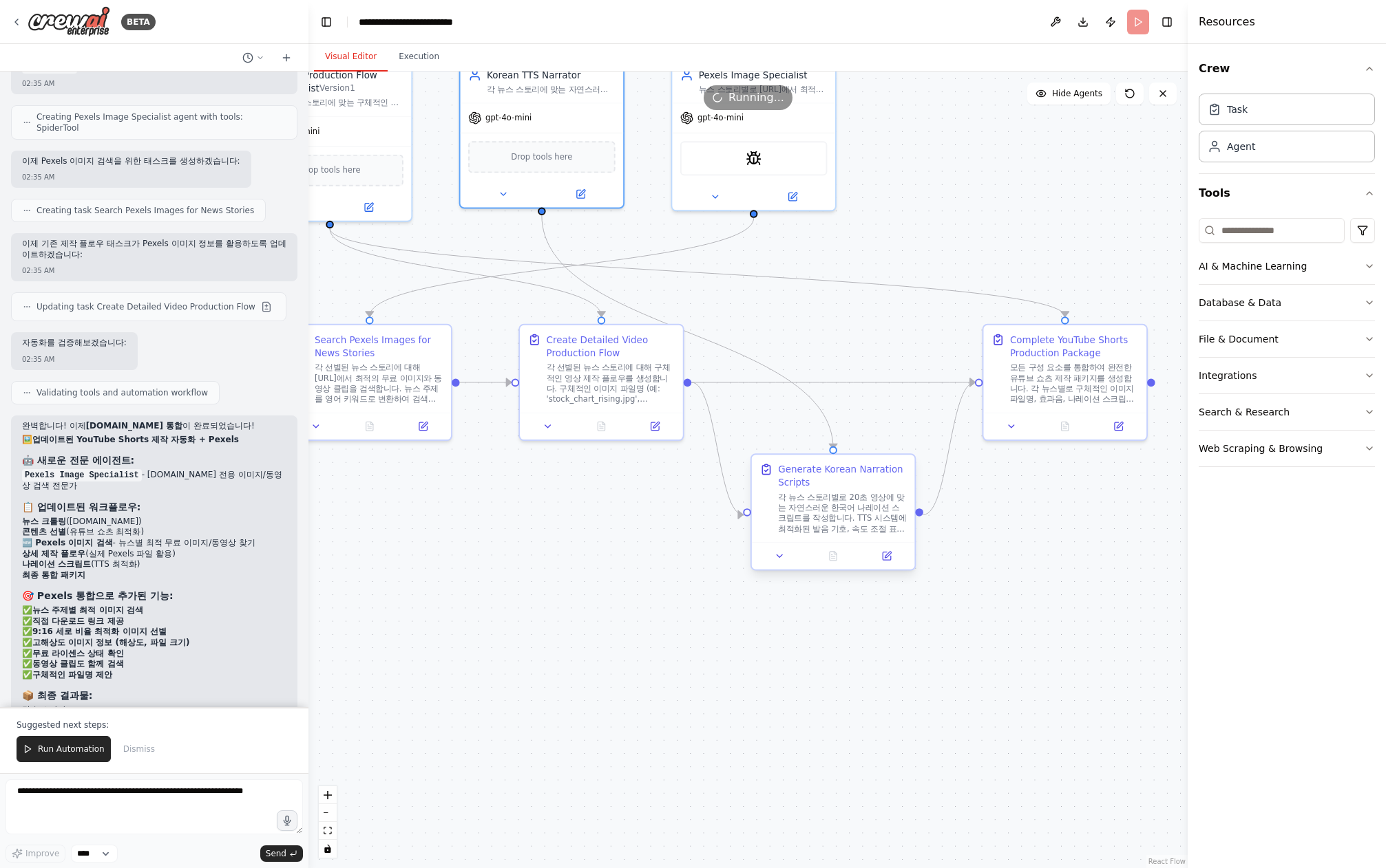
click at [828, 504] on div "각 뉴스 스토리별로 20초 영상에 맞는 자연스러운 한국어 나레이션 스크립트를 작성합니다. TTS 시스템에 최적화된 발음 기호, 속도 조절 표시…" at bounding box center [842, 513] width 129 height 43
click at [830, 519] on div "각 뉴스 스토리별로 20초 영상에 맞는 자연스러운 한국어 나레이션 스크립트를 작성합니다. TTS 시스템에 최적화된 발음 기호, 속도 조절 표시…" at bounding box center [842, 513] width 129 height 43
click at [882, 556] on icon at bounding box center [886, 557] width 8 height 8
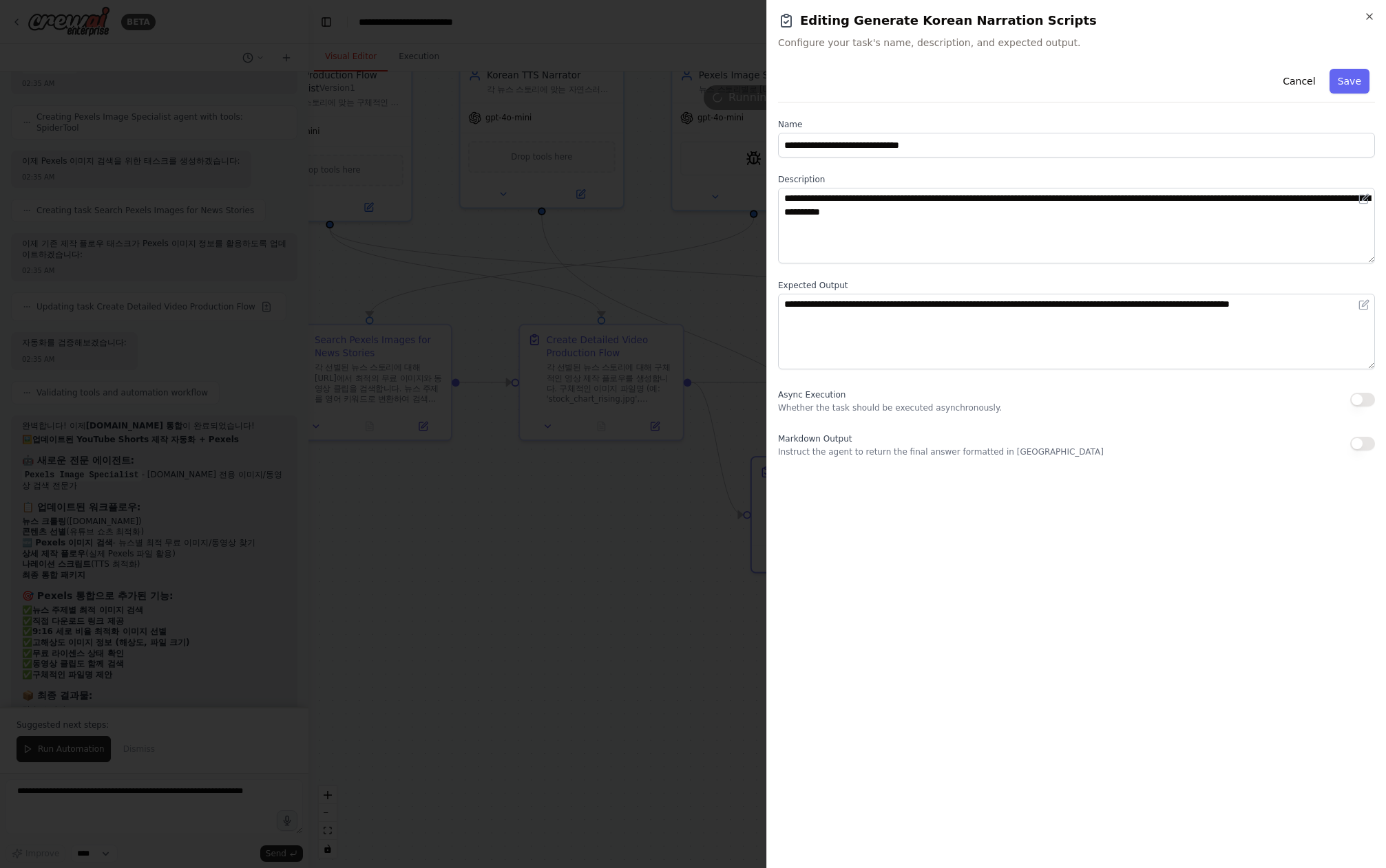
click at [662, 575] on div at bounding box center [693, 434] width 1386 height 868
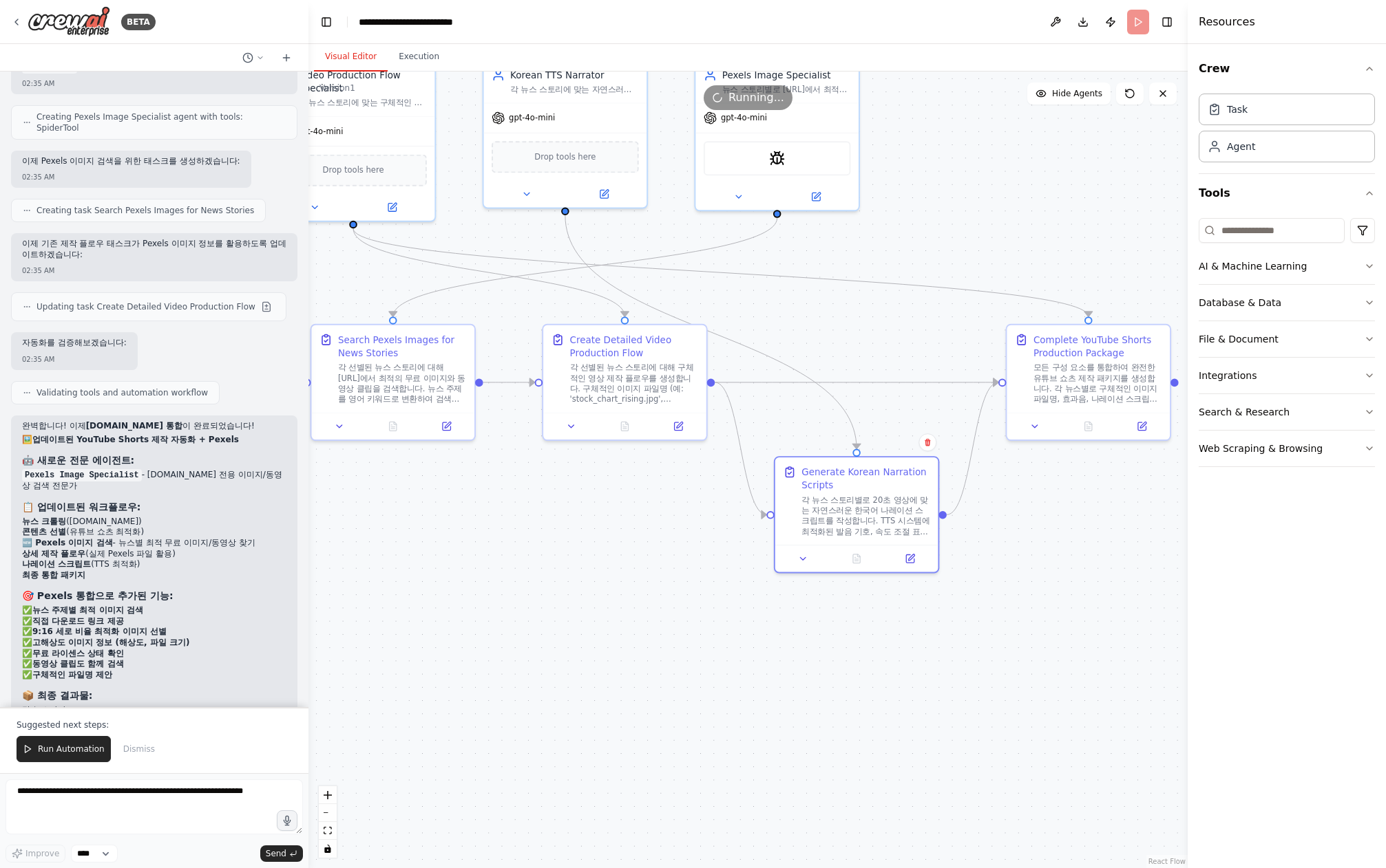
drag, startPoint x: 614, startPoint y: 575, endPoint x: 706, endPoint y: 579, distance: 92.1
click at [706, 579] on div ".deletable-edge-delete-btn { width: 20px; height: 20px; border: 0px solid #ffff…" at bounding box center [747, 470] width 879 height 797
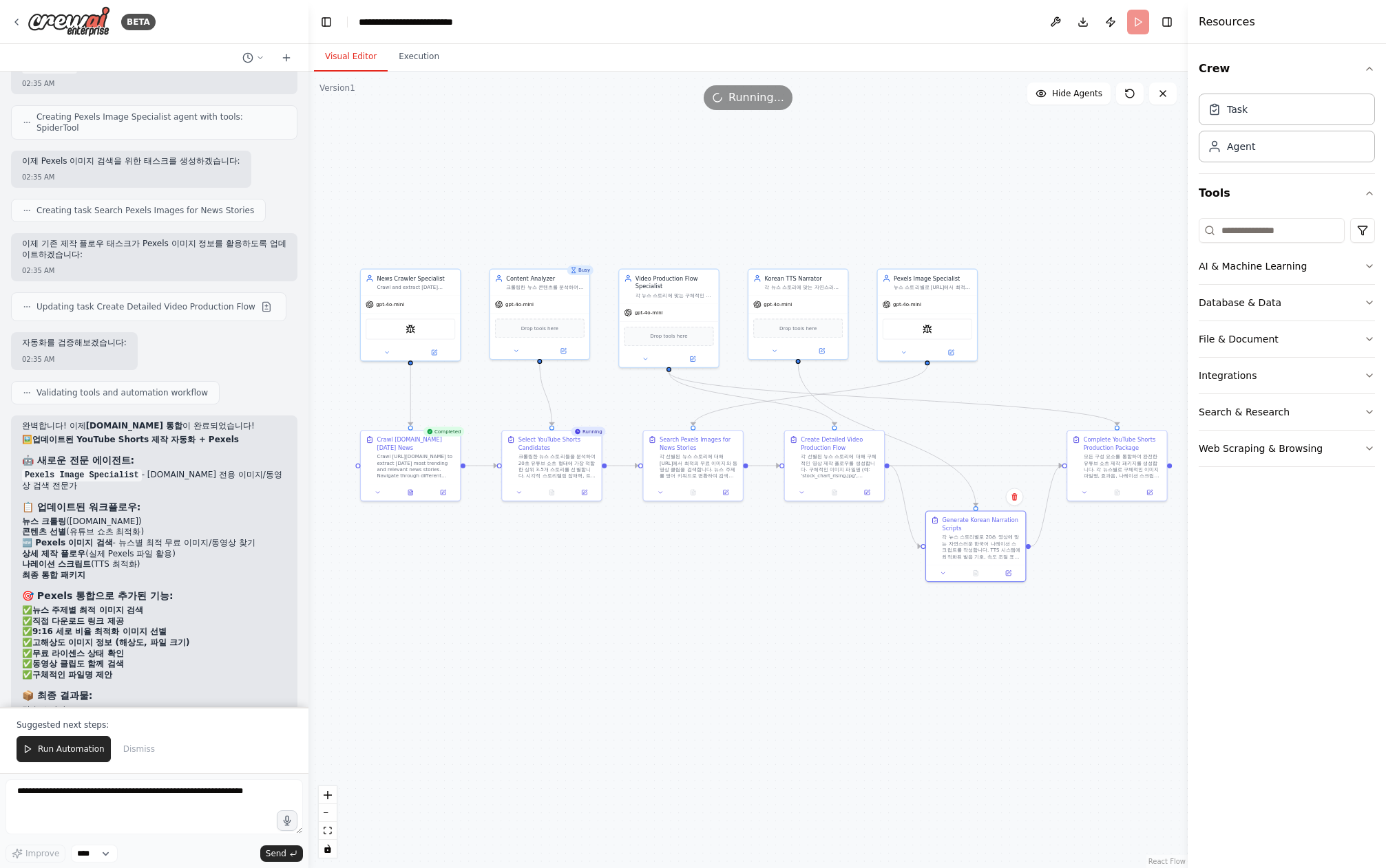
drag, startPoint x: 692, startPoint y: 580, endPoint x: 839, endPoint y: 587, distance: 147.2
click at [843, 586] on div ".deletable-edge-delete-btn { width: 20px; height: 20px; border: 0px solid #ffff…" at bounding box center [747, 470] width 879 height 797
click at [416, 490] on button at bounding box center [422, 493] width 34 height 10
click at [422, 494] on icon at bounding box center [422, 494] width 2 height 0
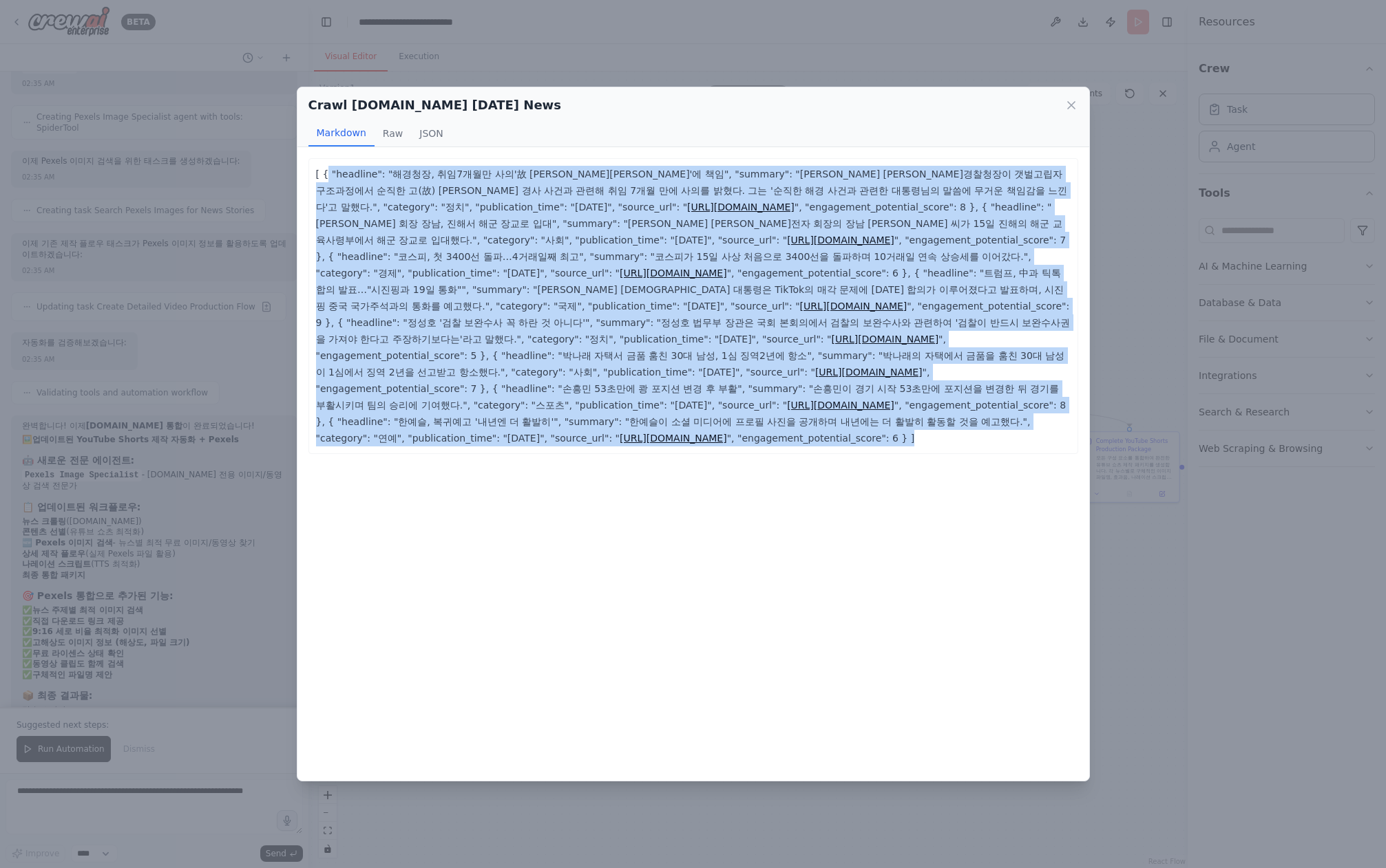
drag, startPoint x: 446, startPoint y: 493, endPoint x: 325, endPoint y: 169, distance: 345.9
click at [325, 169] on div "[ { "headline": "해경청장, 취임7개월만 사의'故 [PERSON_NAME][PERSON_NAME]'에 책임", "summary":…" at bounding box center [693, 464] width 792 height 634
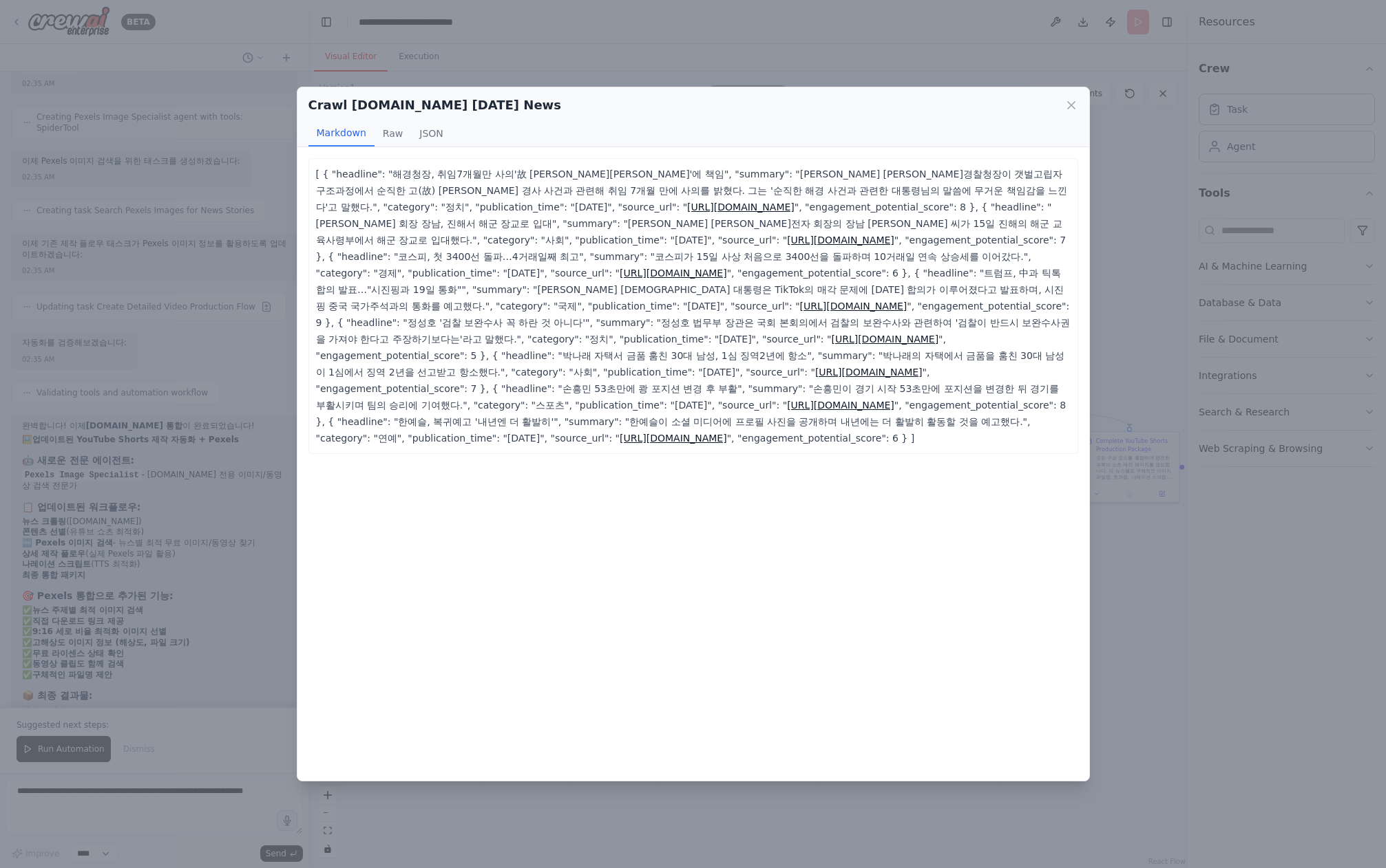
click at [325, 169] on p "[ { "headline": "해경청장, 취임7개월만 사의'故 [PERSON_NAME][PERSON_NAME]'에 책임", "summary":…" at bounding box center [693, 307] width 755 height 281
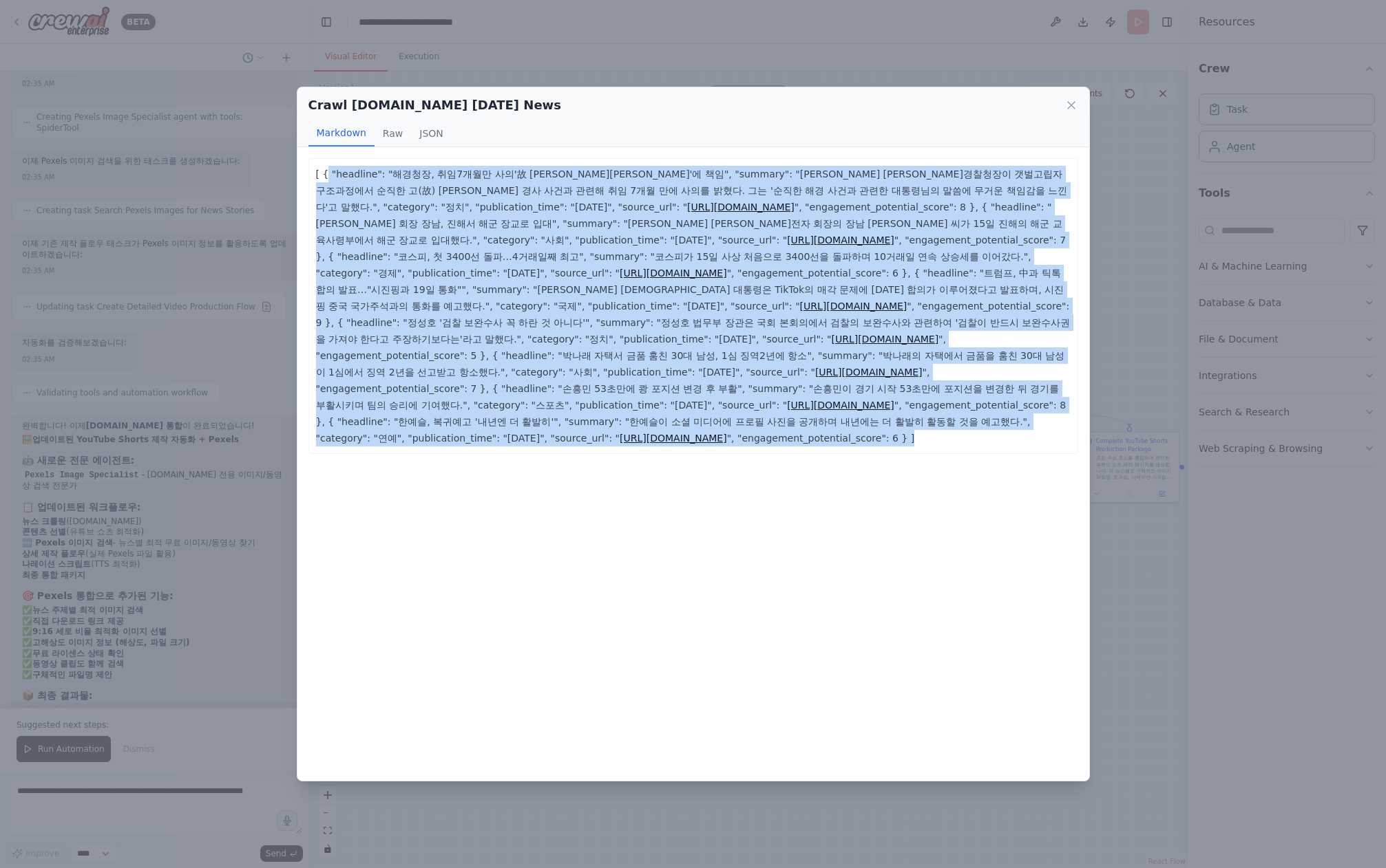
drag, startPoint x: 325, startPoint y: 169, endPoint x: 943, endPoint y: 445, distance: 676.8
click at [944, 443] on p "[ { "headline": "해경청장, 취임7개월만 사의'故 [PERSON_NAME][PERSON_NAME]'에 책임", "summary":…" at bounding box center [693, 307] width 755 height 281
click at [941, 447] on div "[ { "headline": "해경청장, 취임7개월만 사의'故 [PERSON_NAME][PERSON_NAME]'에 책임", "summary":…" at bounding box center [693, 306] width 770 height 296
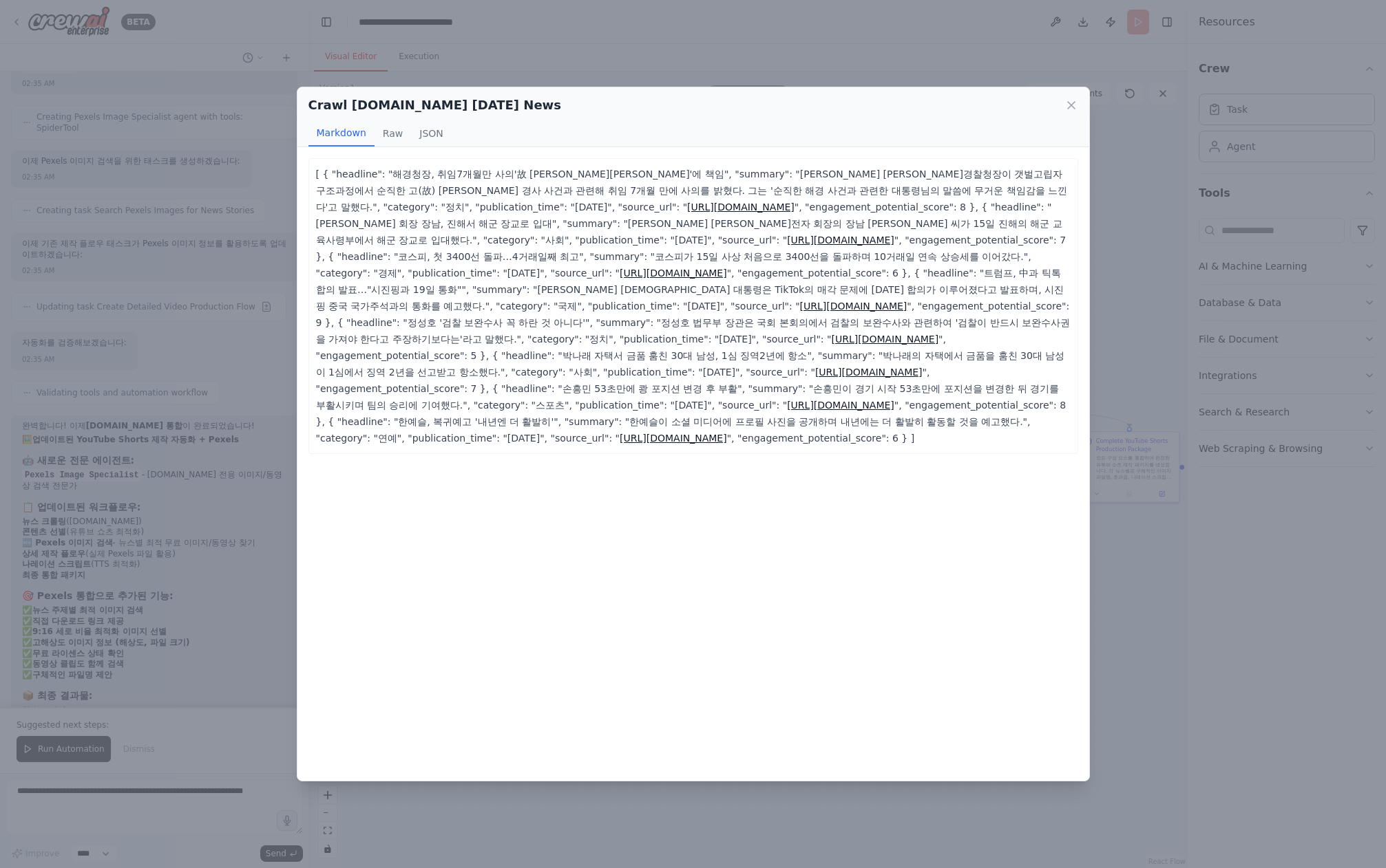
click at [1159, 685] on div "Crawl [DOMAIN_NAME] [DATE] News Markdown Raw JSON [ { "headline": "해경청장, 취임7개월만…" at bounding box center [693, 434] width 1386 height 868
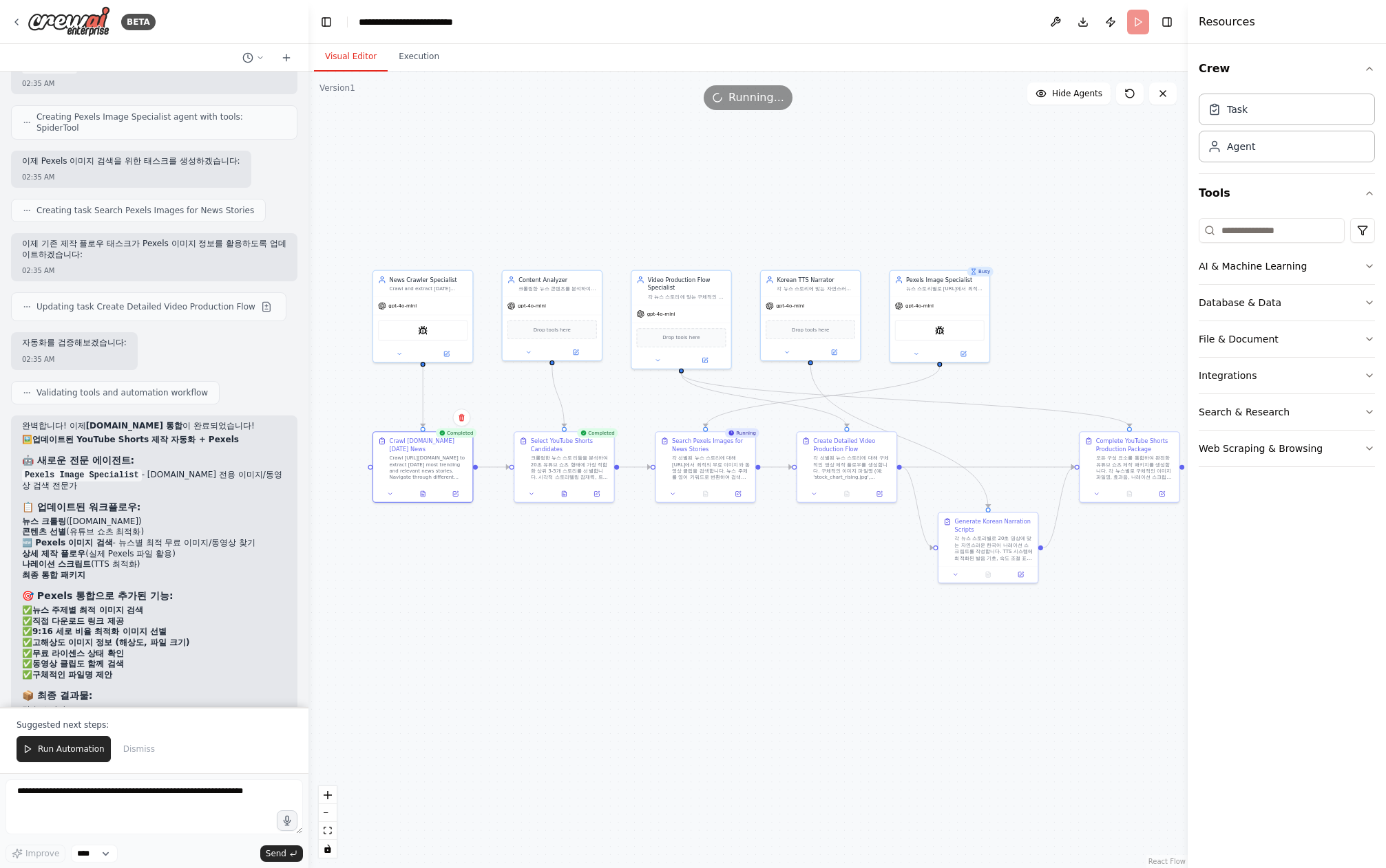
click at [617, 561] on div ".deletable-edge-delete-btn { width: 20px; height: 20px; border: 0px solid #ffff…" at bounding box center [747, 470] width 879 height 797
click at [569, 494] on button at bounding box center [564, 493] width 34 height 10
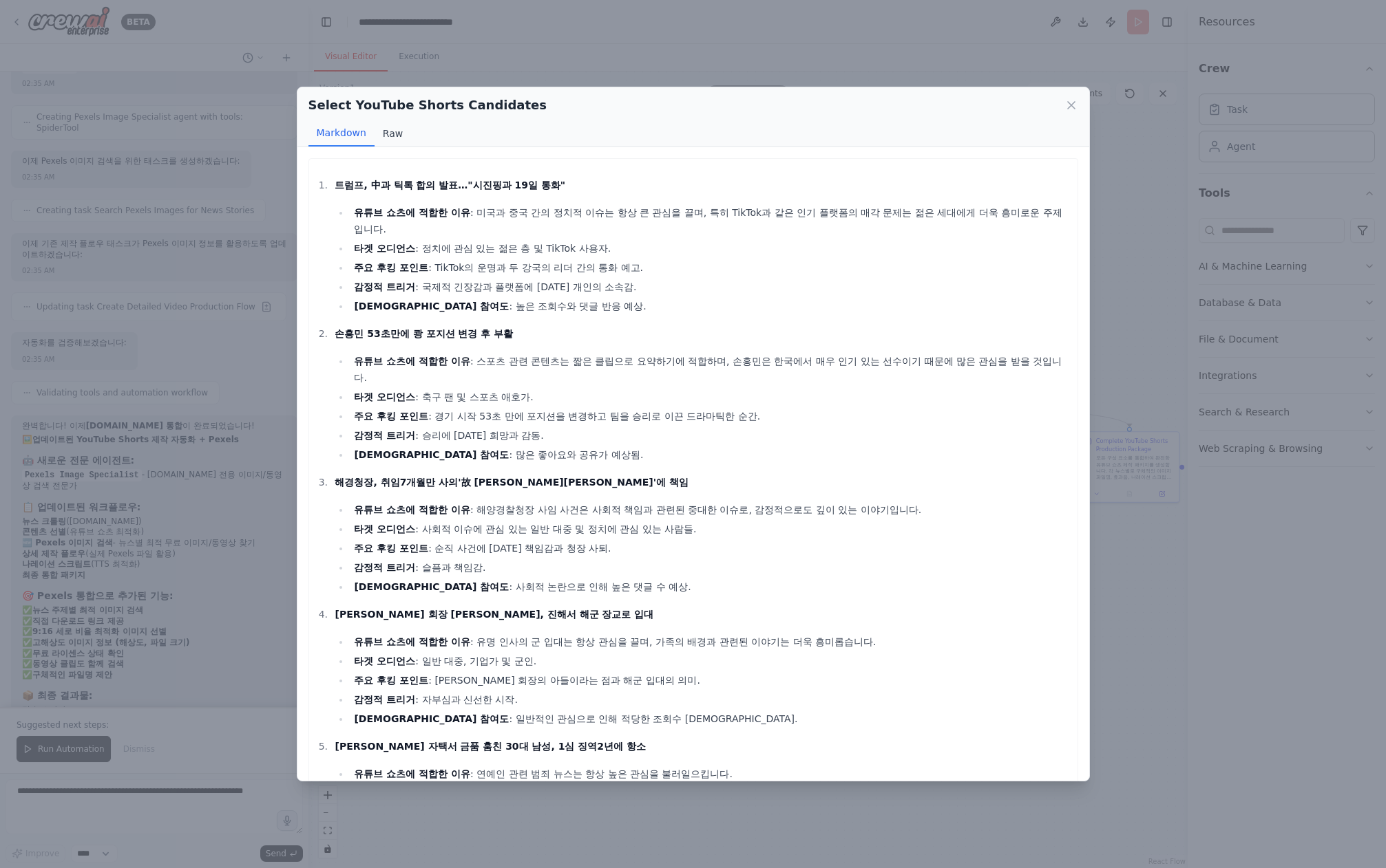
click at [390, 129] on button "Raw" at bounding box center [392, 134] width 37 height 26
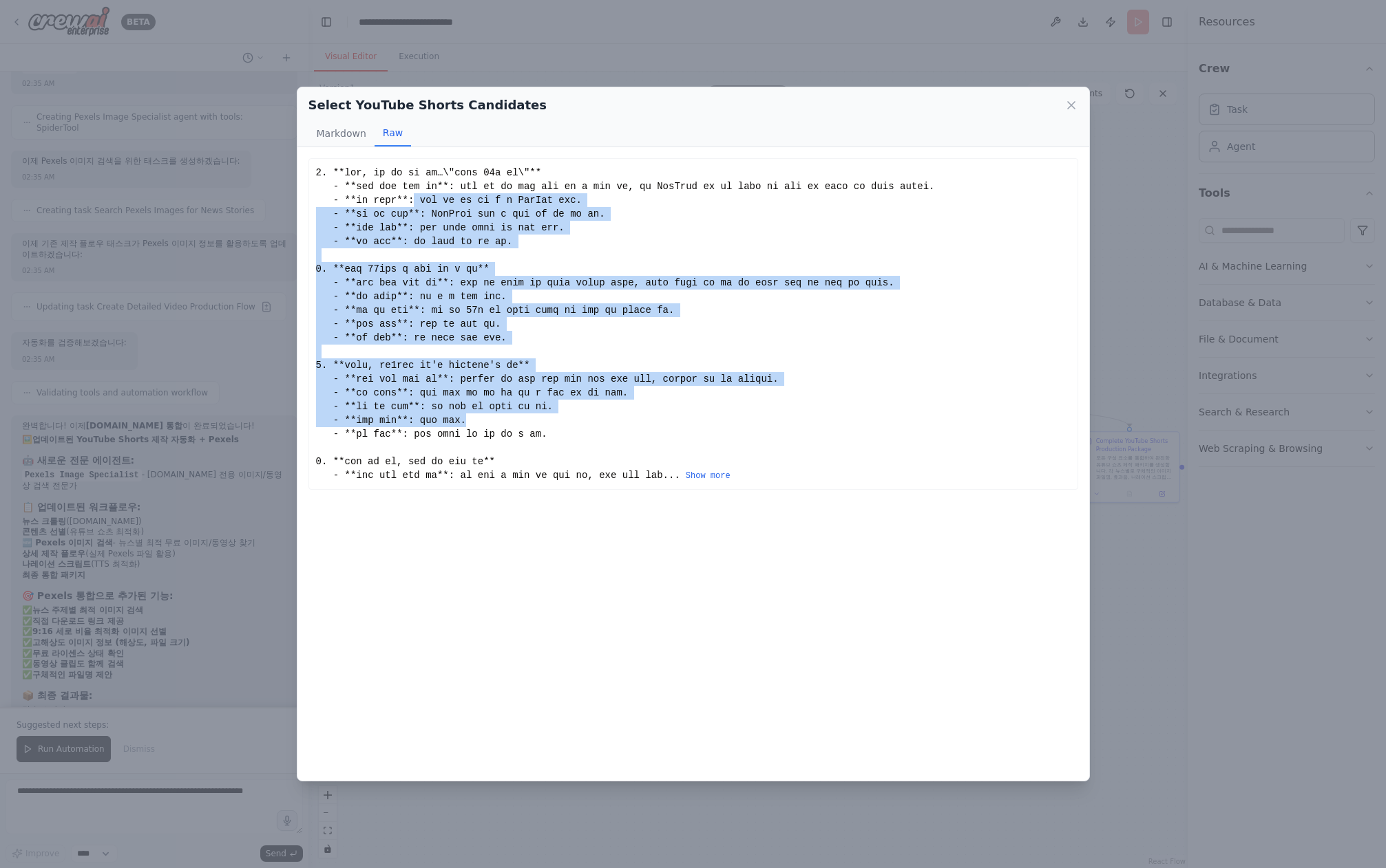
drag, startPoint x: 443, startPoint y: 254, endPoint x: 522, endPoint y: 445, distance: 206.7
click at [522, 445] on div "... Show more" at bounding box center [693, 324] width 755 height 316
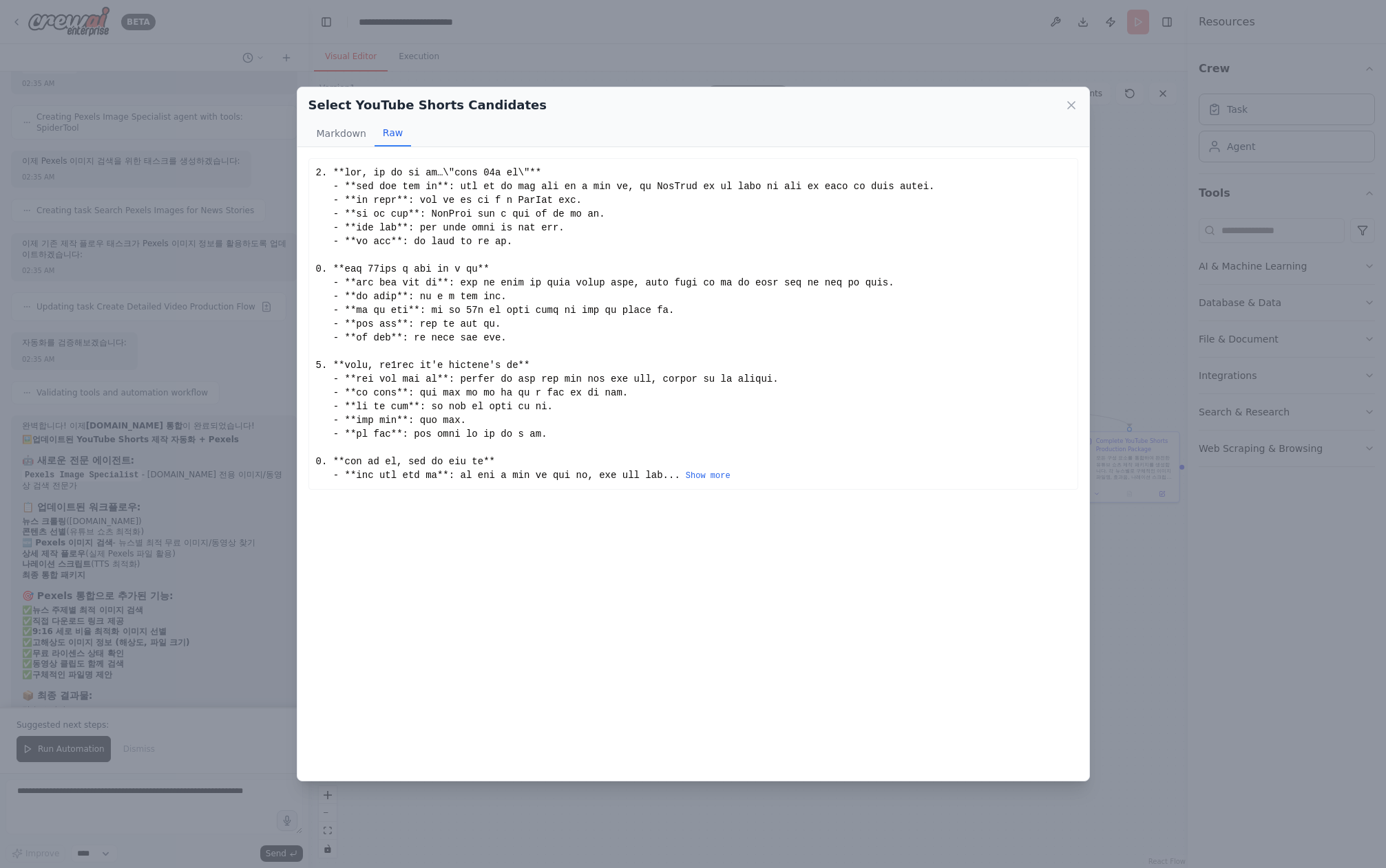
drag, startPoint x: 522, startPoint y: 445, endPoint x: 563, endPoint y: 502, distance: 70.2
click at [523, 446] on div "... Show more" at bounding box center [693, 324] width 755 height 316
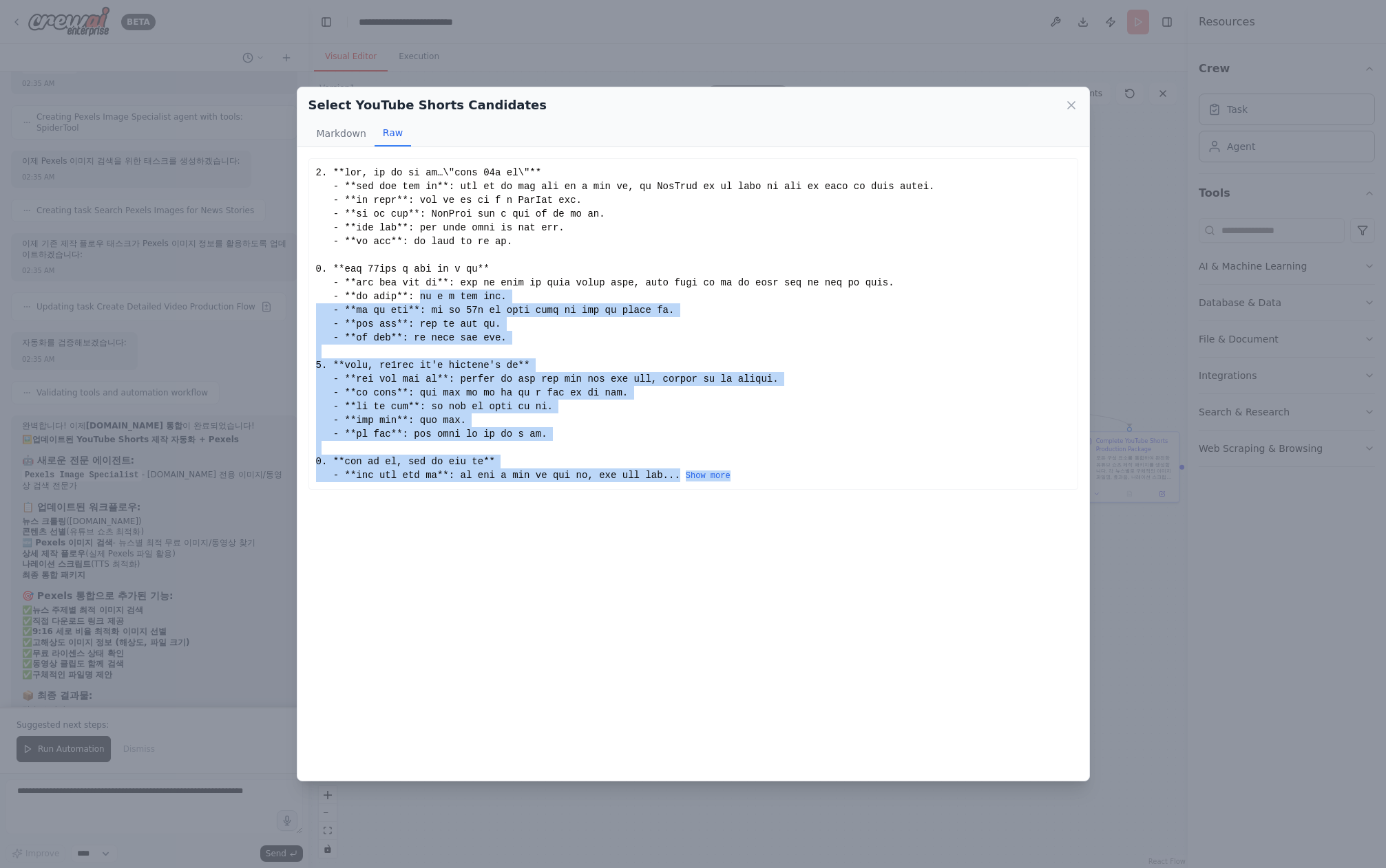
drag, startPoint x: 607, startPoint y: 547, endPoint x: 439, endPoint y: 311, distance: 289.7
click at [439, 311] on div "트럼프, 中과 틱톡 합의 발표…"시진핑과 19일 통화" 유튜브 쇼츠에 적합한 이유 : [GEOGRAPHIC_DATA]과 중국 간의 정치적 이슈…" at bounding box center [693, 464] width 792 height 634
click at [439, 311] on div "... Show more" at bounding box center [693, 324] width 755 height 316
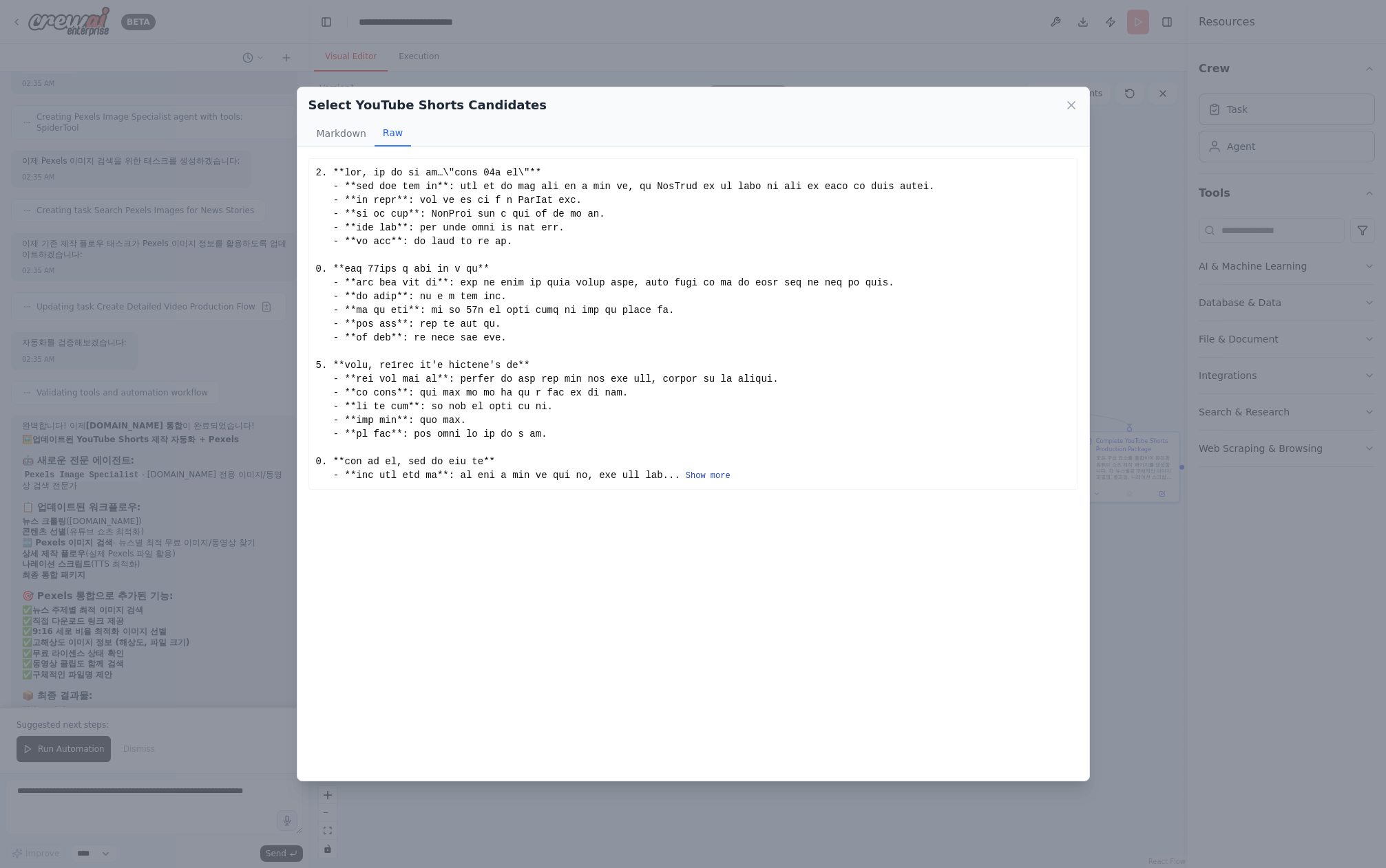
click at [731, 482] on button "Show more" at bounding box center [708, 476] width 45 height 11
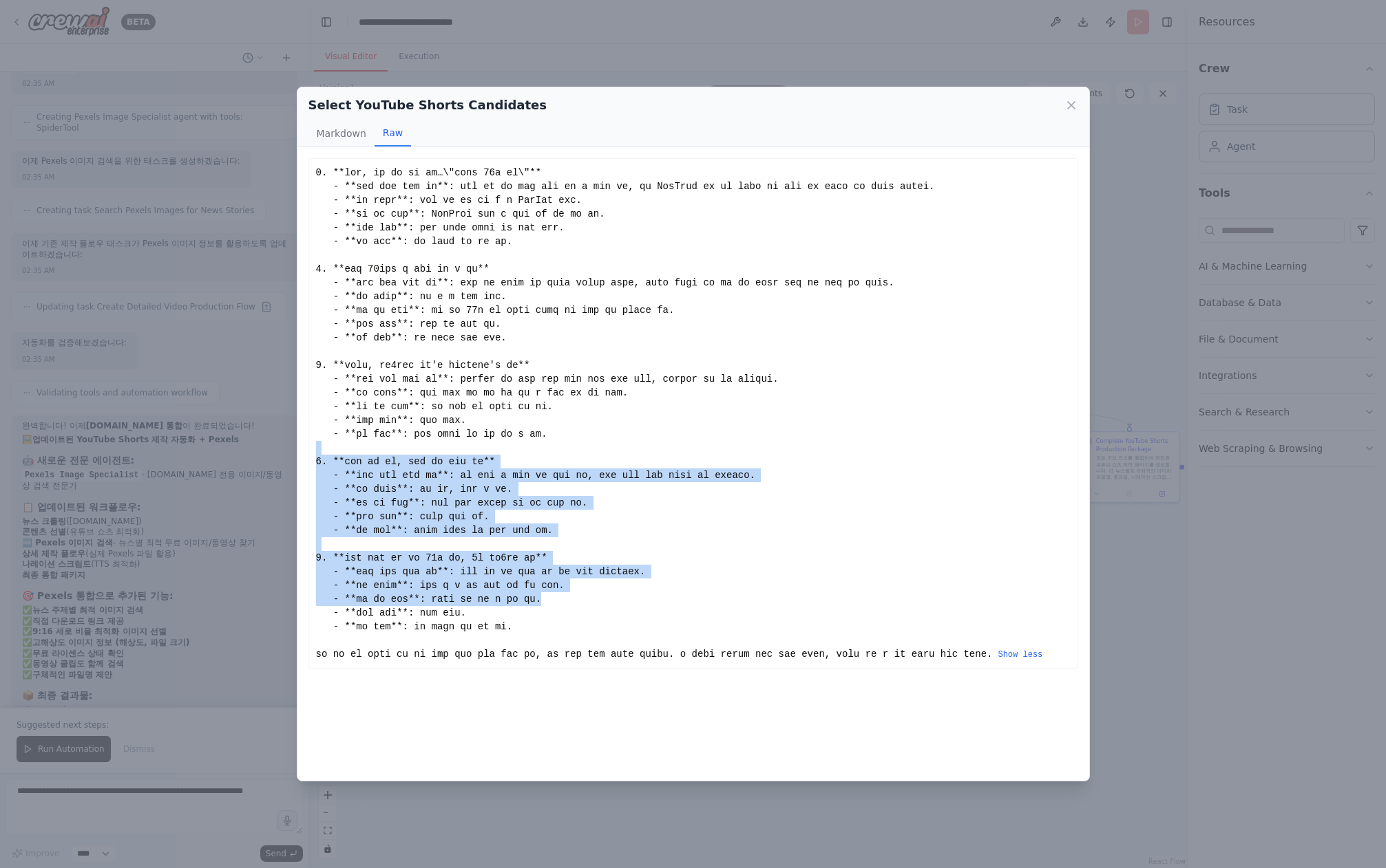
drag, startPoint x: 733, startPoint y: 493, endPoint x: 768, endPoint y: 617, distance: 128.8
click at [762, 616] on div "Show less" at bounding box center [693, 413] width 755 height 495
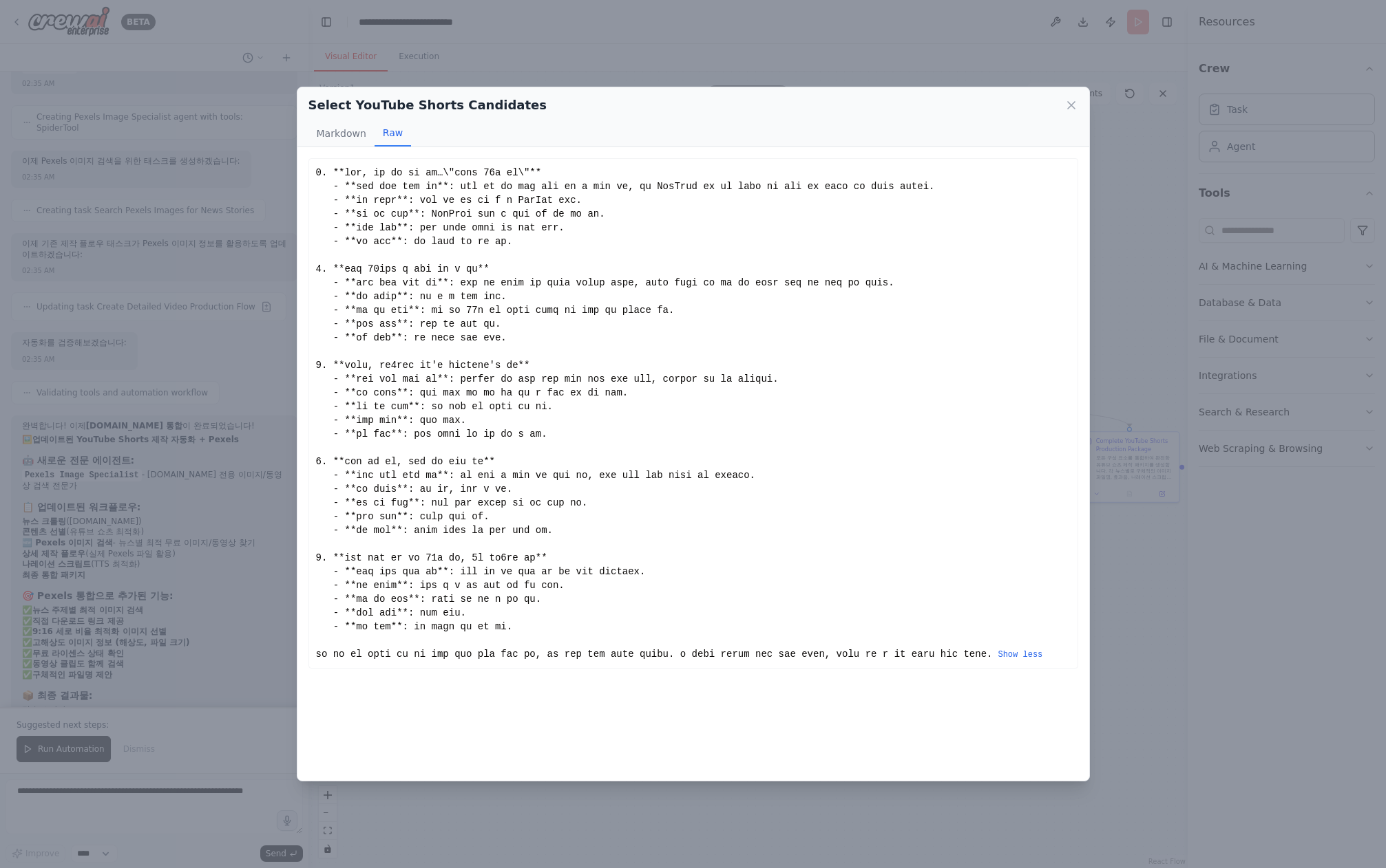
click at [972, 642] on div "Show less" at bounding box center [693, 413] width 755 height 495
click at [1125, 657] on div "Select YouTube Shorts Candidates Markdown Raw 트럼프, 中과 틱톡 합의 발표…"시진핑과 19일 통화" 유튜…" at bounding box center [693, 434] width 1386 height 868
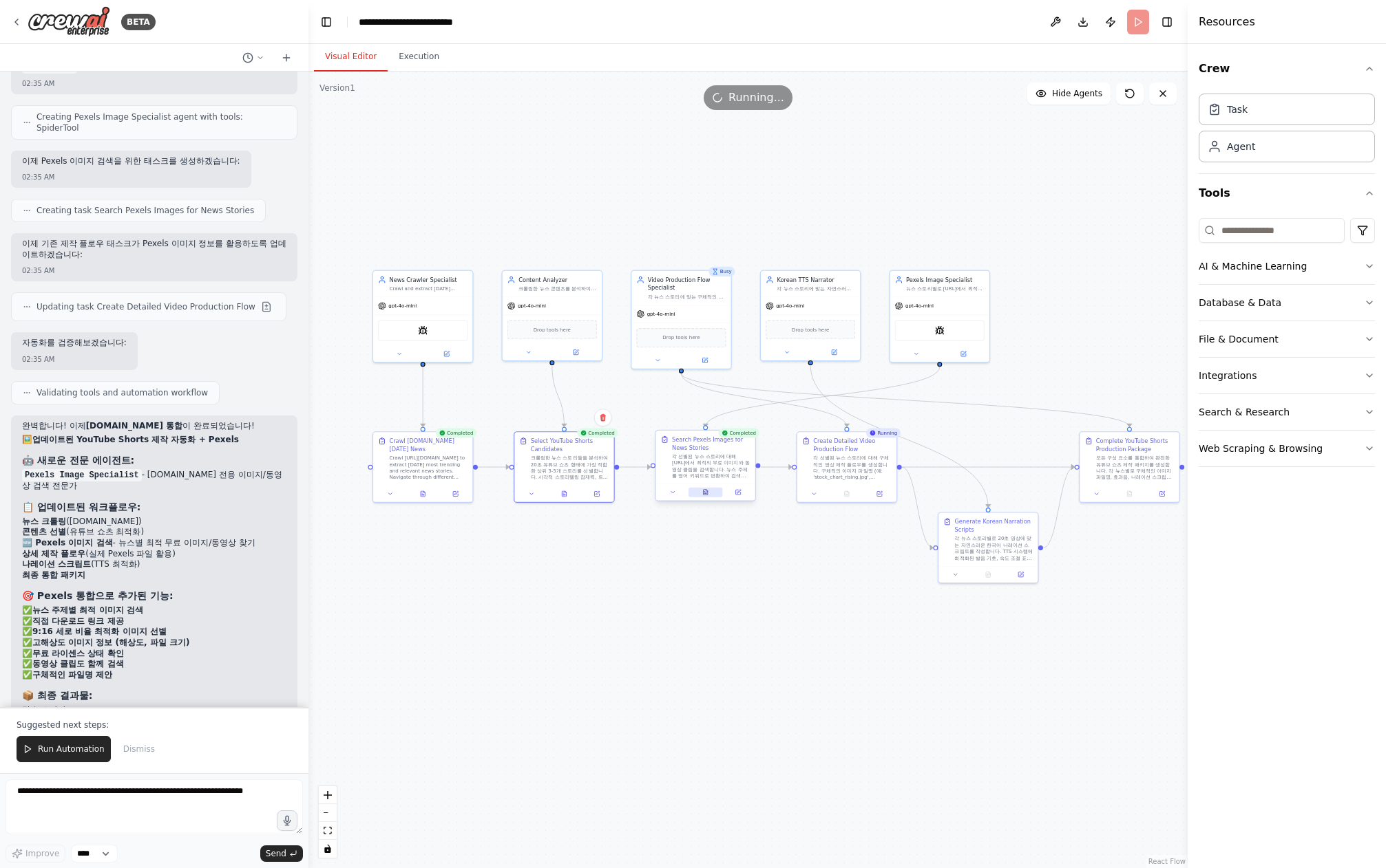
click at [704, 494] on icon at bounding box center [706, 493] width 4 height 6
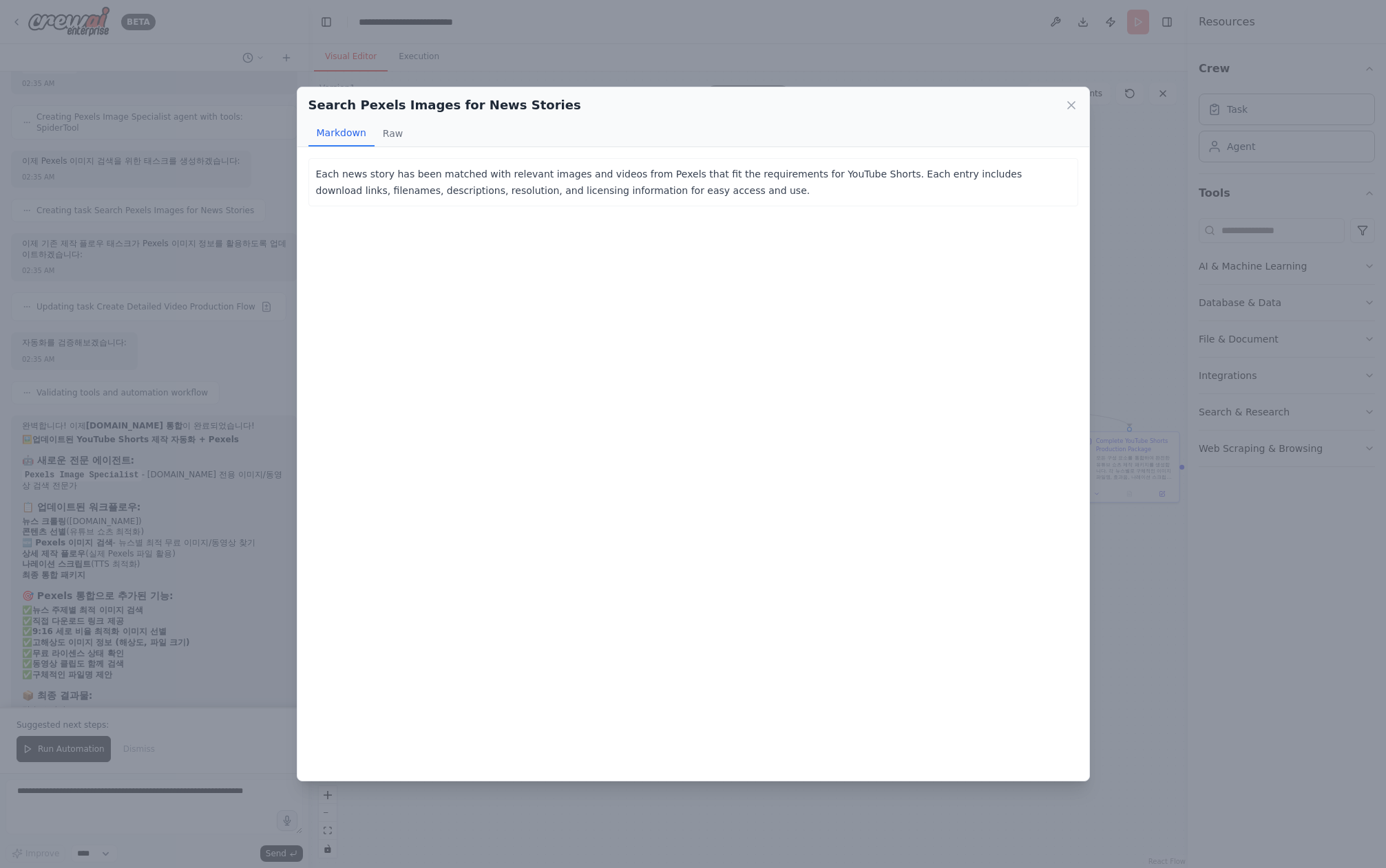
click at [357, 125] on button "Markdown" at bounding box center [341, 134] width 66 height 26
click at [391, 130] on button "Raw" at bounding box center [392, 134] width 37 height 26
click at [324, 170] on div "Each news story has been matched with relevant images and videos from Pexels th…" at bounding box center [693, 180] width 755 height 28
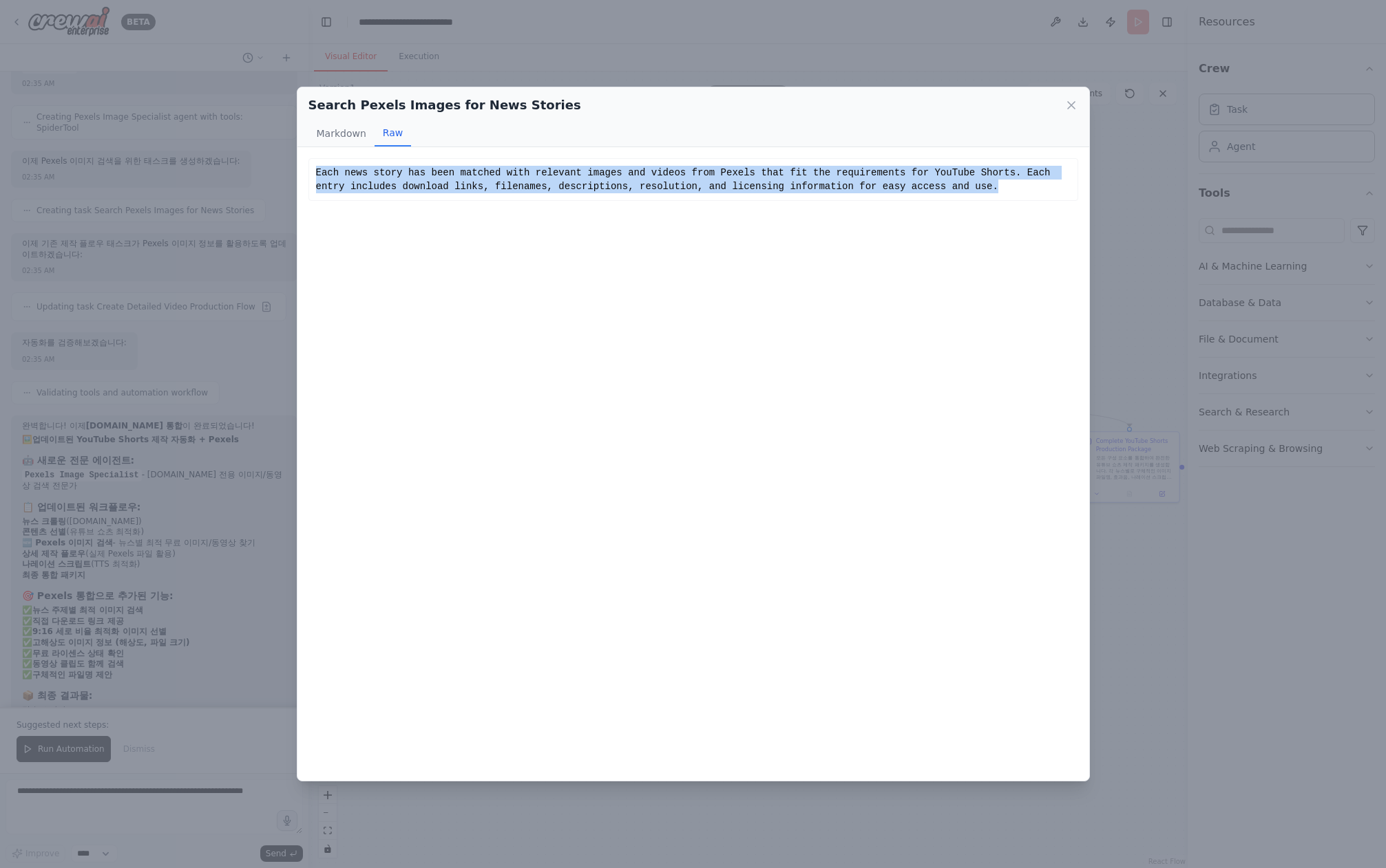
drag, startPoint x: 324, startPoint y: 170, endPoint x: 862, endPoint y: 215, distance: 539.9
click at [898, 201] on div "Each news story has been matched with relevant images and videos from Pexels th…" at bounding box center [693, 464] width 792 height 634
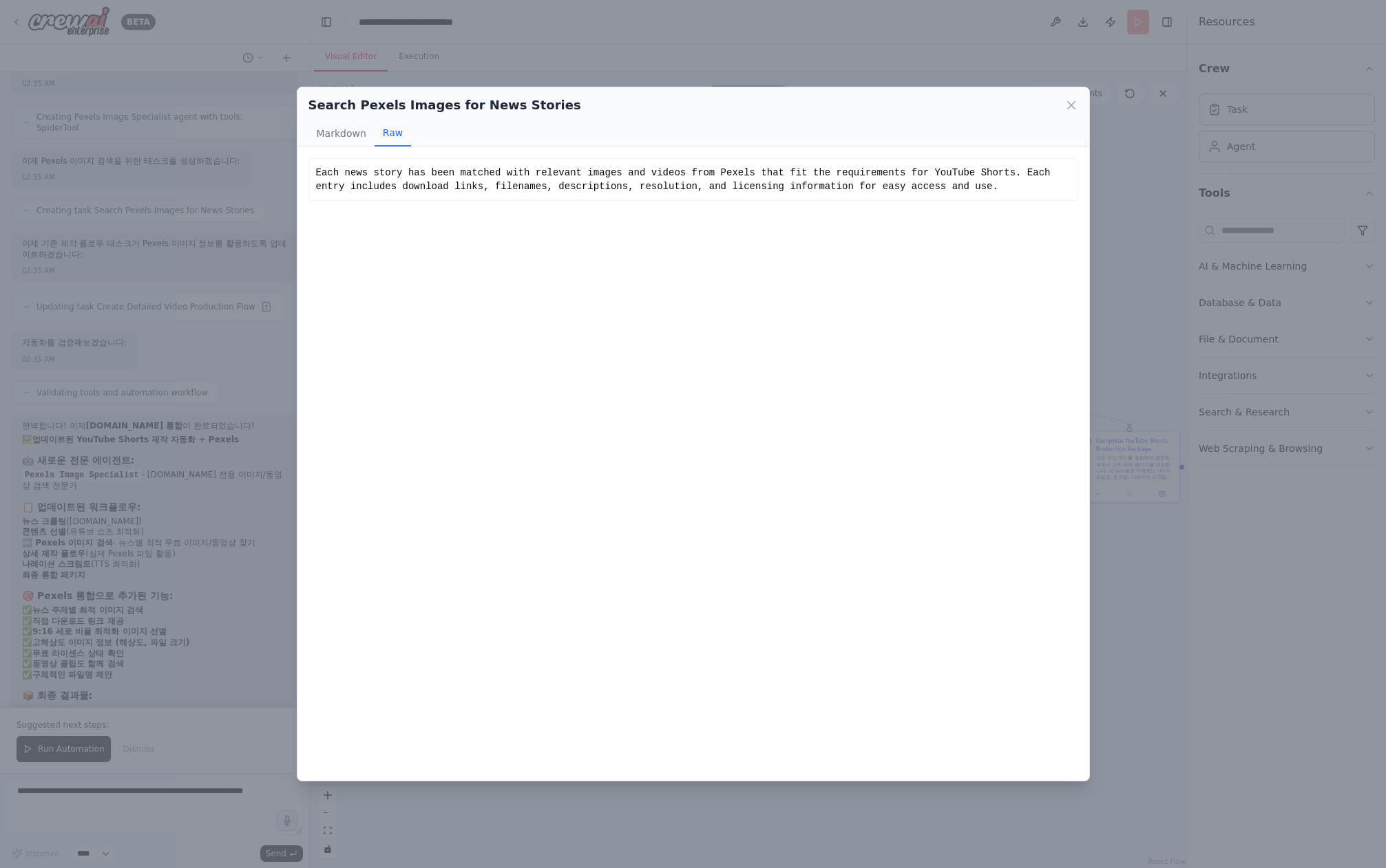
click at [1132, 342] on div "Search Pexels Images for News Stories Markdown Raw Each news story has been mat…" at bounding box center [693, 434] width 1386 height 868
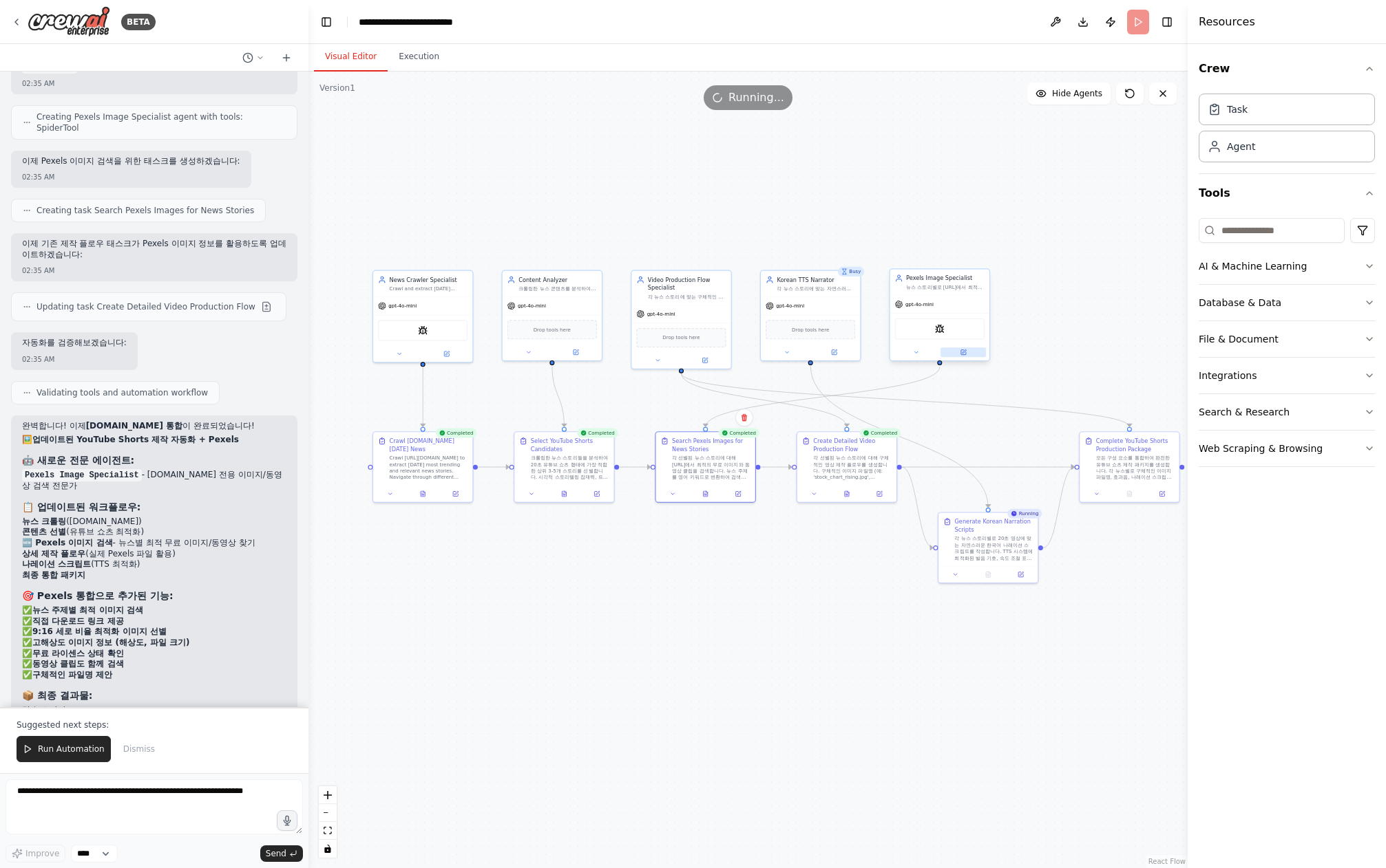
click at [964, 351] on icon at bounding box center [963, 352] width 5 height 5
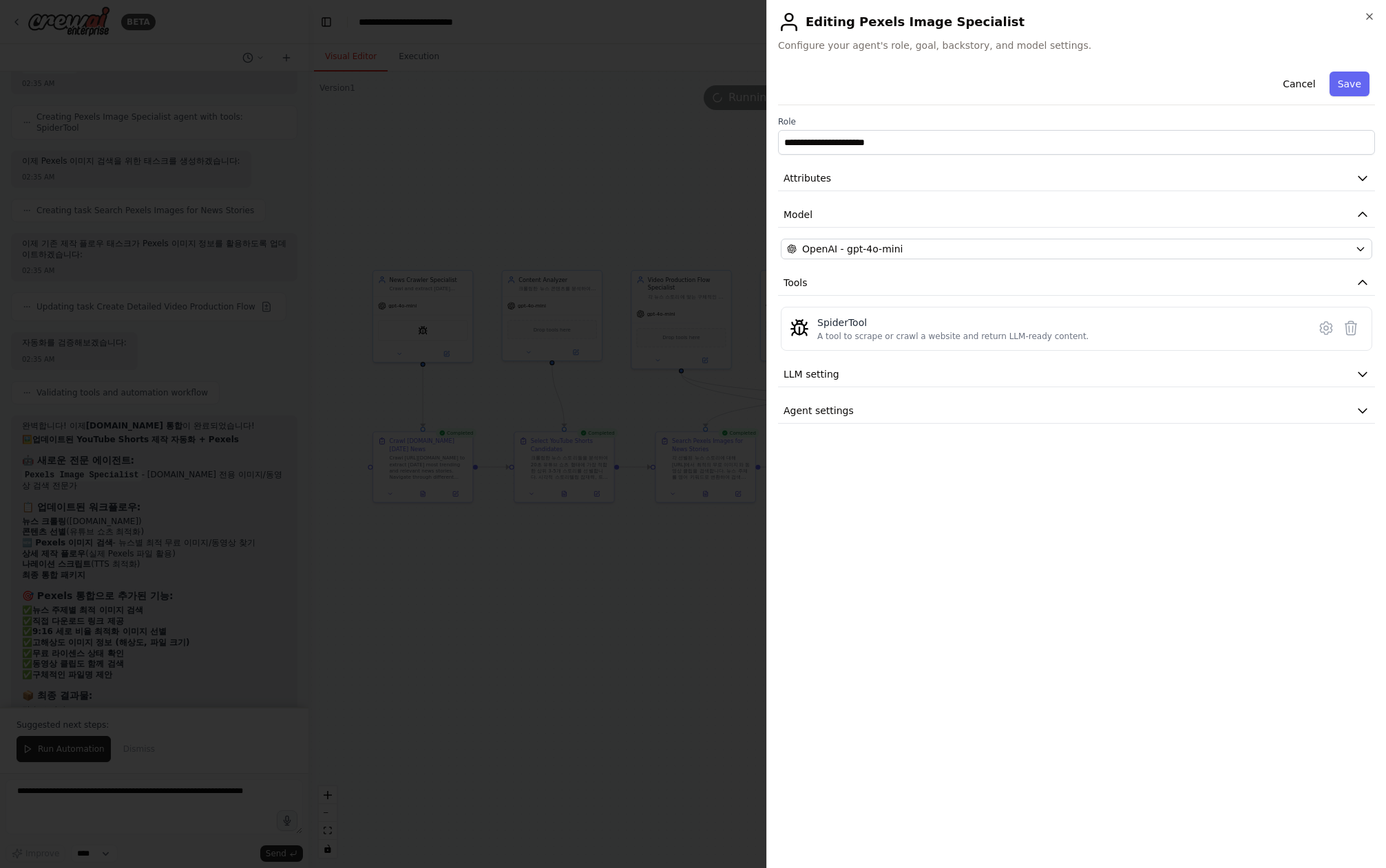
click at [619, 585] on div at bounding box center [693, 434] width 1386 height 868
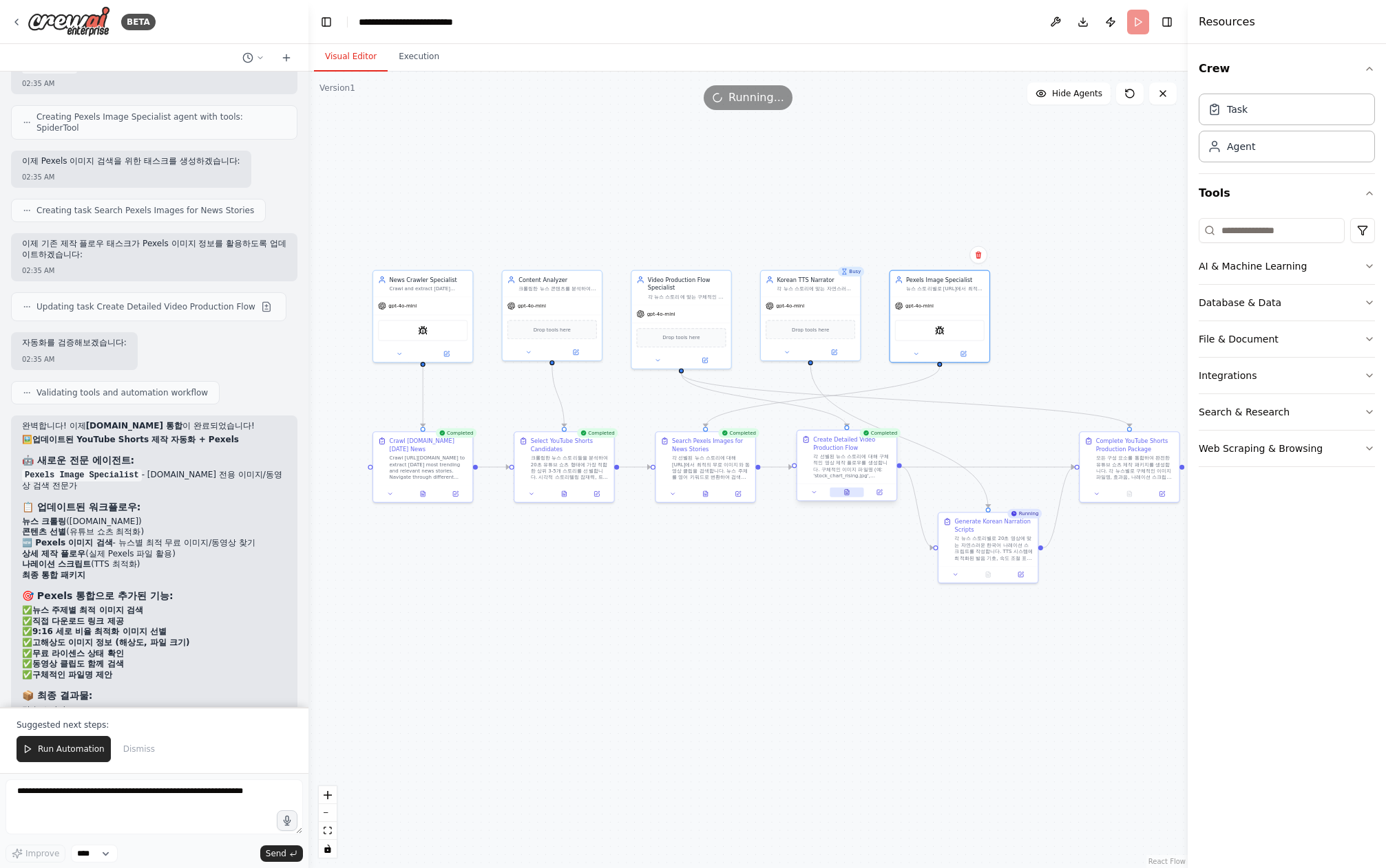
click at [855, 491] on button at bounding box center [847, 493] width 34 height 10
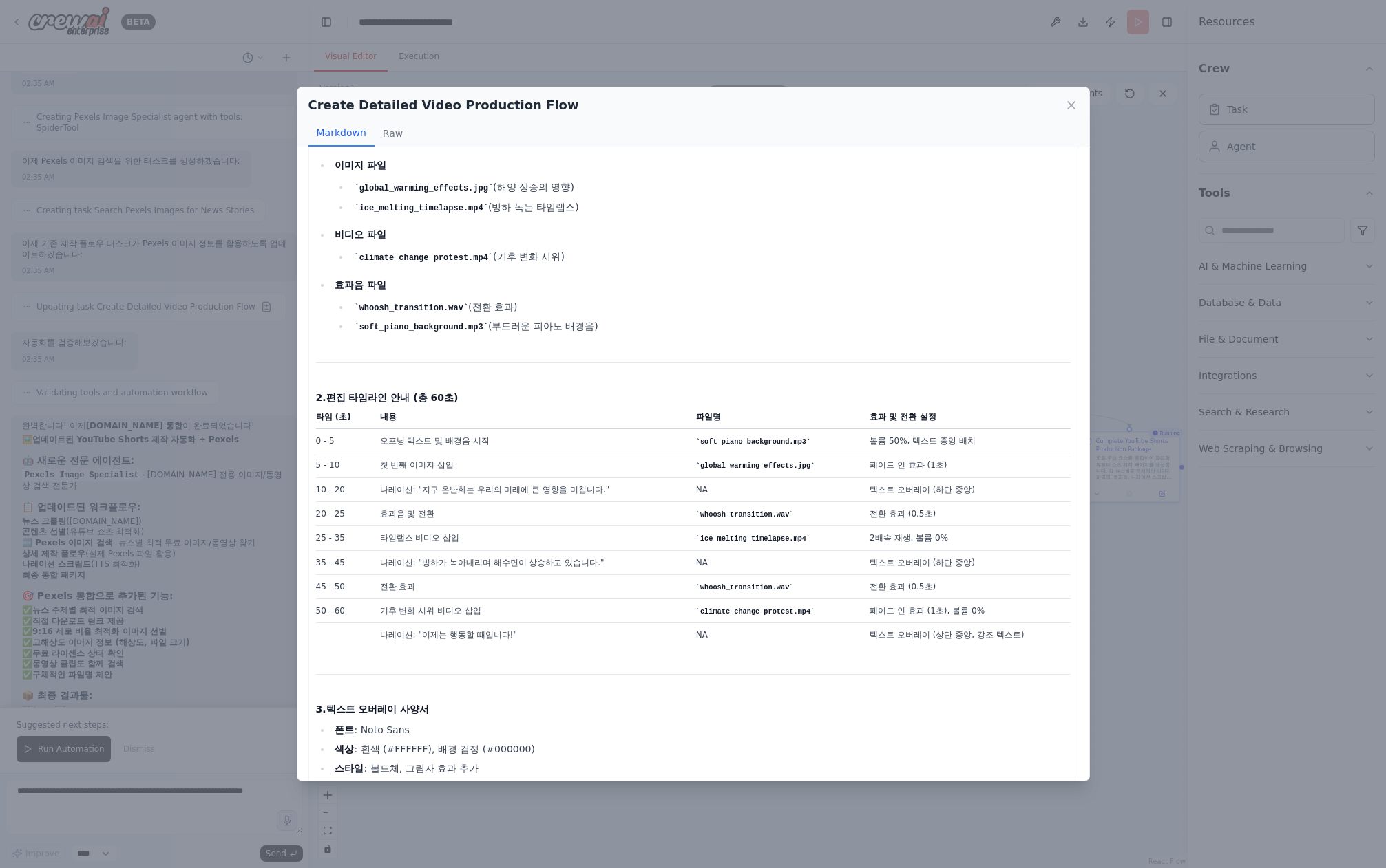
scroll to position [0, 0]
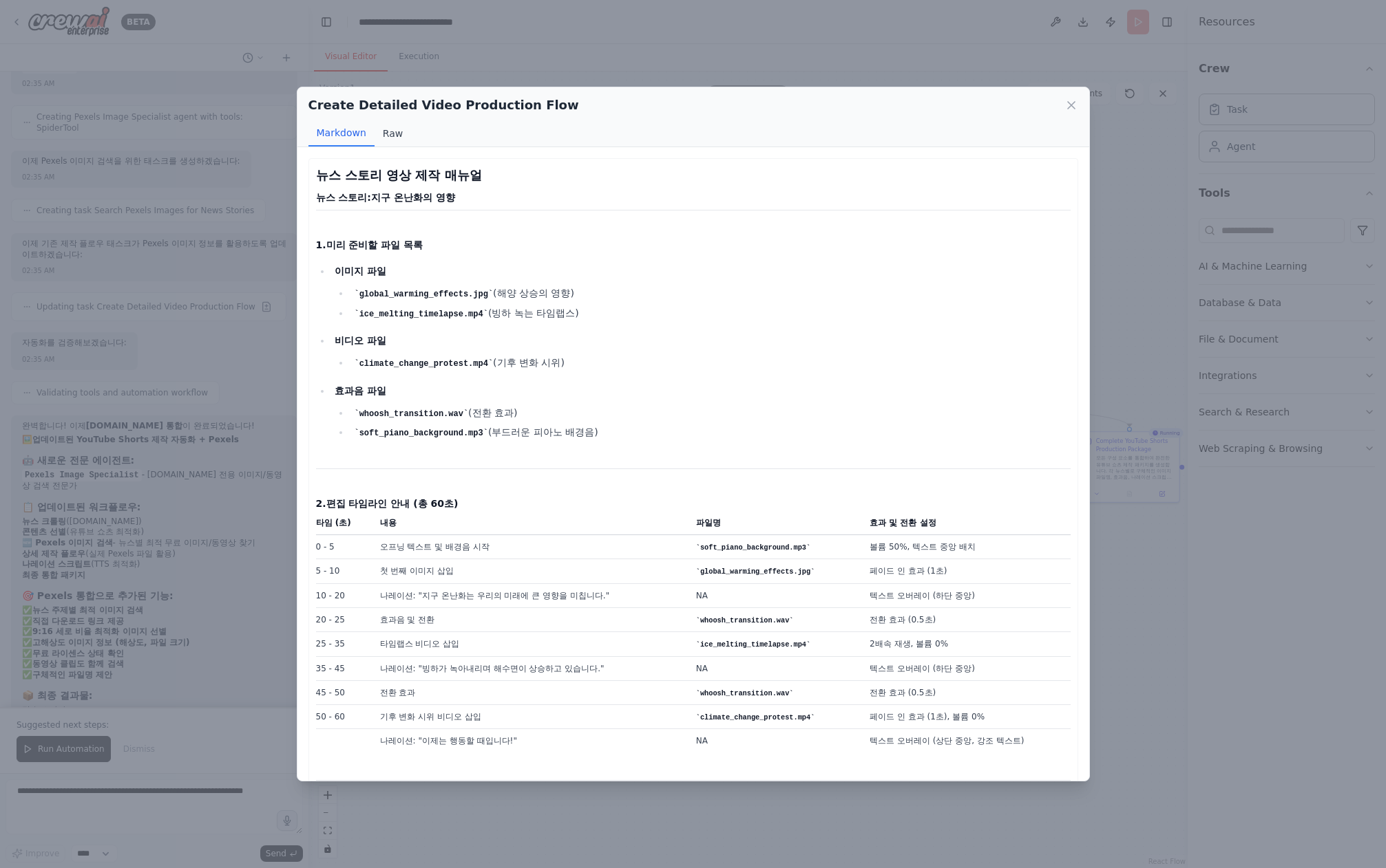
click at [387, 130] on button "Raw" at bounding box center [392, 134] width 37 height 26
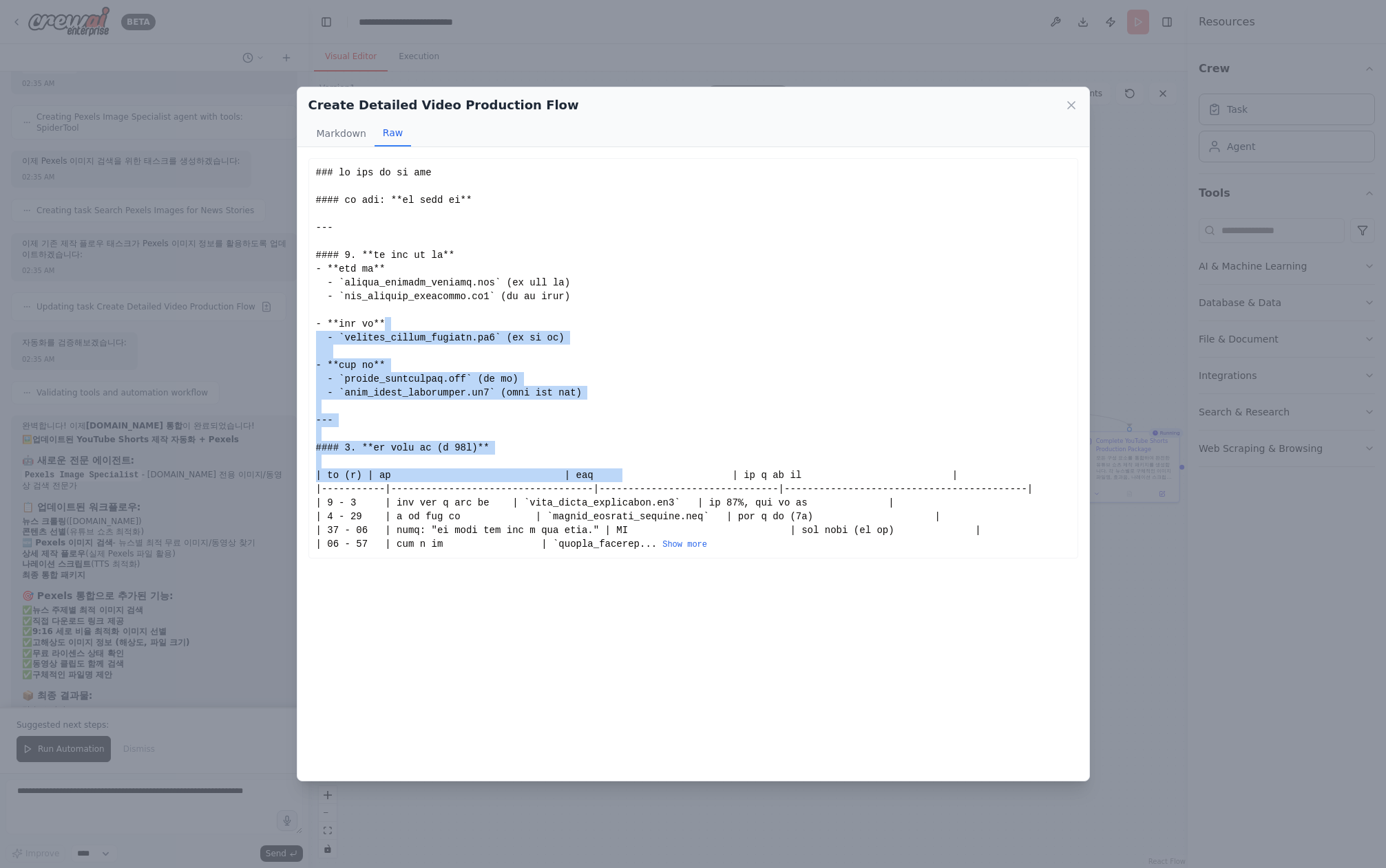
drag, startPoint x: 532, startPoint y: 331, endPoint x: 644, endPoint y: 479, distance: 185.6
click at [644, 479] on div "... Show more" at bounding box center [693, 358] width 755 height 385
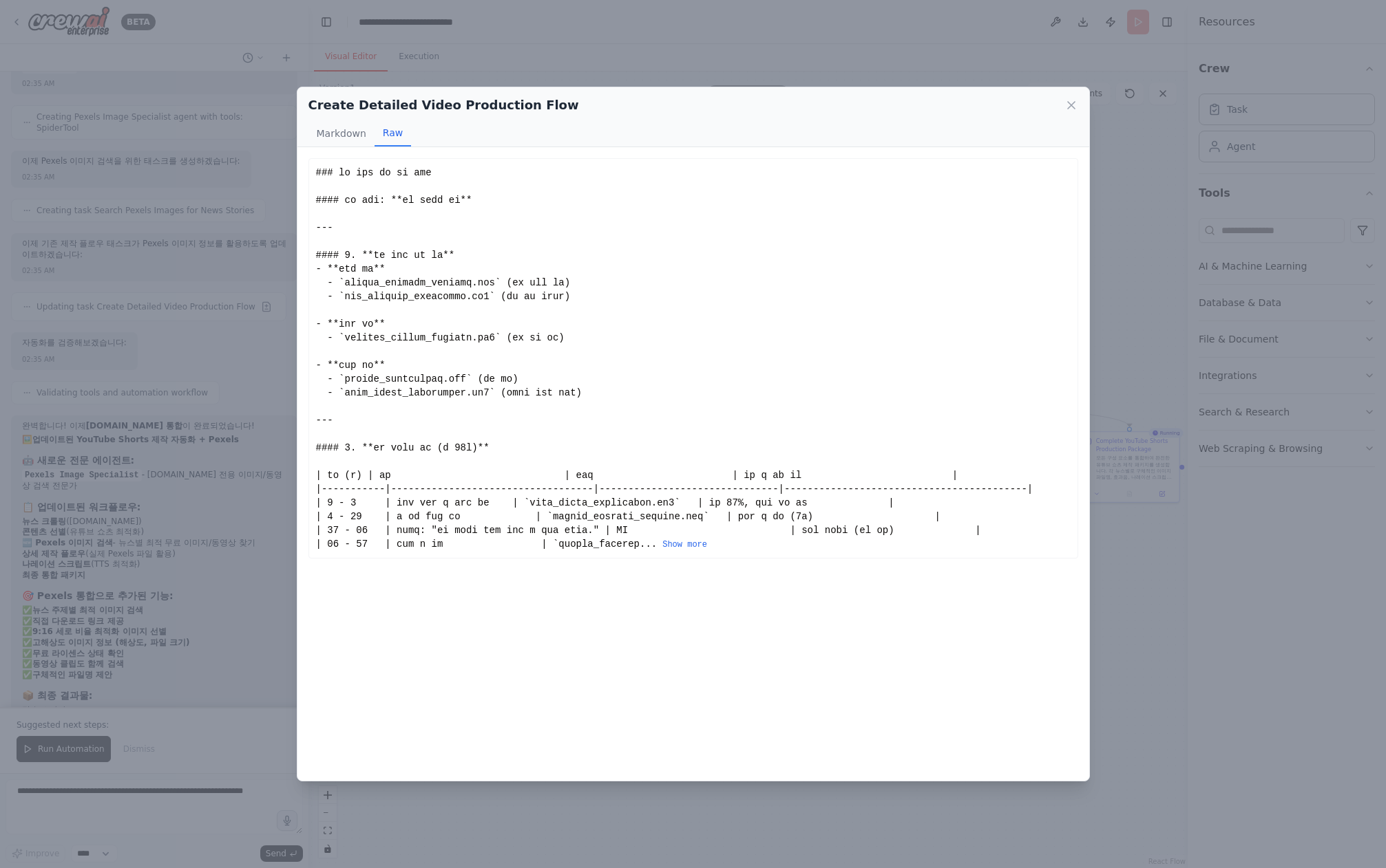
click at [1170, 610] on div "Create Detailed Video Production Flow Markdown Raw 뉴스 스토리 영상 제작 매뉴얼 뉴스 스토리: 지구 …" at bounding box center [693, 434] width 1386 height 868
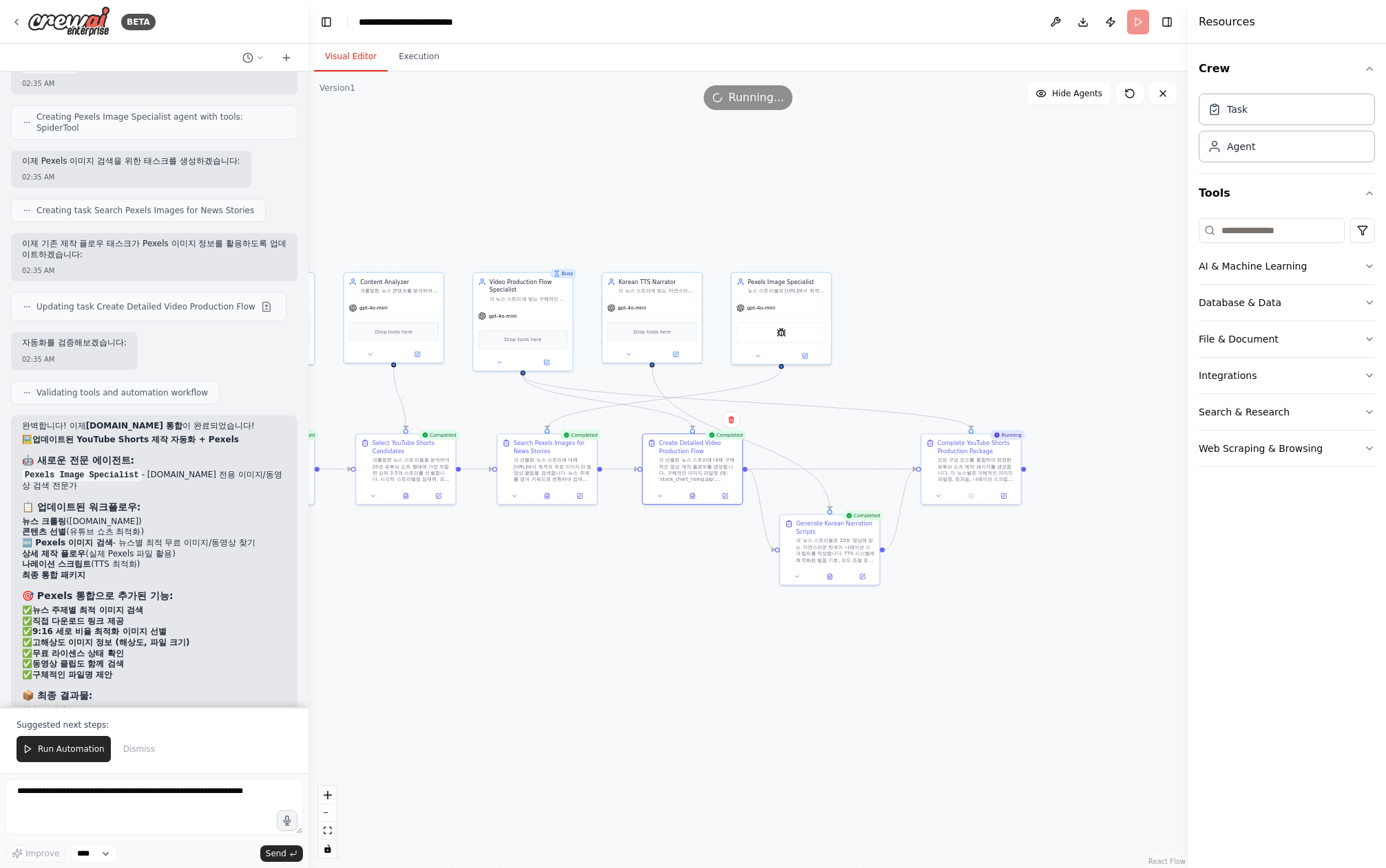
drag, startPoint x: 1123, startPoint y: 604, endPoint x: 890, endPoint y: 600, distance: 233.0
click at [970, 607] on div ".deletable-edge-delete-btn { width: 20px; height: 20px; border: 0px solid #ffff…" at bounding box center [747, 470] width 879 height 797
click at [827, 570] on button at bounding box center [826, 575] width 34 height 10
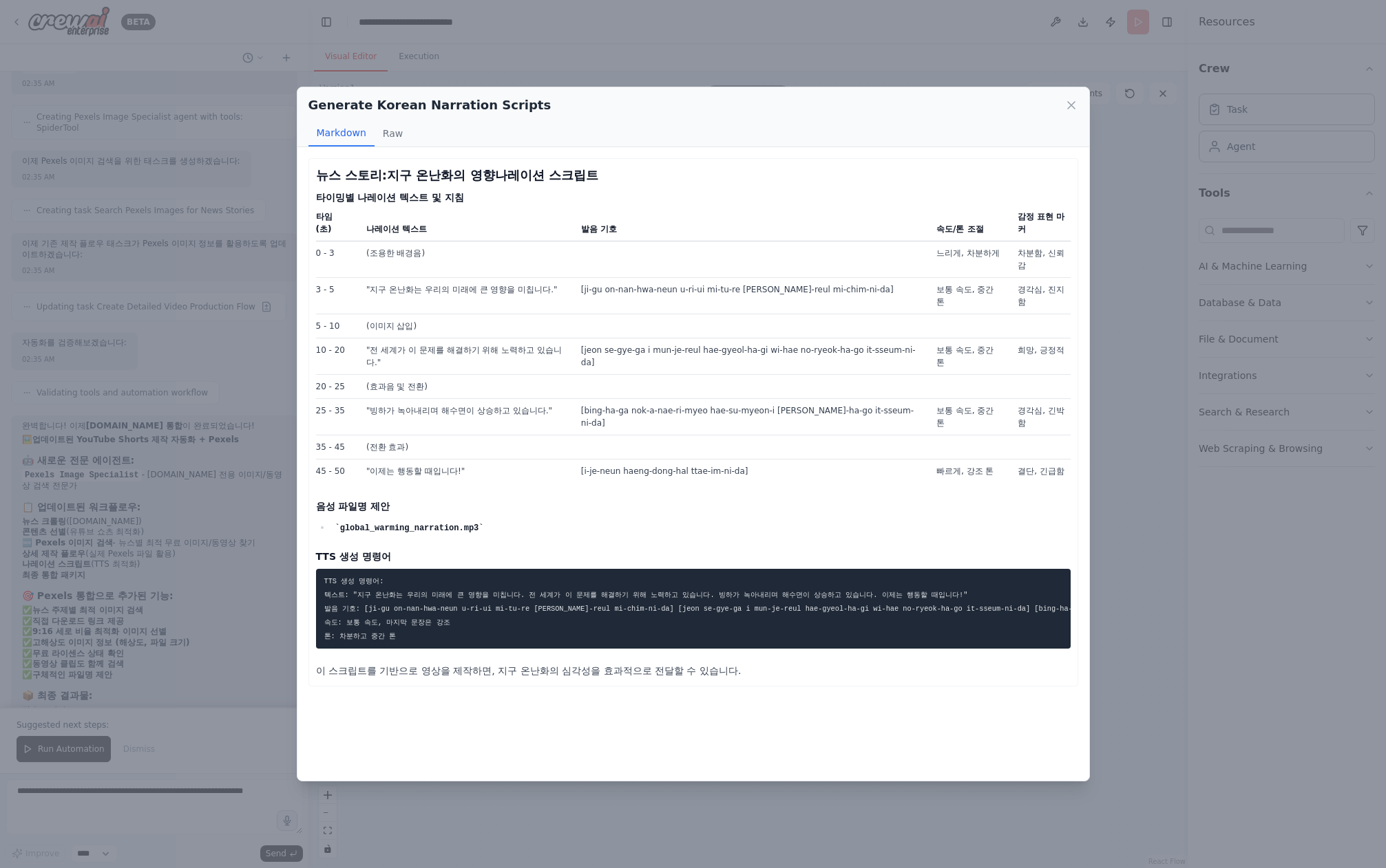
click at [1132, 592] on div "Generate Korean Narration Scripts Markdown Raw 뉴스 스토리: 지구 온난화의 영향 나레이션 스크립트 타이밍…" at bounding box center [693, 434] width 1386 height 868
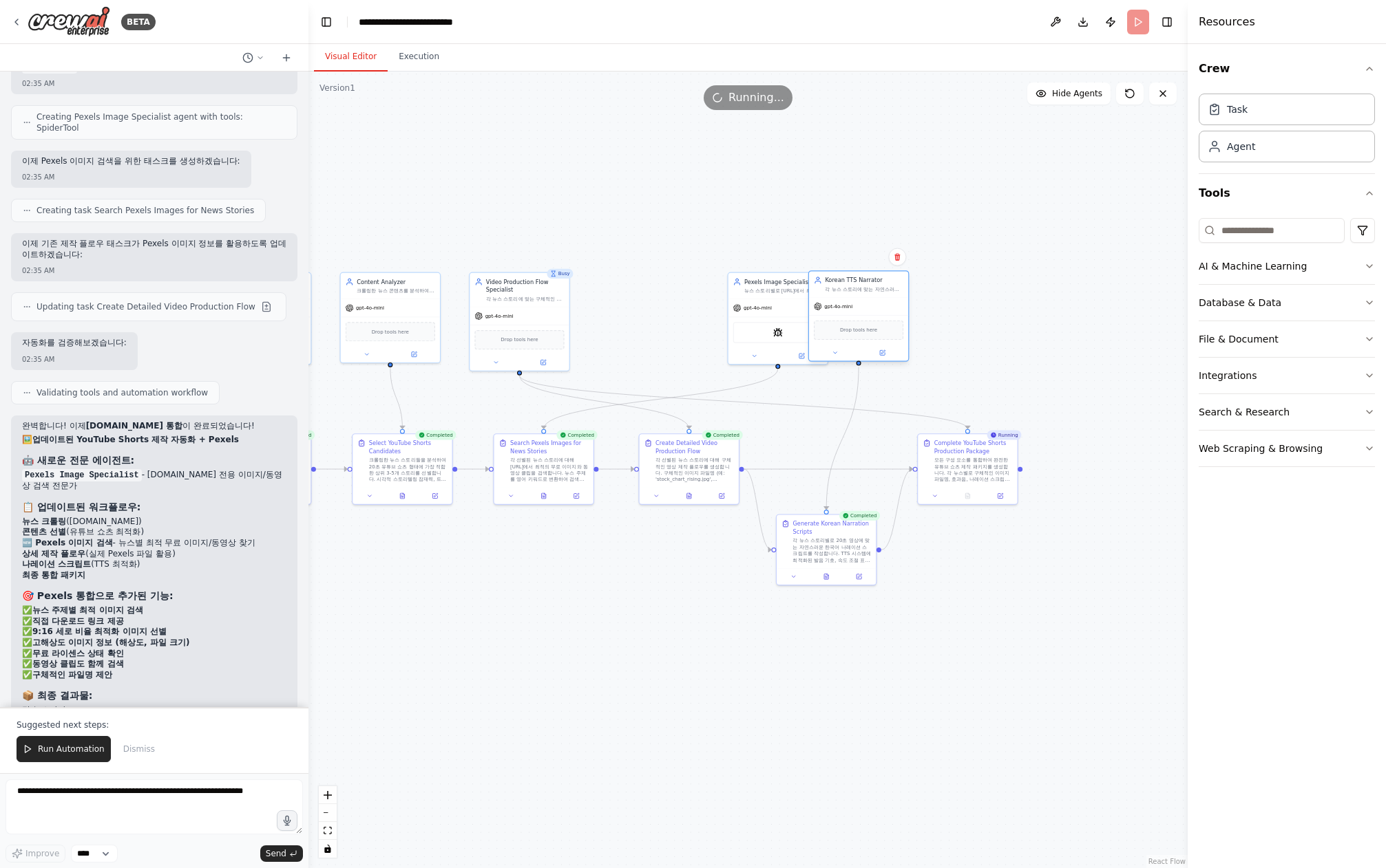
drag, startPoint x: 677, startPoint y: 301, endPoint x: 869, endPoint y: 299, distance: 192.0
click at [869, 299] on div "gpt-4o-mini" at bounding box center [859, 307] width 99 height 18
drag, startPoint x: 776, startPoint y: 286, endPoint x: 750, endPoint y: 296, distance: 27.9
click at [655, 283] on div "Pexels Image Specialist 뉴스 스토리별로 [URL]에서 최적의 무료 이미지와 동영상을 검색하고 추천합니다. 각 뉴스의 주제,…" at bounding box center [654, 286] width 79 height 16
drag, startPoint x: 847, startPoint y: 297, endPoint x: 813, endPoint y: 294, distance: 34.1
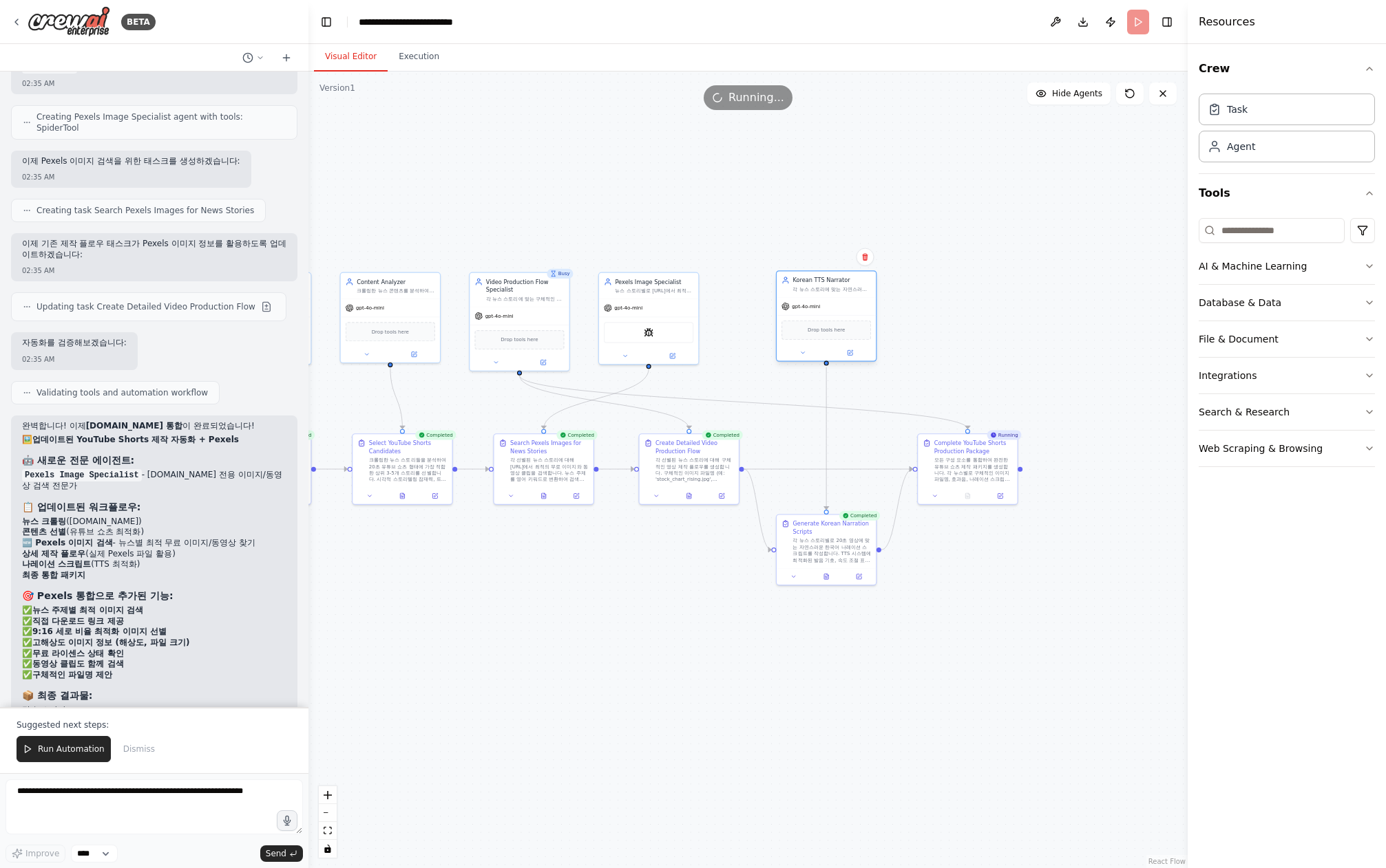
click at [813, 295] on div "Korean TTS Narrator 각 뉴스 스토리에 맞는 자연스러운 한국어 나레이션 스크립트를 작성하고, TTS에 최적화된 텍스트를 생성합니…" at bounding box center [826, 316] width 101 height 92
click at [853, 358] on div at bounding box center [826, 352] width 99 height 16
click at [853, 353] on icon at bounding box center [850, 352] width 6 height 6
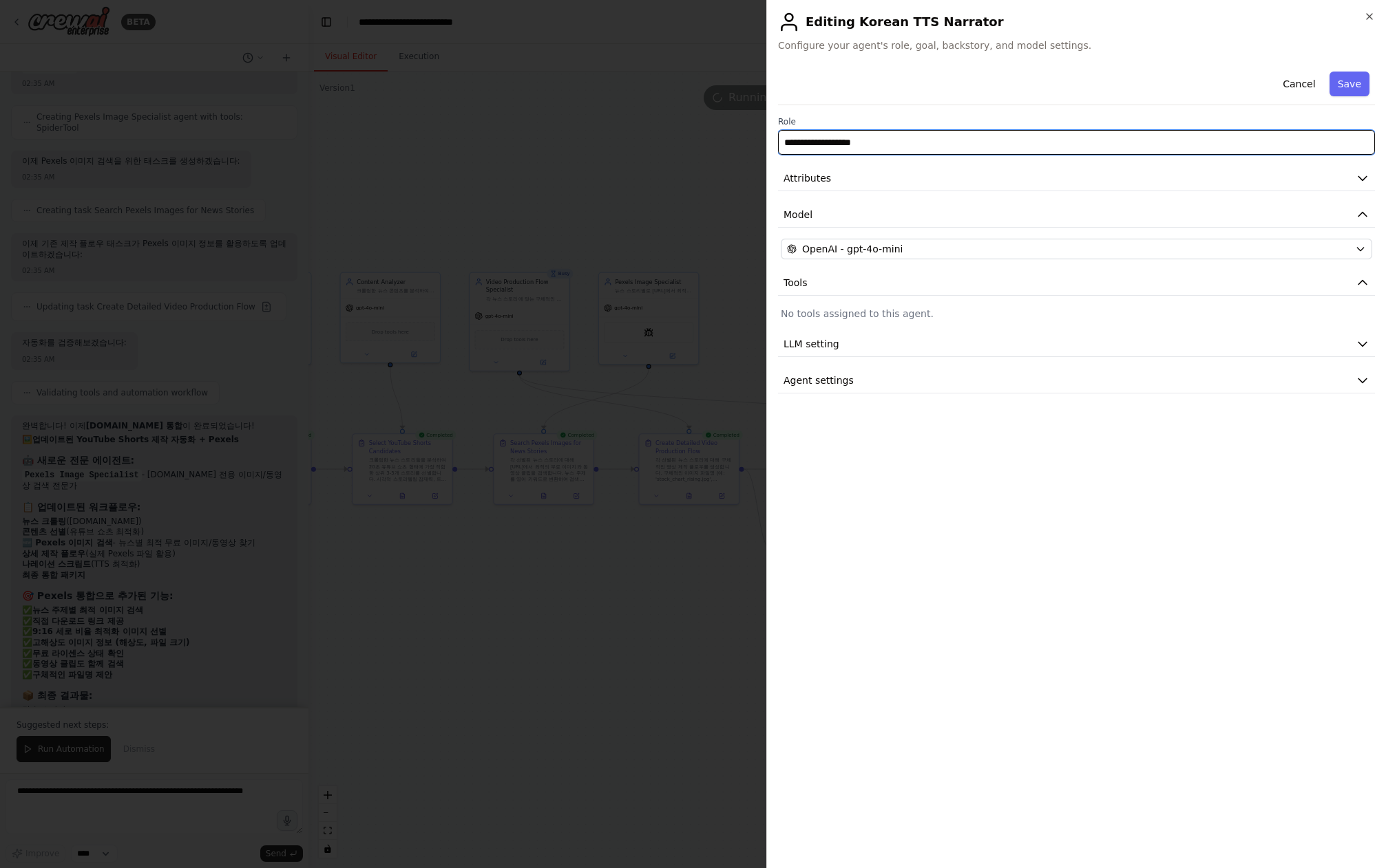
click at [940, 141] on input "**********" at bounding box center [1077, 143] width 597 height 25
click at [939, 141] on input "**********" at bounding box center [1077, 143] width 597 height 25
click at [616, 163] on div at bounding box center [693, 434] width 1386 height 868
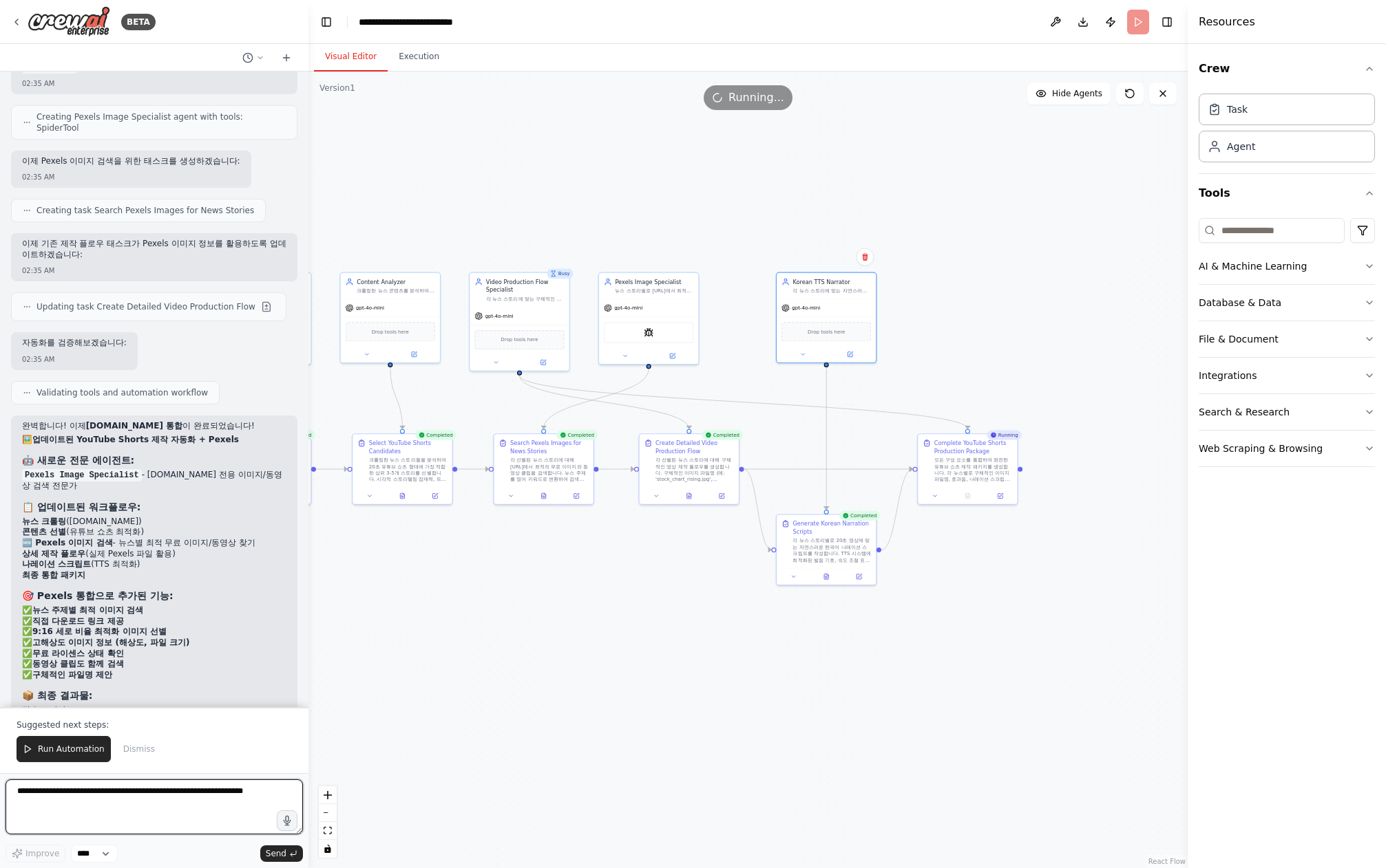
click at [165, 818] on textarea at bounding box center [154, 807] width 297 height 55
paste textarea "**********"
type textarea "**********"
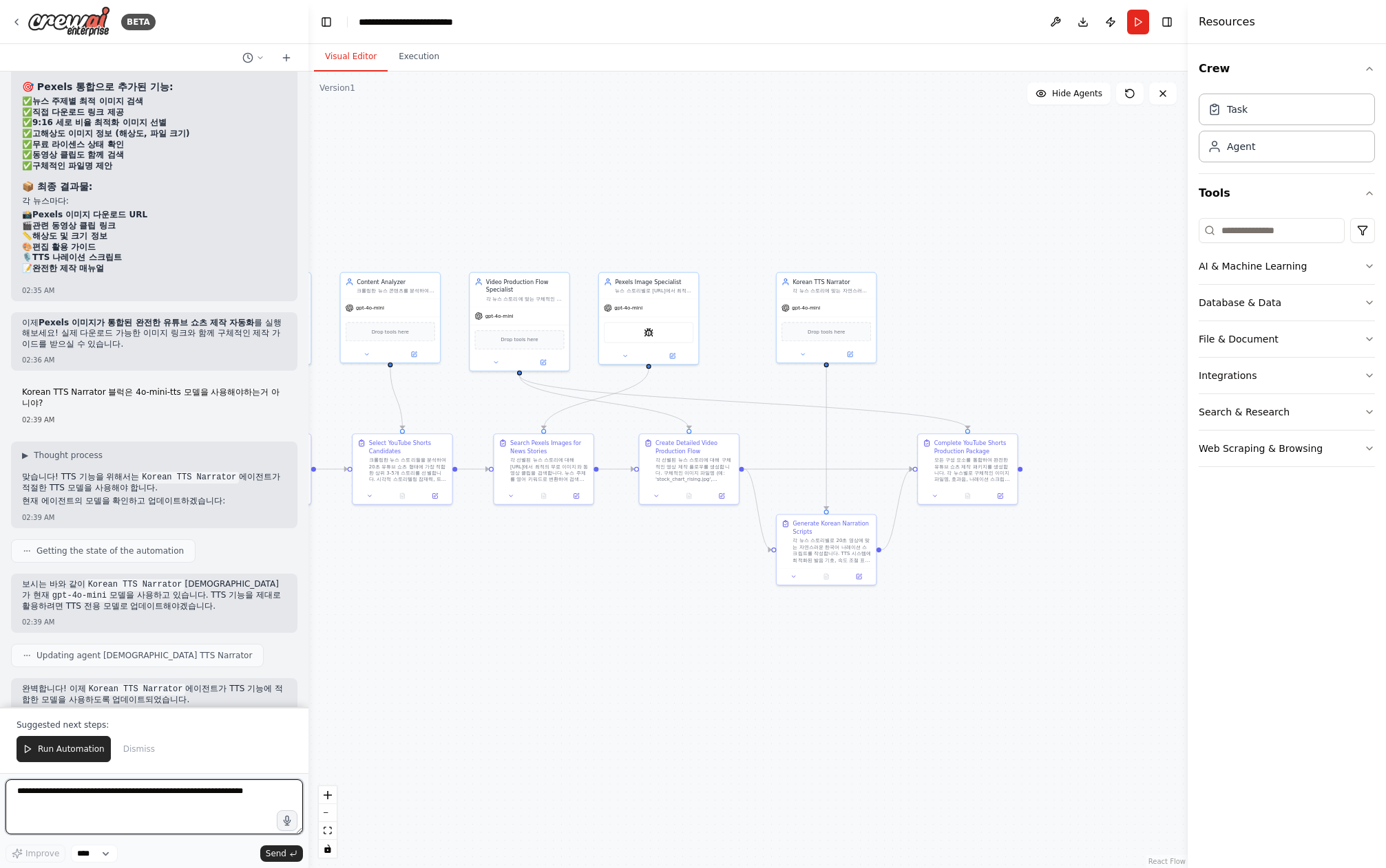
scroll to position [7964, 0]
drag, startPoint x: 1003, startPoint y: 353, endPoint x: 974, endPoint y: 349, distance: 29.3
click at [1003, 353] on div ".deletable-edge-delete-btn { width: 20px; height: 20px; border: 0px solid #ffff…" at bounding box center [747, 470] width 879 height 797
click at [849, 353] on icon at bounding box center [850, 351] width 3 height 3
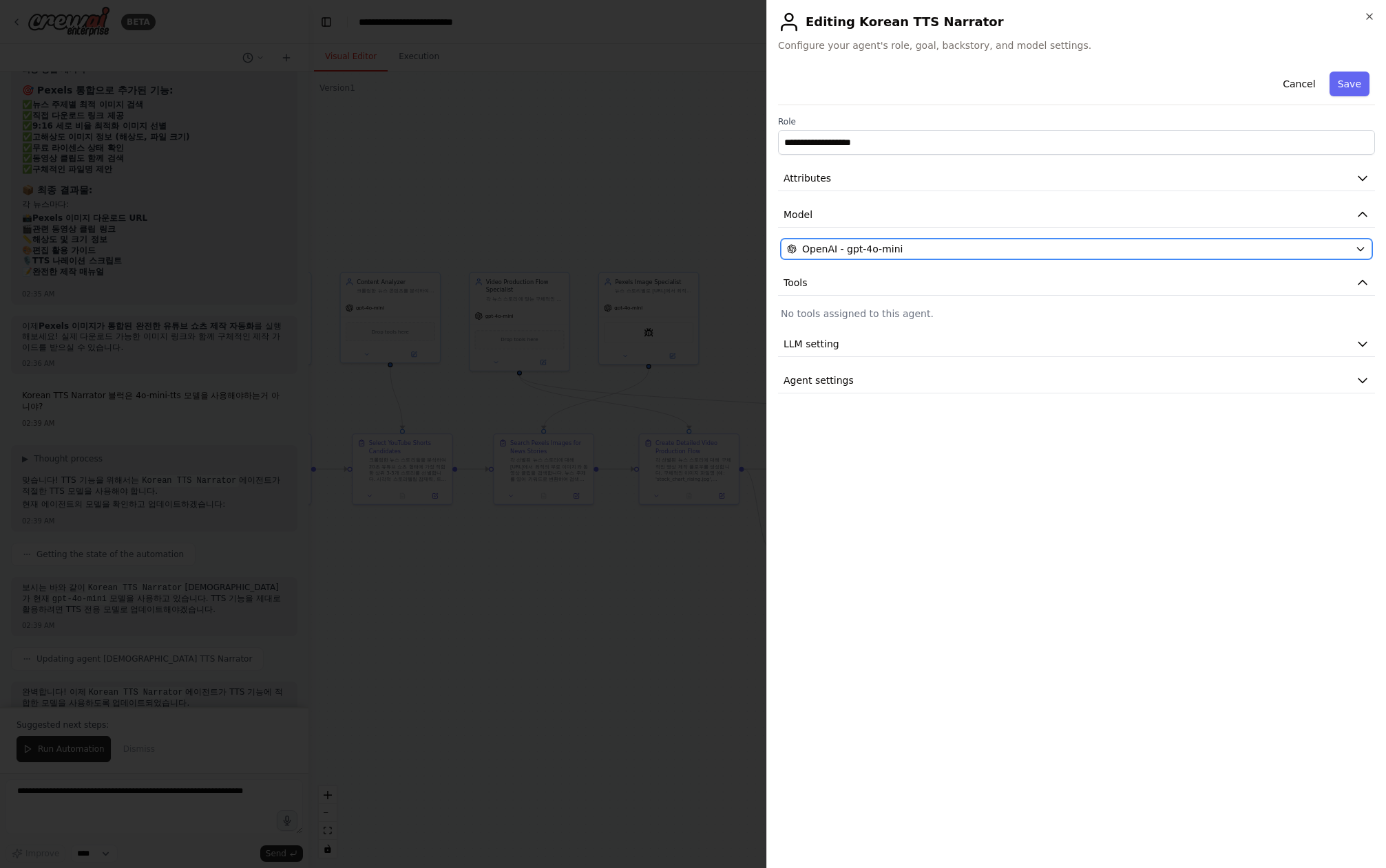
click at [892, 249] on span "OpenAI - gpt-4o-mini" at bounding box center [853, 249] width 101 height 14
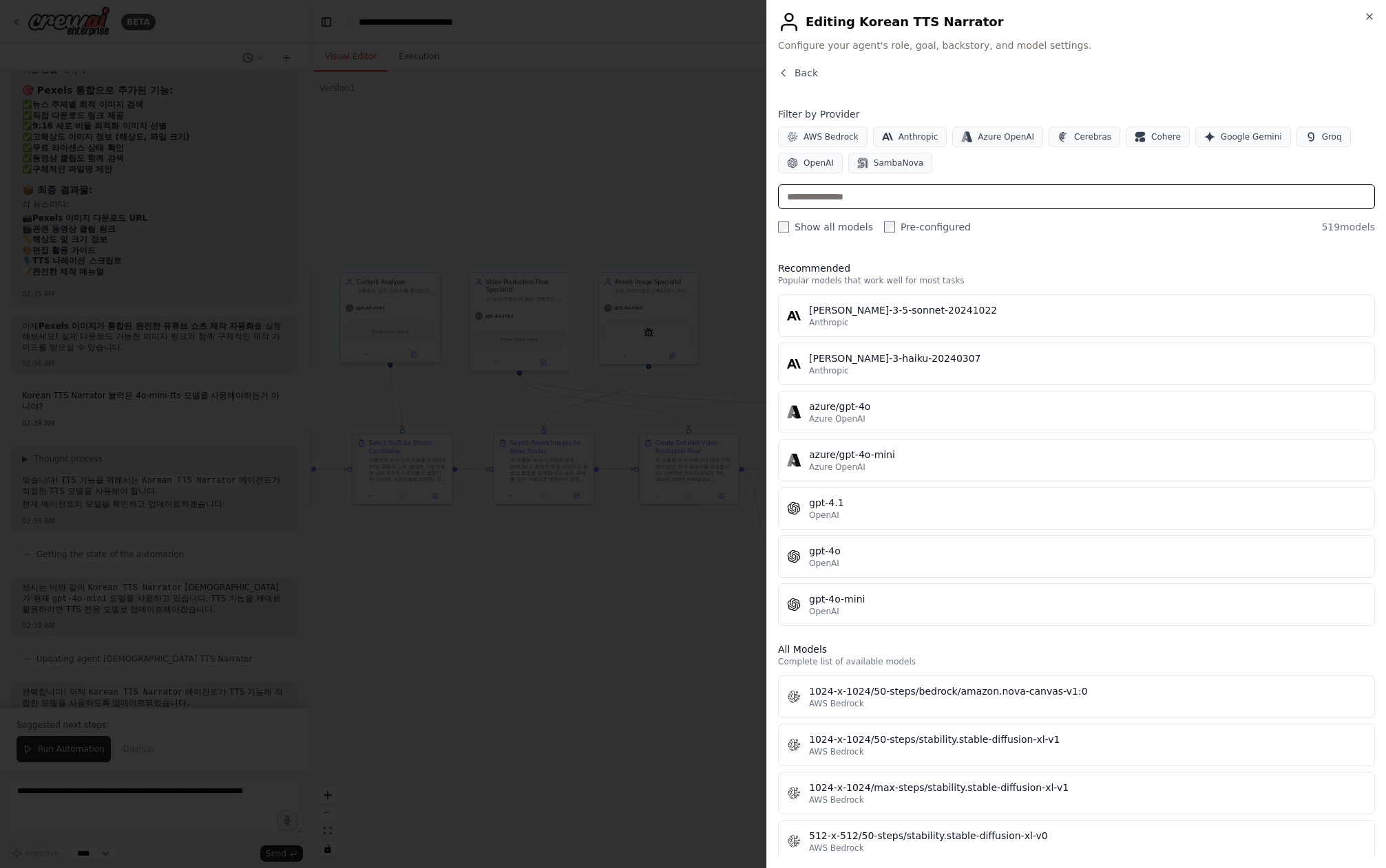
click at [872, 190] on input "text" at bounding box center [1077, 197] width 597 height 25
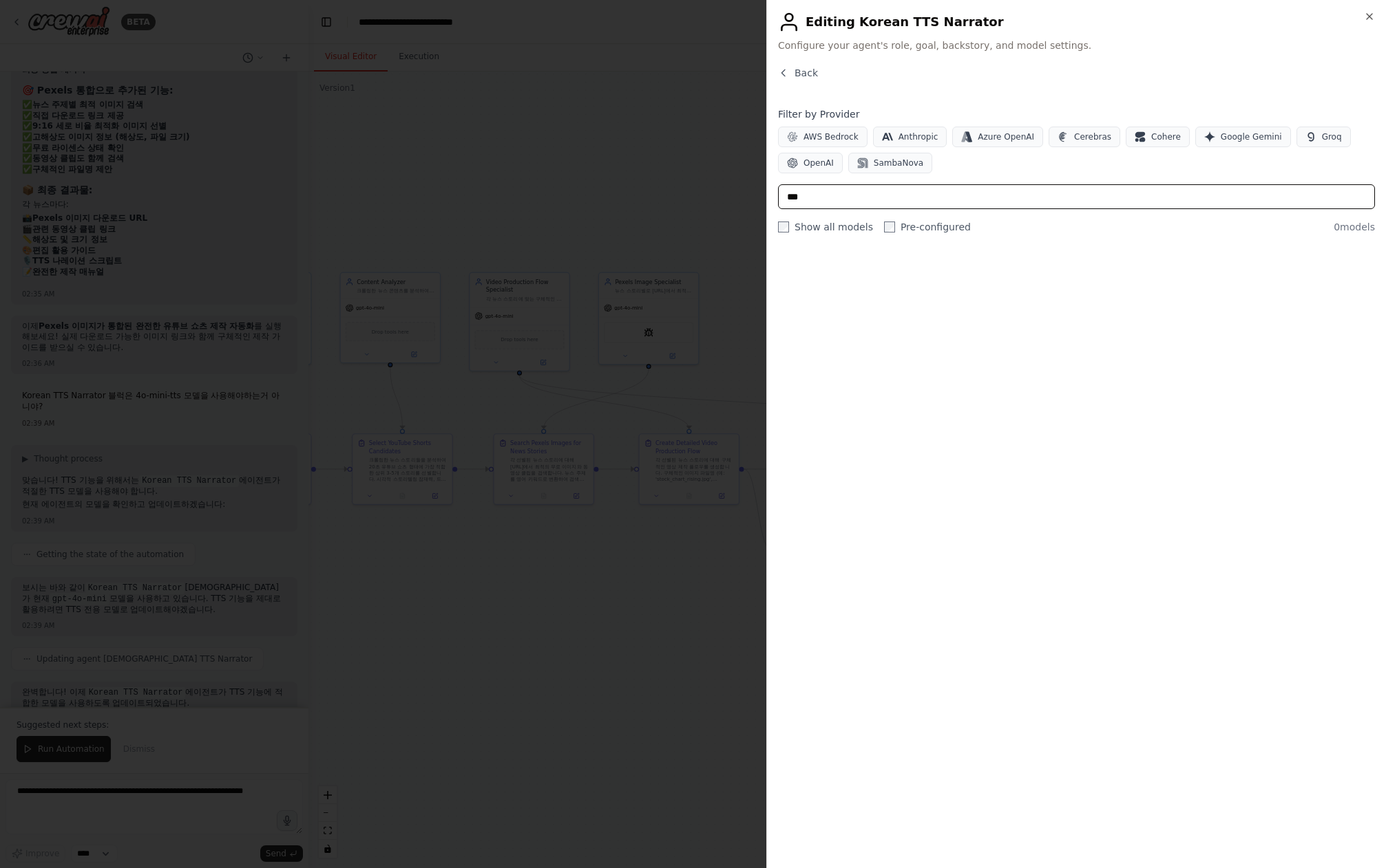
click at [870, 196] on input "***" at bounding box center [1077, 197] width 597 height 25
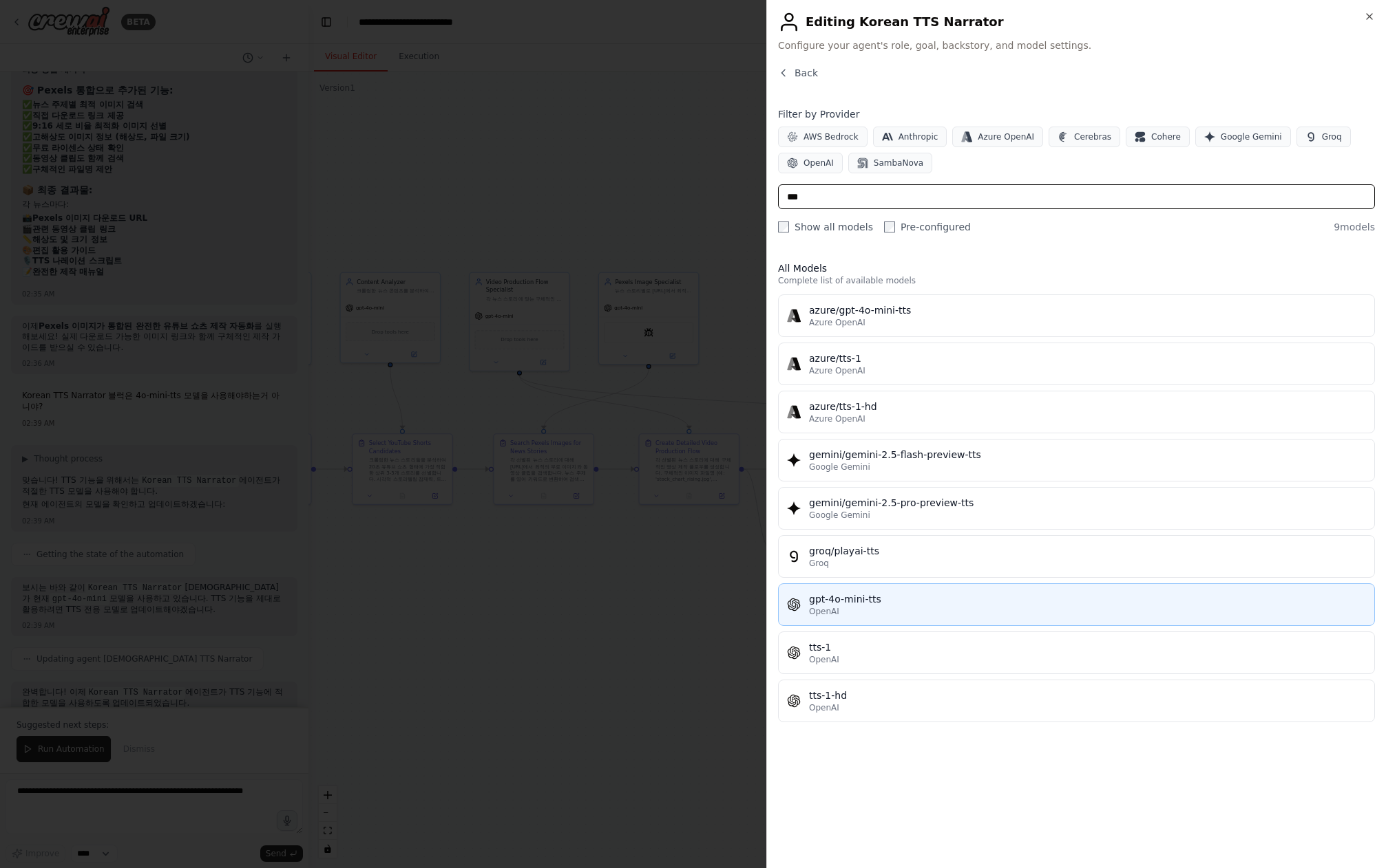
type input "***"
click at [956, 595] on div "gpt-4o-mini-tts" at bounding box center [1088, 599] width 557 height 14
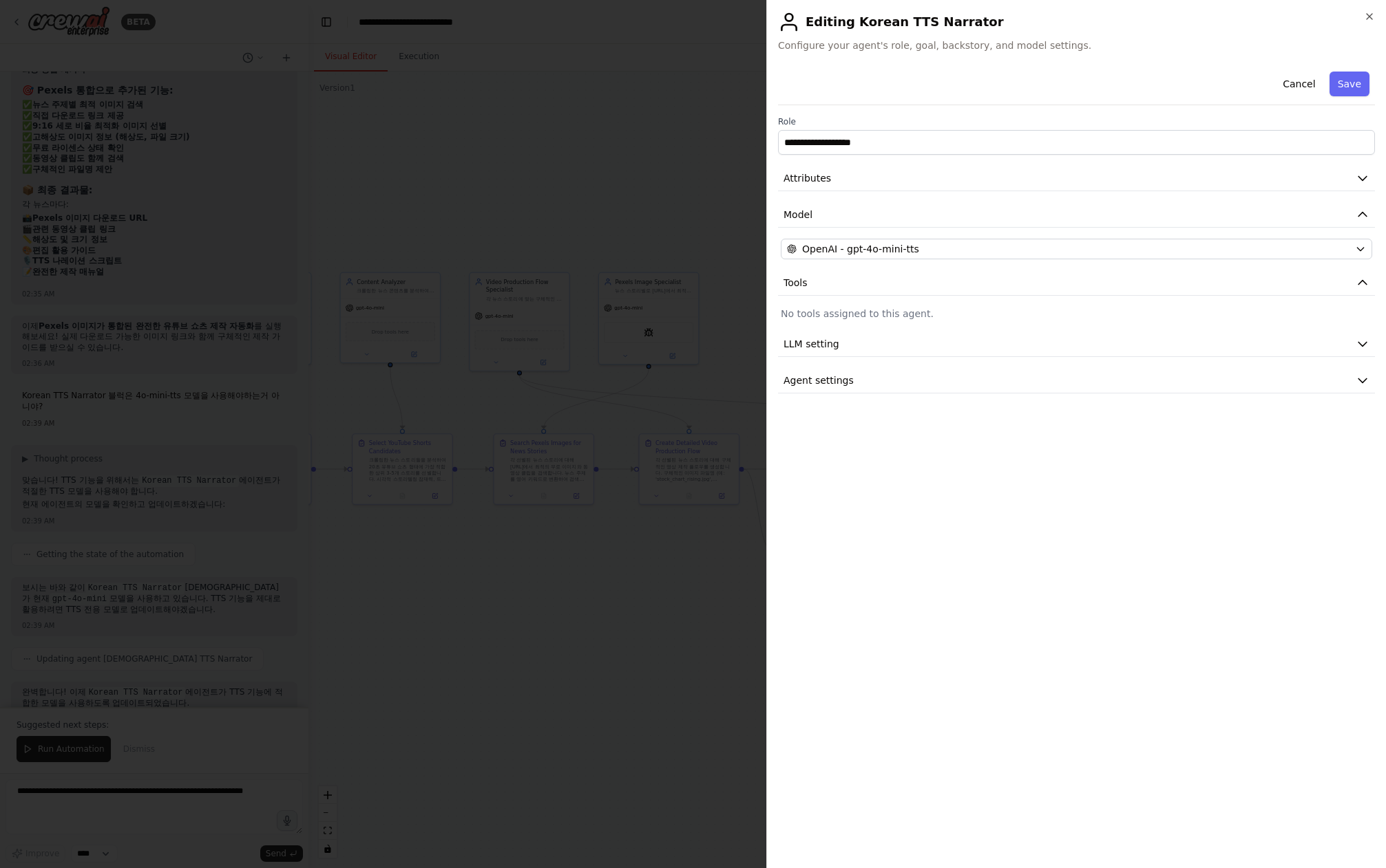
click at [1348, 94] on button "Save" at bounding box center [1349, 84] width 40 height 25
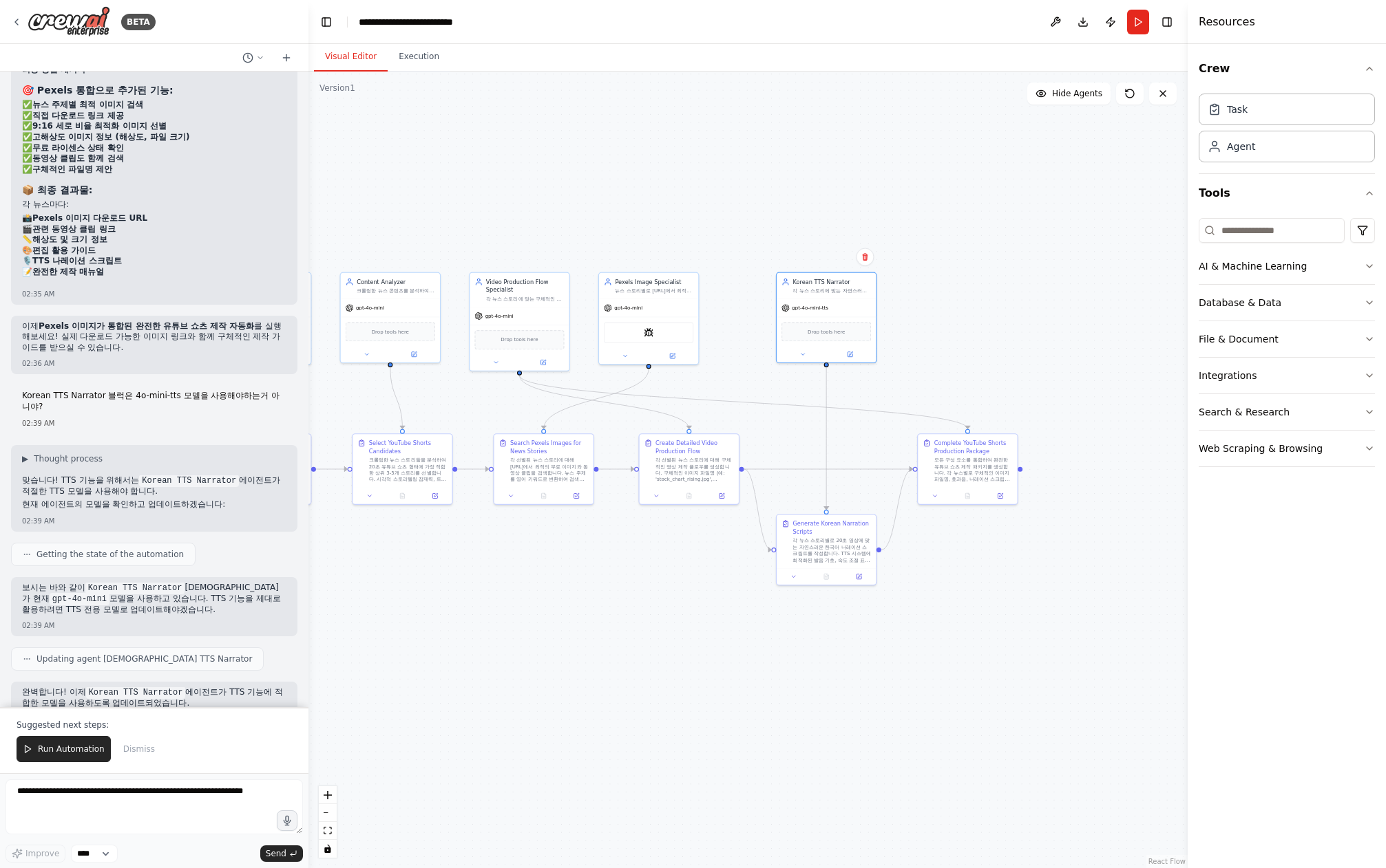
click at [751, 715] on div ".deletable-edge-delete-btn { width: 20px; height: 20px; border: 0px solid #ffff…" at bounding box center [747, 470] width 879 height 797
click at [859, 577] on icon at bounding box center [859, 575] width 5 height 5
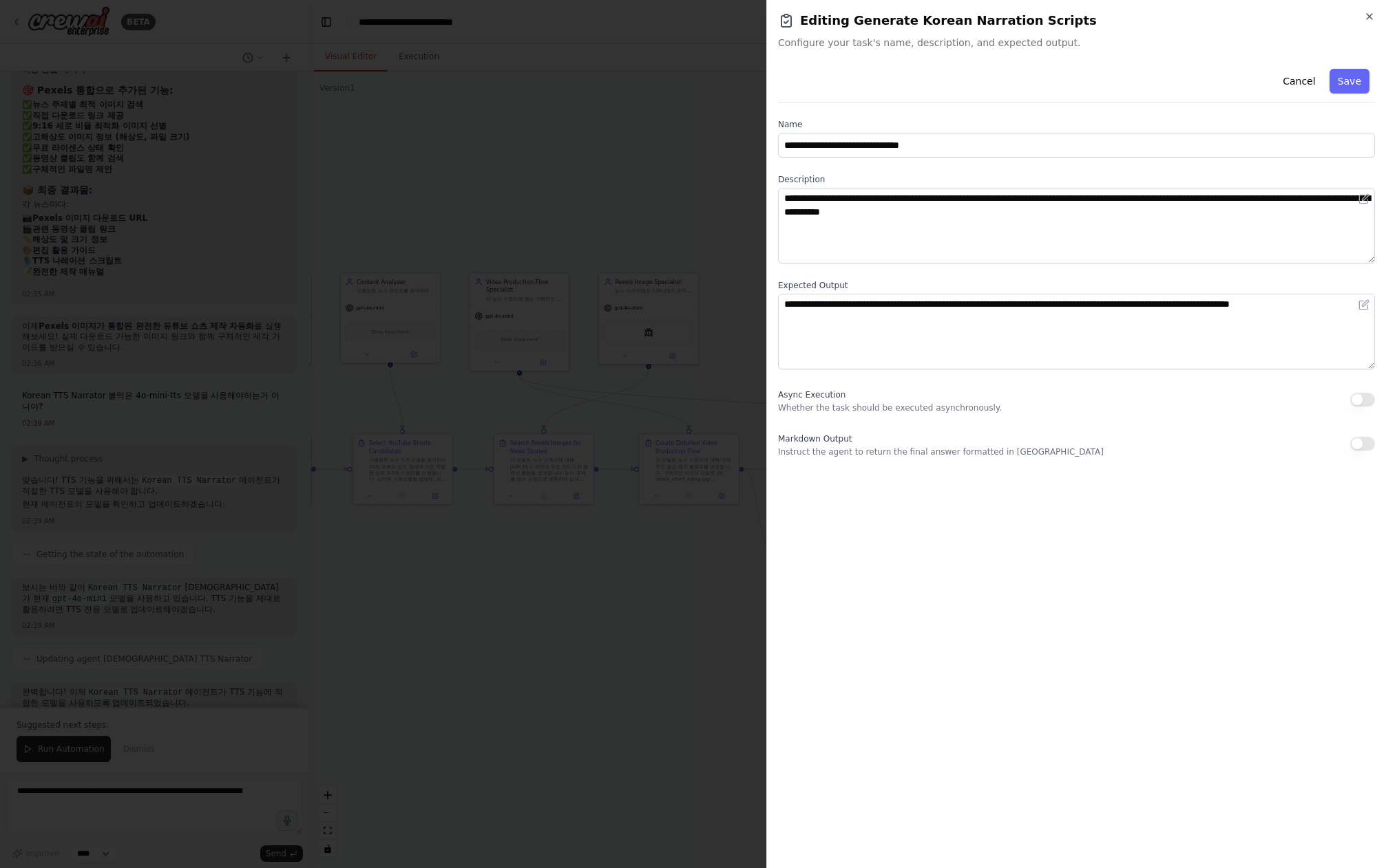
click at [556, 705] on div at bounding box center [693, 434] width 1386 height 868
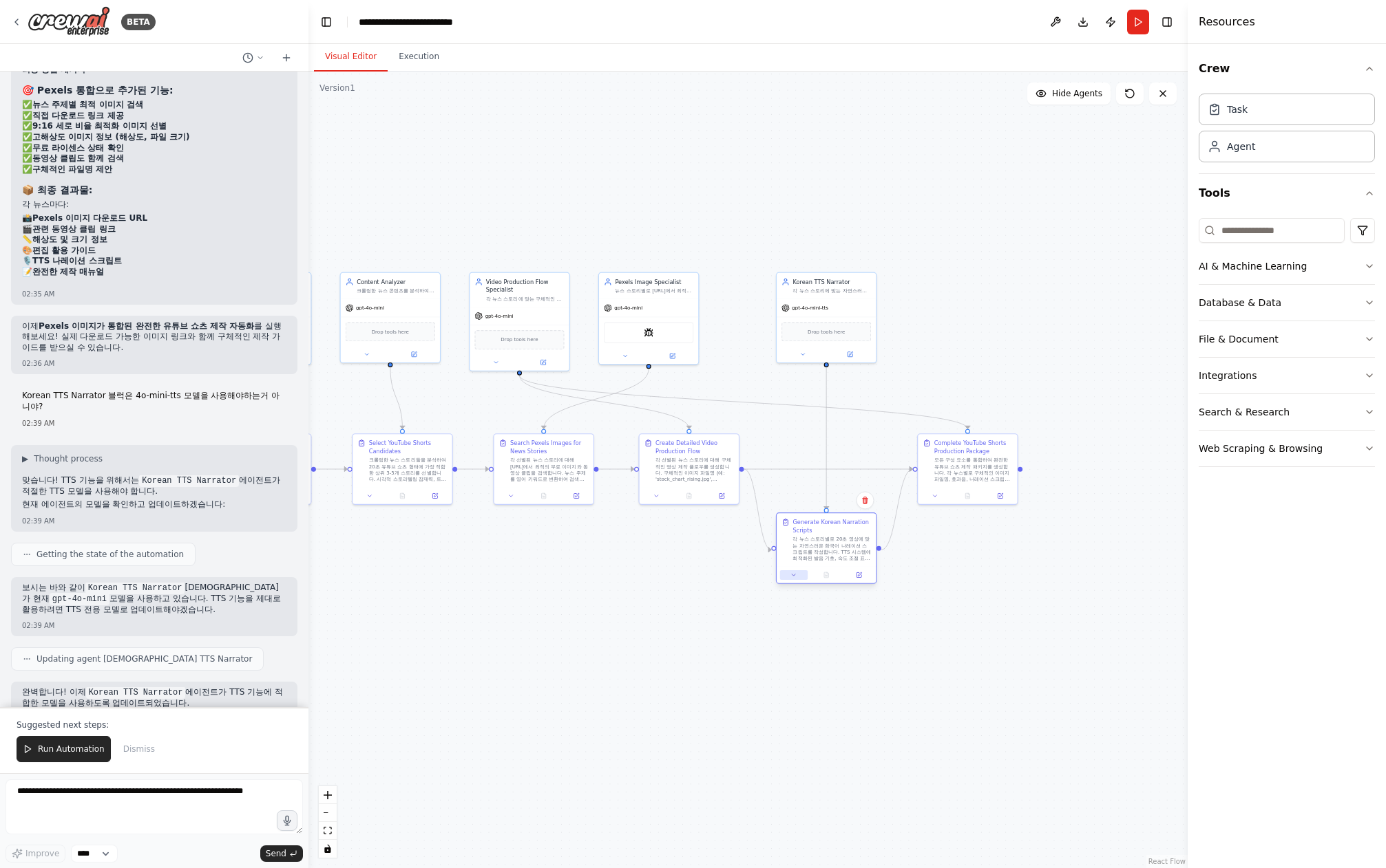
click at [797, 572] on icon at bounding box center [793, 575] width 6 height 6
click at [797, 573] on icon at bounding box center [793, 575] width 6 height 6
click at [1146, 27] on button "Run" at bounding box center [1138, 22] width 22 height 25
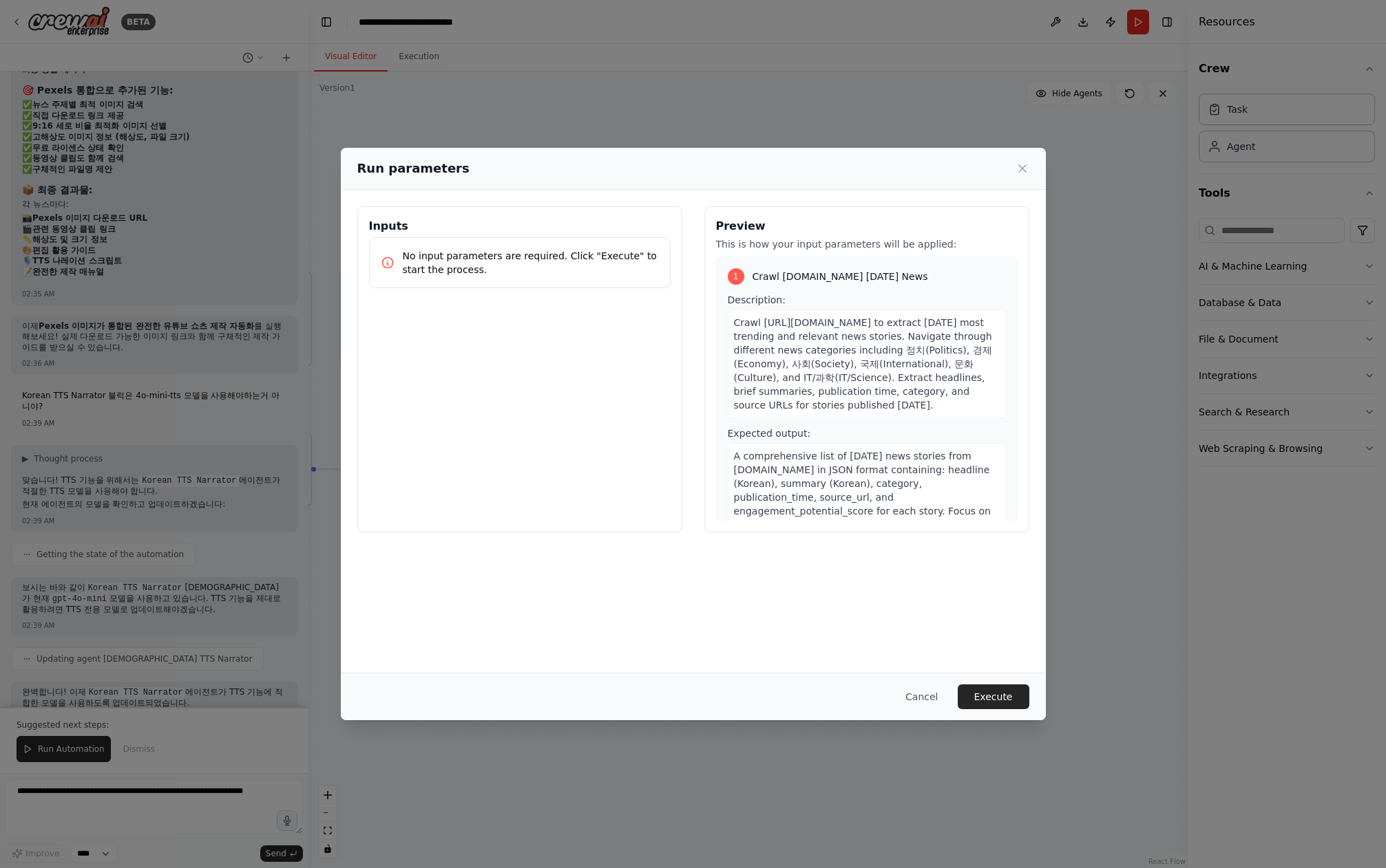
click at [1001, 691] on button "Execute" at bounding box center [993, 697] width 72 height 25
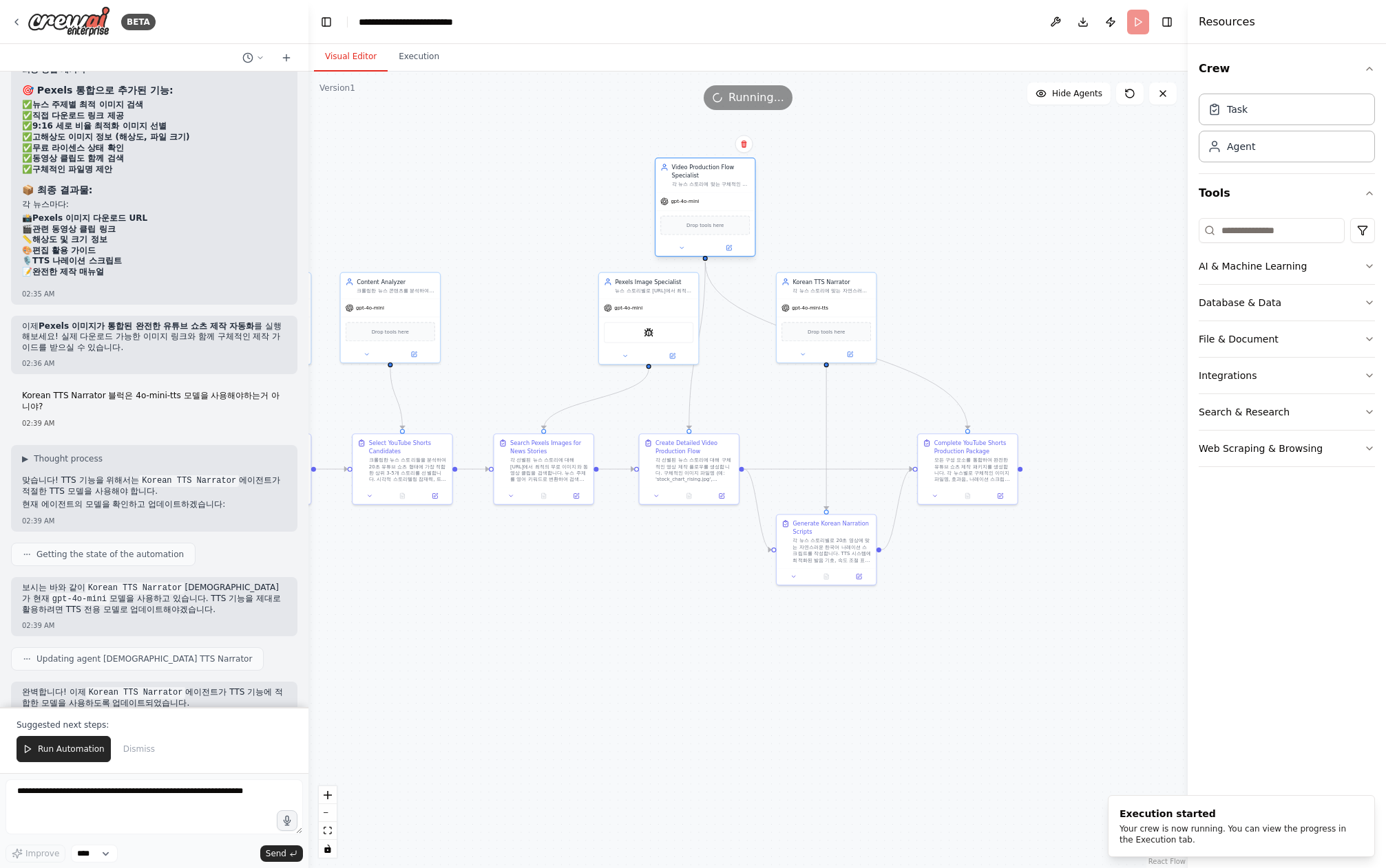
drag, startPoint x: 505, startPoint y: 302, endPoint x: 695, endPoint y: 198, distance: 216.6
click at [693, 187] on div "Video Production Flow Specialist 각 뉴스 스토리에 맞는 구체적인 이미지 파일명, 효과음, 나레이션 텍스트, 그리고 …" at bounding box center [705, 175] width 99 height 34
drag, startPoint x: 660, startPoint y: 285, endPoint x: 556, endPoint y: 285, distance: 104.0
click at [556, 285] on div "Pexels Image Specialist 뉴스 스토리별로 [URL]에서 최적의 무료 이미지와 동영상을 검색하고 추천합니다. 각 뉴스의 주제,…" at bounding box center [549, 284] width 79 height 16
drag, startPoint x: 706, startPoint y: 187, endPoint x: 696, endPoint y: 294, distance: 107.5
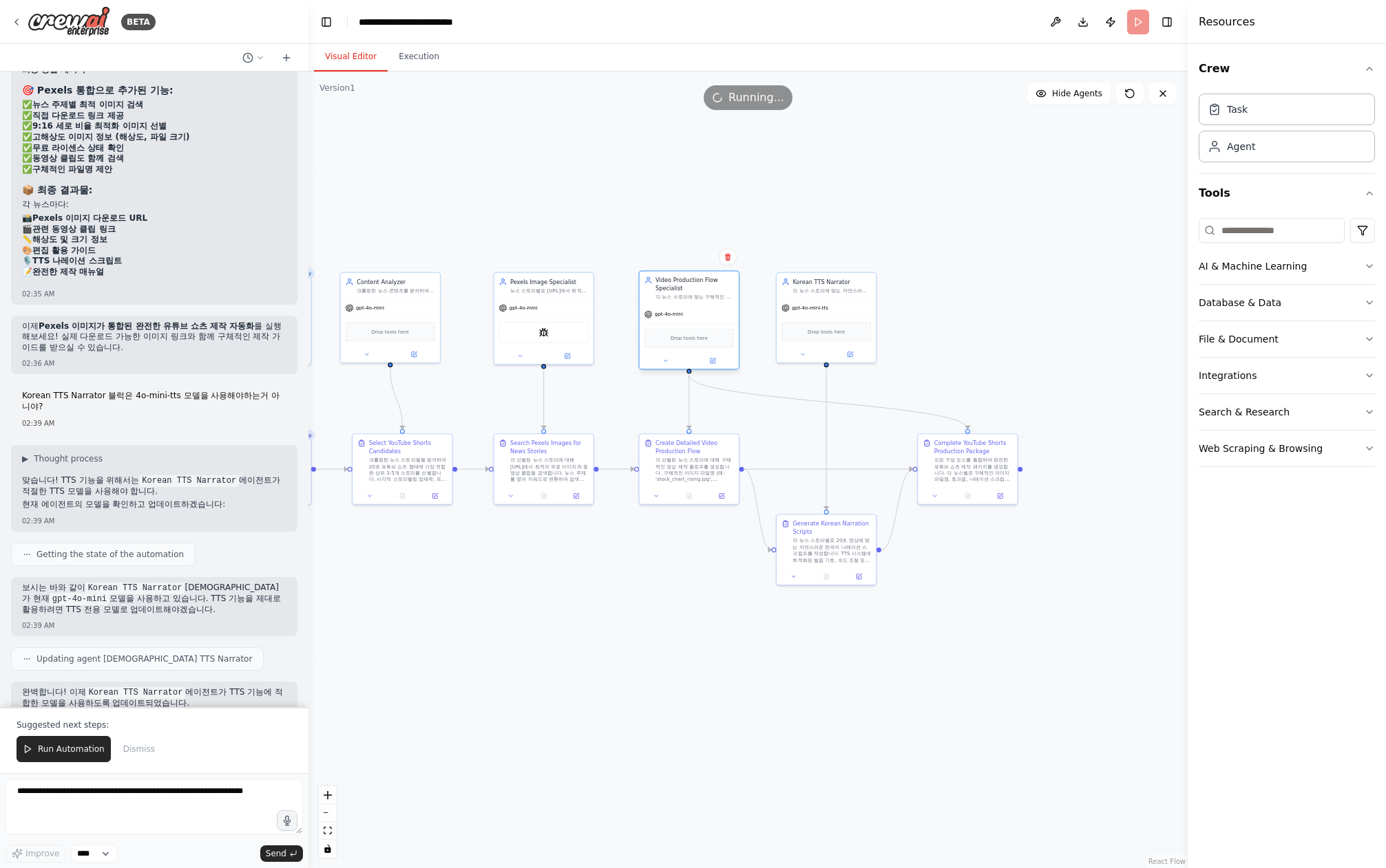
click at [696, 294] on div "Video Production Flow Specialist 각 뉴스 스토리에 맞는 구체적인 이미지 파일명, 효과음, 나레이션 텍스트, 그리고 …" at bounding box center [695, 288] width 79 height 24
drag, startPoint x: 420, startPoint y: 291, endPoint x: 435, endPoint y: 299, distance: 17.0
click at [431, 291] on div "Content Analyzer 크롤링한 뉴스 콘텐츠를 분석하여 20초 유튜브 쇼츠 형태에 가장 적합한 뉴스를 선별합니다. 시각적 표현력, 트렌…" at bounding box center [406, 285] width 99 height 26
click at [506, 698] on div ".deletable-edge-delete-btn { width: 20px; height: 20px; border: 0px solid #ffff…" at bounding box center [747, 470] width 879 height 797
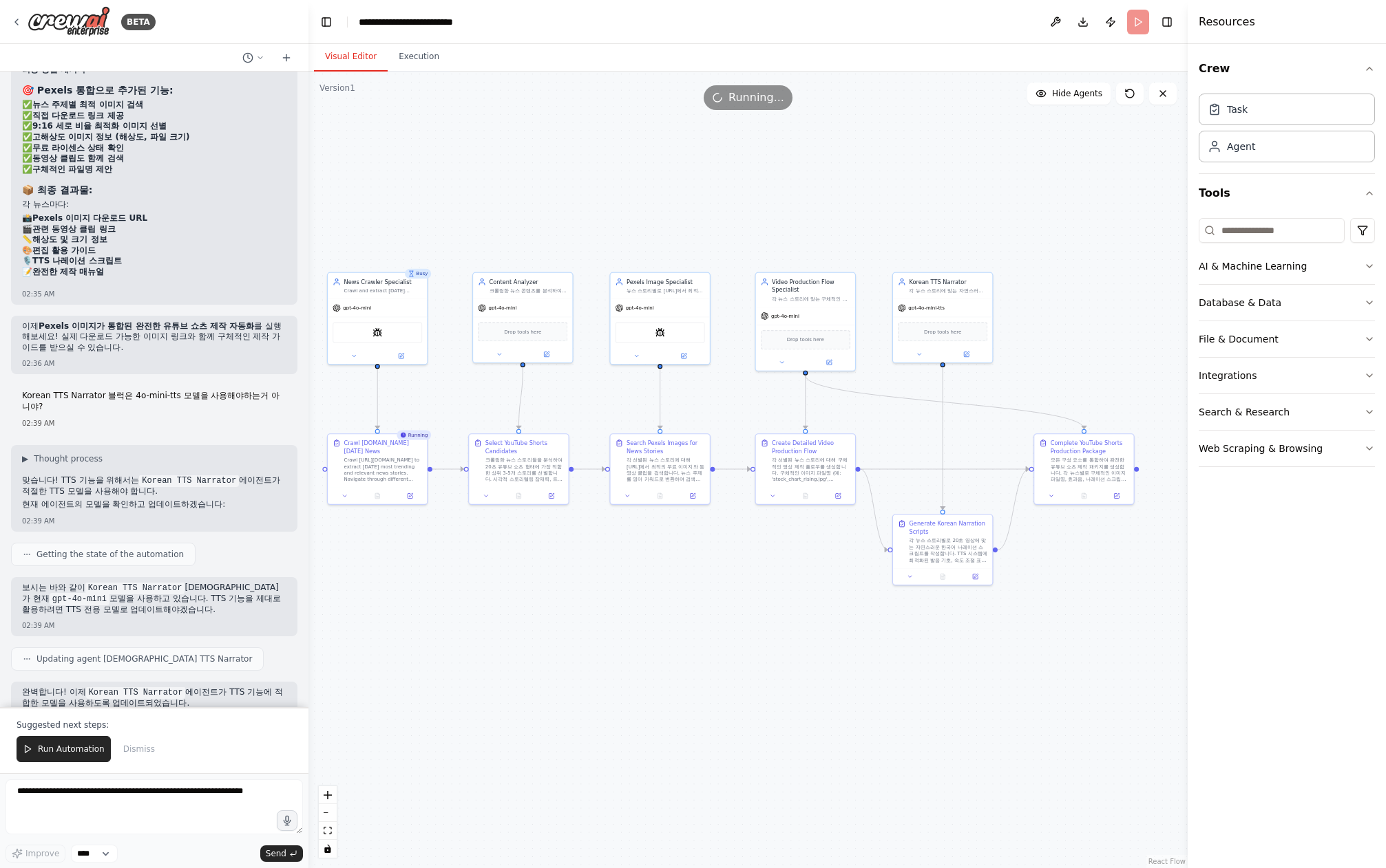
drag, startPoint x: 518, startPoint y: 665, endPoint x: 632, endPoint y: 665, distance: 114.0
click at [632, 665] on div ".deletable-edge-delete-btn { width: 20px; height: 20px; border: 0px solid #ffff…" at bounding box center [747, 470] width 879 height 797
click at [655, 493] on icon at bounding box center [658, 494] width 6 height 6
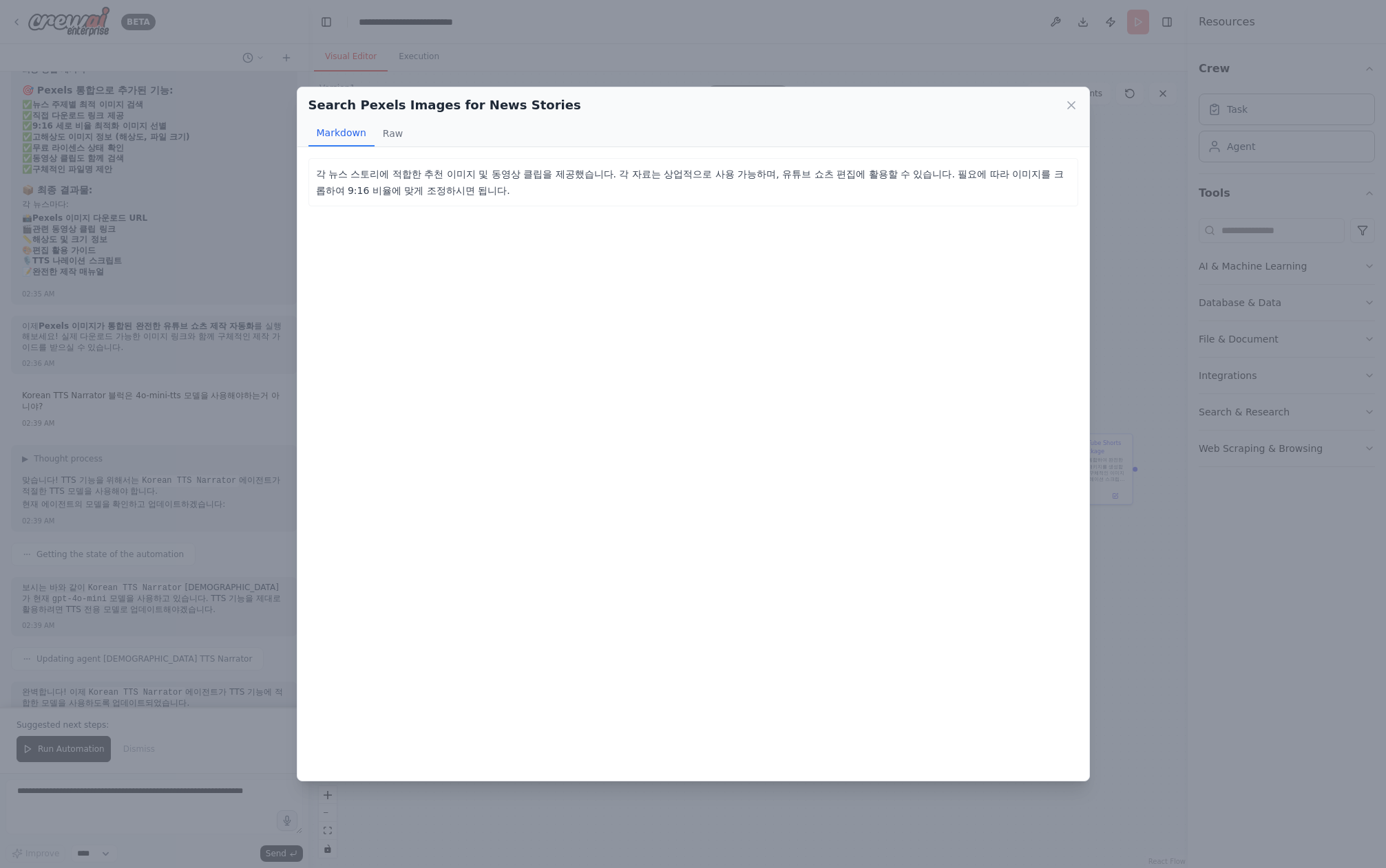
click at [482, 176] on p "각 뉴스 스토리에 적합한 추천 이미지 및 동영상 클립을 제공했습니다. 각 자료는 상업적으로 사용 가능하며, 유튜브 쇼츠 편집에 활용할 수 있습…" at bounding box center [693, 183] width 755 height 33
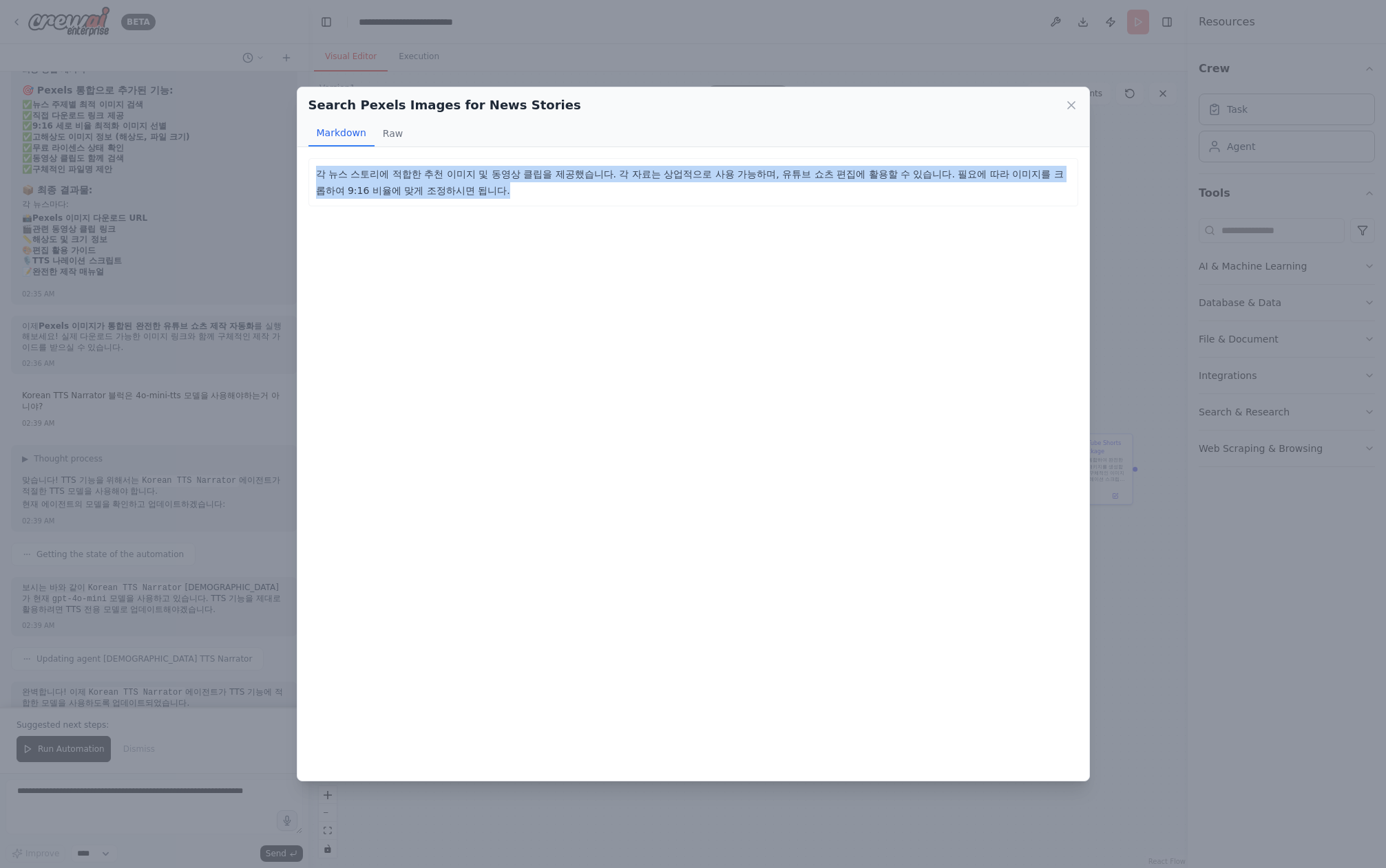
click at [482, 176] on p "각 뉴스 스토리에 적합한 추천 이미지 및 동영상 클립을 제공했습니다. 각 자료는 상업적으로 사용 가능하며, 유튜브 쇼츠 편집에 활용할 수 있습…" at bounding box center [693, 183] width 755 height 33
click at [394, 130] on button "Raw" at bounding box center [392, 134] width 37 height 26
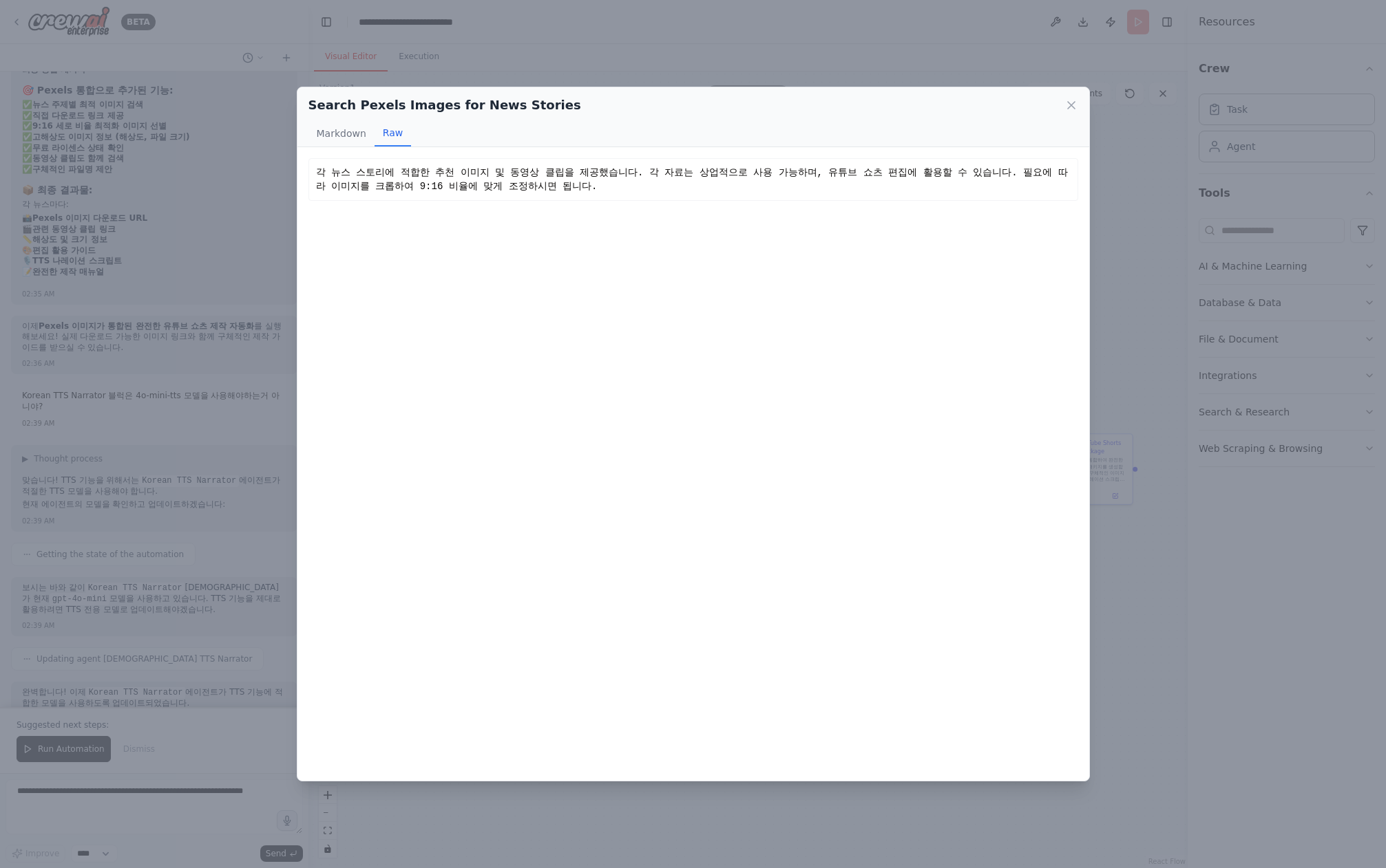
click at [429, 169] on div "각 뉴스 스토리에 적합한 추천 이미지 및 동영상 클립을 제공했습니다. 각 자료는 상업적으로 사용 가능하며, 유튜브 쇼츠 편집에 활용할 수 있습…" at bounding box center [693, 180] width 755 height 28
click at [429, 169] on div "각 뉴스 스토리에 적합한 추천 이미지 및 동영상 클립을 제공했습니다. 각 자료는 상업적으로 사용 가능하며, 유튜브 쇼츠 편집에 활용할 수 있습…" at bounding box center [693, 180] width 755 height 28
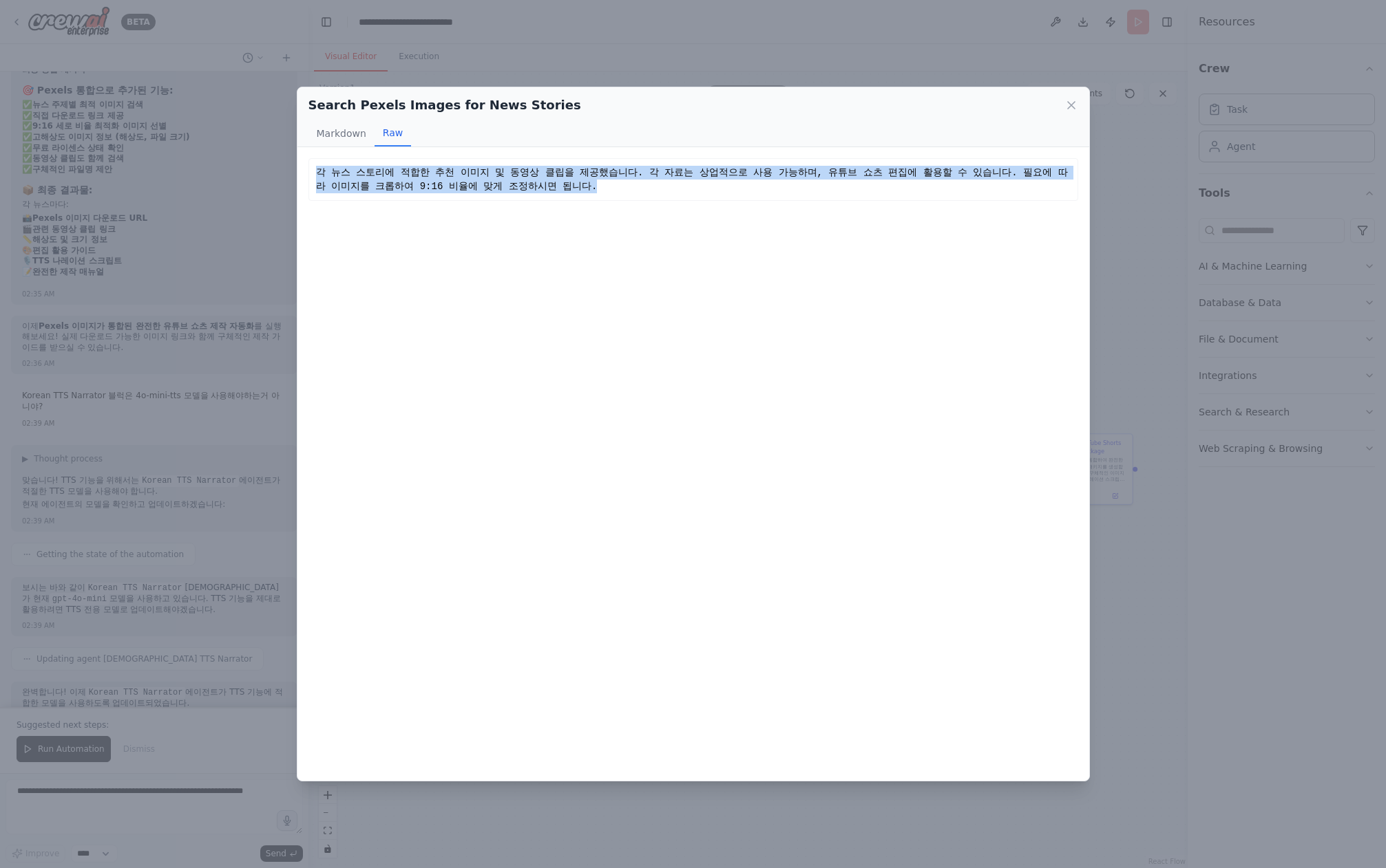
click at [429, 169] on div "각 뉴스 스토리에 적합한 추천 이미지 및 동영상 클립을 제공했습니다. 각 자료는 상업적으로 사용 가능하며, 유튜브 쇼츠 편집에 활용할 수 있습…" at bounding box center [693, 180] width 755 height 28
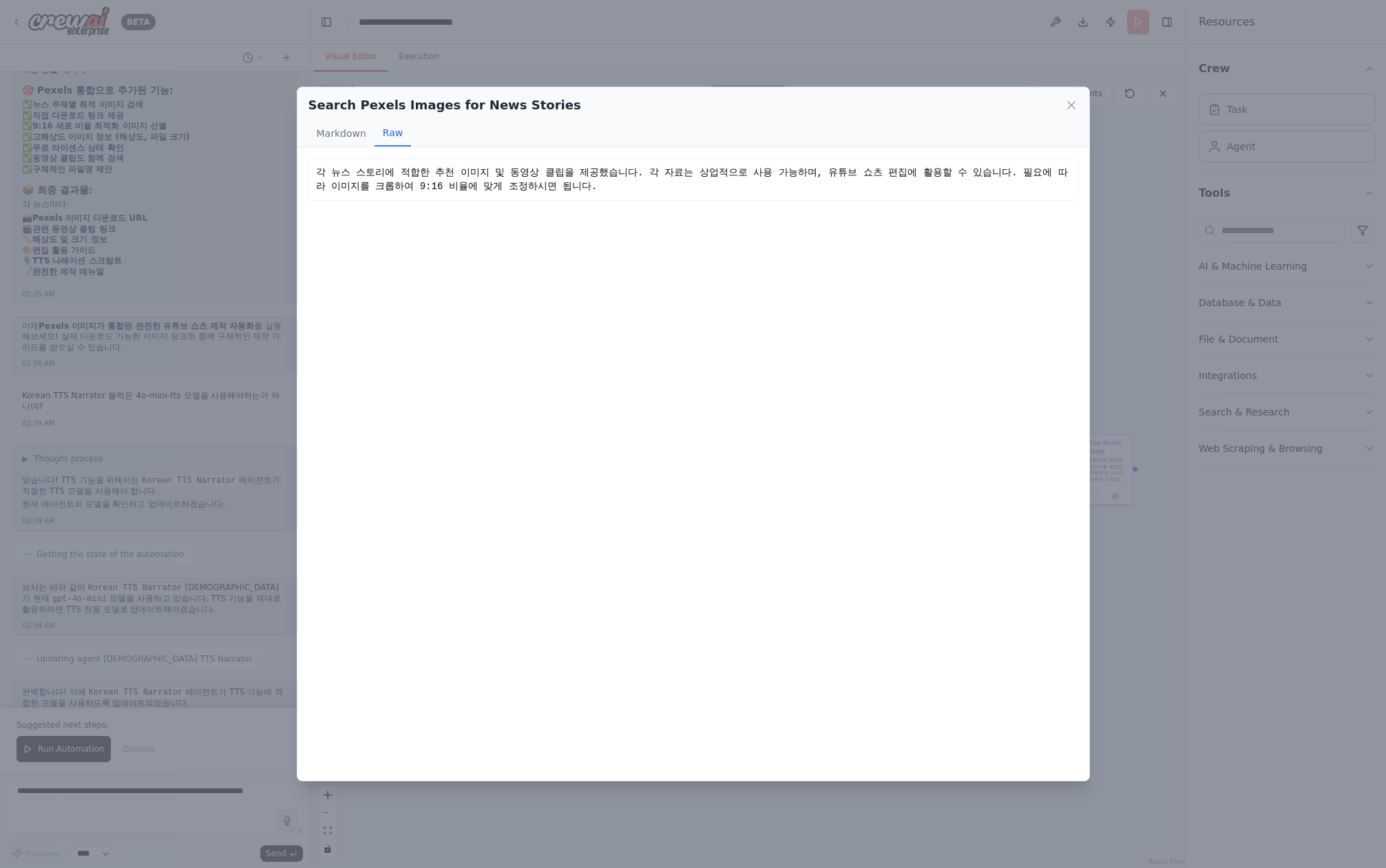
click at [539, 67] on div "Search Pexels Images for News Stories Markdown Raw 각 뉴스 스토리에 적합한 추천 이미지 및 동영상 클…" at bounding box center [693, 434] width 1386 height 868
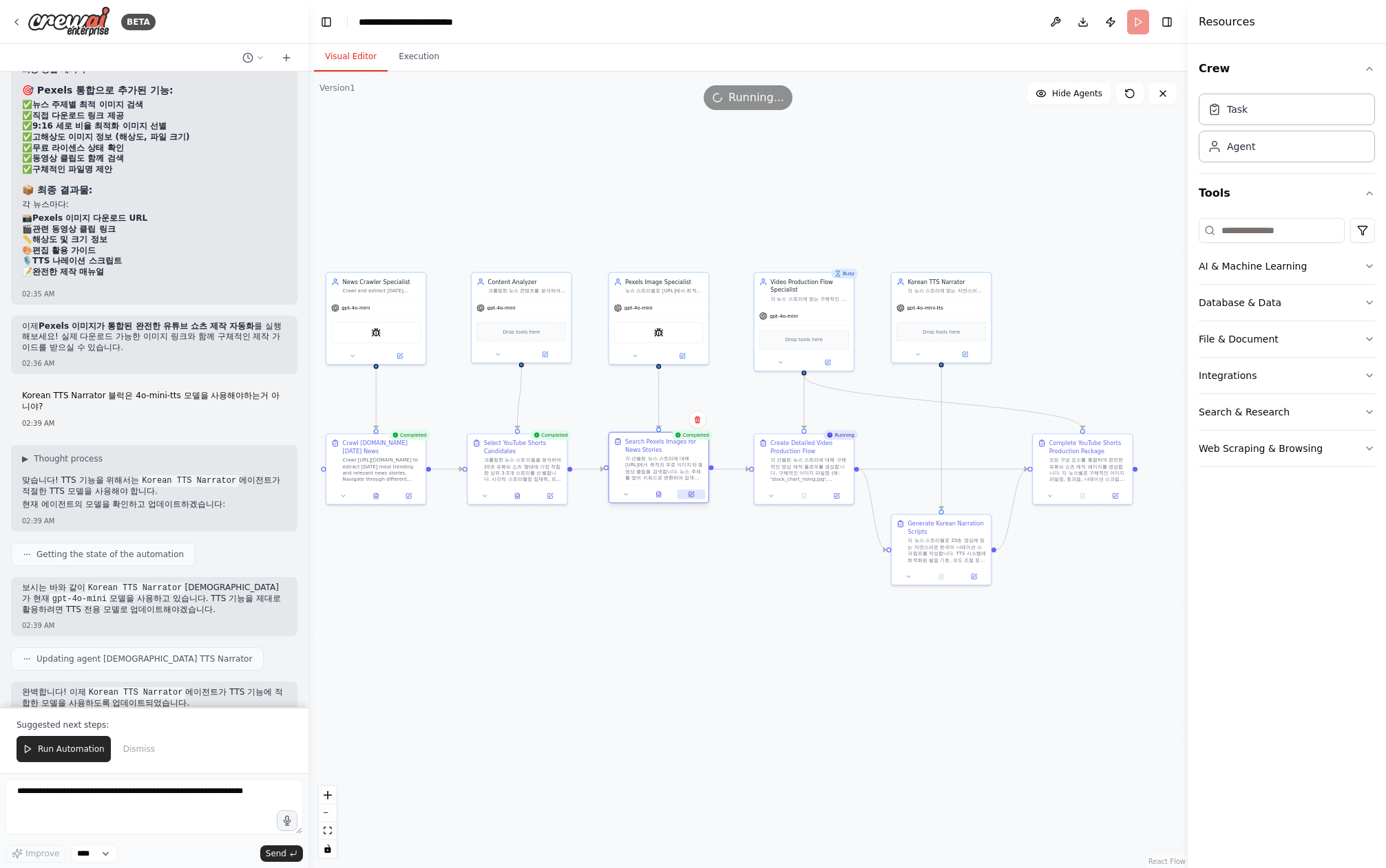
click at [688, 495] on icon at bounding box center [691, 494] width 6 height 6
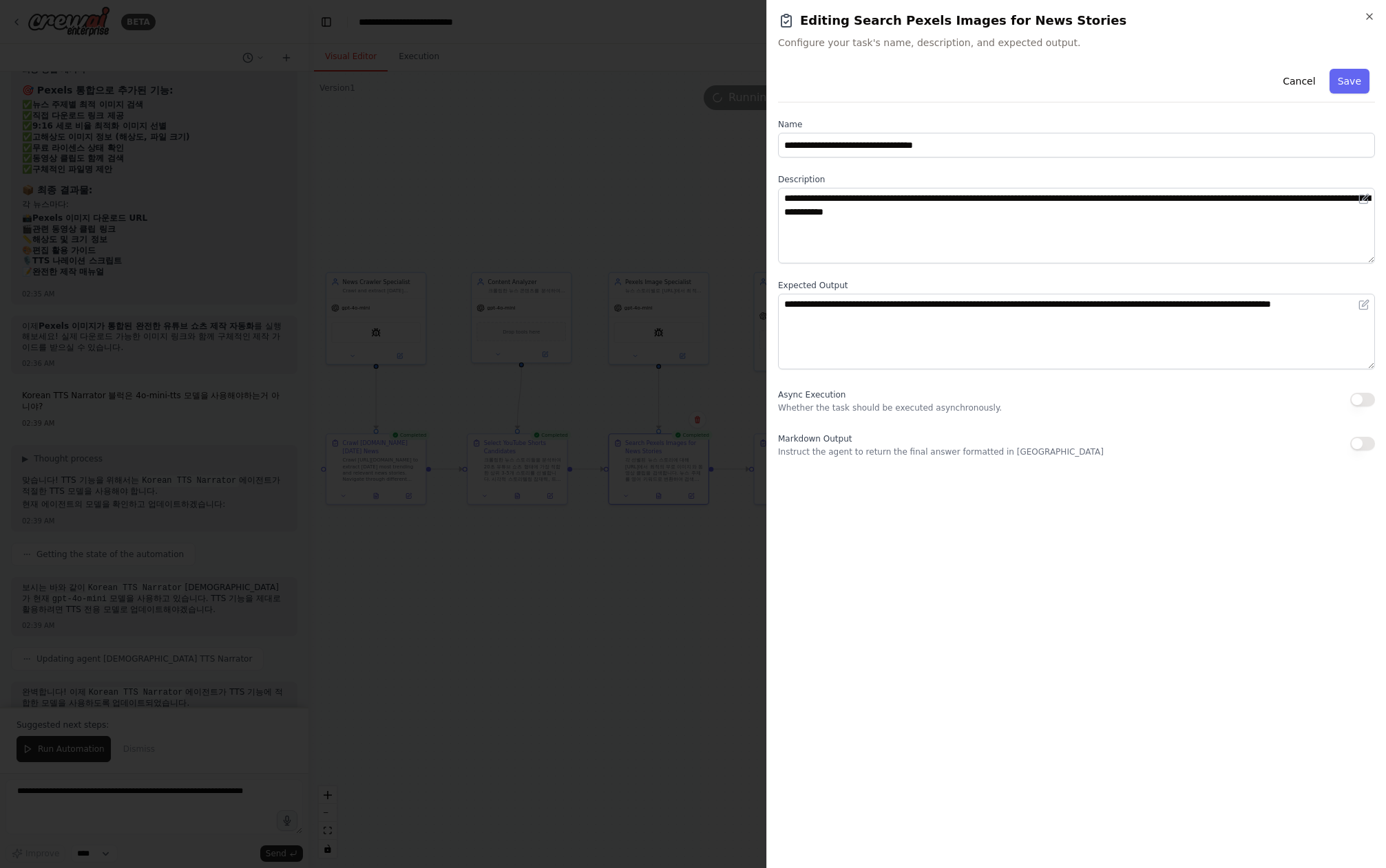
click at [660, 520] on div at bounding box center [693, 434] width 1386 height 868
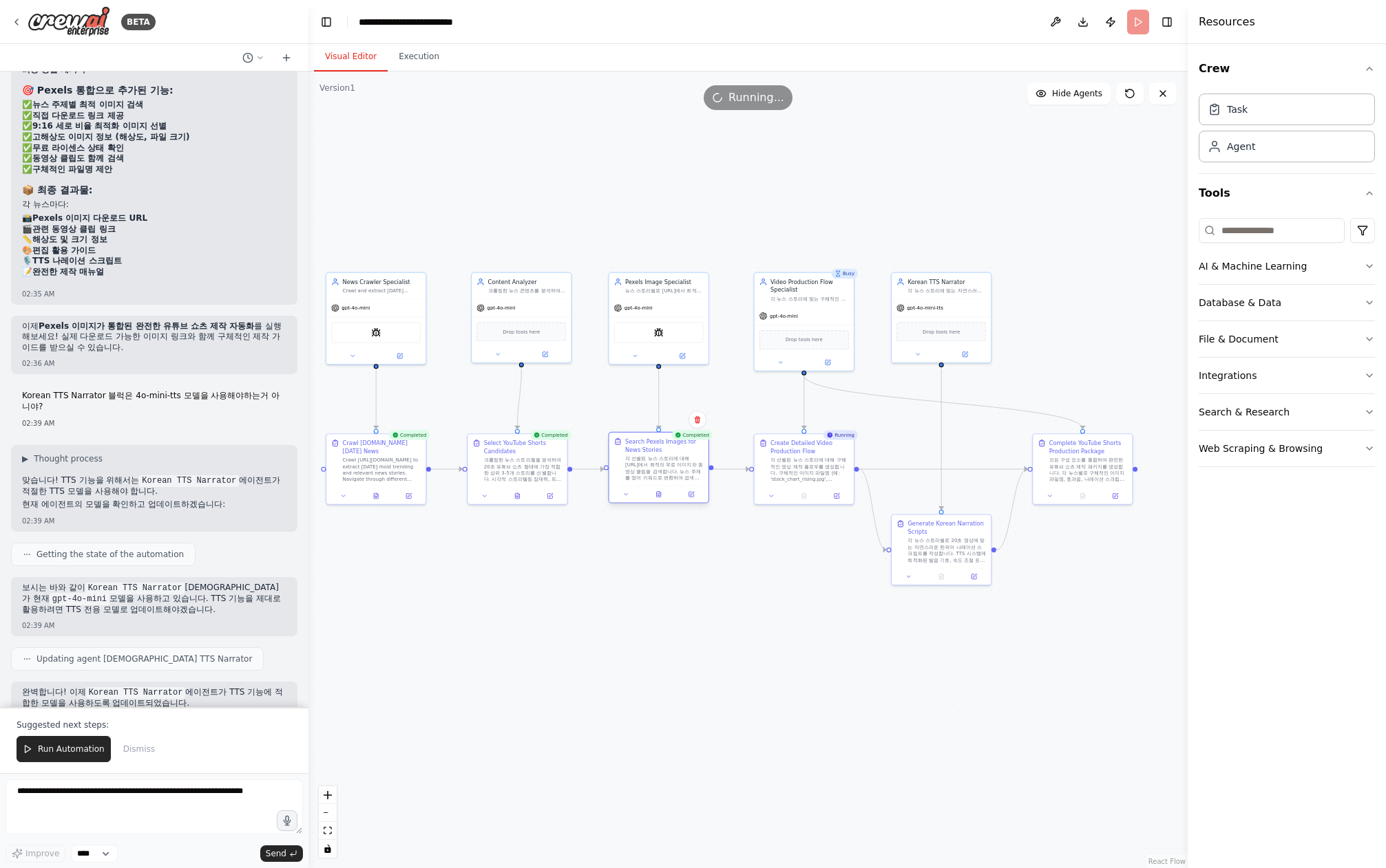
click at [626, 500] on div at bounding box center [659, 494] width 99 height 17
click at [512, 495] on button at bounding box center [521, 495] width 34 height 10
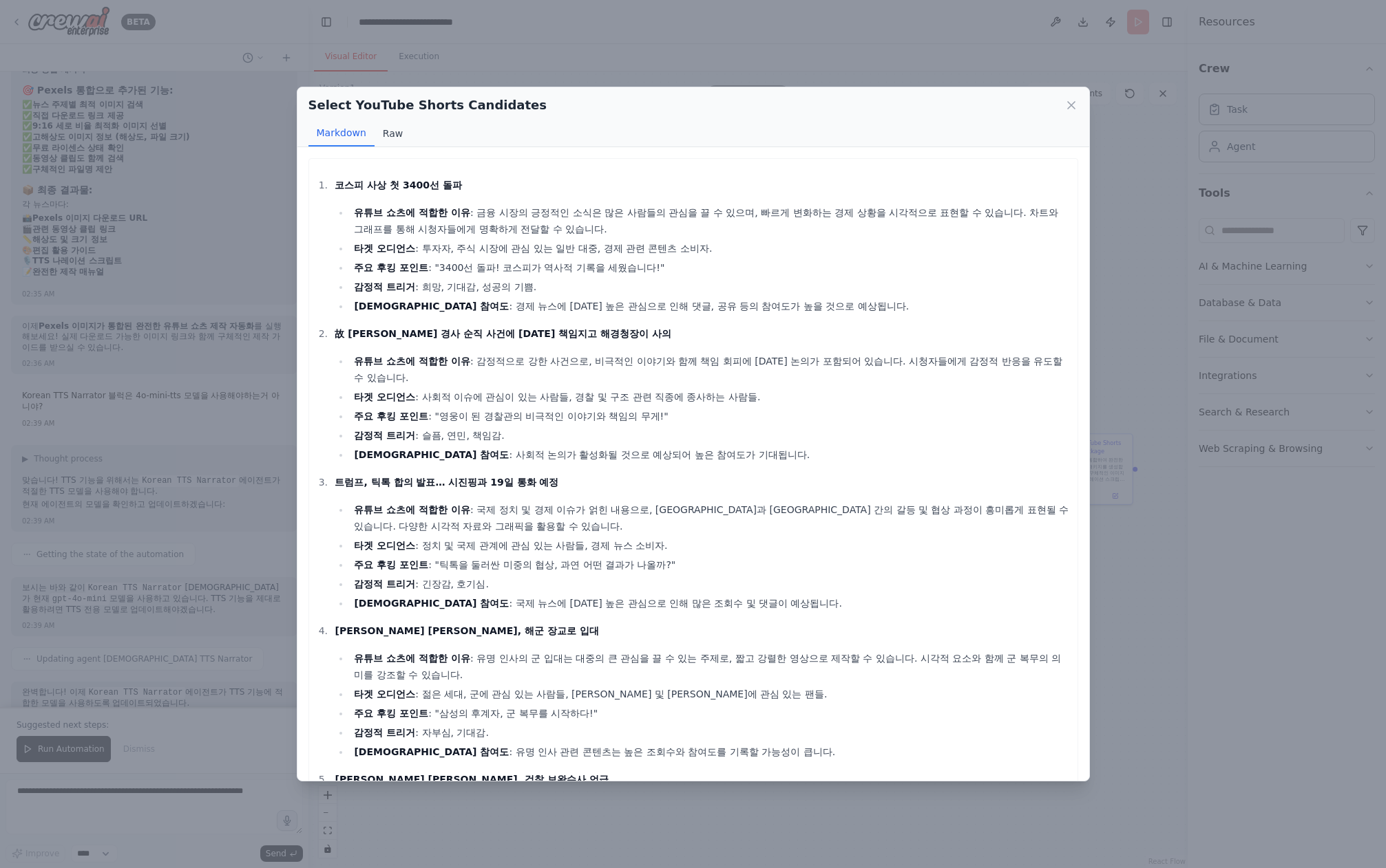
click at [377, 130] on button "Raw" at bounding box center [392, 134] width 37 height 26
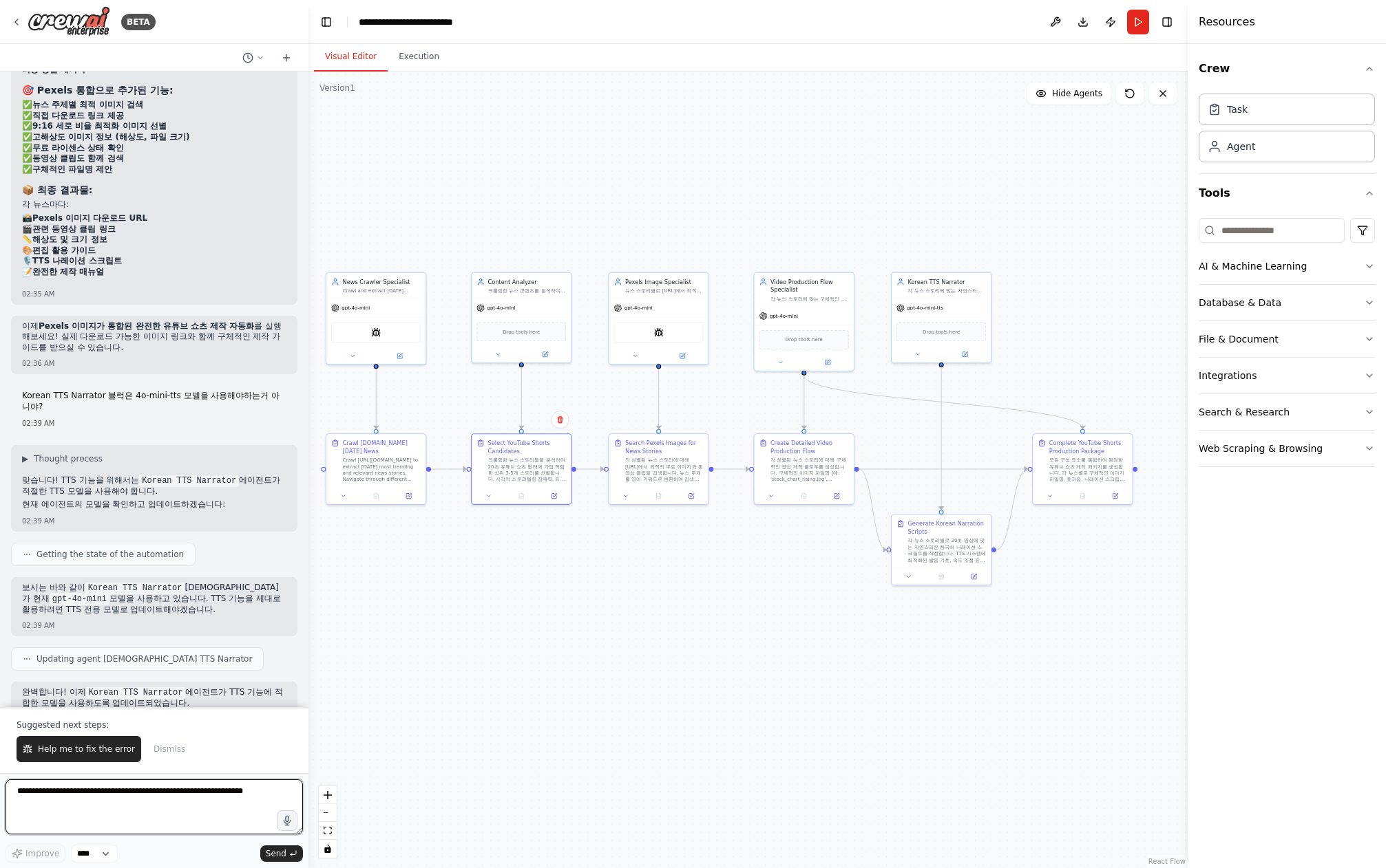
click at [188, 798] on textarea at bounding box center [154, 807] width 297 height 55
type textarea "**********"
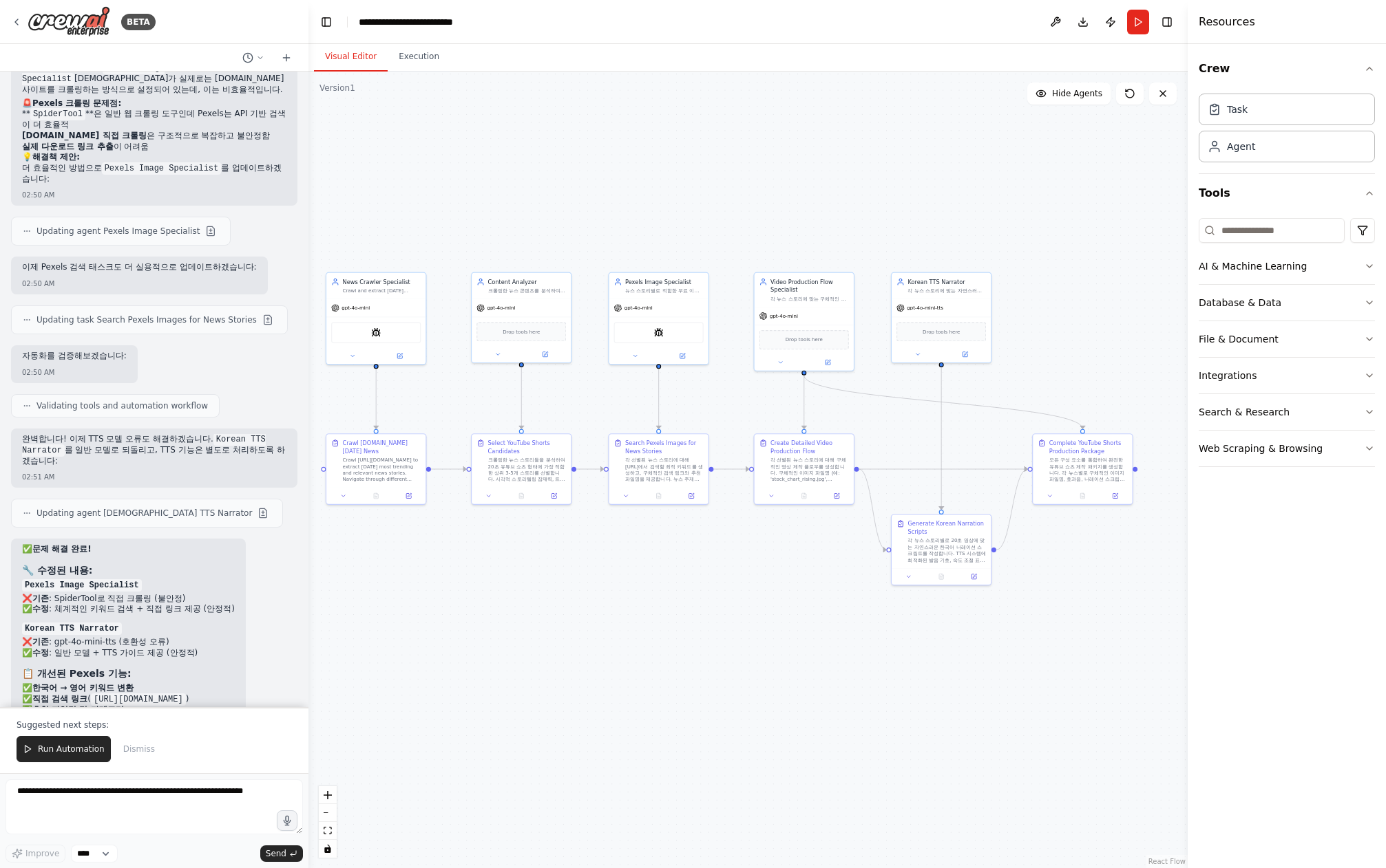
scroll to position [9186, 0]
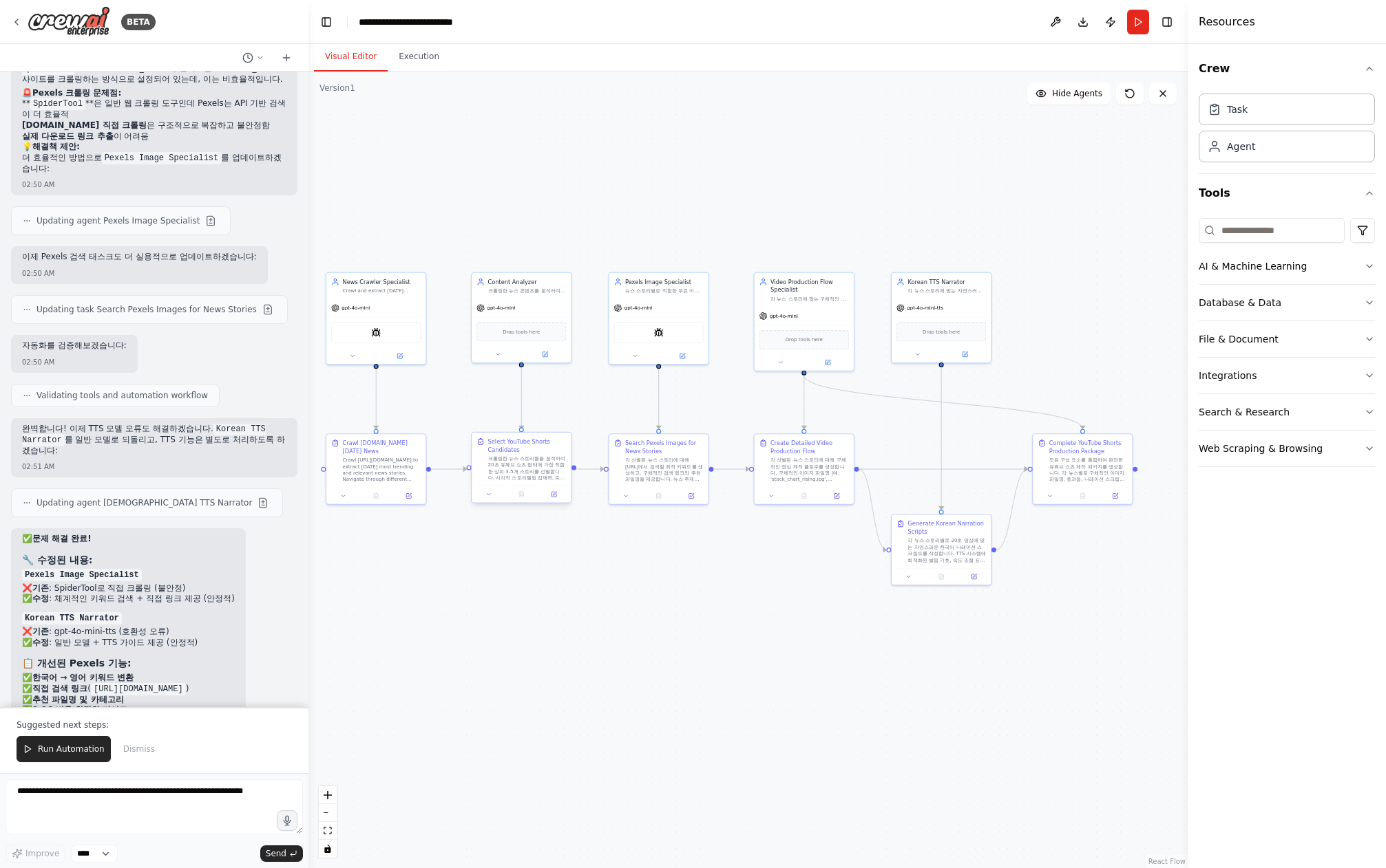
click at [530, 471] on div "크롤링한 뉴스 스토리들을 분석하여 20초 유튜브 쇼츠 형태에 가장 적합한 상위 3-5개 스토리를 선별합니다. 시각적 스토리텔링 잠재력, 트렌딩…" at bounding box center [527, 468] width 79 height 26
click at [551, 495] on icon at bounding box center [553, 494] width 6 height 6
click at [547, 492] on button at bounding box center [553, 495] width 28 height 10
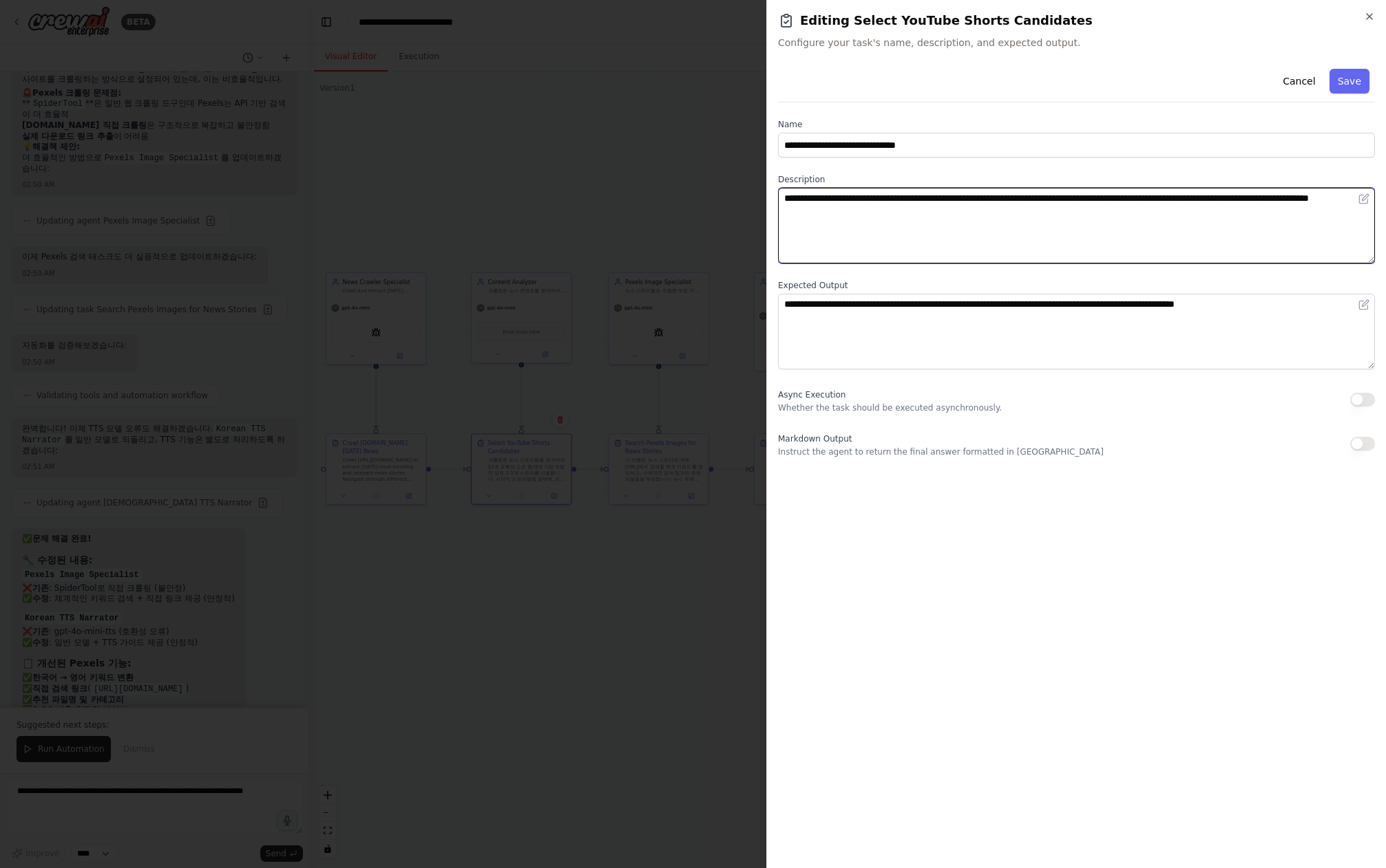
click at [1037, 218] on textarea "**********" at bounding box center [1077, 226] width 597 height 76
click at [1038, 218] on textarea "**********" at bounding box center [1077, 226] width 597 height 76
click at [1285, 229] on textarea "**********" at bounding box center [1077, 226] width 597 height 76
type textarea "**********"
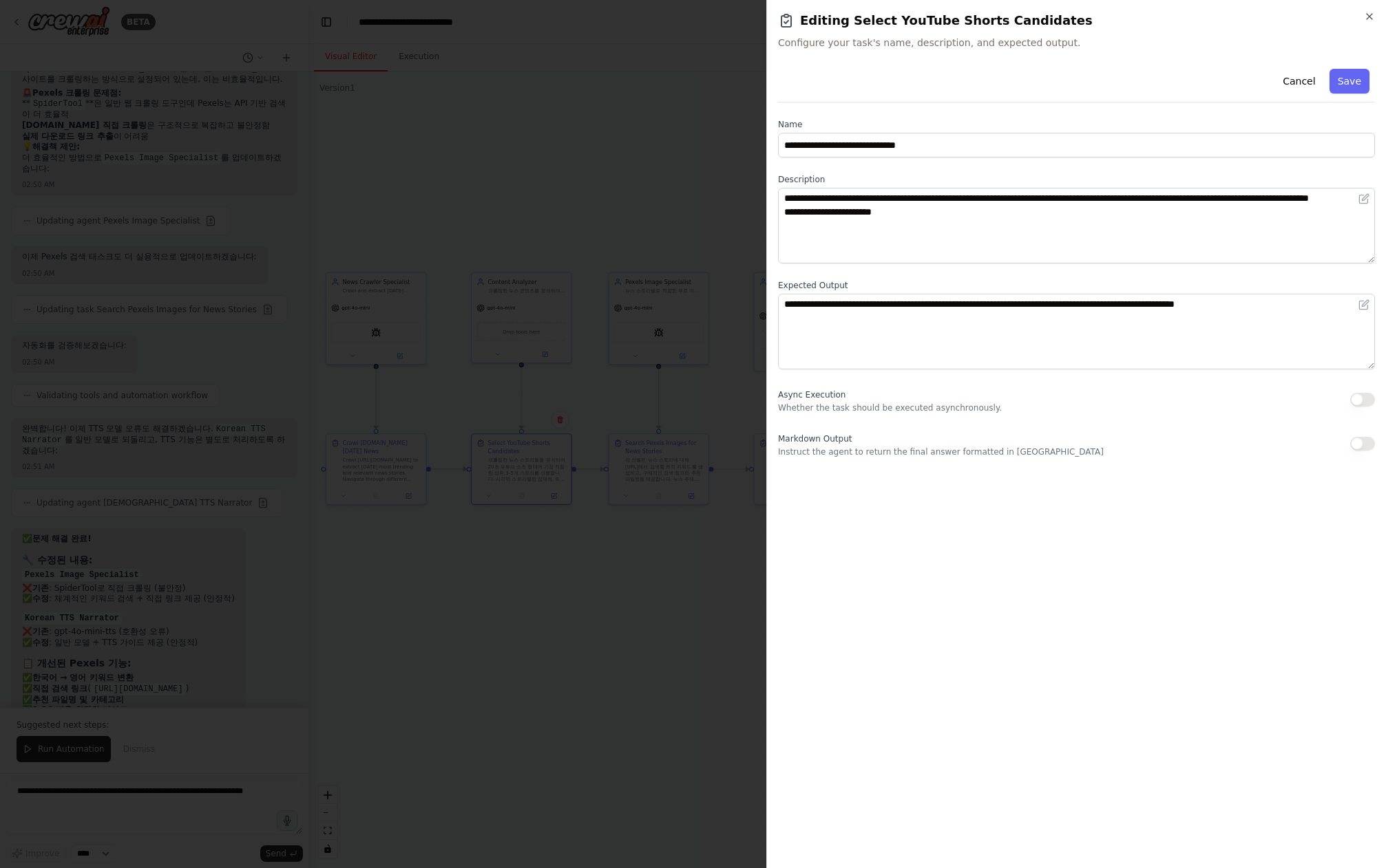
click at [1345, 83] on button "Save" at bounding box center [1349, 81] width 40 height 25
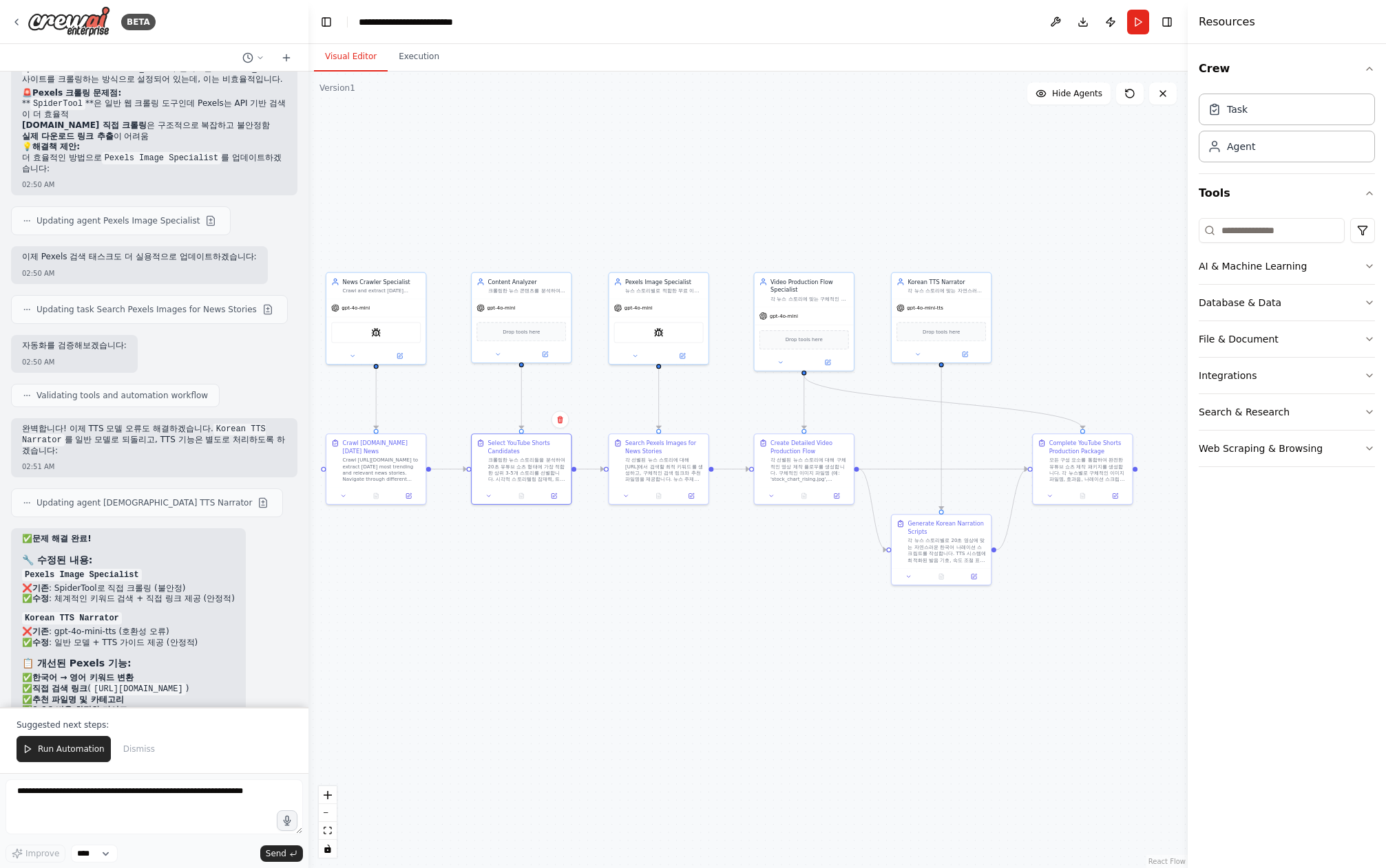
click at [532, 619] on div ".deletable-edge-delete-btn { width: 20px; height: 20px; border: 0px solid #ffff…" at bounding box center [747, 470] width 879 height 797
click at [54, 747] on span "Run Automation" at bounding box center [71, 750] width 67 height 11
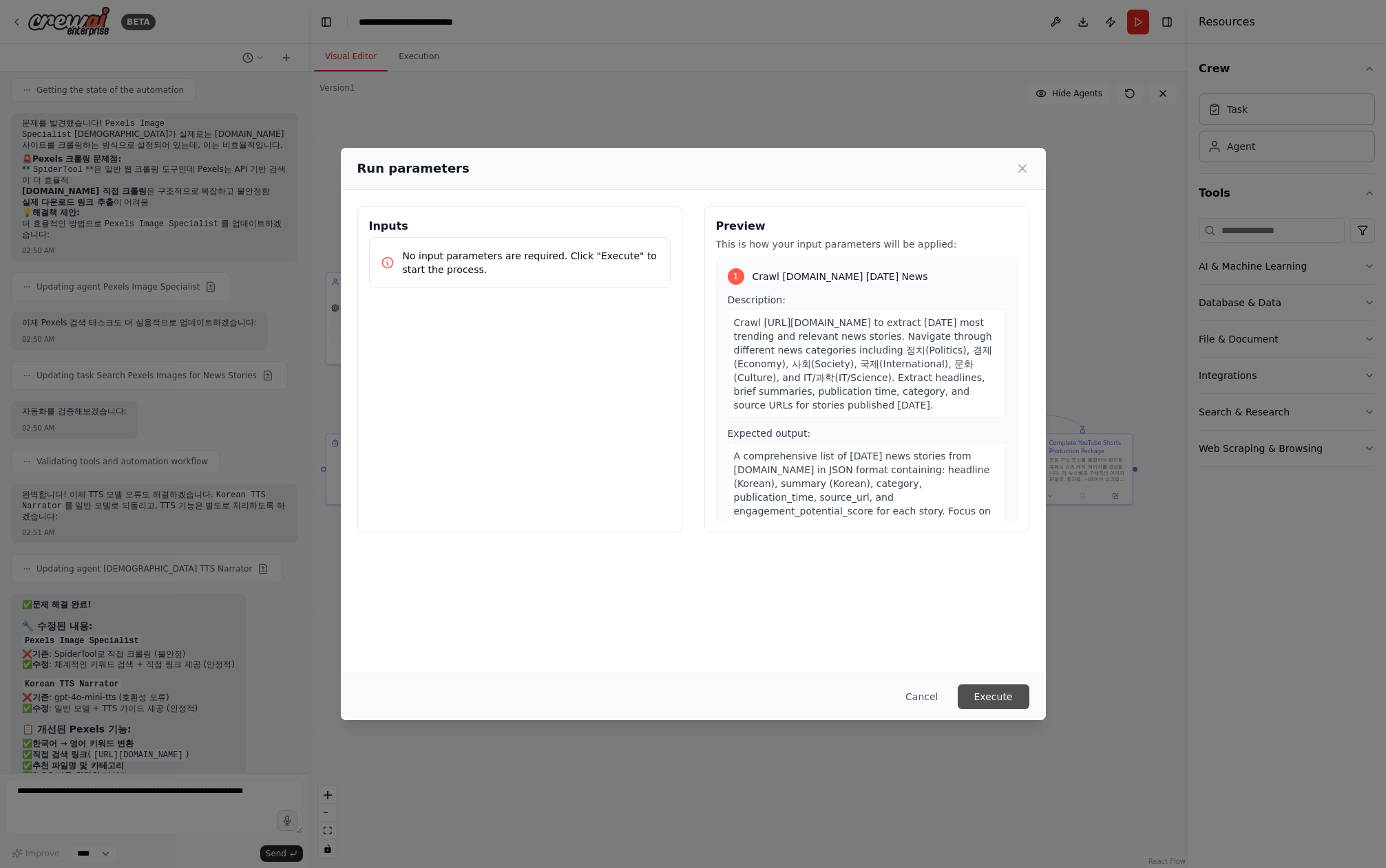
click at [1010, 698] on button "Execute" at bounding box center [993, 697] width 72 height 25
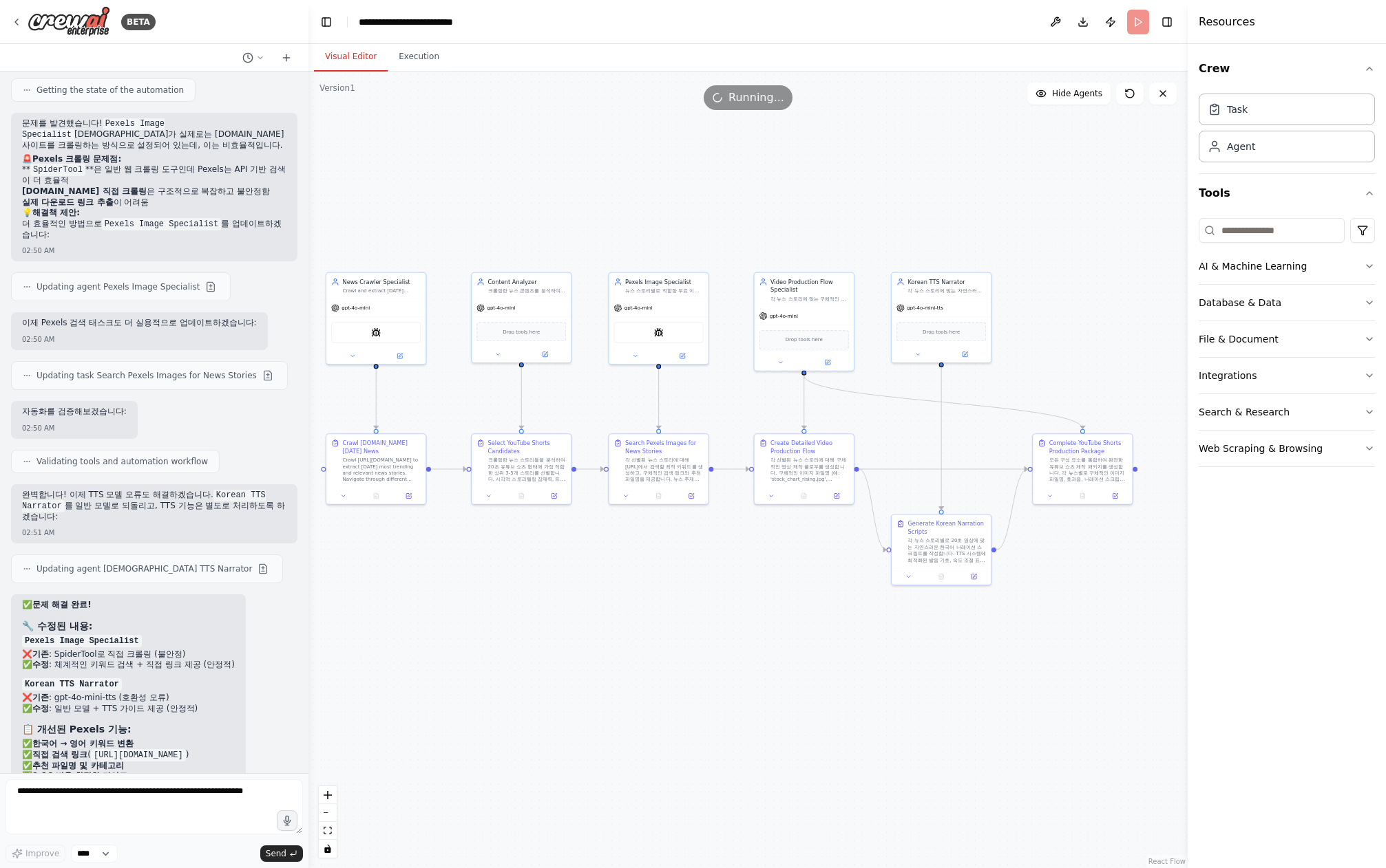
click at [1010, 696] on div ".deletable-edge-delete-btn { width: 20px; height: 20px; border: 0px solid #ffff…" at bounding box center [747, 470] width 879 height 797
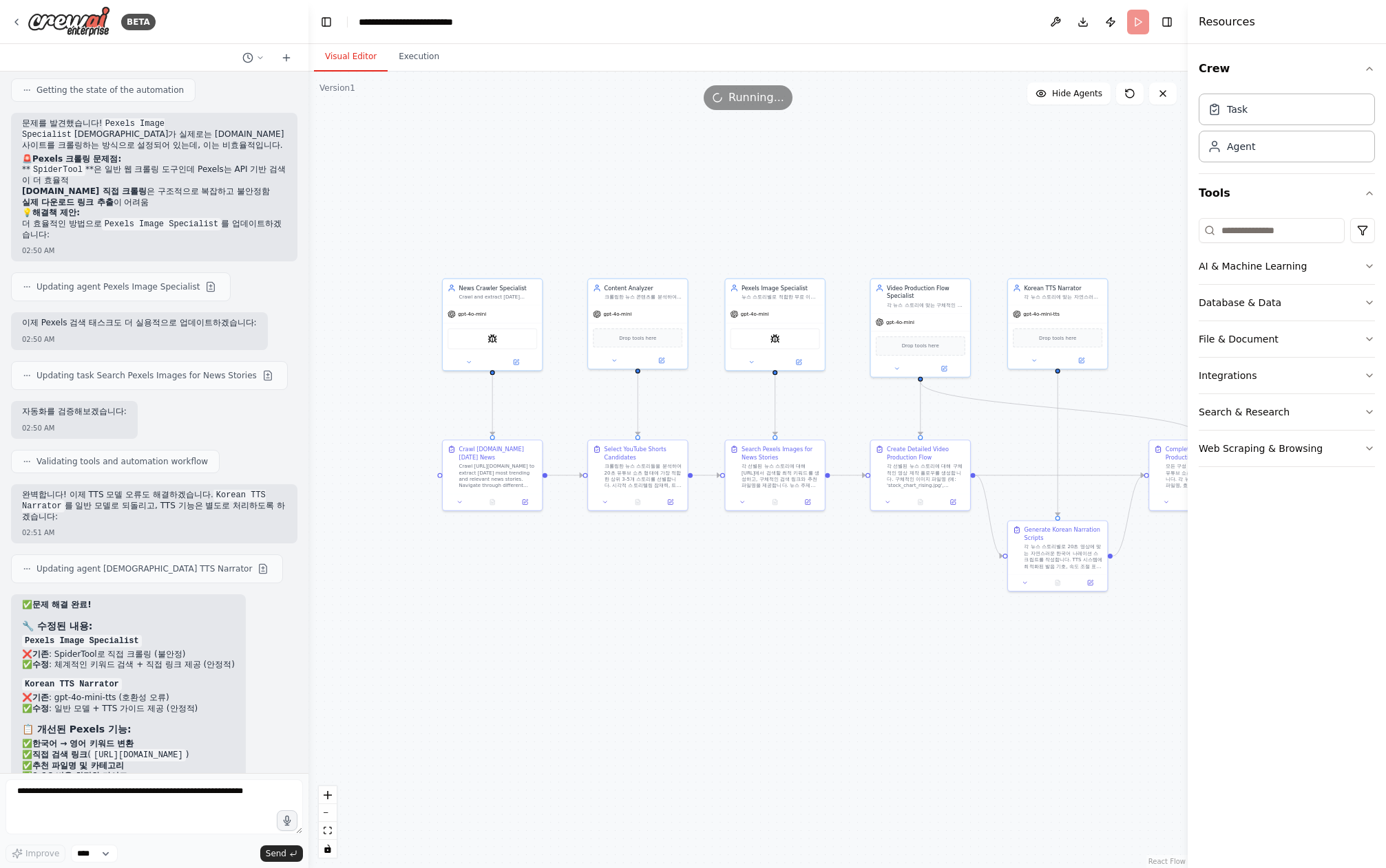
drag, startPoint x: 677, startPoint y: 648, endPoint x: 782, endPoint y: 655, distance: 105.2
click at [782, 655] on div ".deletable-edge-delete-btn { width: 20px; height: 20px; border: 0px solid #ffff…" at bounding box center [747, 470] width 879 height 797
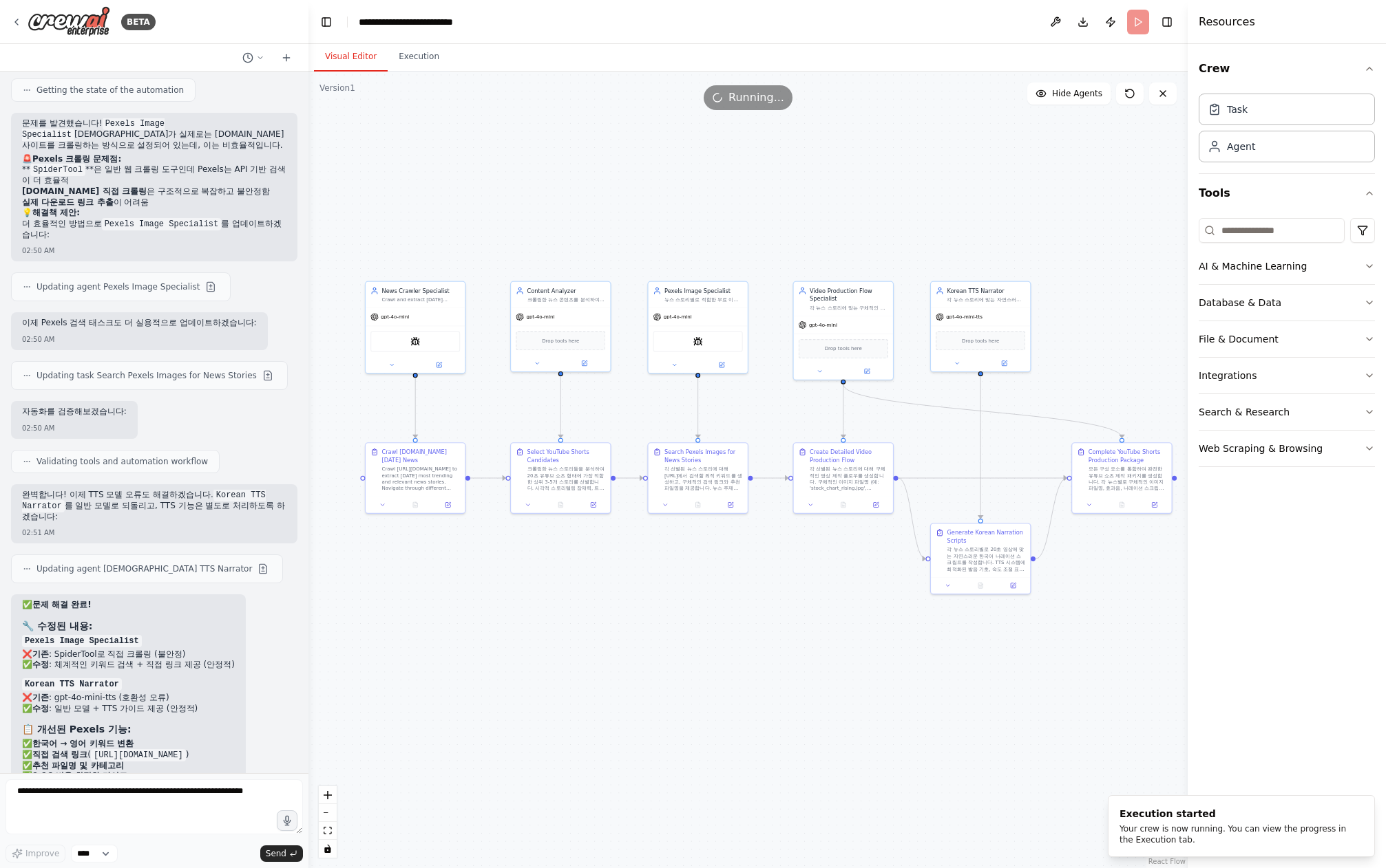
drag, startPoint x: 862, startPoint y: 654, endPoint x: 806, endPoint y: 654, distance: 56.0
click at [806, 654] on div ".deletable-edge-delete-btn { width: 20px; height: 20px; border: 0px solid #ffff…" at bounding box center [747, 470] width 879 height 797
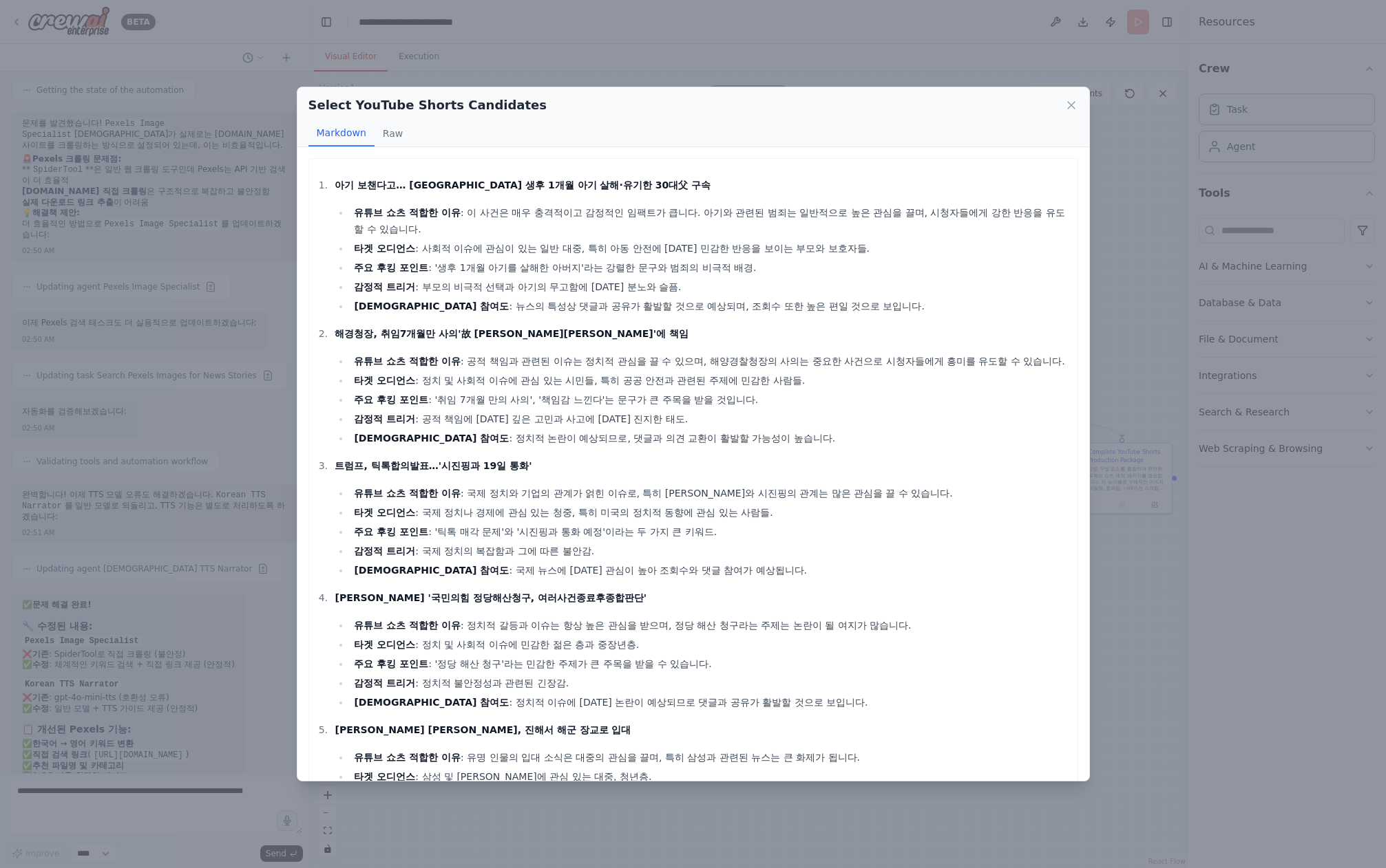
click at [1276, 601] on div "Select YouTube Shorts Candidates Markdown Raw 아기 보챈다고… [GEOGRAPHIC_DATA] 생후 1개월…" at bounding box center [693, 434] width 1386 height 868
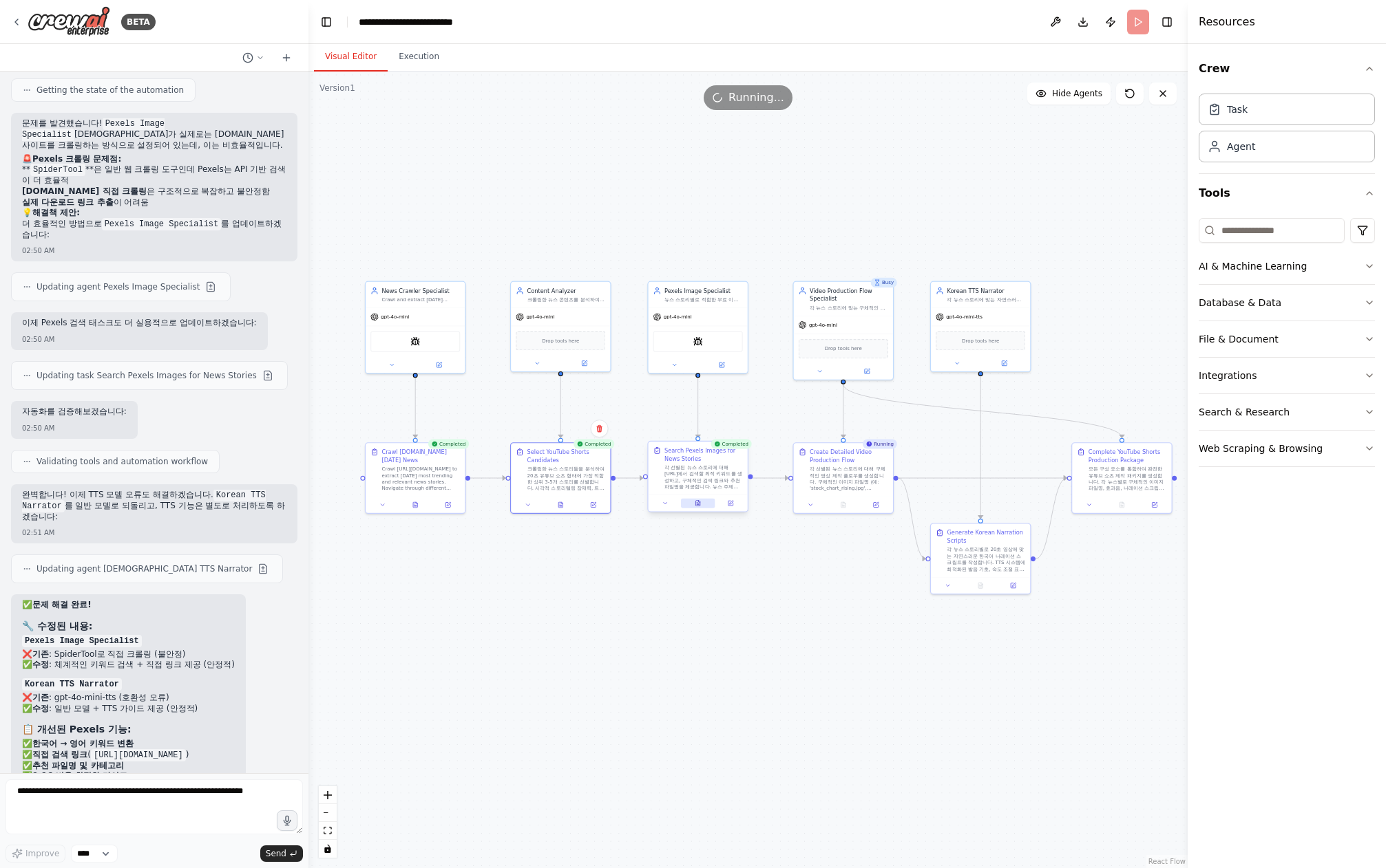
click at [702, 507] on button at bounding box center [698, 504] width 34 height 10
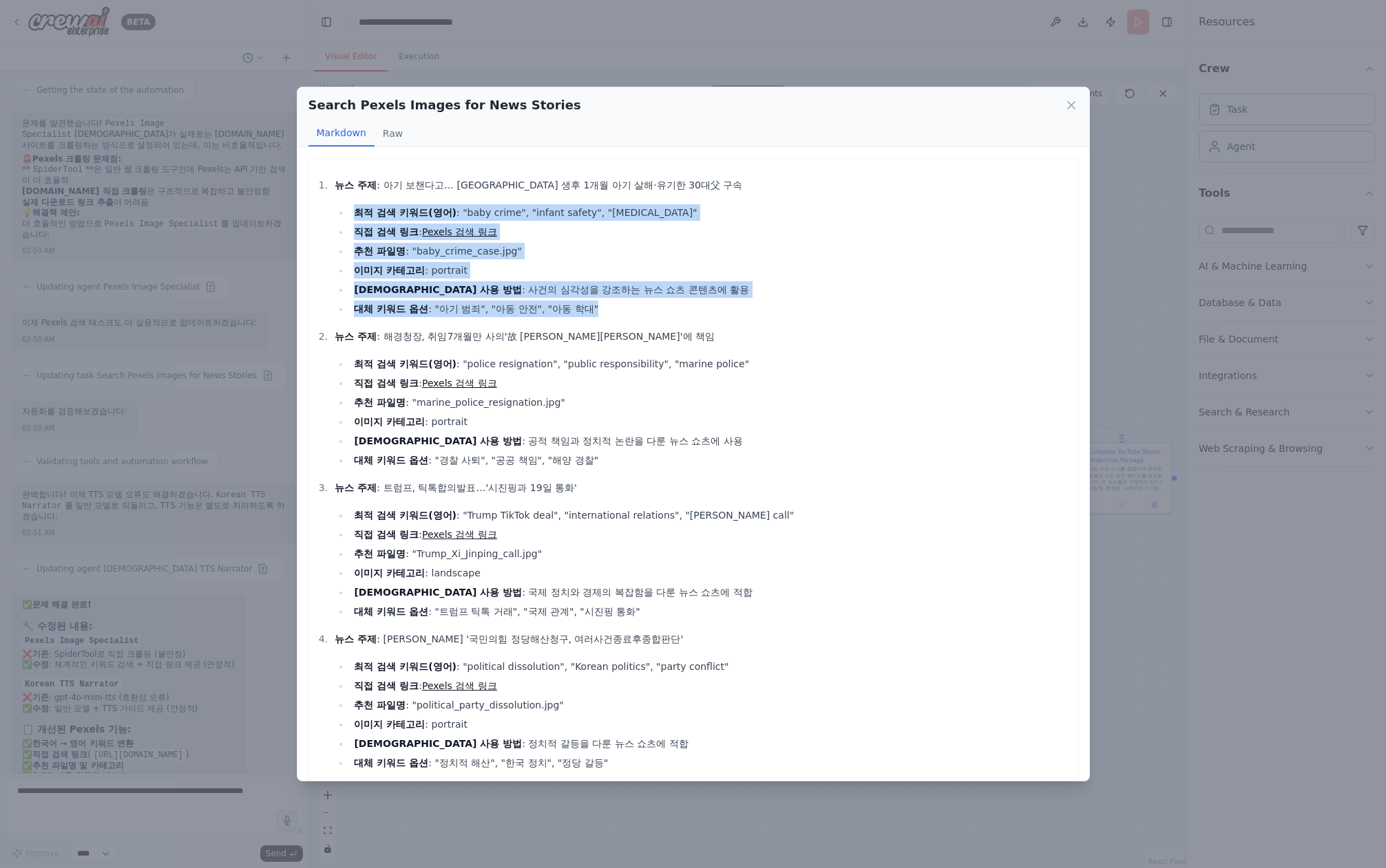
drag, startPoint x: 598, startPoint y: 313, endPoint x: 358, endPoint y: 205, distance: 263.2
click at [358, 205] on ul "최적 검색 키워드(영어) : "baby crime", "infant safety", "[MEDICAL_DATA]" 직접 검색 링크 : Pexe…" at bounding box center [702, 261] width 735 height 113
click at [358, 205] on li "최적 검색 키워드(영어) : "baby crime", "infant safety", "[MEDICAL_DATA]"" at bounding box center [709, 213] width 720 height 17
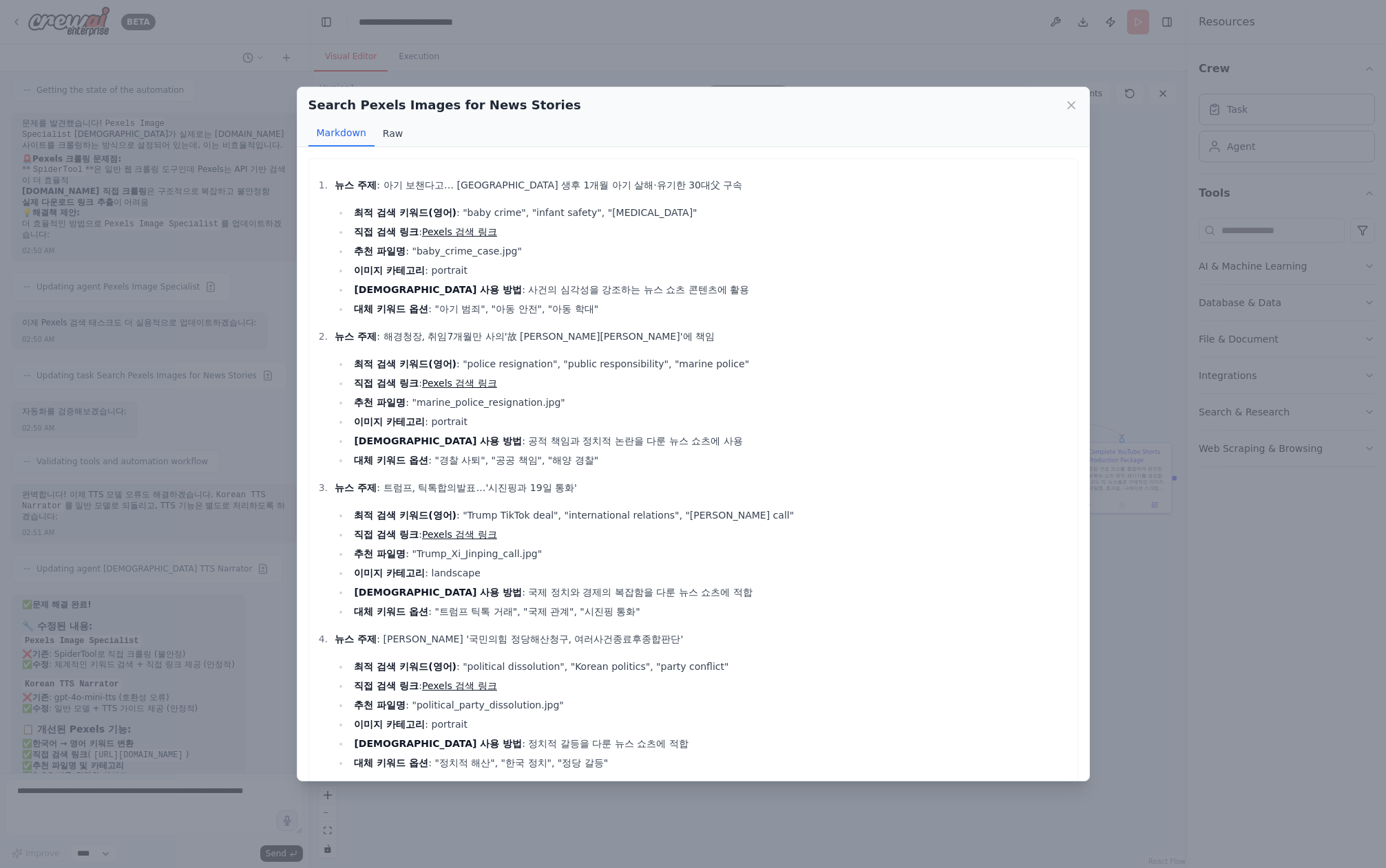
click at [391, 124] on button "Raw" at bounding box center [392, 134] width 37 height 26
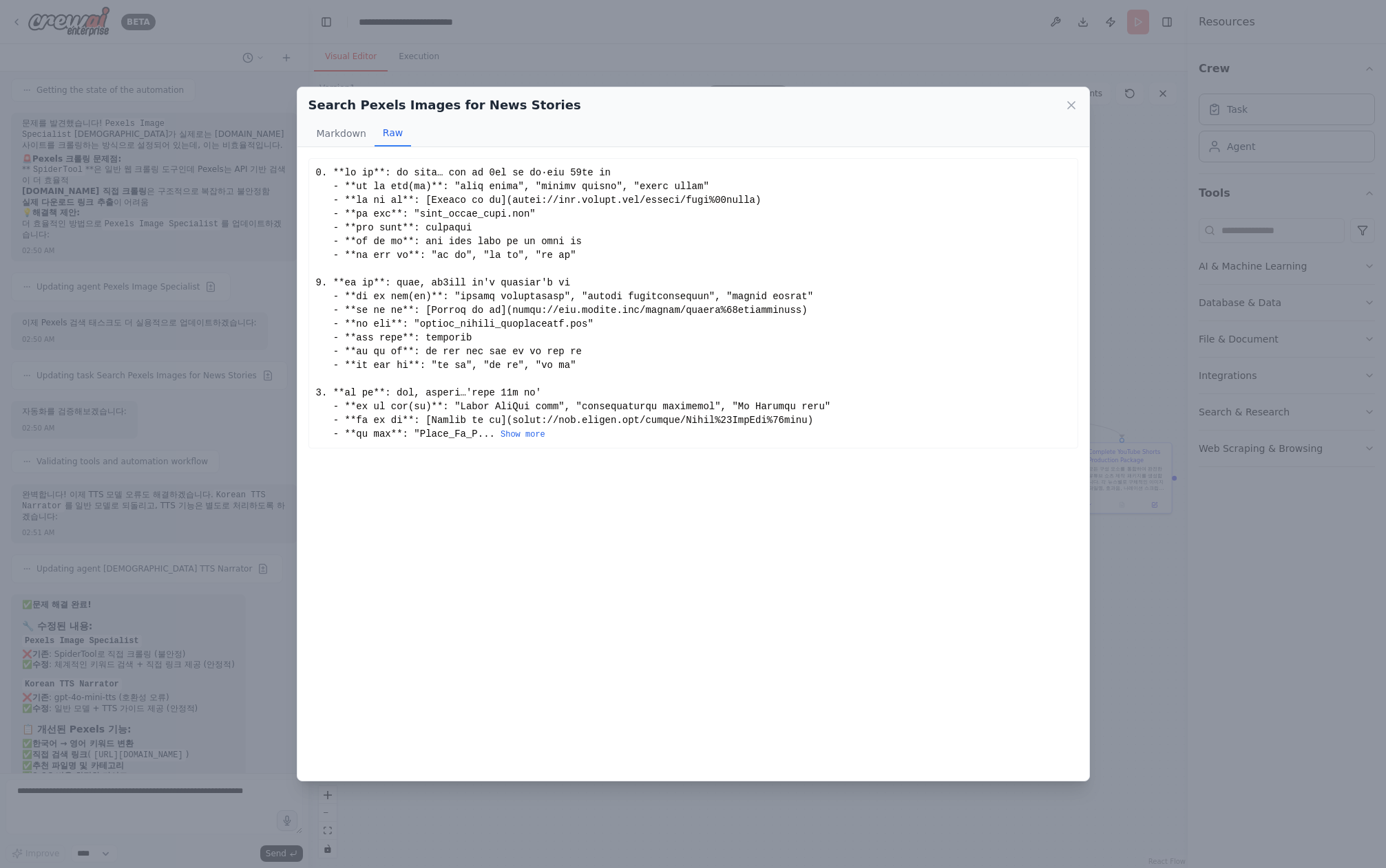
click at [556, 201] on div "... Show more" at bounding box center [693, 304] width 755 height 276
drag, startPoint x: 574, startPoint y: 202, endPoint x: 760, endPoint y: 204, distance: 186.0
click at [756, 203] on div "... Show more" at bounding box center [693, 304] width 755 height 276
copy div "[URL][DOMAIN_NAME]"
click at [1206, 628] on div "Search Pexels Images for News Stories Markdown Raw [DEMOGRAPHIC_DATA] : 아기 보챈다고…" at bounding box center [693, 434] width 1386 height 868
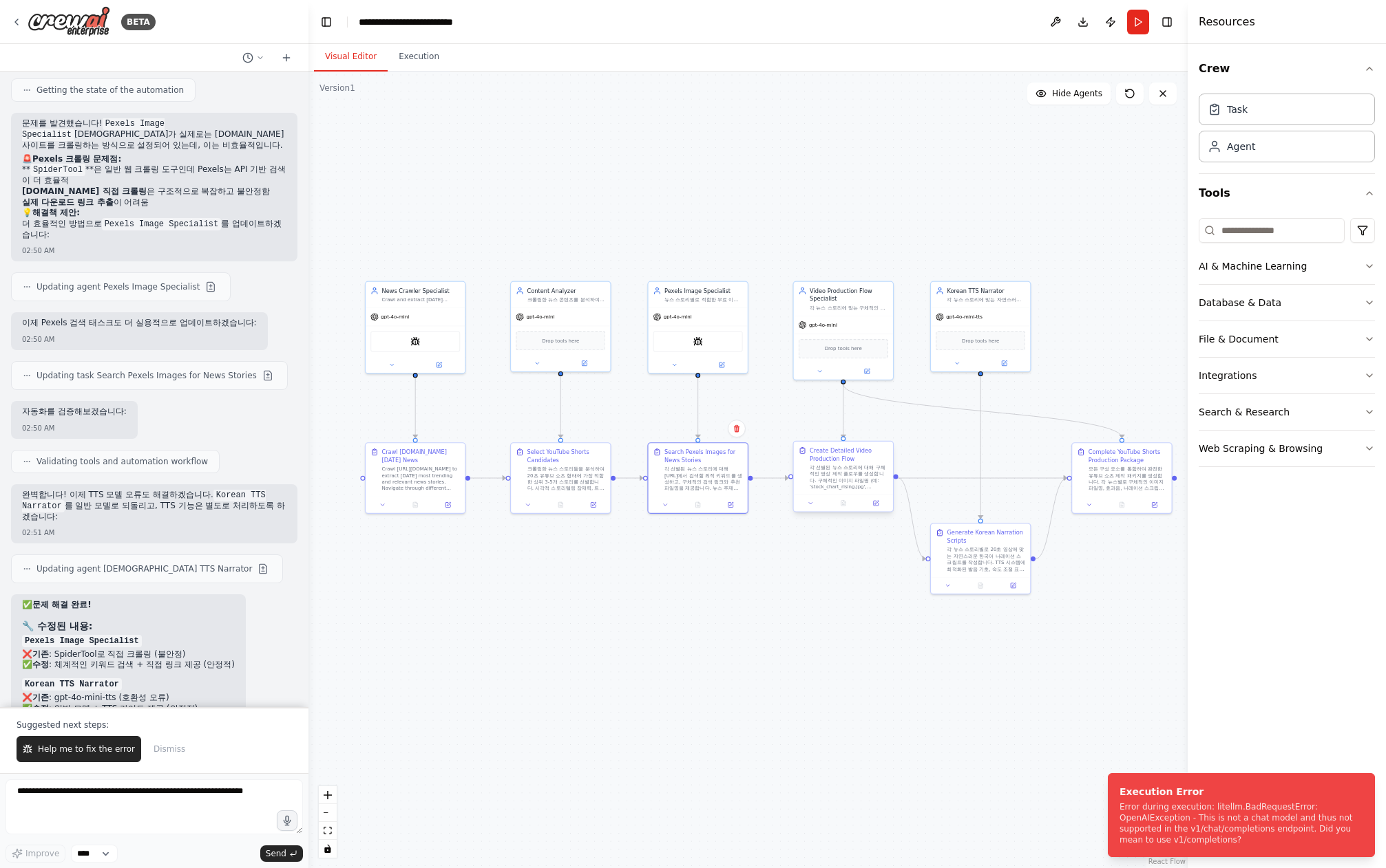
scroll to position [9186, 0]
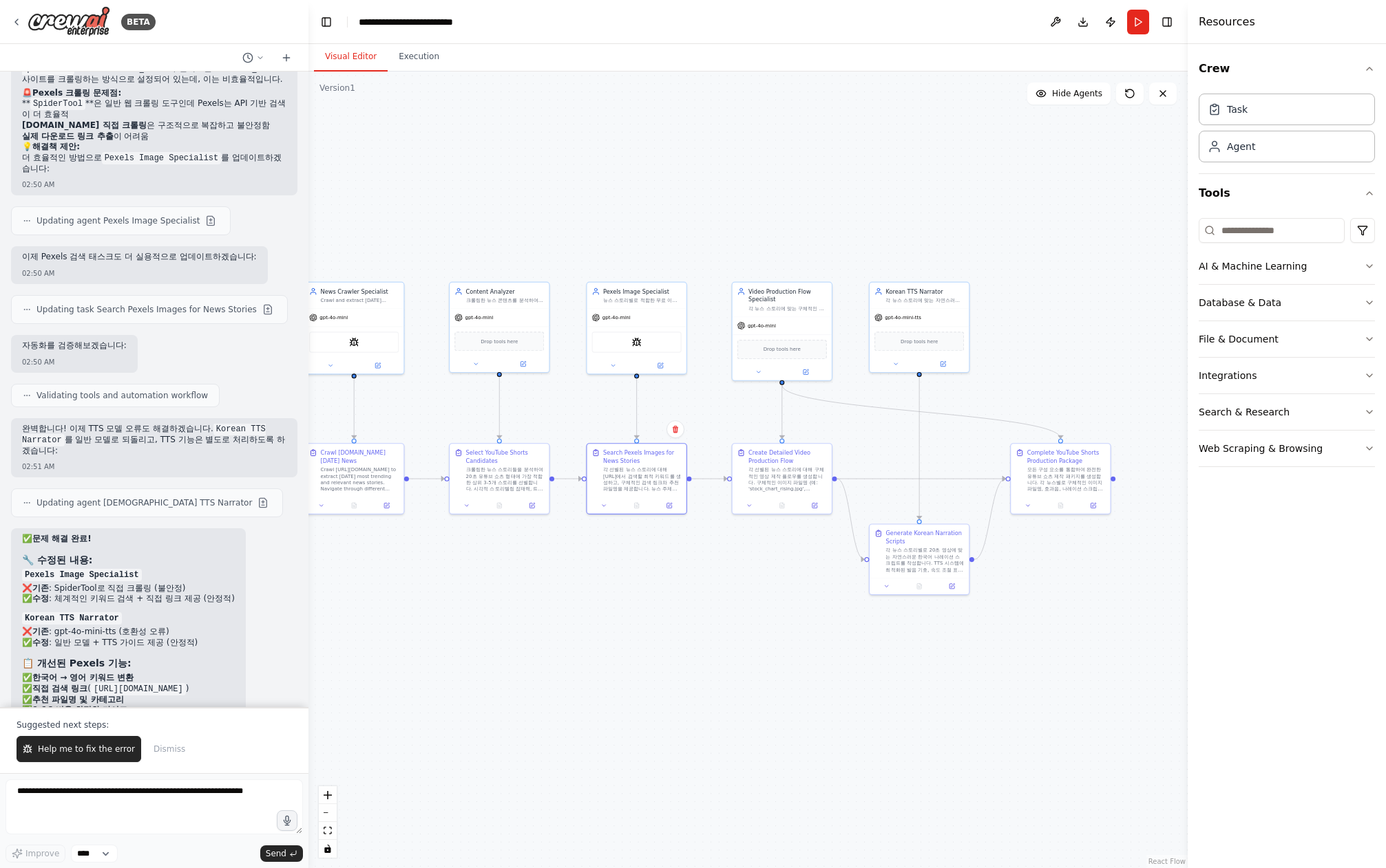
drag, startPoint x: 867, startPoint y: 608, endPoint x: 809, endPoint y: 609, distance: 58.0
click at [809, 609] on div ".deletable-edge-delete-btn { width: 20px; height: 20px; border: 0px solid #ffff…" at bounding box center [747, 470] width 879 height 797
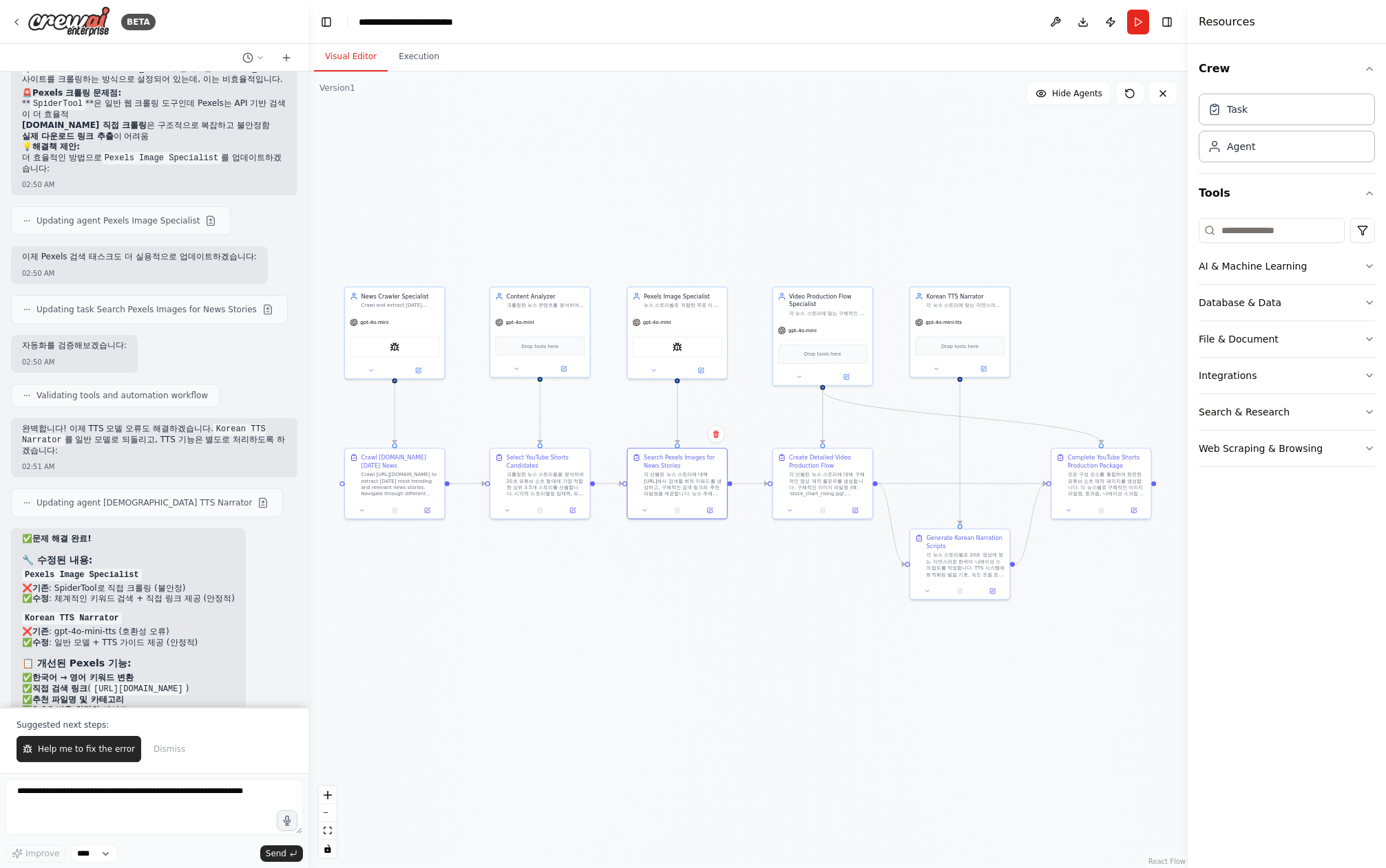
drag, startPoint x: 800, startPoint y: 607, endPoint x: 840, endPoint y: 612, distance: 40.3
click at [840, 612] on div ".deletable-edge-delete-btn { width: 20px; height: 20px; border: 0px solid #ffff…" at bounding box center [747, 470] width 879 height 797
